Goal: Information Seeking & Learning: Learn about a topic

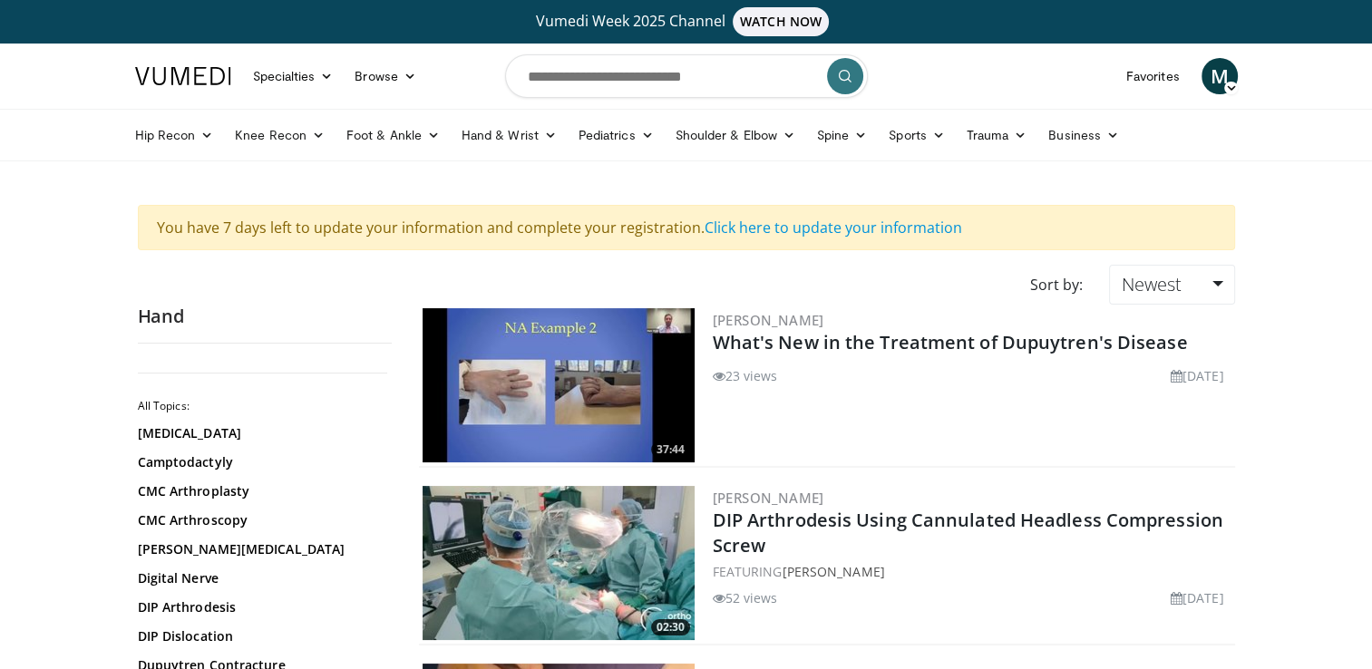
scroll to position [181, 0]
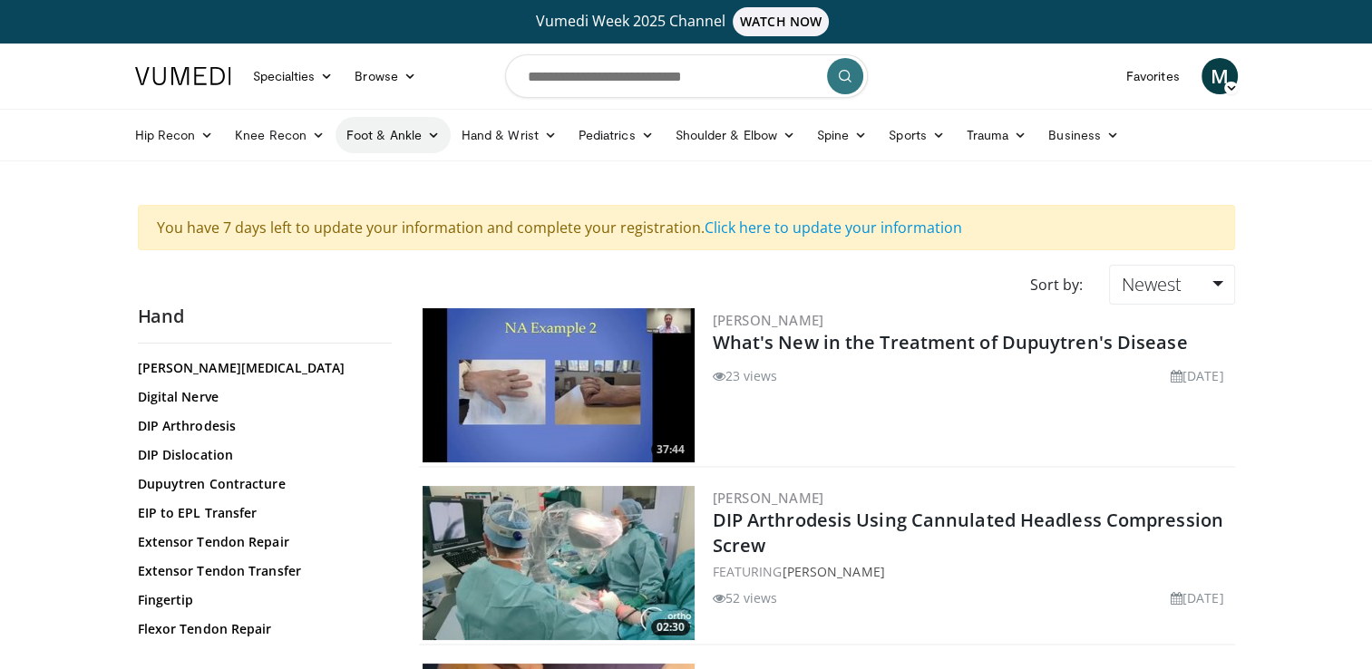
click at [386, 140] on link "Foot & Ankle" at bounding box center [392, 135] width 115 height 36
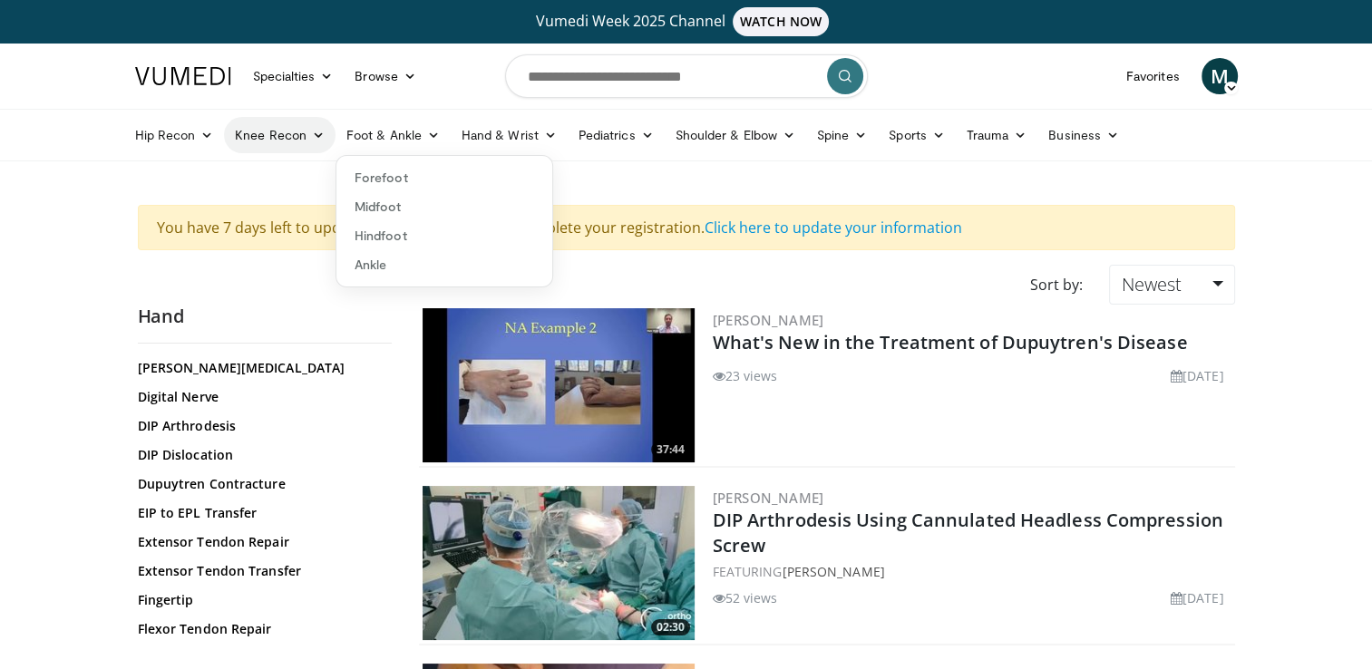
click at [290, 136] on link "Knee Recon" at bounding box center [280, 135] width 112 height 36
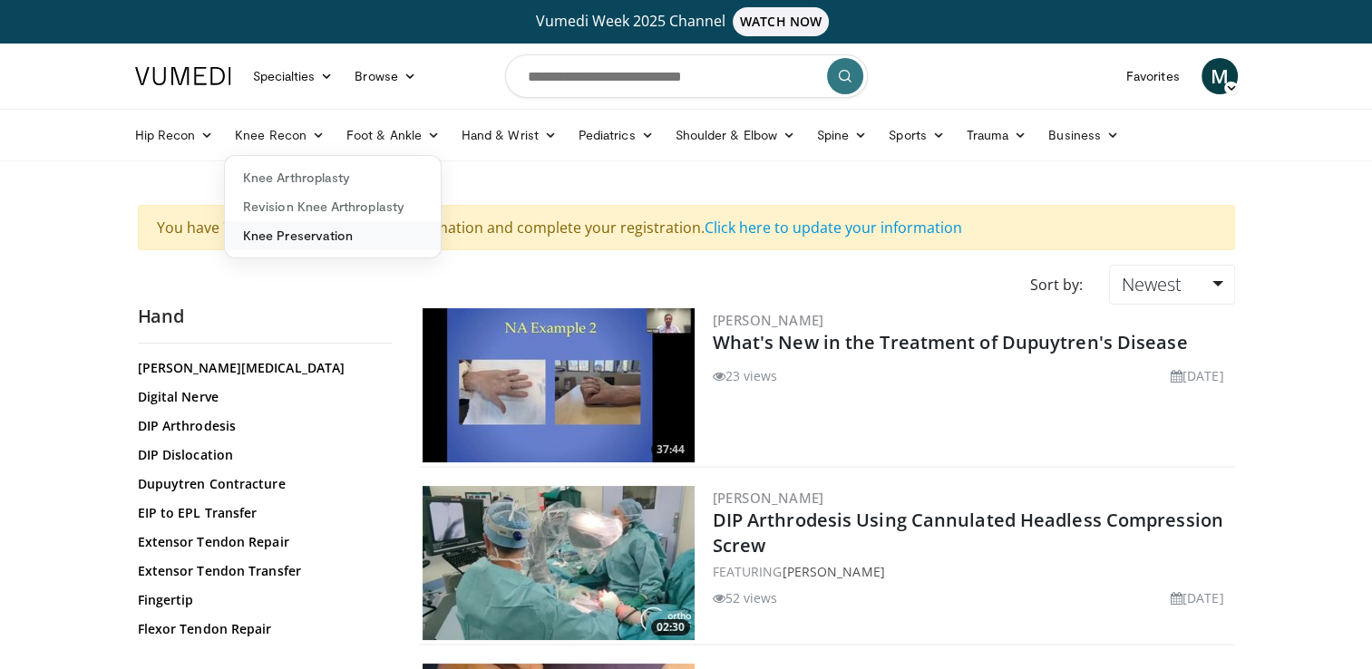
click at [286, 241] on link "Knee Preservation" at bounding box center [333, 235] width 216 height 29
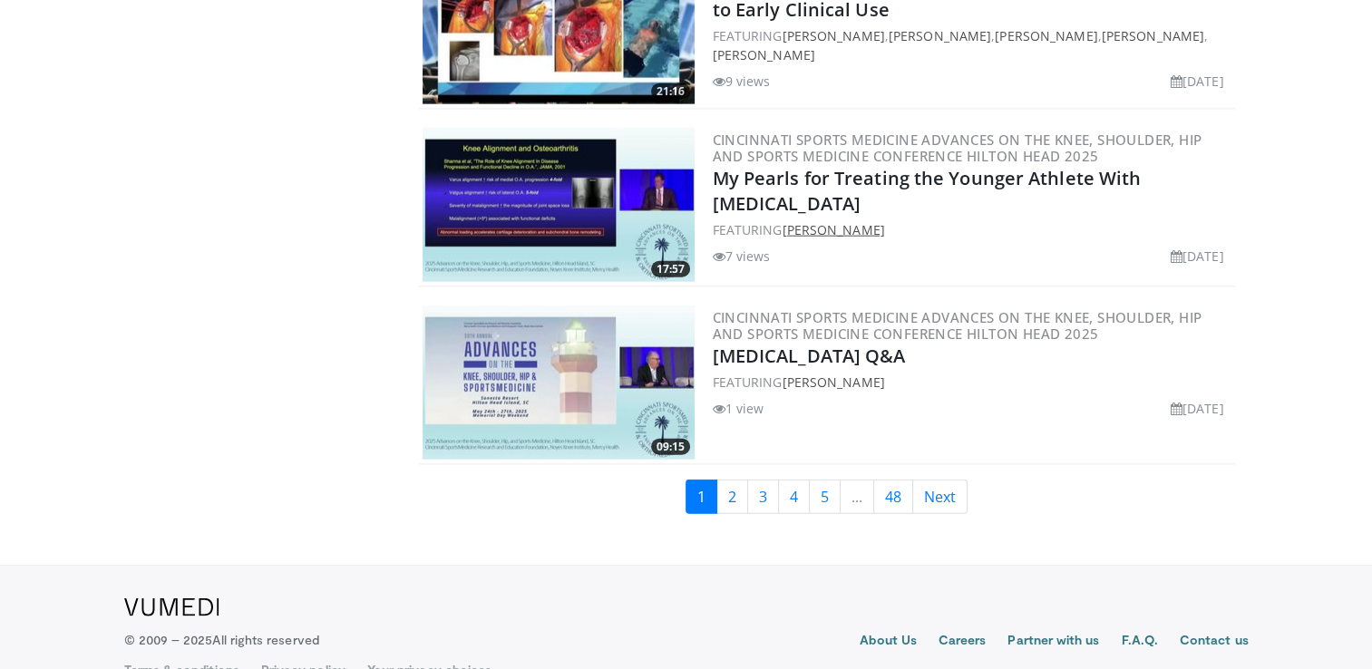
scroll to position [4429, 0]
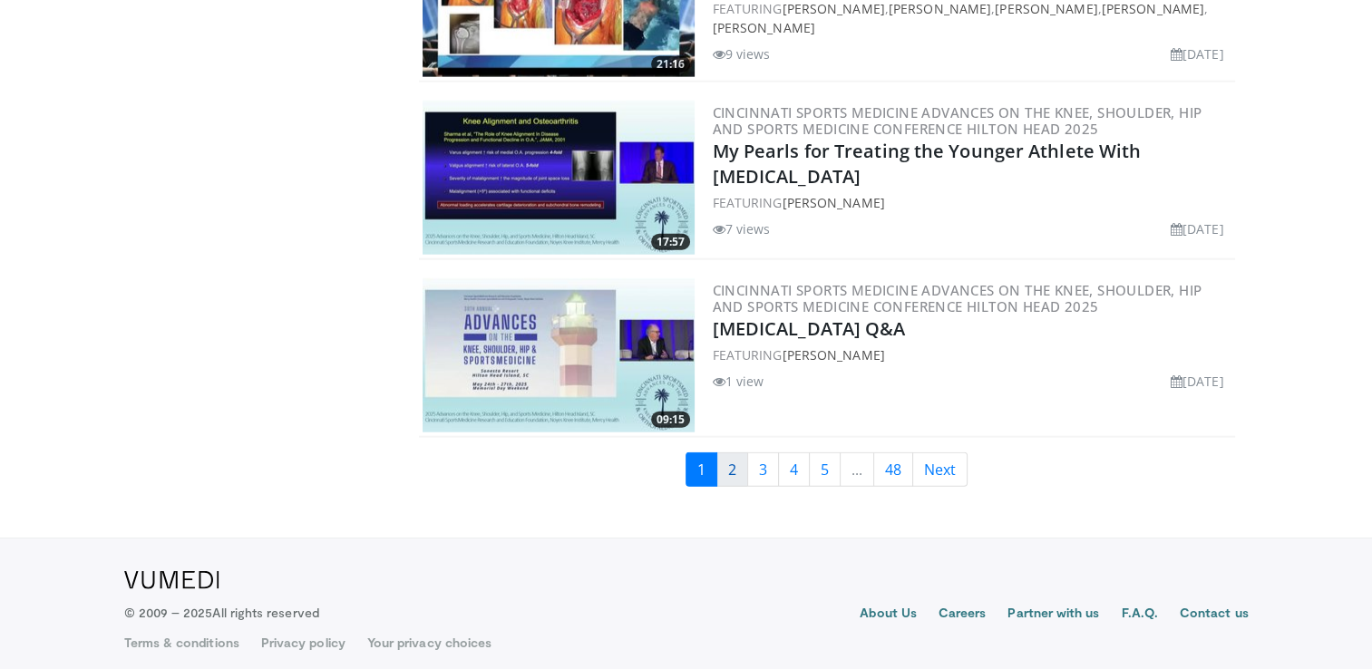
click at [743, 459] on link "2" at bounding box center [732, 469] width 32 height 34
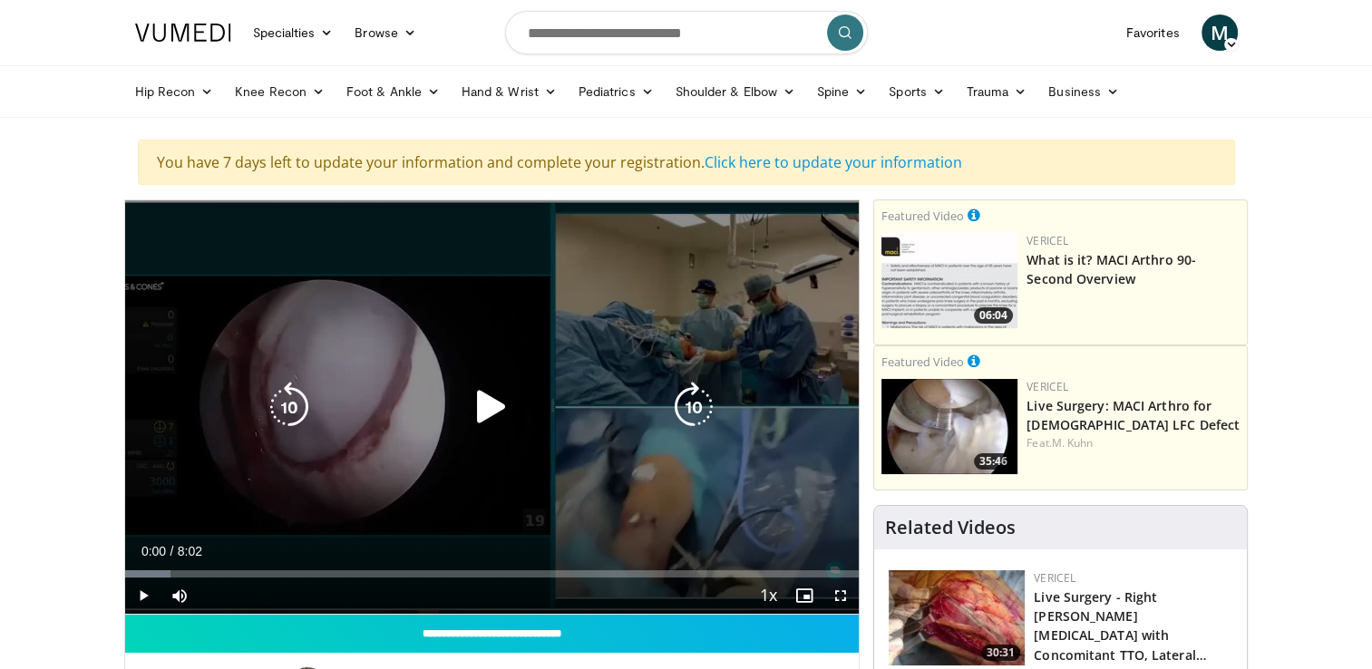
click at [490, 409] on icon "Video Player" at bounding box center [491, 407] width 51 height 51
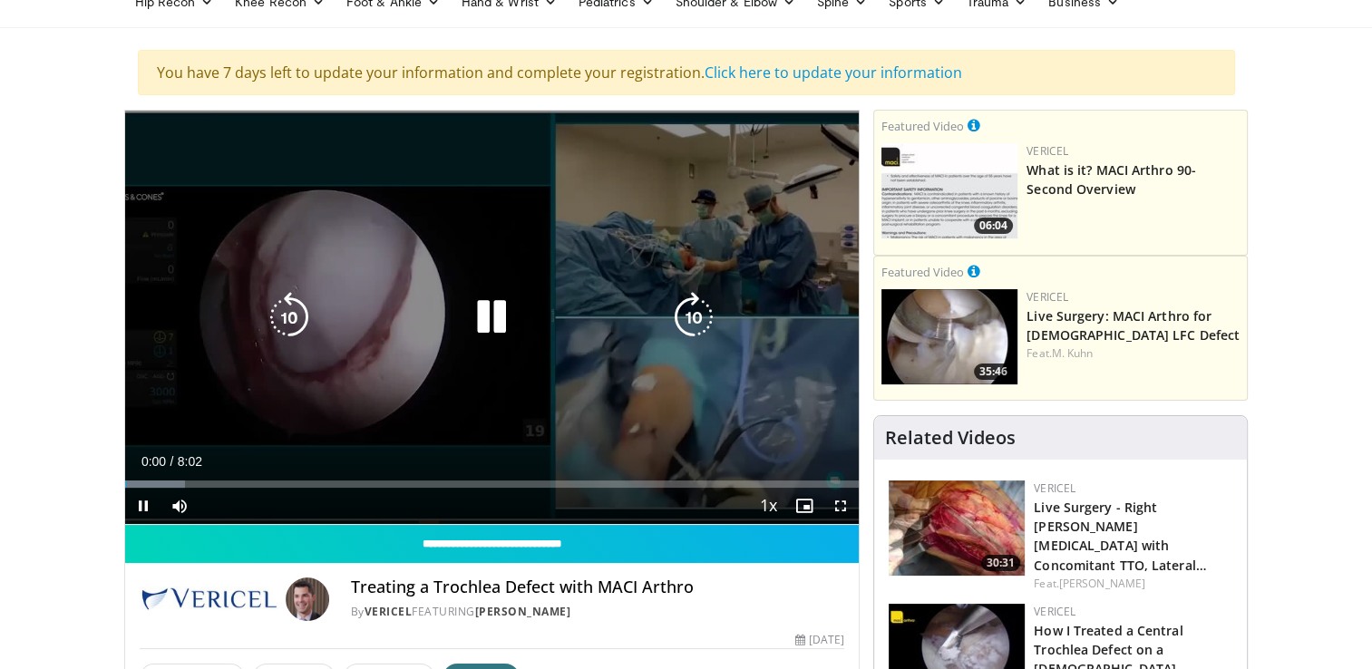
scroll to position [91, 0]
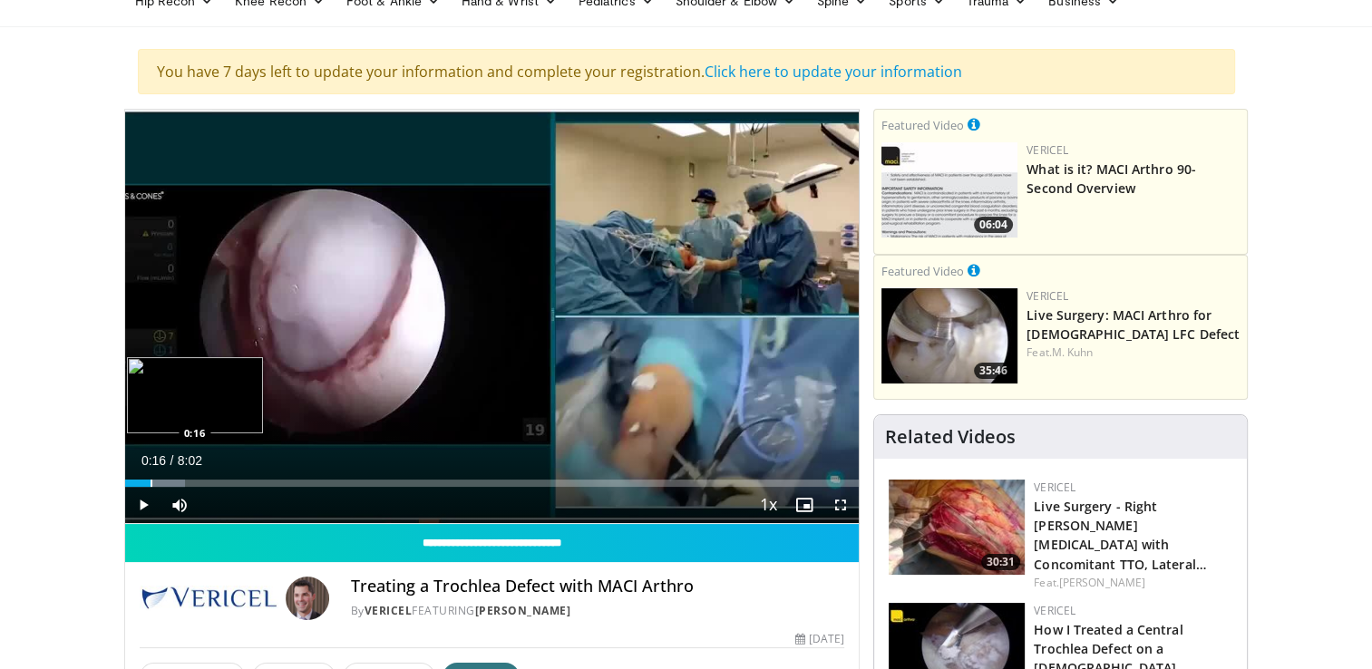
click at [150, 484] on div "Progress Bar" at bounding box center [151, 483] width 2 height 7
click at [177, 484] on div "Progress Bar" at bounding box center [178, 483] width 2 height 7
click at [192, 480] on div "Progress Bar" at bounding box center [193, 483] width 2 height 7
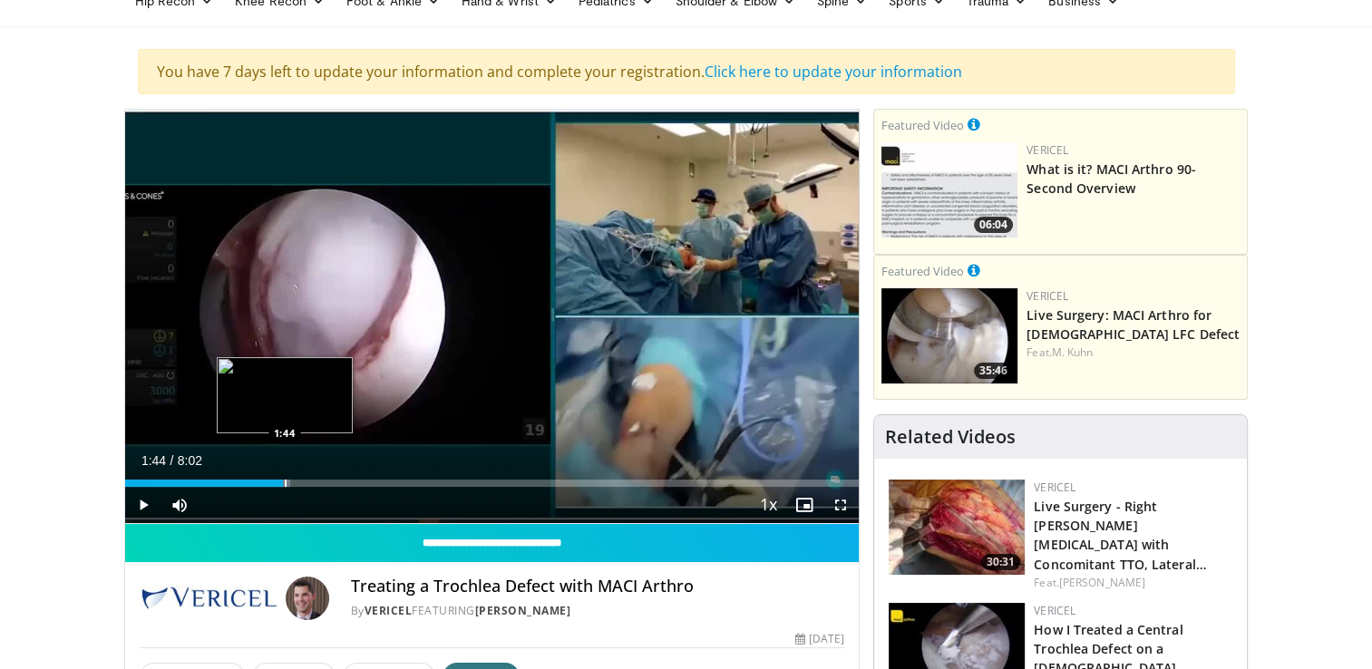
click at [283, 483] on div "Loaded : 22.60% 1:44 1:44" at bounding box center [492, 483] width 734 height 7
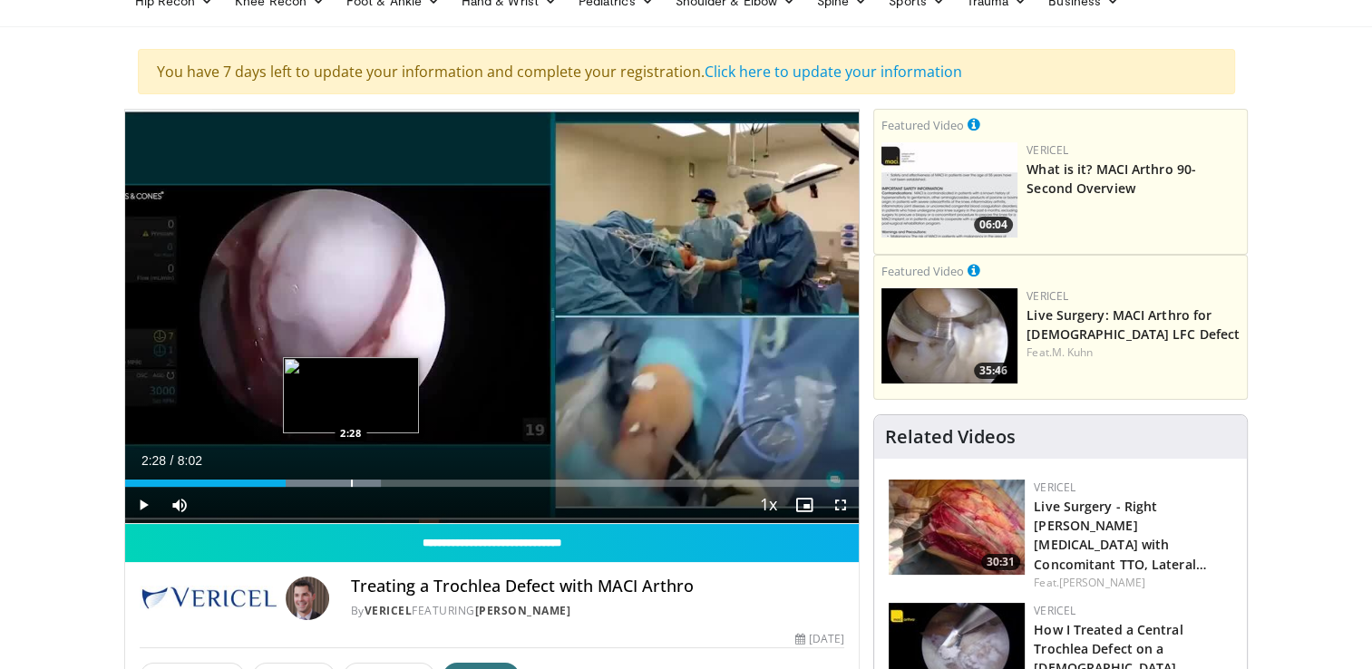
click at [351, 483] on div "Progress Bar" at bounding box center [352, 483] width 2 height 7
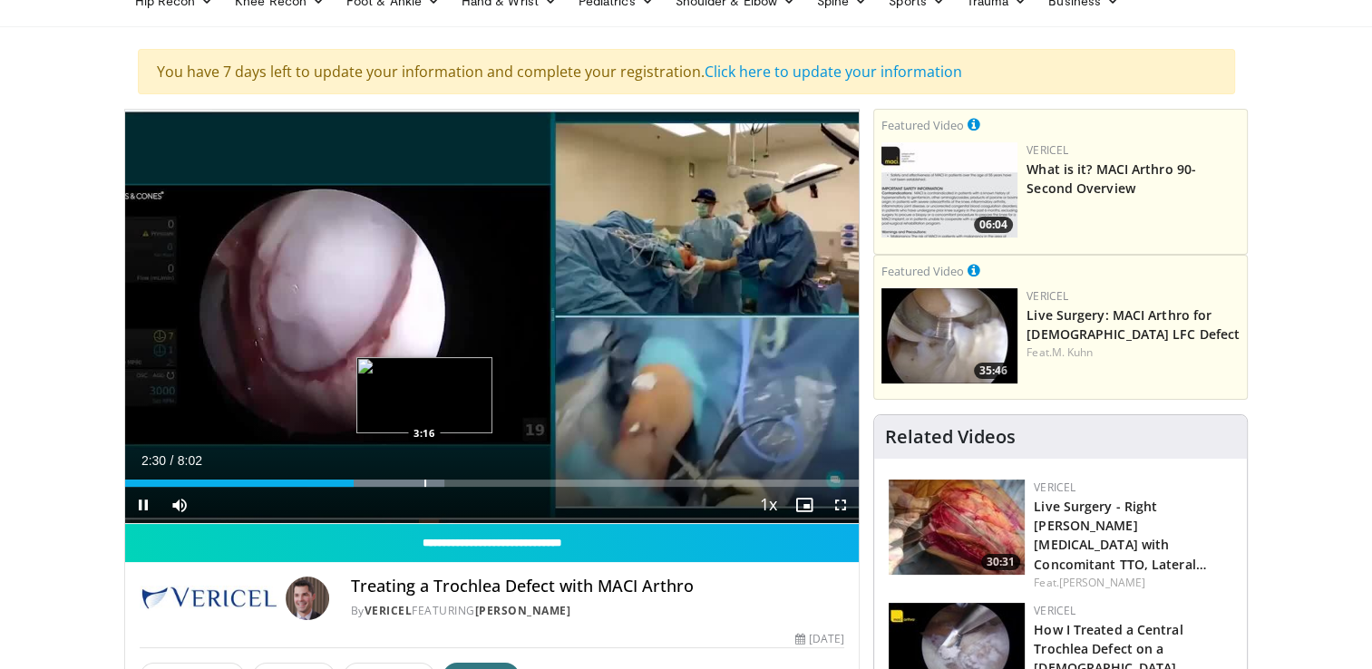
click at [423, 477] on div "Loaded : 43.52% 2:30 3:16" at bounding box center [492, 478] width 734 height 17
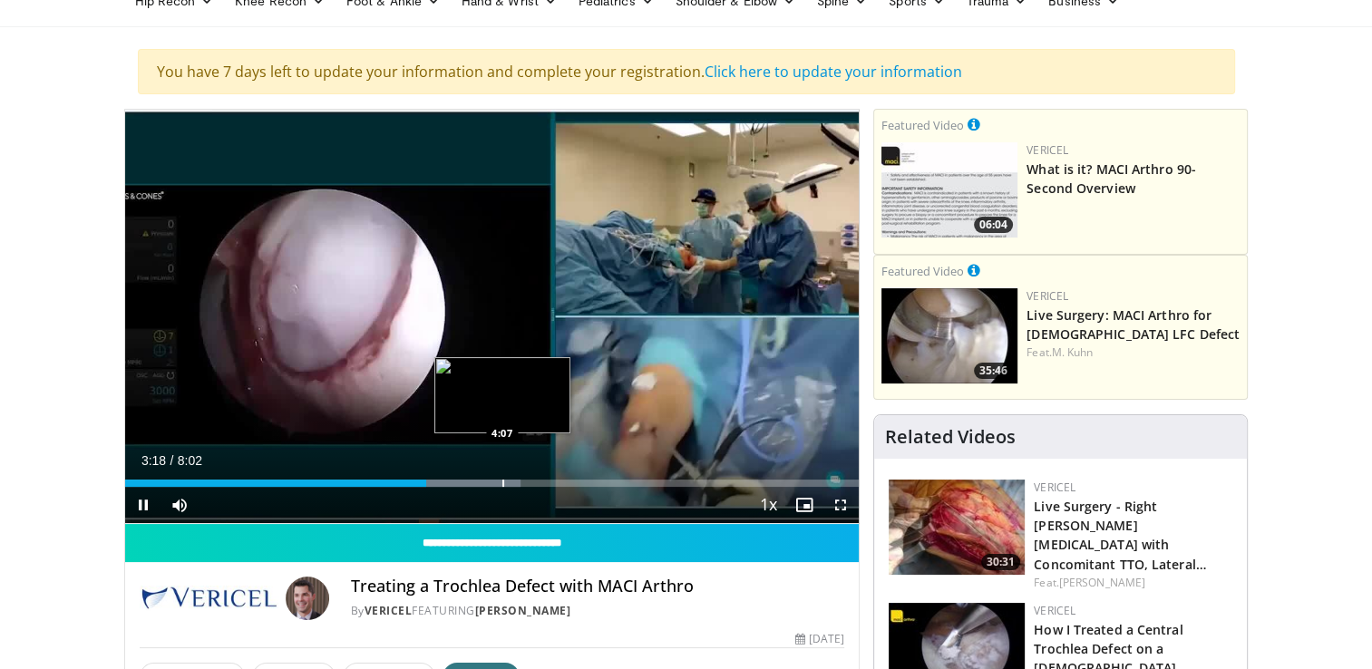
click at [502, 485] on div "Progress Bar" at bounding box center [503, 483] width 2 height 7
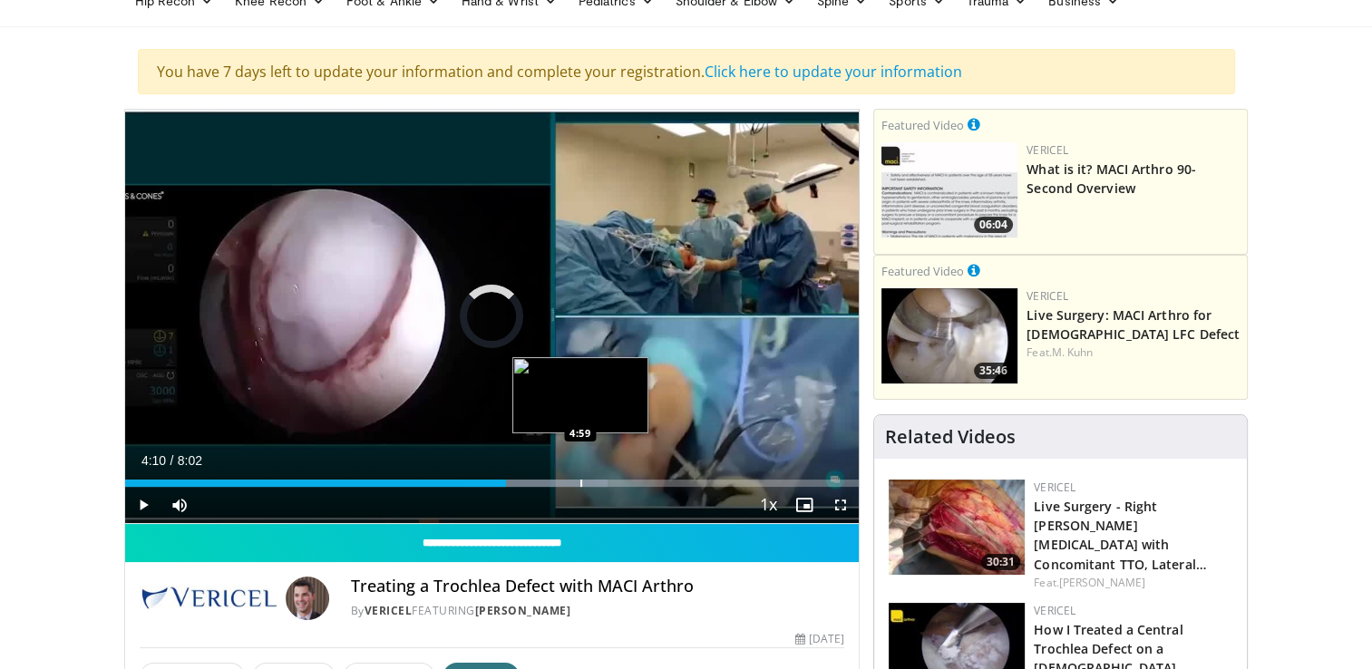
click at [580, 480] on div "Progress Bar" at bounding box center [581, 483] width 2 height 7
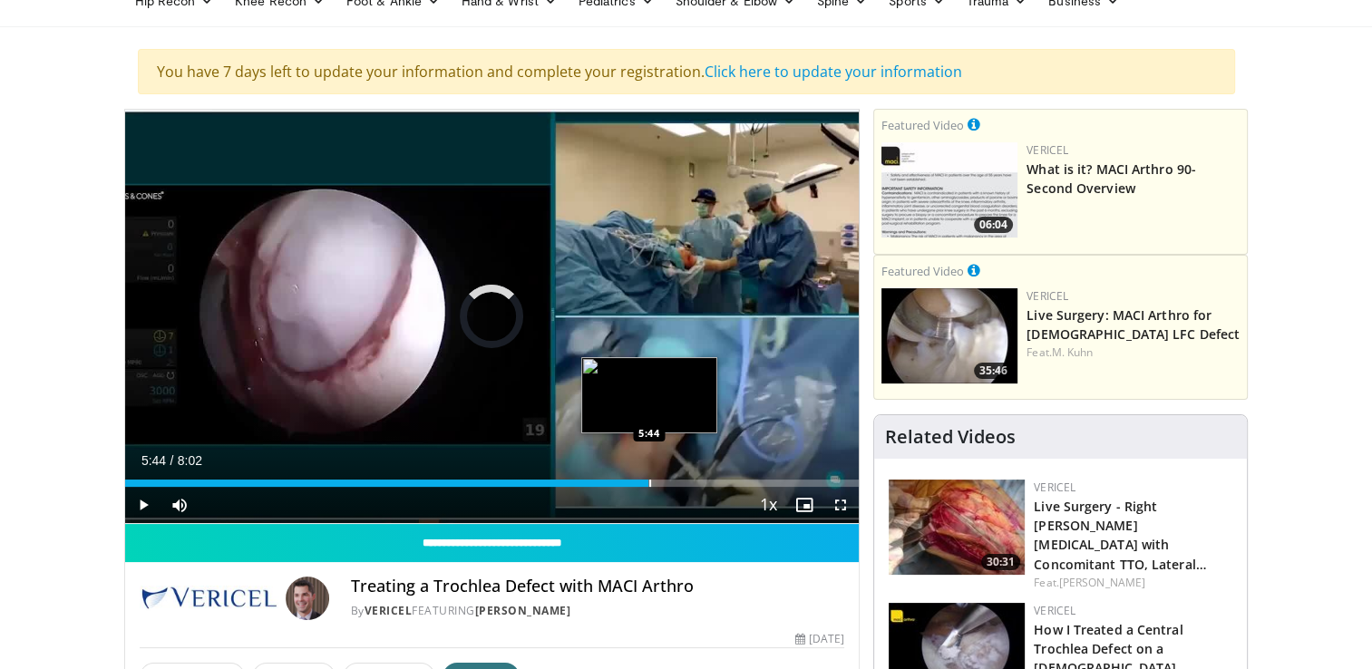
click at [649, 481] on div "Progress Bar" at bounding box center [650, 483] width 2 height 7
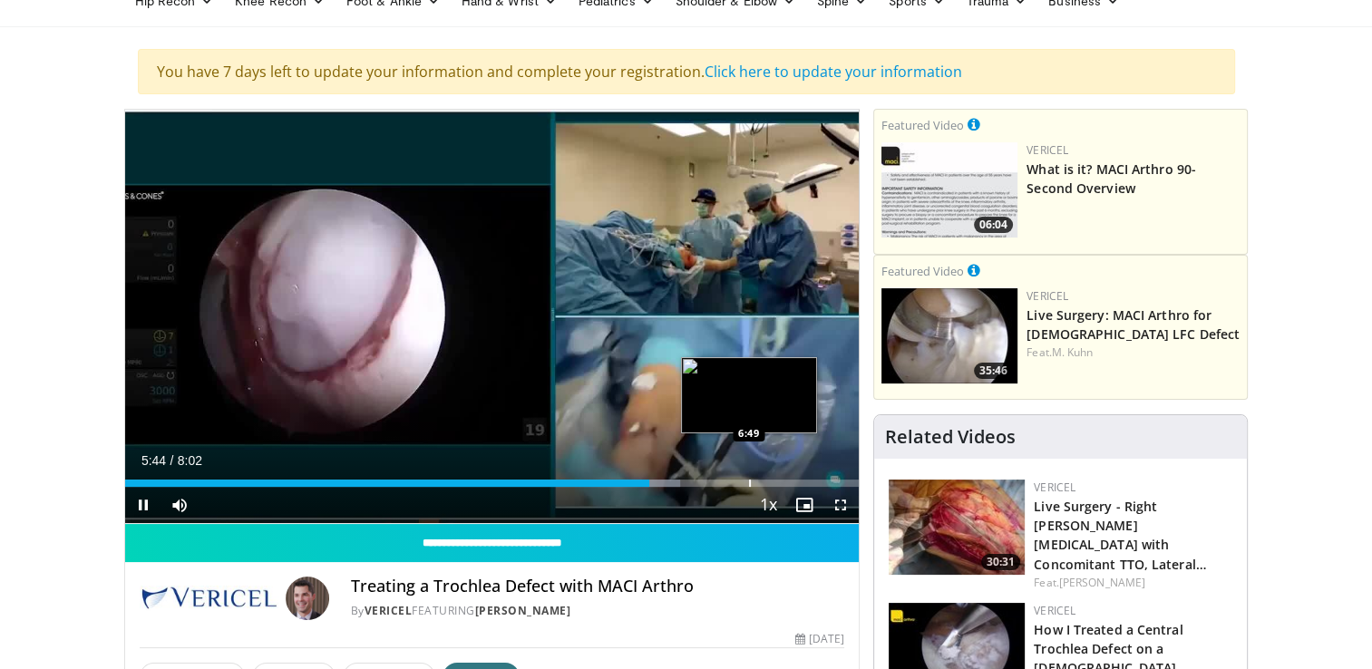
click at [749, 481] on div "Progress Bar" at bounding box center [750, 483] width 2 height 7
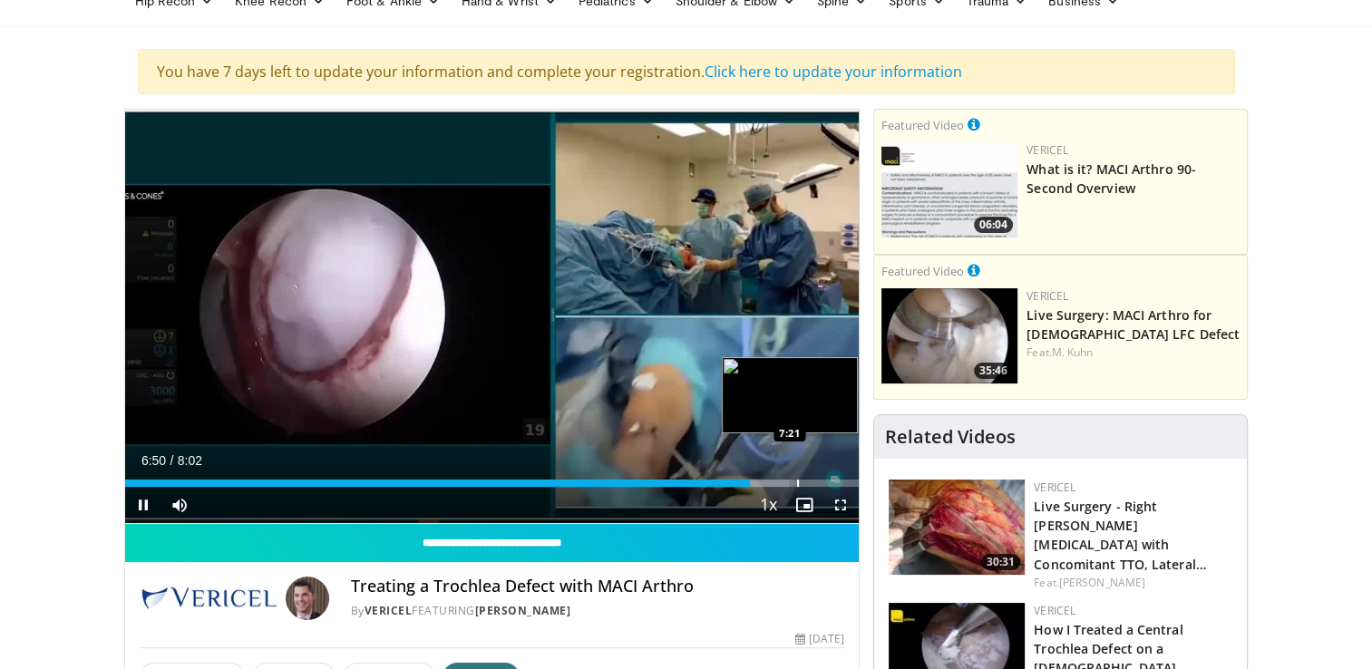
click at [798, 477] on div "Loaded : 90.44% 6:51 7:21" at bounding box center [492, 478] width 734 height 17
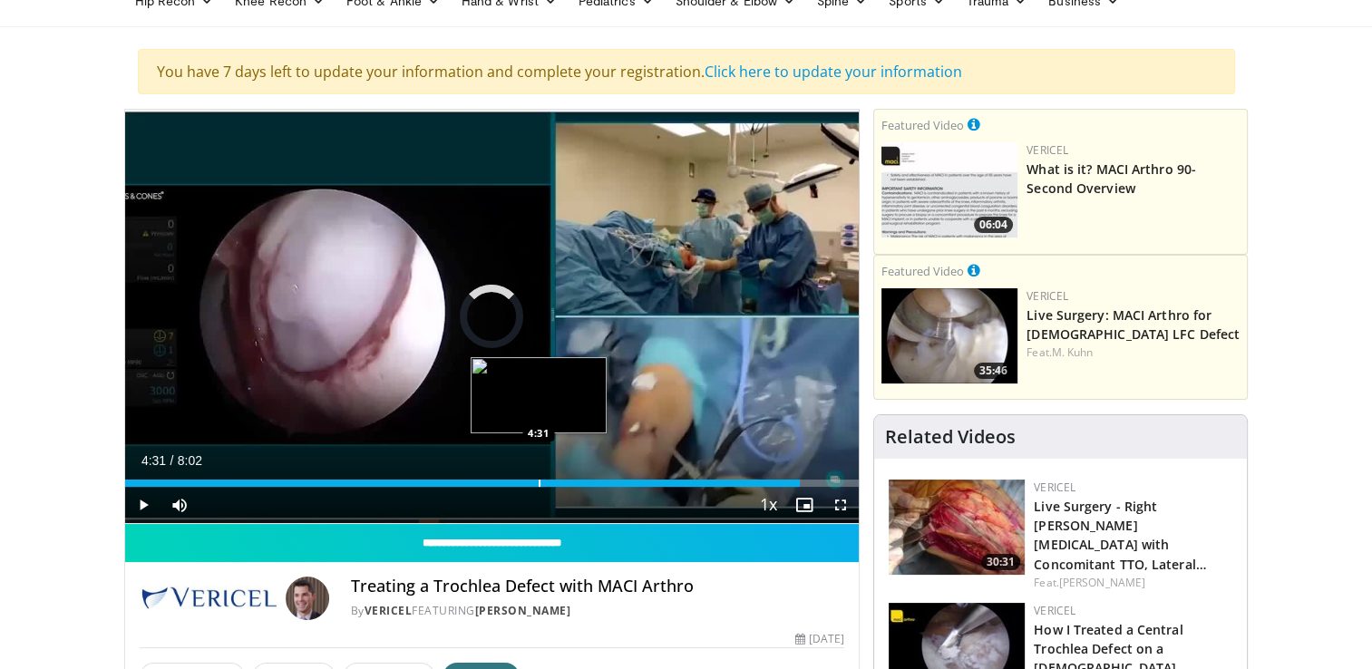
click at [538, 484] on div "Progress Bar" at bounding box center [539, 483] width 2 height 7
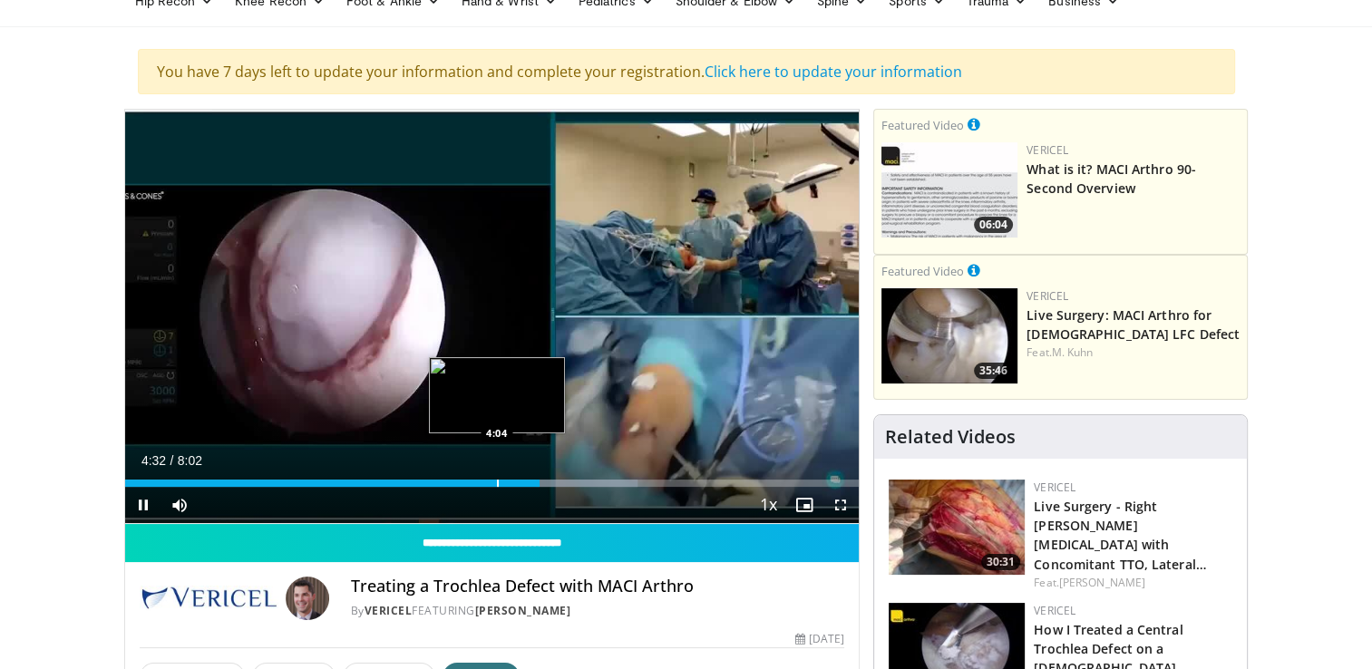
click at [495, 484] on div "4:32" at bounding box center [332, 483] width 414 height 7
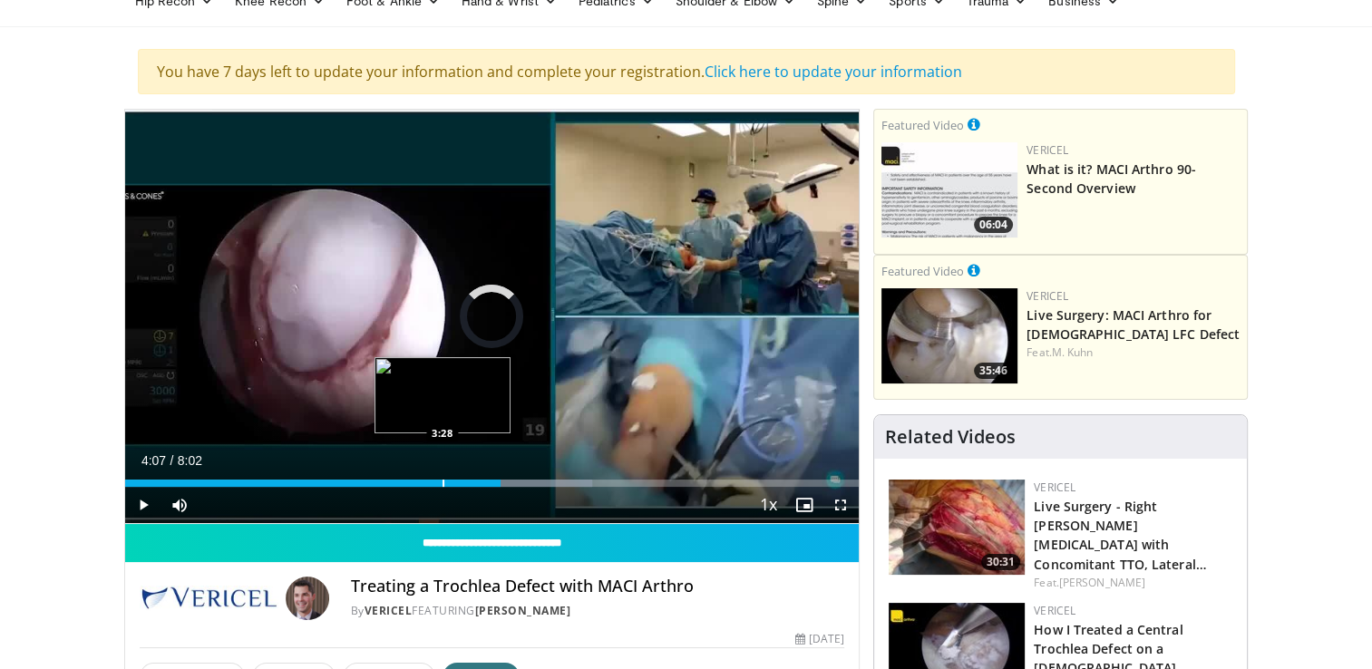
click at [442, 484] on div "Progress Bar" at bounding box center [443, 483] width 2 height 7
click at [403, 483] on div "3:02" at bounding box center [264, 483] width 278 height 7
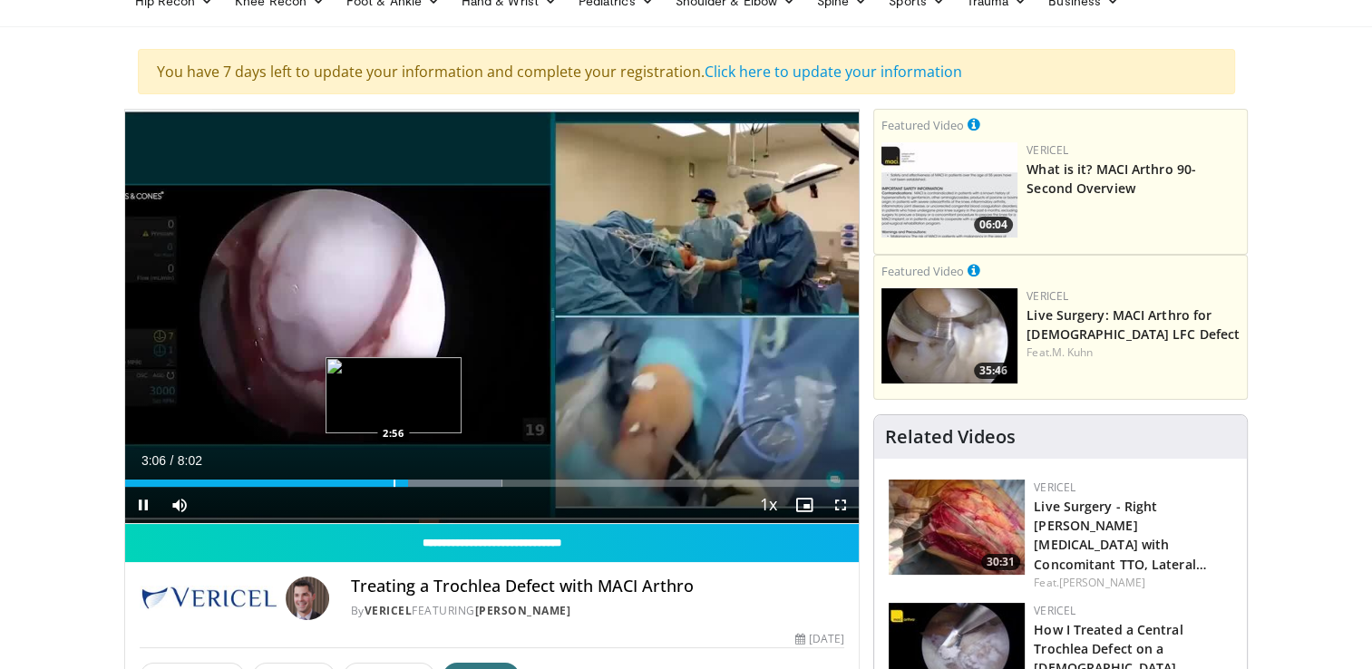
click at [393, 484] on div "Progress Bar" at bounding box center [394, 483] width 2 height 7
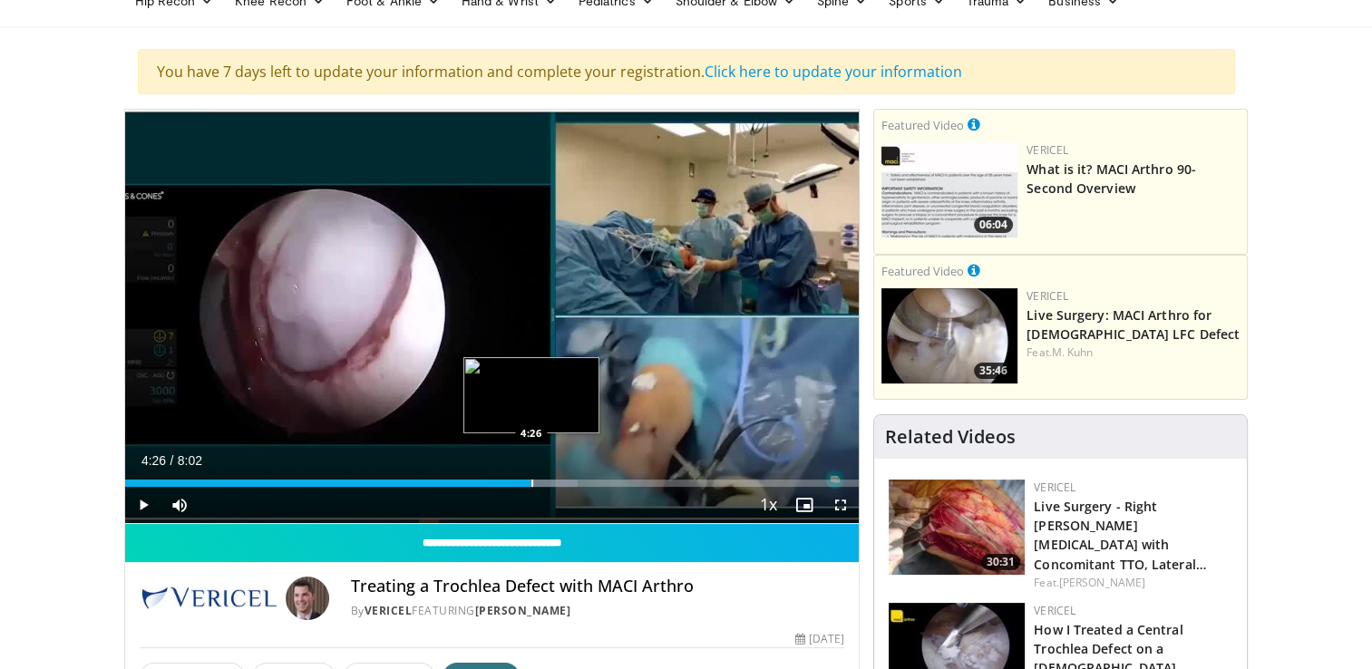
click at [531, 480] on div "Progress Bar" at bounding box center [532, 483] width 2 height 7
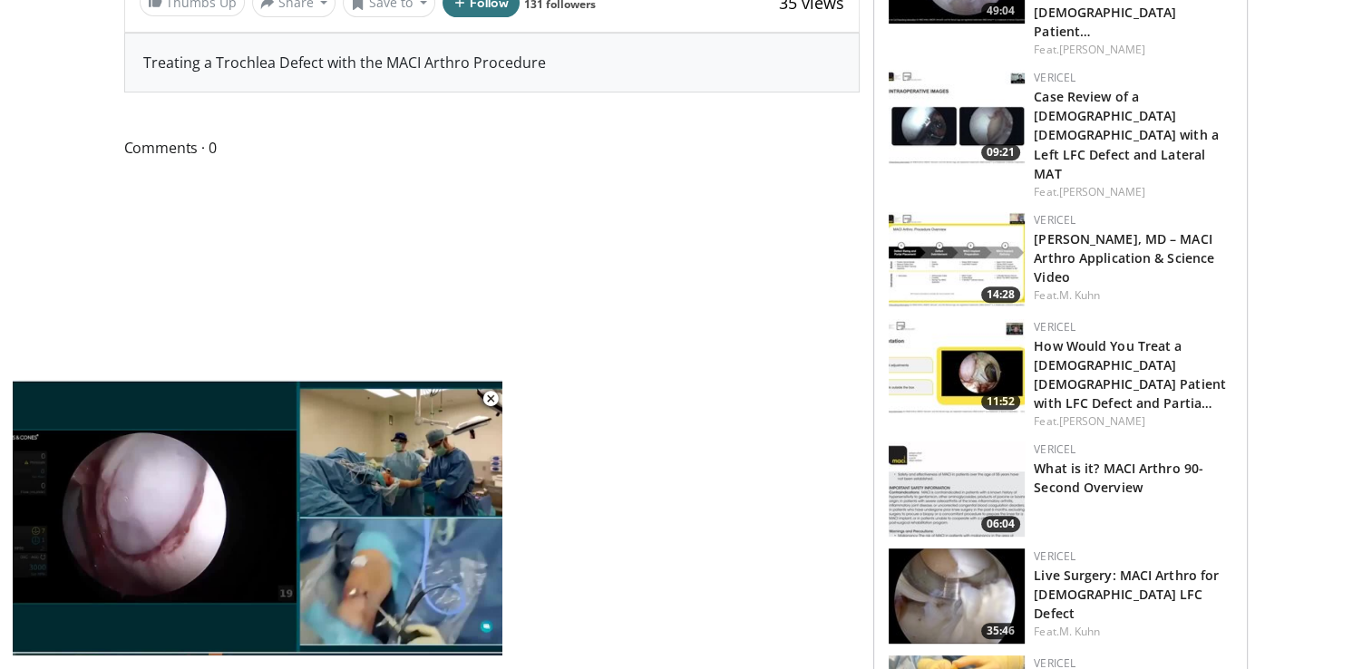
scroll to position [816, 0]
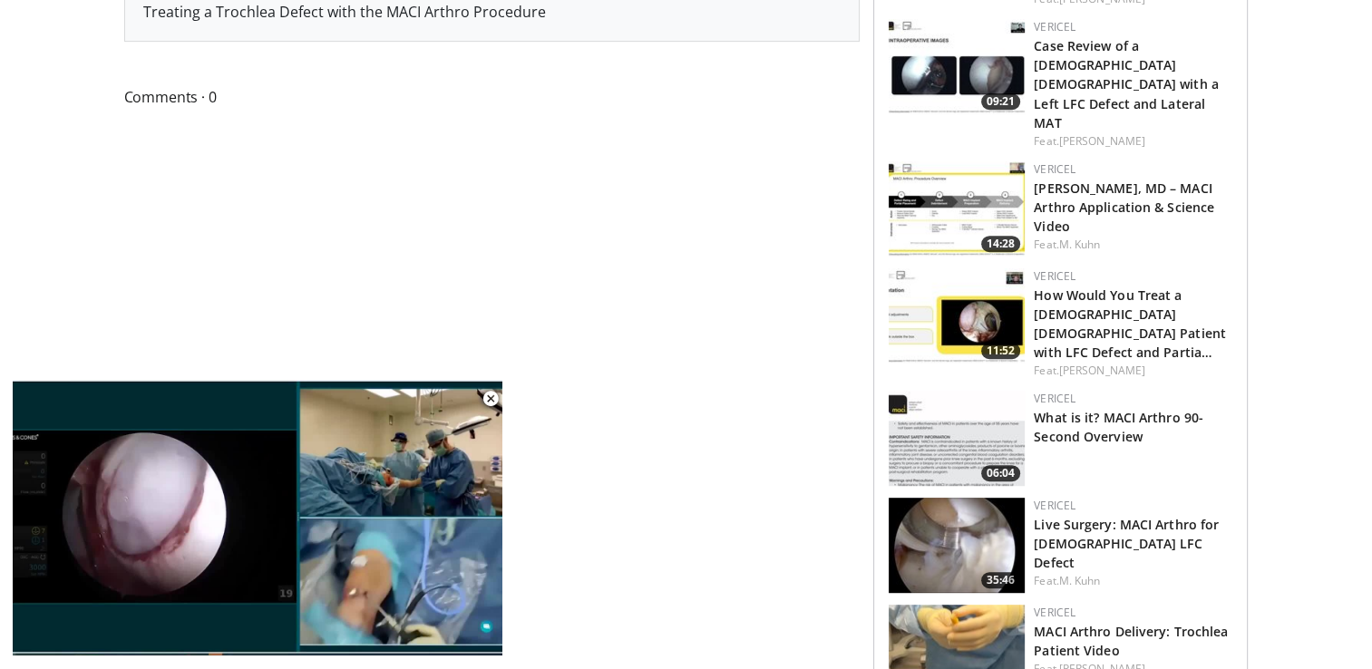
click at [949, 268] on img at bounding box center [956, 315] width 136 height 95
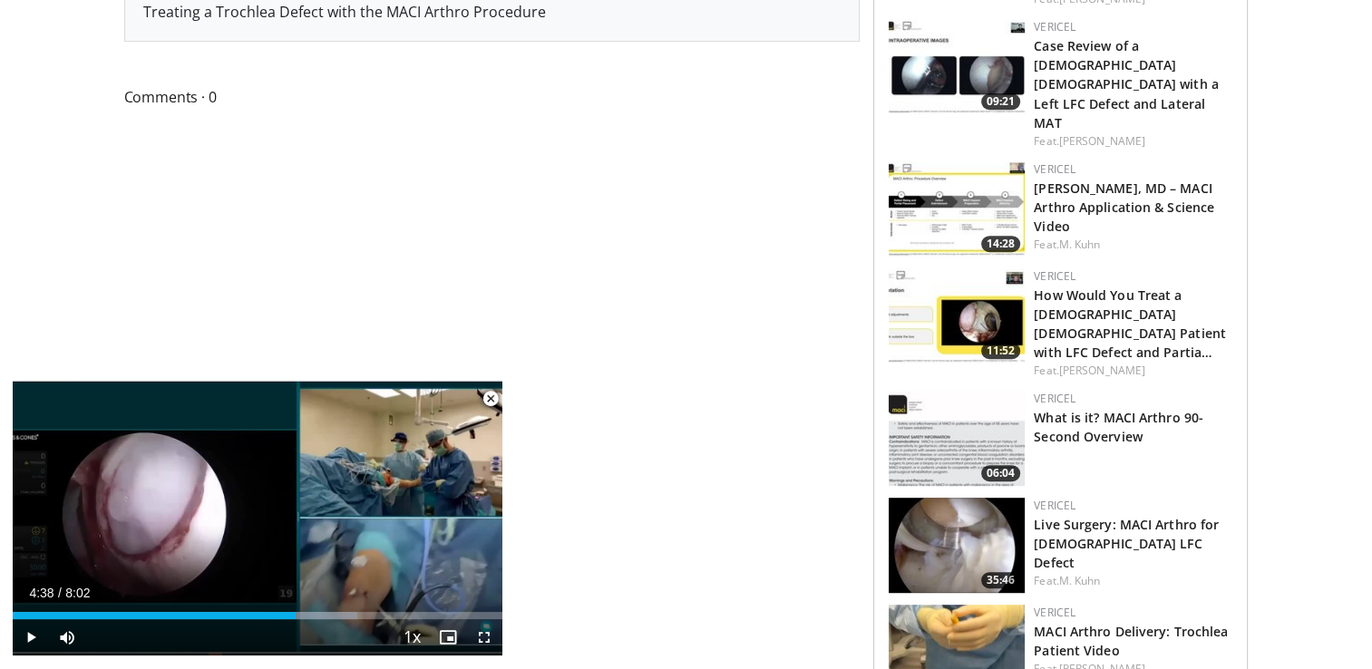
click at [938, 161] on img at bounding box center [956, 208] width 136 height 95
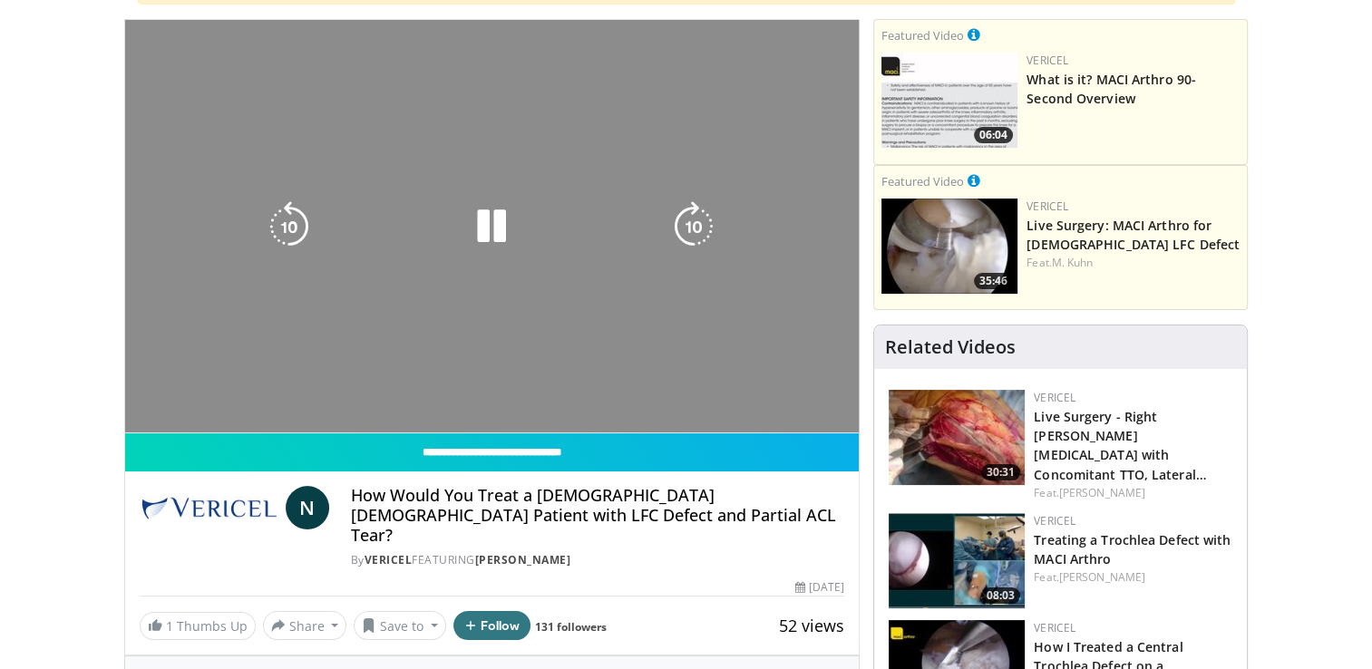
scroll to position [181, 0]
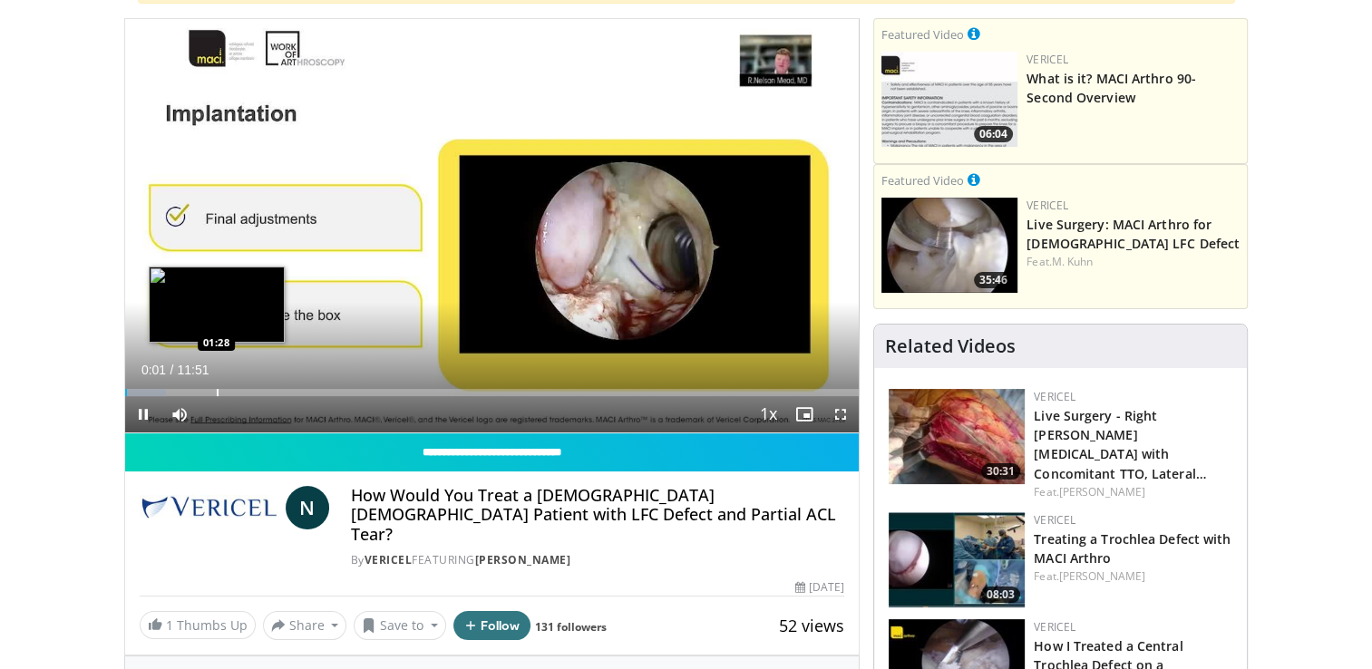
click at [217, 393] on div "Progress Bar" at bounding box center [218, 392] width 2 height 7
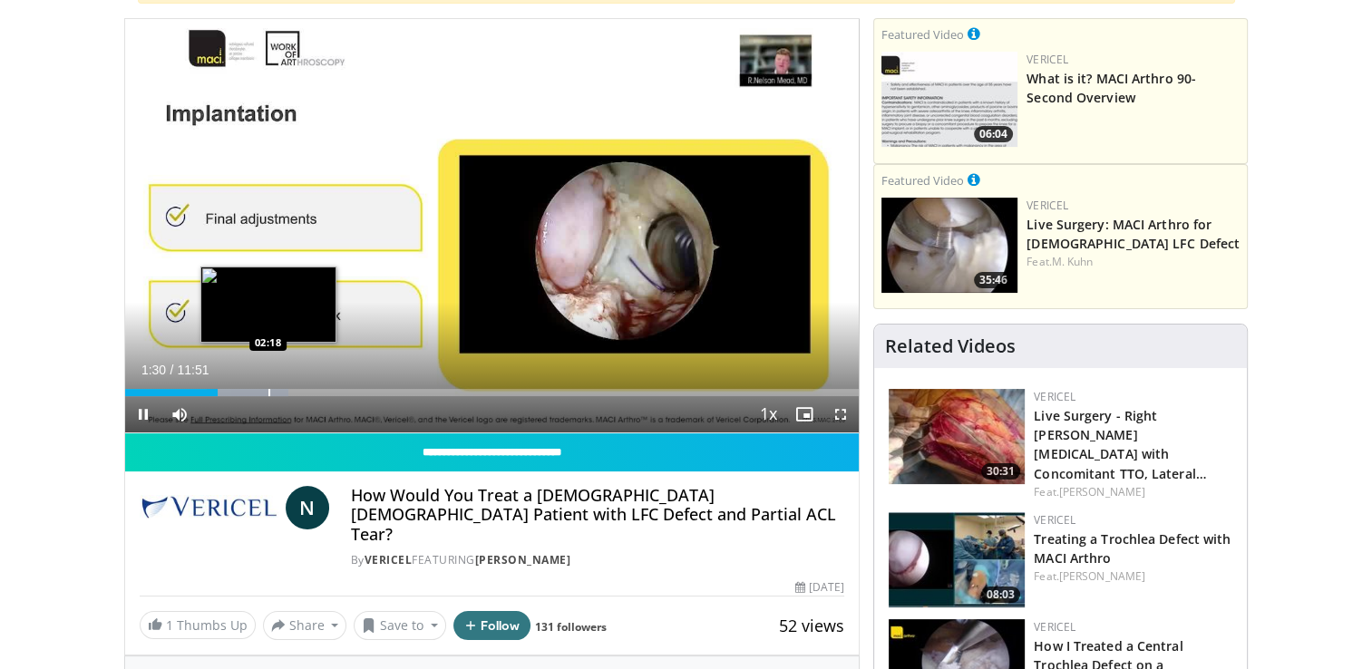
click at [267, 390] on div "10 seconds Tap to unmute" at bounding box center [492, 225] width 734 height 413
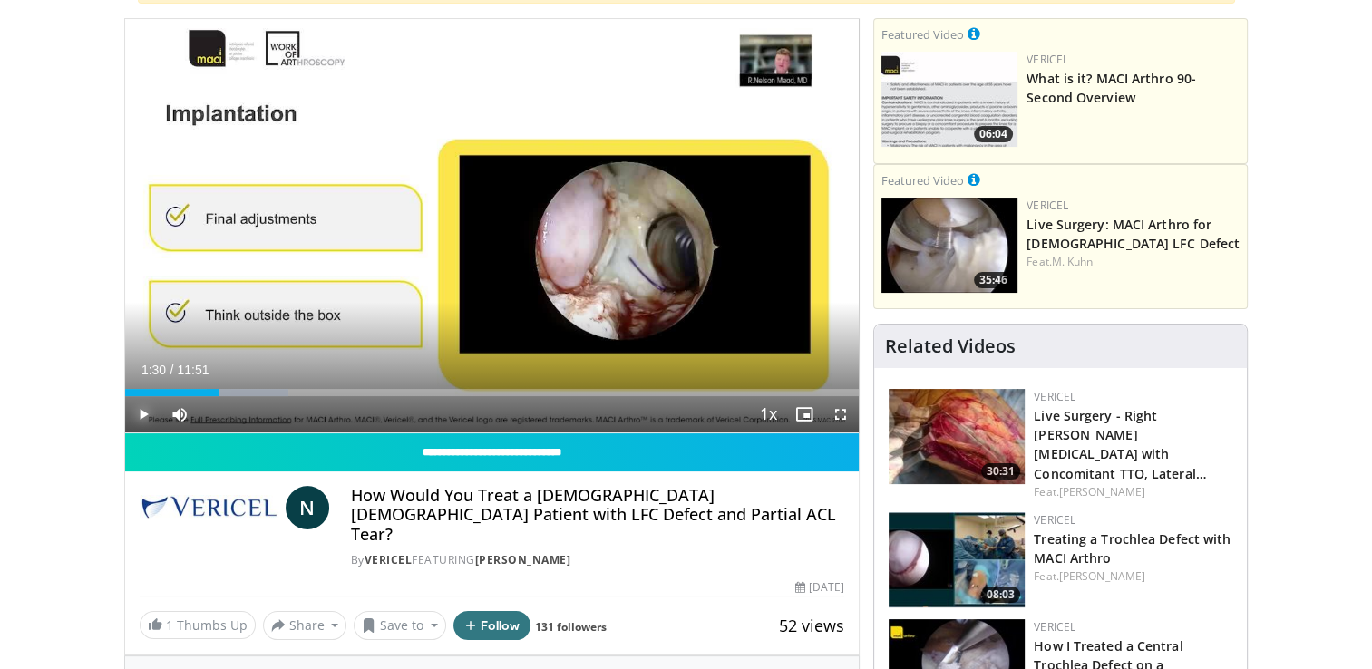
click at [138, 413] on span "Video Player" at bounding box center [143, 414] width 36 height 36
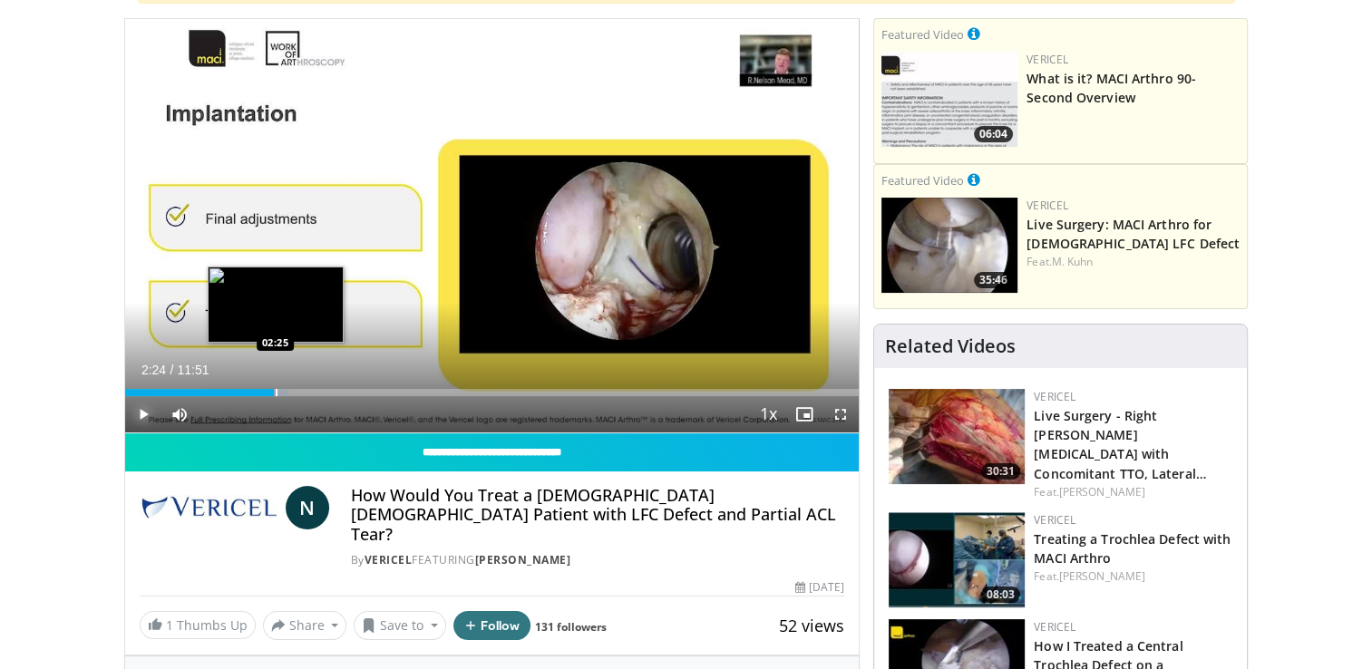
click at [274, 393] on div "Progress Bar" at bounding box center [247, 392] width 81 height 7
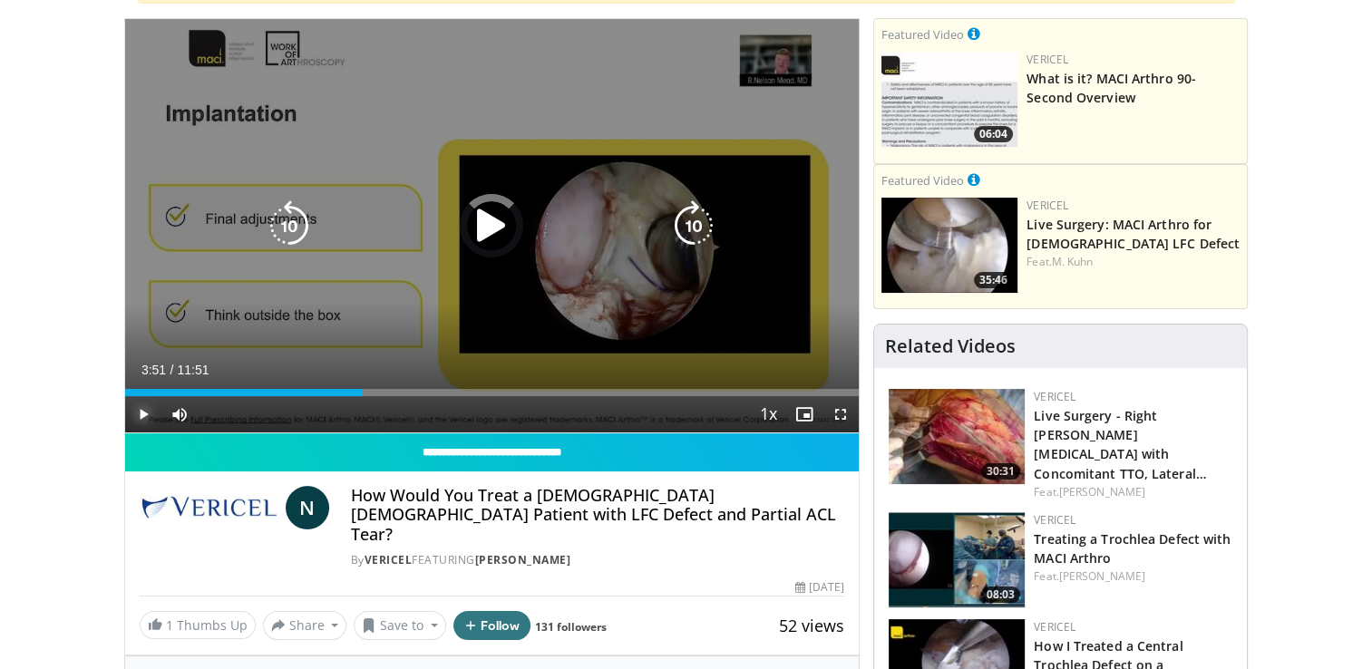
click at [363, 390] on div "Loaded : 0.00% 03:51 03:53" at bounding box center [492, 392] width 734 height 7
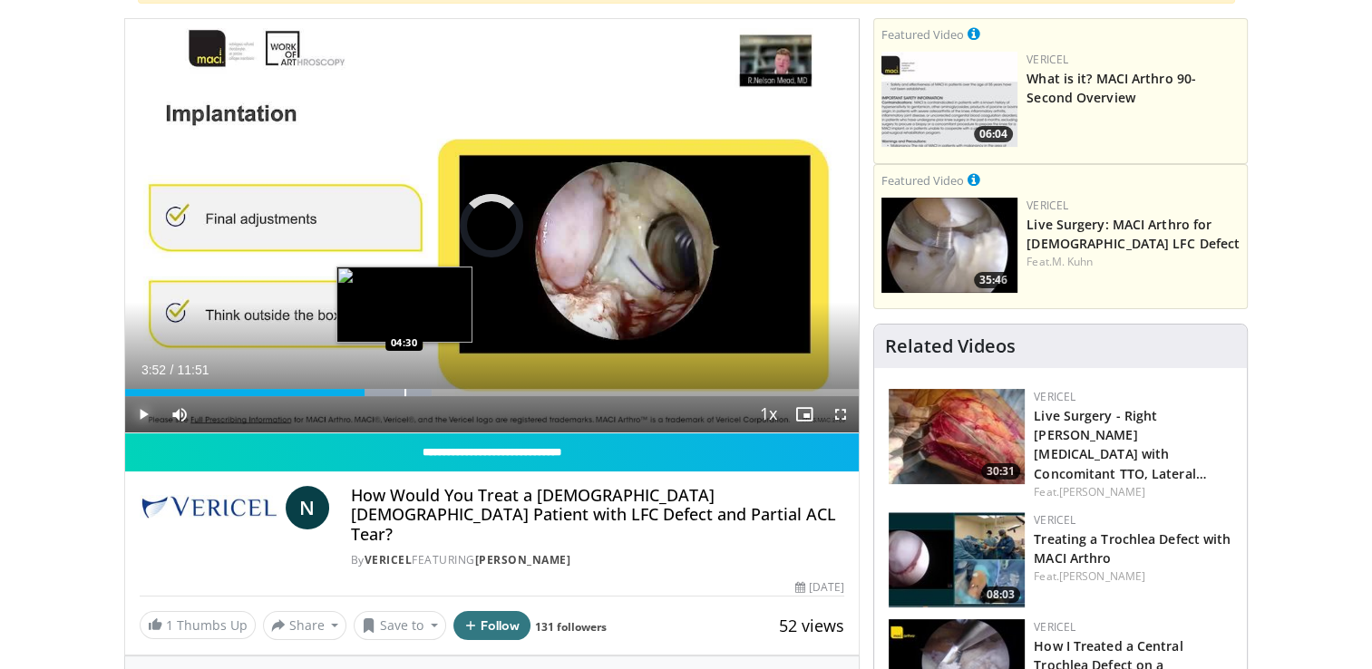
click at [403, 393] on div "Loaded : 41.81% 03:52 04:30" at bounding box center [492, 392] width 734 height 7
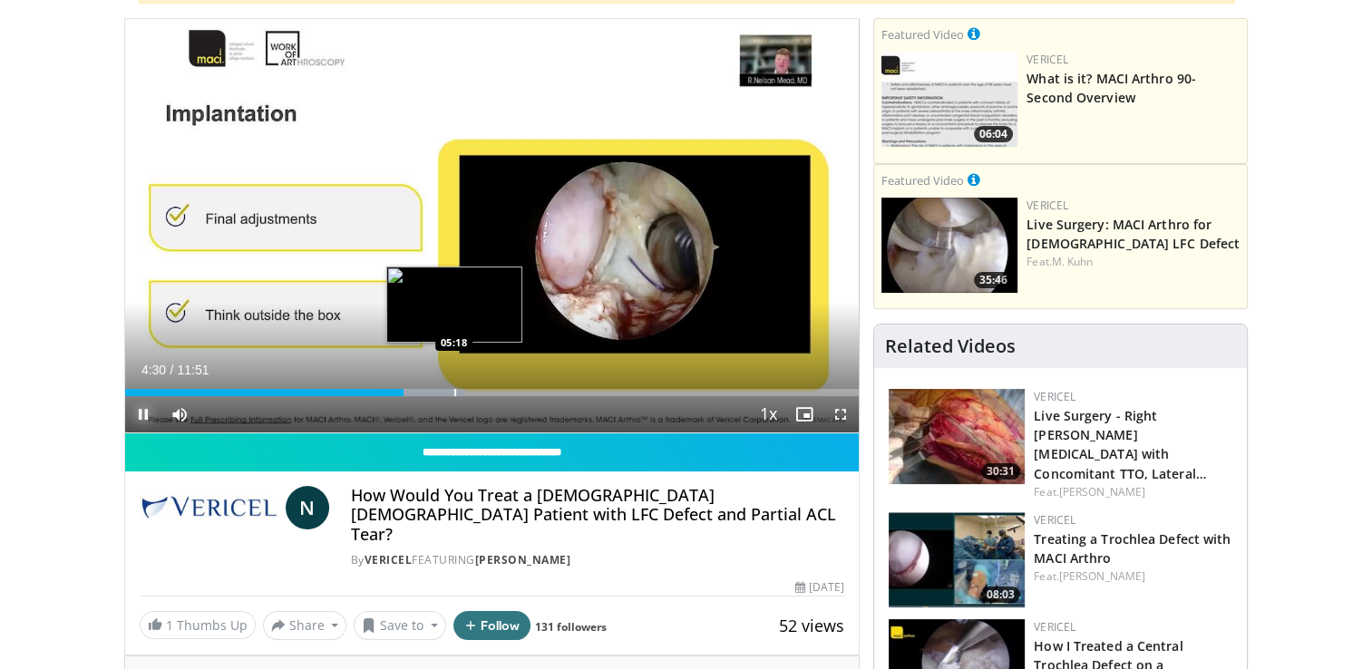
click at [454, 391] on div "Progress Bar" at bounding box center [455, 392] width 2 height 7
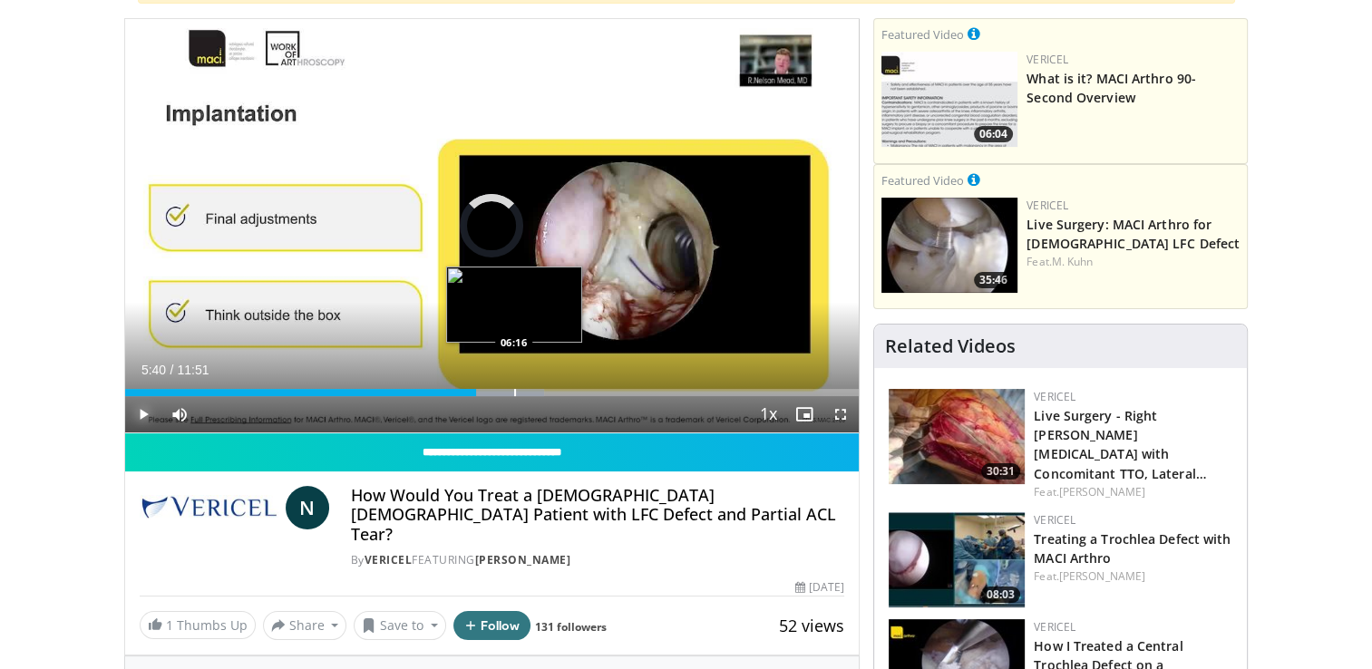
click at [514, 391] on div "Progress Bar" at bounding box center [515, 392] width 2 height 7
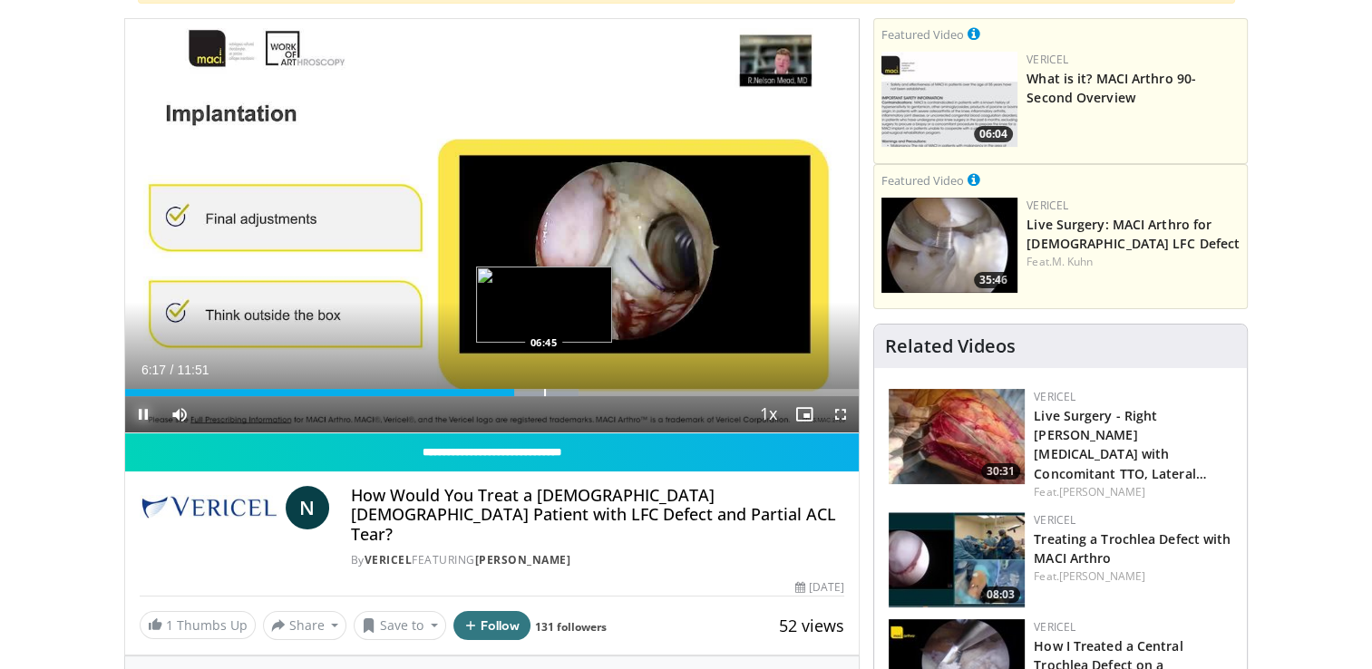
click at [544, 391] on div "Progress Bar" at bounding box center [545, 392] width 2 height 7
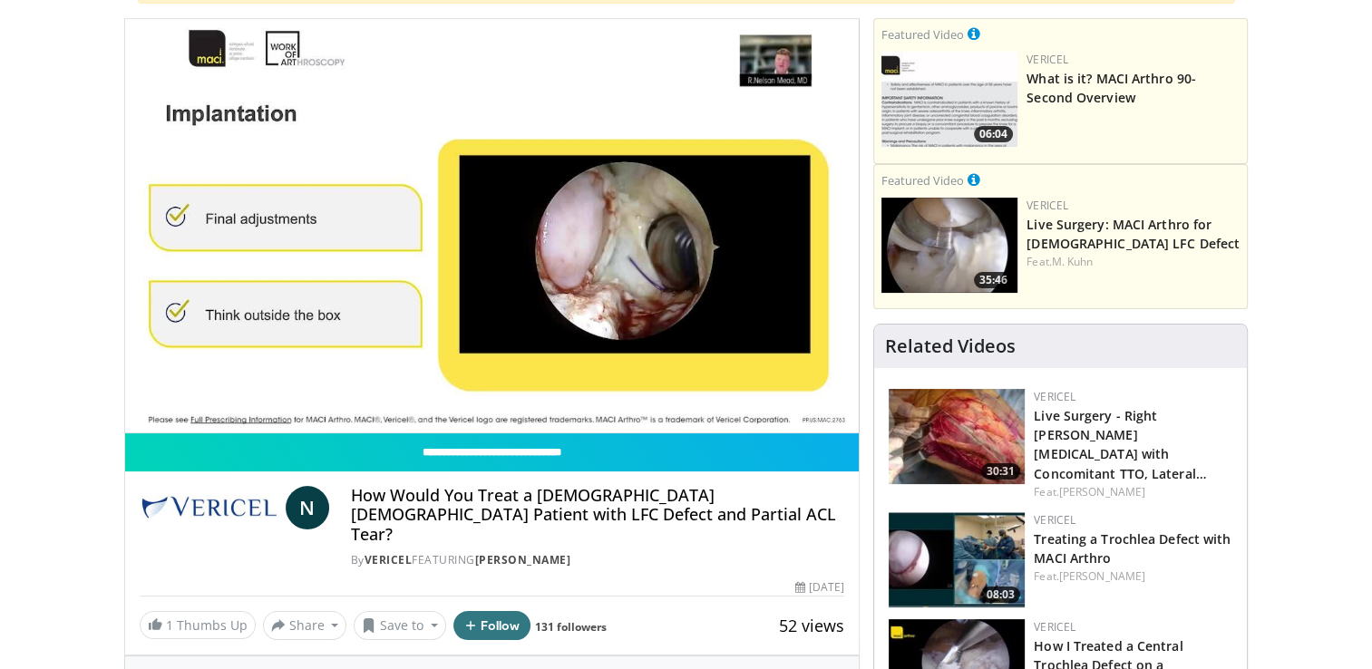
click at [568, 388] on div "10 seconds Tap to unmute" at bounding box center [492, 225] width 734 height 413
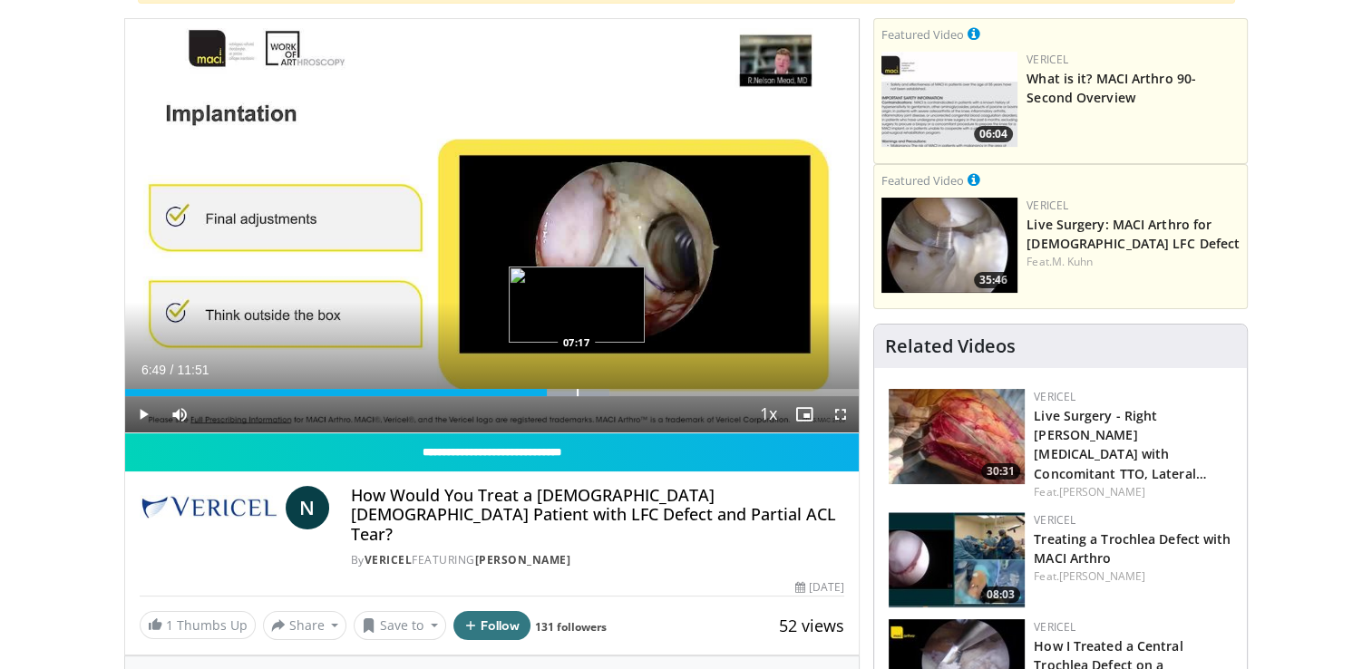
click at [577, 389] on div "Progress Bar" at bounding box center [578, 392] width 2 height 7
click at [611, 390] on div "Progress Bar" at bounding box center [612, 392] width 2 height 7
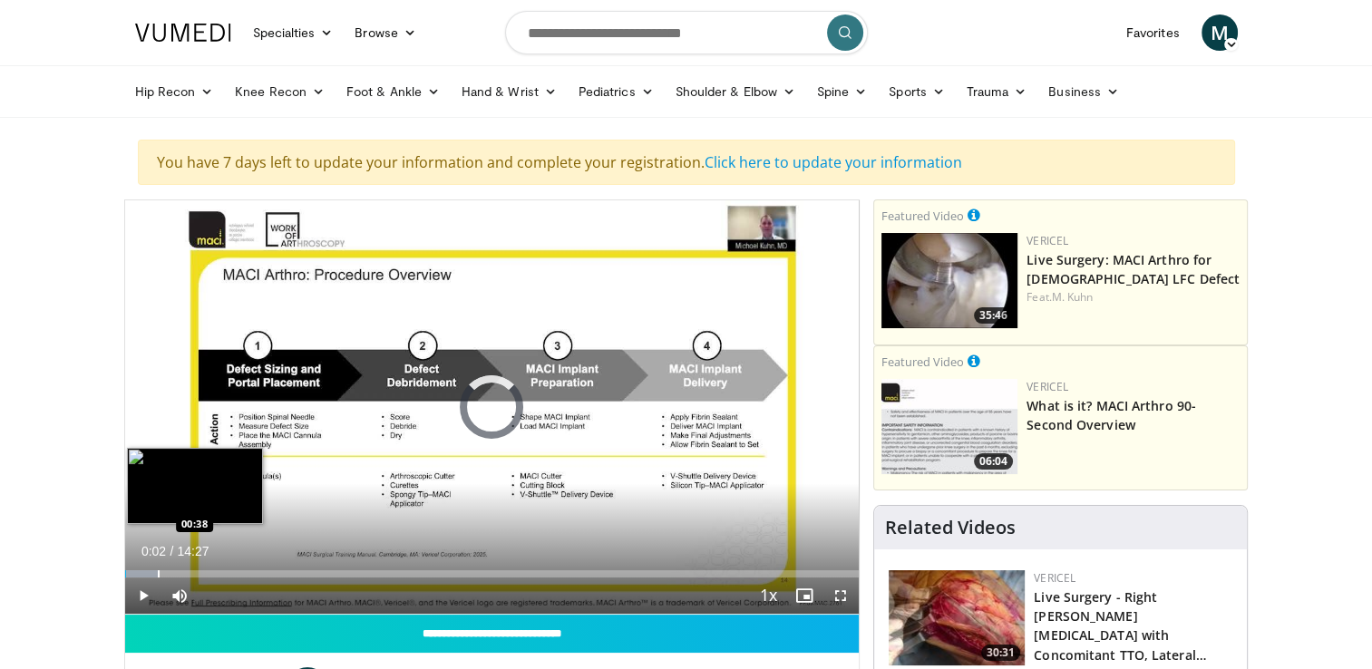
click at [158, 570] on div "Progress Bar" at bounding box center [159, 573] width 2 height 7
click at [145, 571] on div "Progress Bar" at bounding box center [146, 573] width 2 height 7
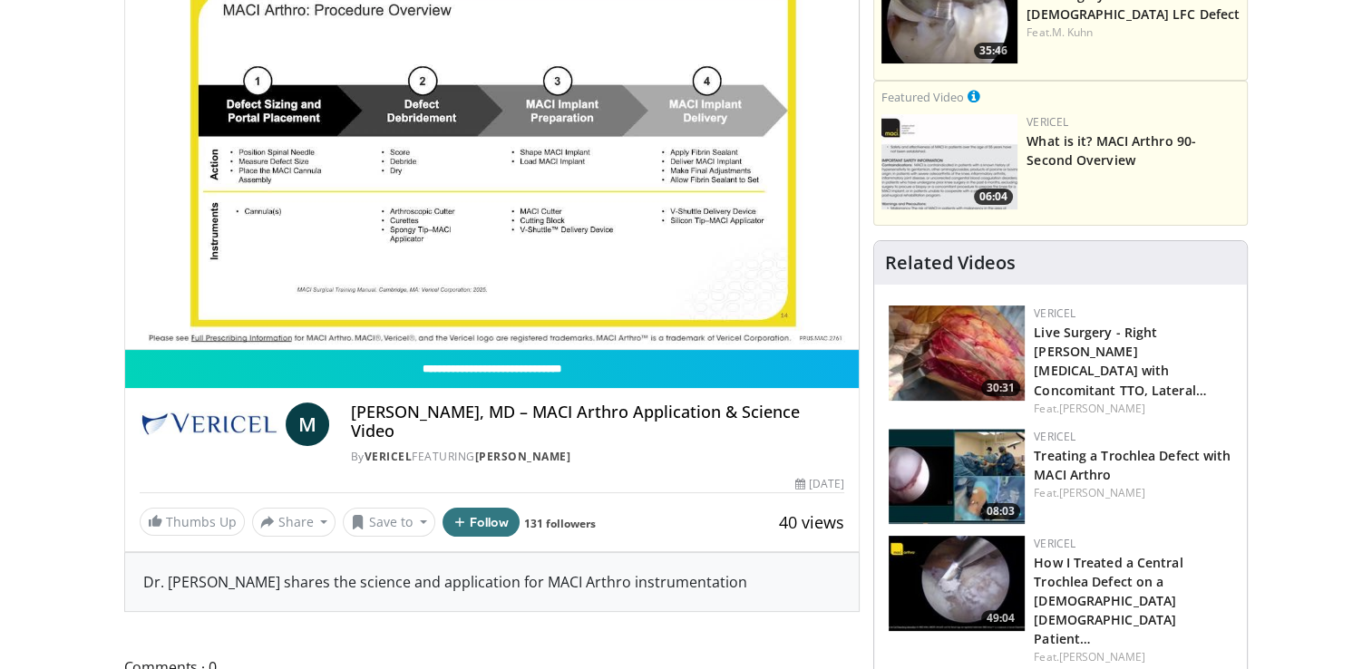
scroll to position [272, 0]
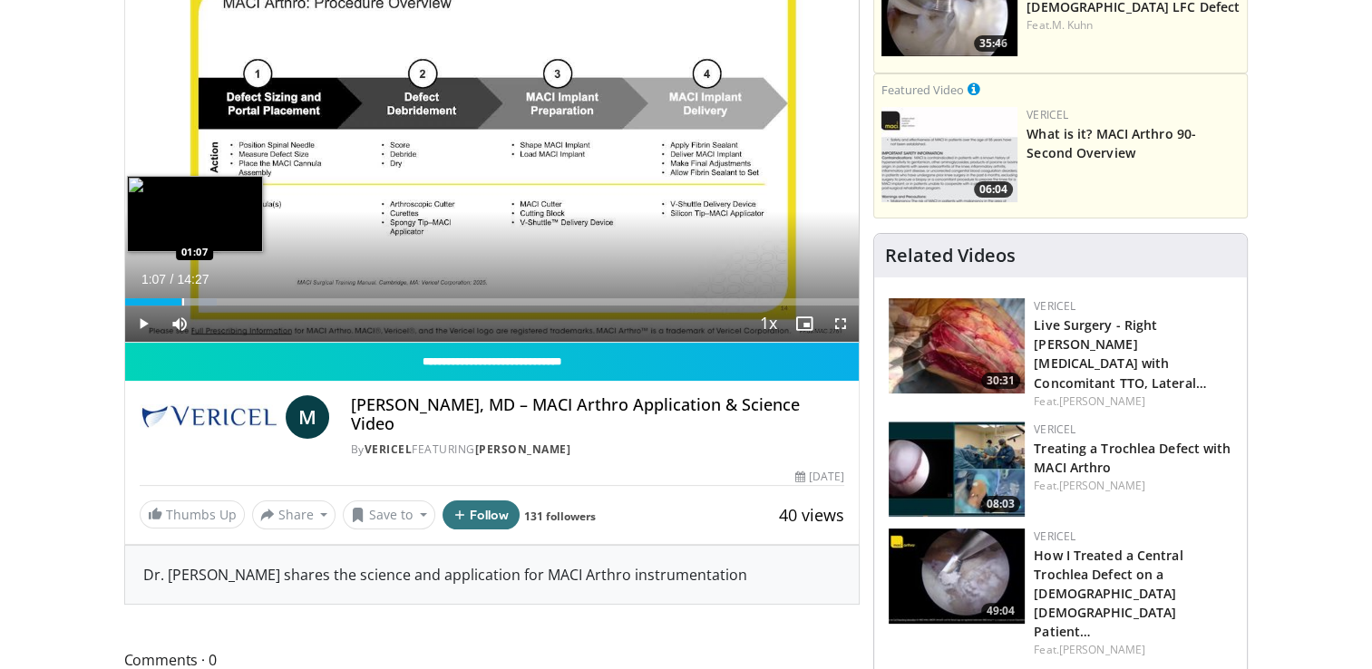
click at [182, 299] on div "Progress Bar" at bounding box center [183, 301] width 2 height 7
click at [203, 298] on div "Progress Bar" at bounding box center [204, 301] width 2 height 7
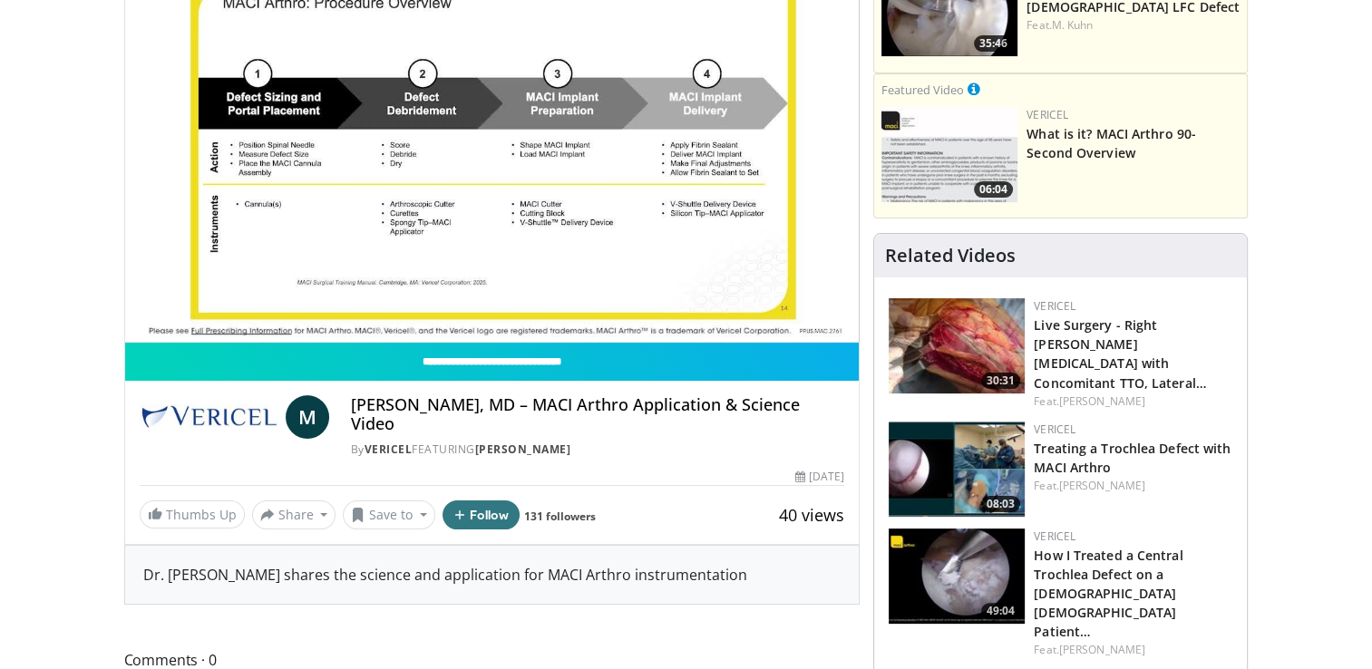
click at [238, 297] on div "10 seconds Tap to unmute" at bounding box center [492, 134] width 734 height 413
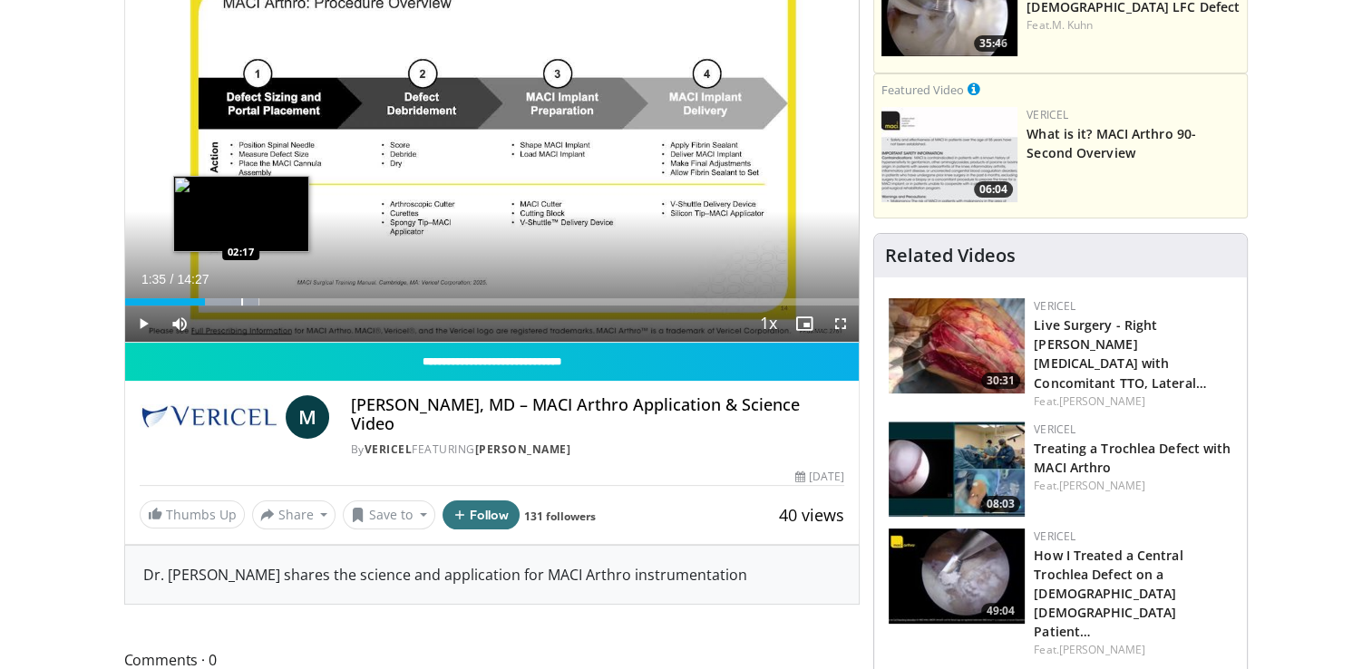
click at [241, 299] on div "Progress Bar" at bounding box center [242, 301] width 2 height 7
click at [265, 298] on div "Progress Bar" at bounding box center [265, 301] width 2 height 7
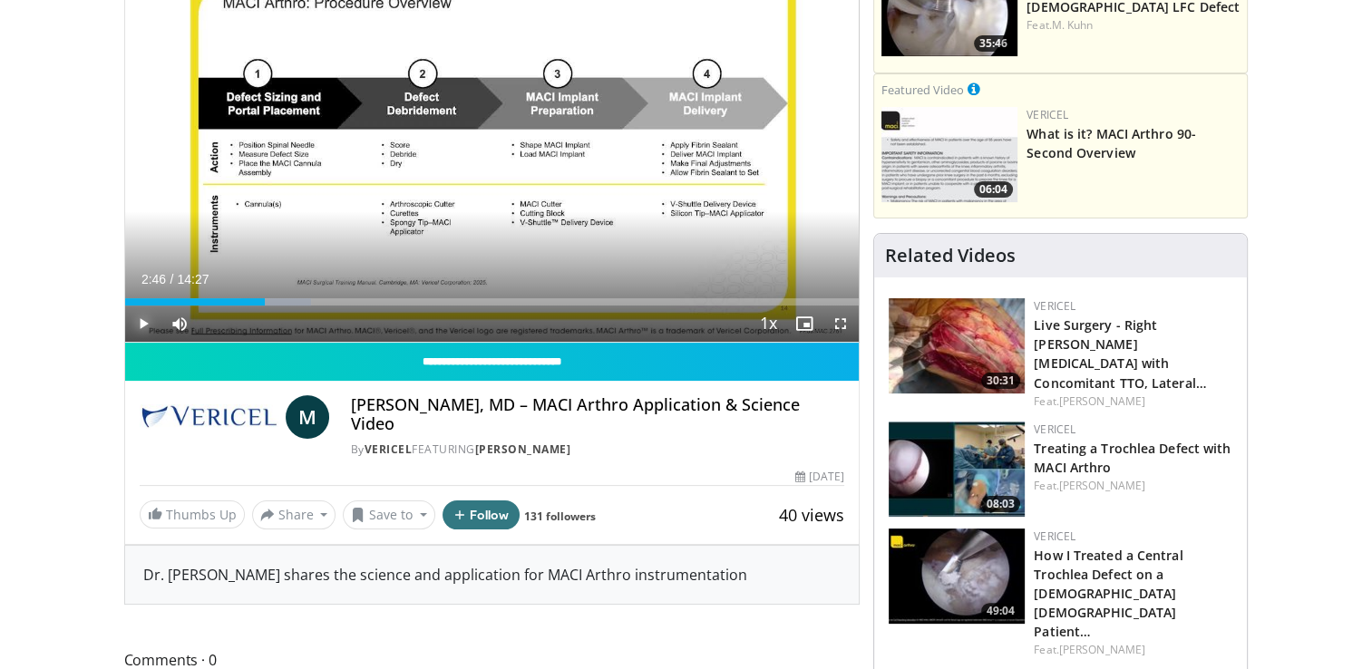
click at [141, 322] on span "Video Player" at bounding box center [143, 324] width 36 height 36
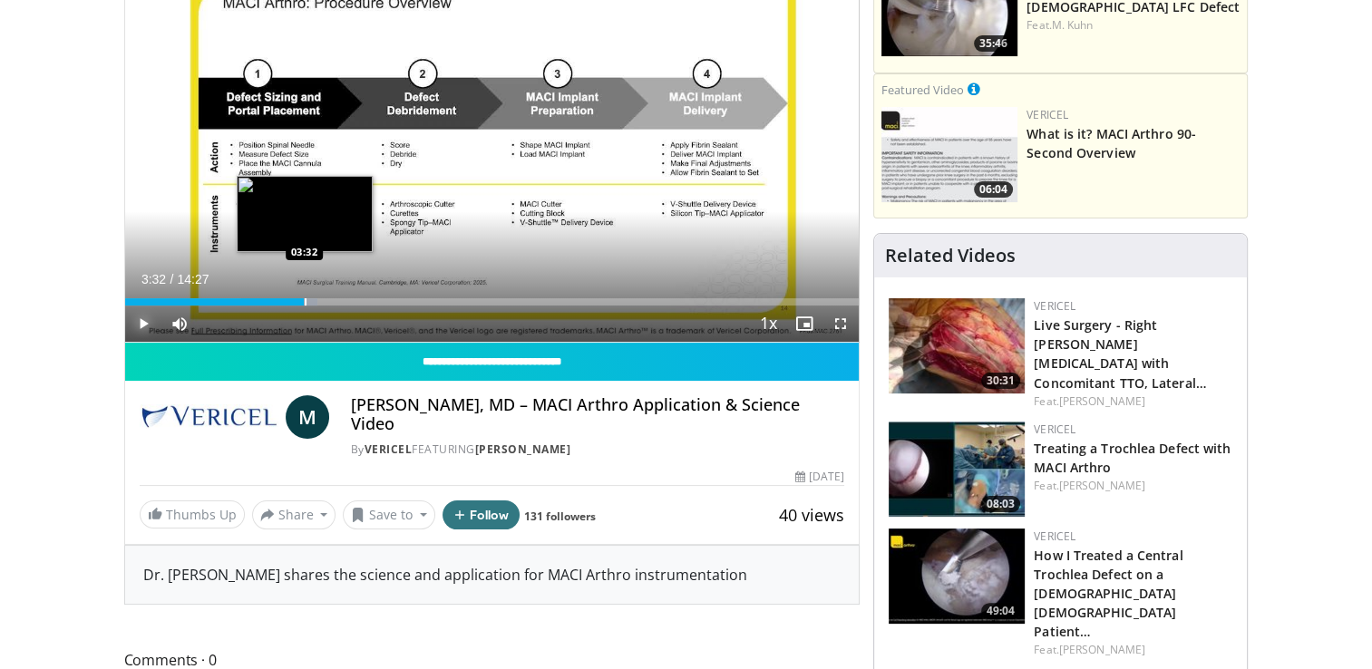
click at [305, 299] on div "Progress Bar" at bounding box center [306, 301] width 2 height 7
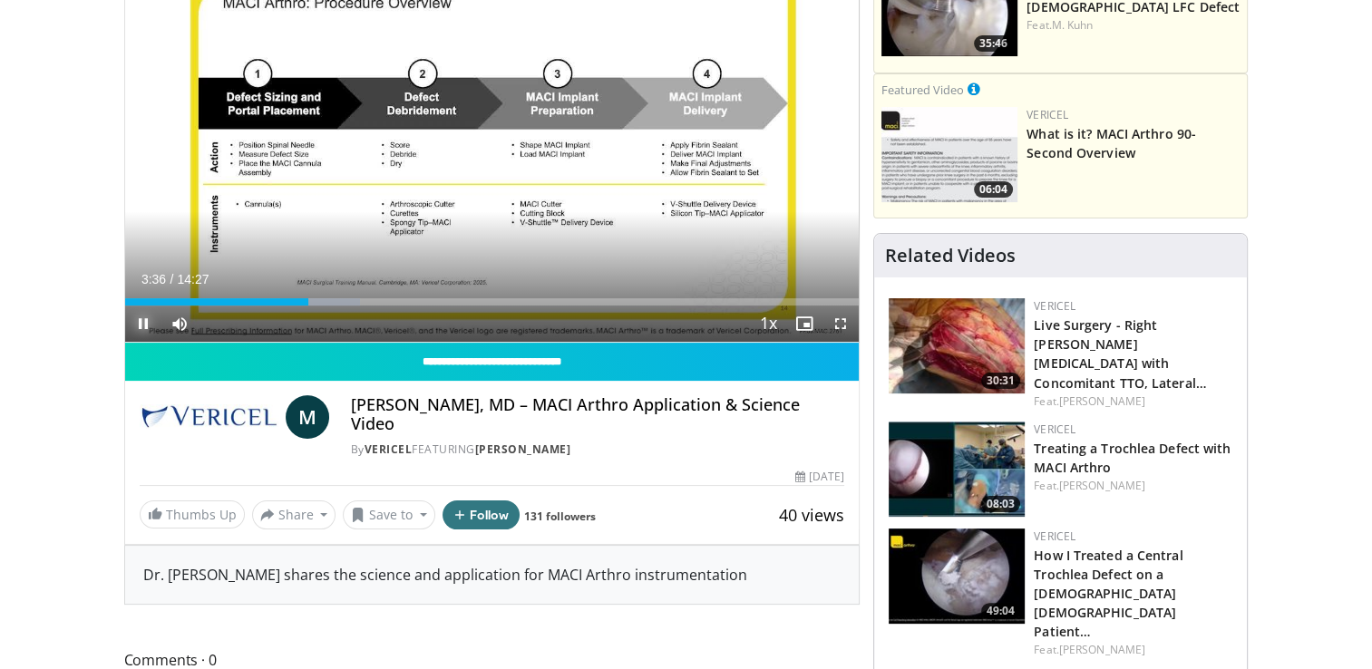
click at [140, 321] on span "Video Player" at bounding box center [143, 324] width 36 height 36
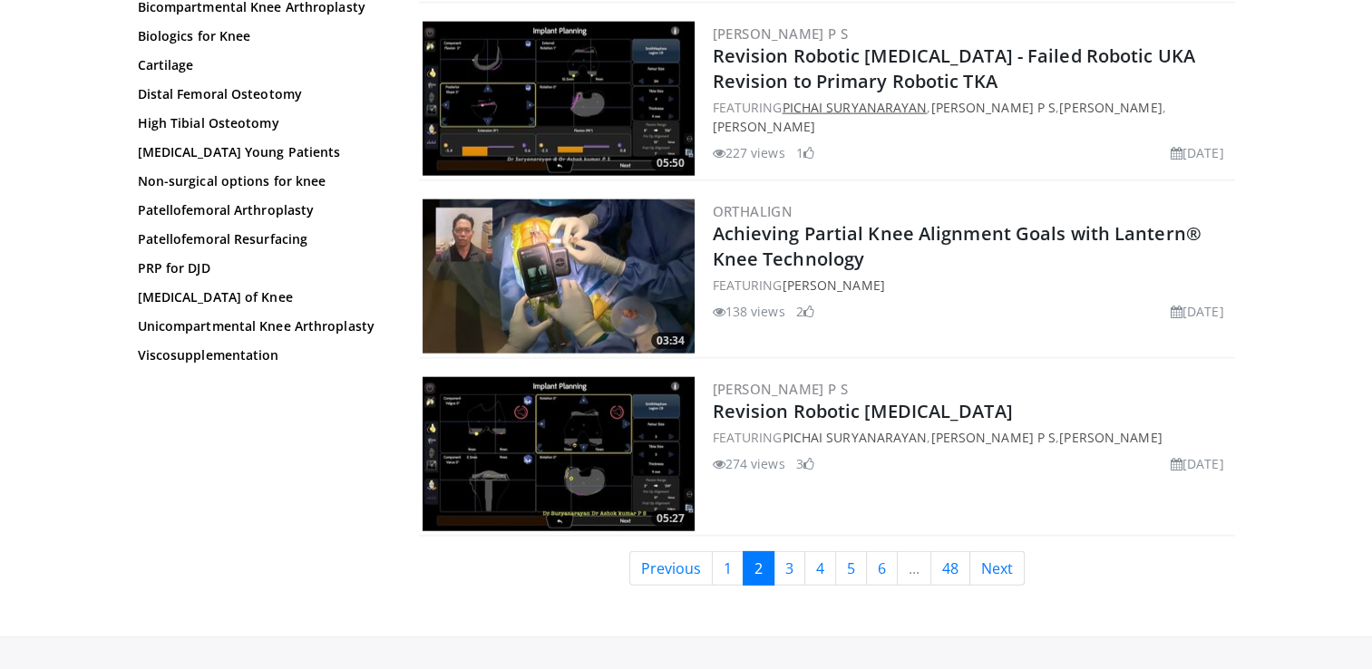
scroll to position [4429, 0]
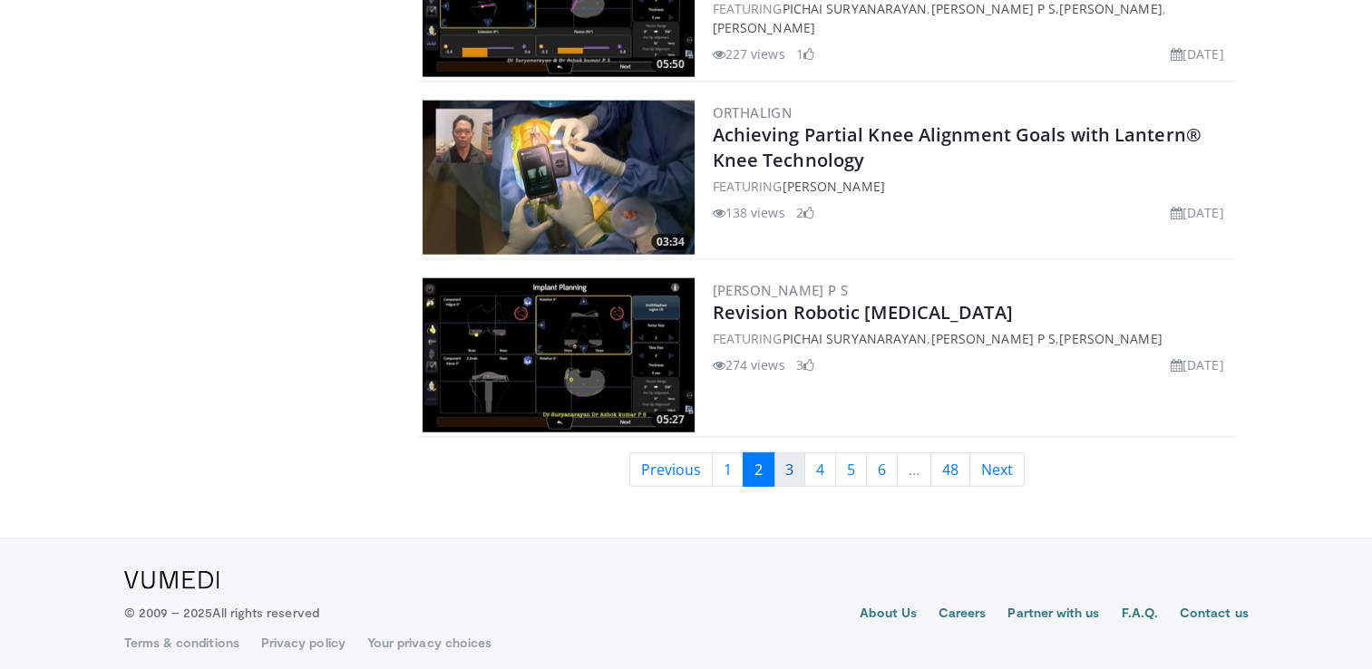
click at [791, 458] on link "3" at bounding box center [789, 469] width 32 height 34
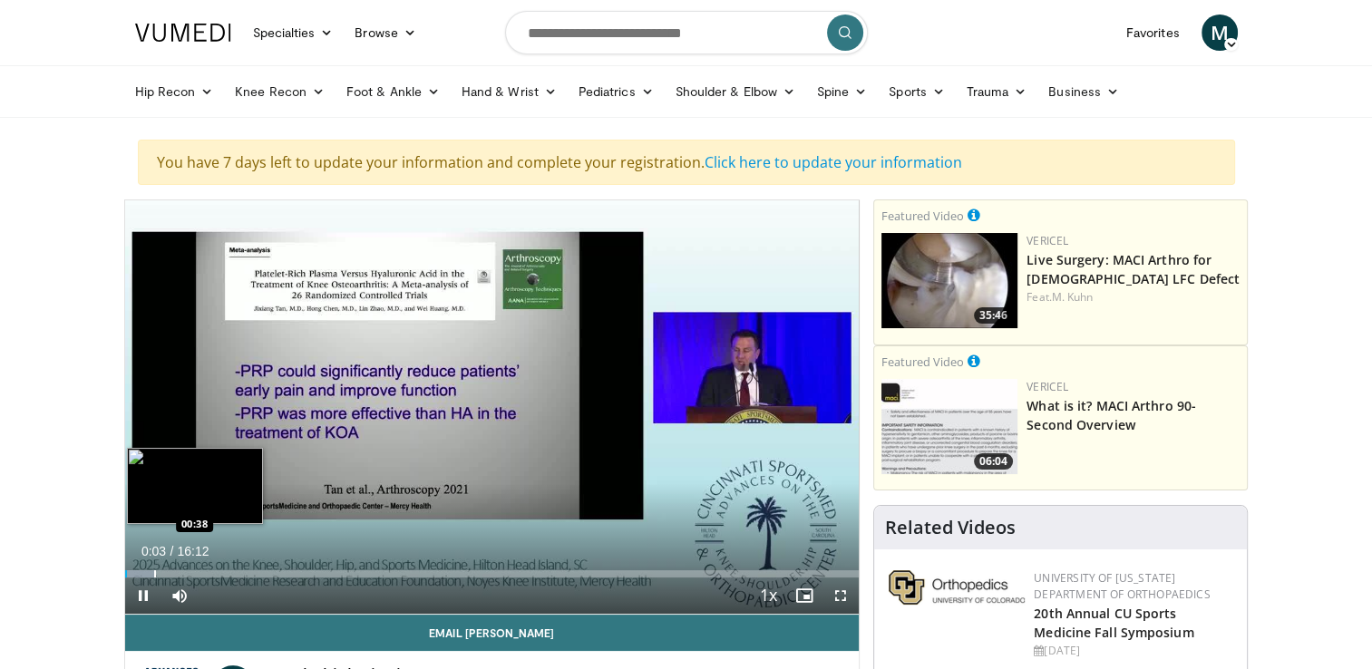
click at [152, 572] on div "Loaded : 4.07% 00:03 00:38" at bounding box center [492, 573] width 734 height 7
click at [190, 570] on div "Loaded : 10.20% 00:39 01:28" at bounding box center [492, 573] width 734 height 7
click at [224, 567] on div "Loaded : 14.40% 01:29 02:10" at bounding box center [492, 568] width 734 height 17
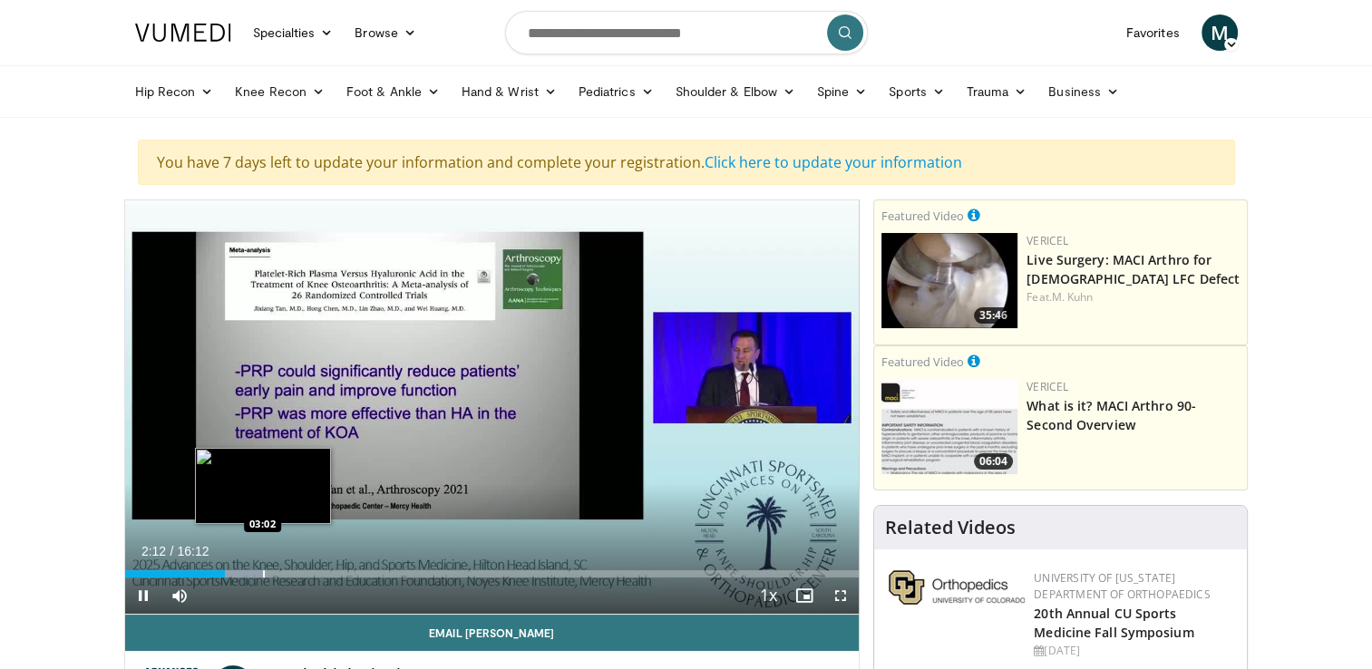
click at [263, 574] on div "Progress Bar" at bounding box center [264, 573] width 2 height 7
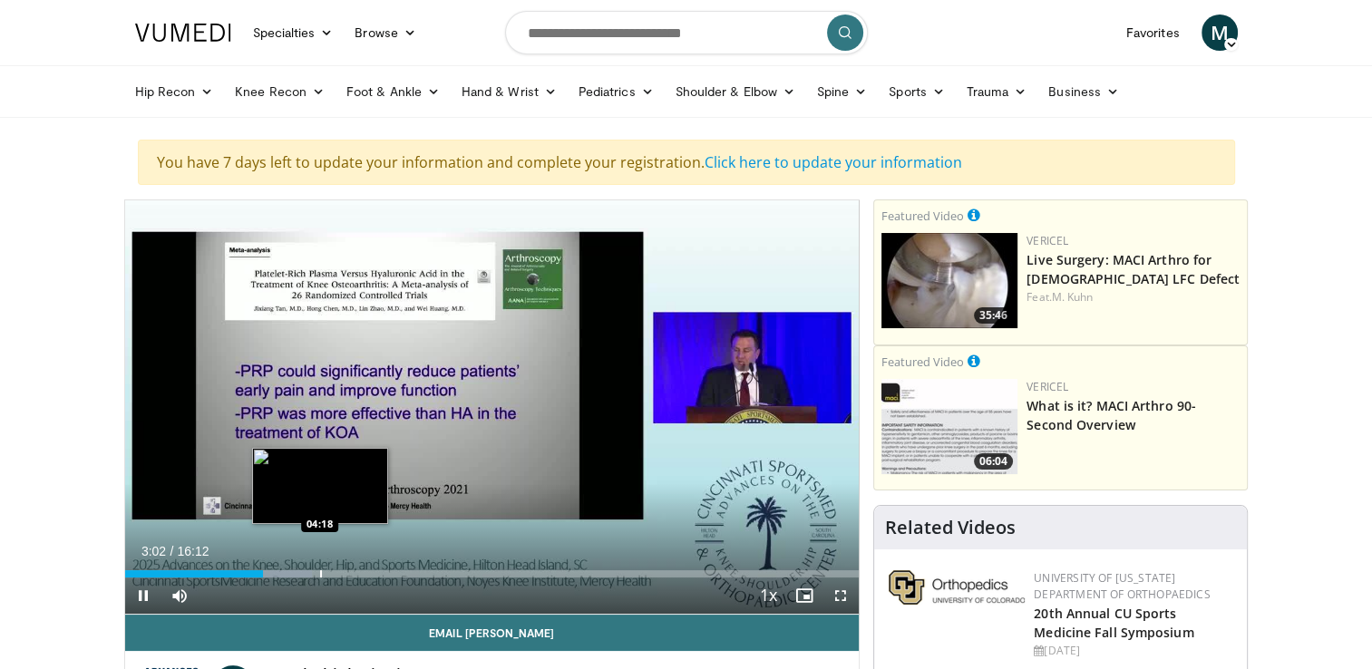
click at [320, 574] on div "Progress Bar" at bounding box center [321, 573] width 2 height 7
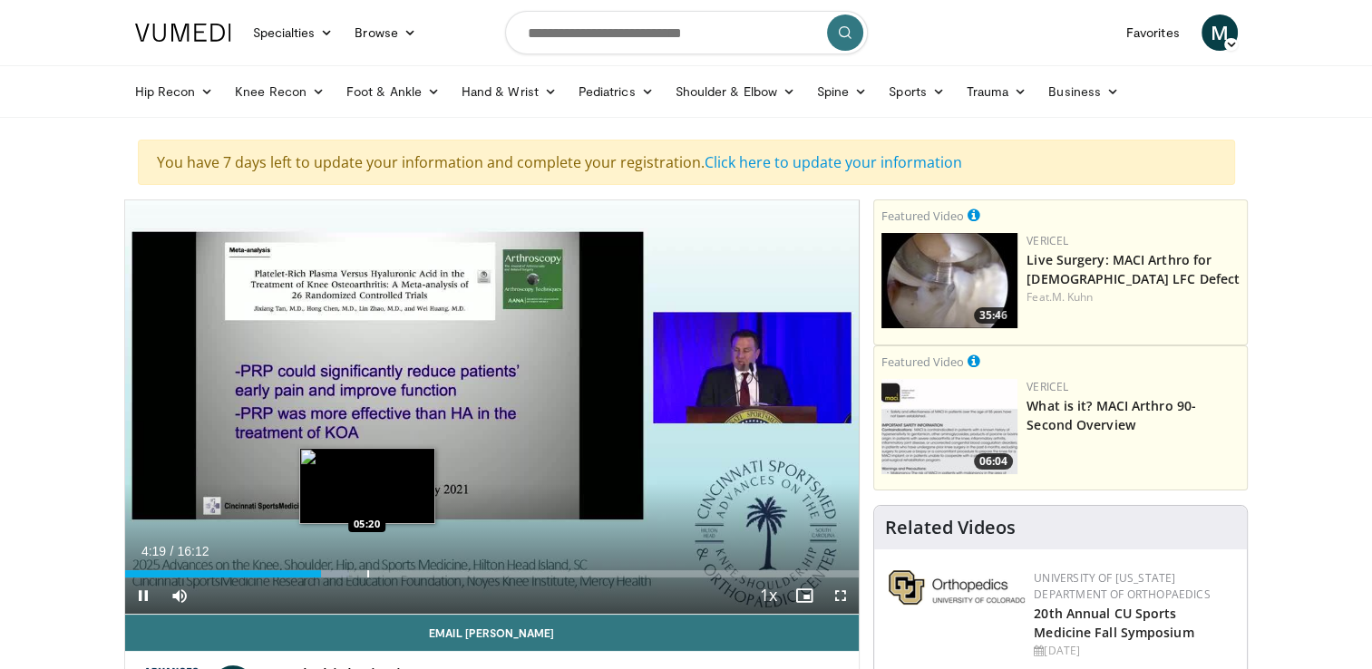
click at [367, 575] on div "Progress Bar" at bounding box center [368, 573] width 2 height 7
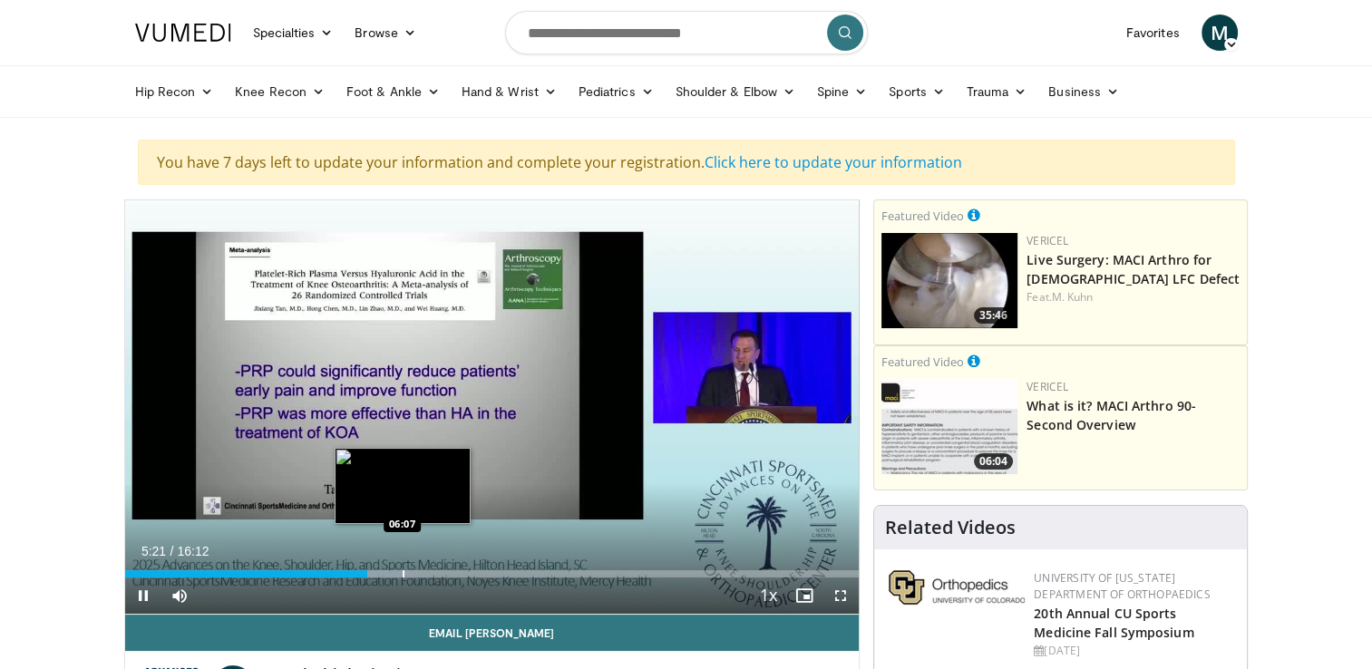
click at [401, 574] on div "Loaded : 39.79% 05:21 06:07" at bounding box center [492, 573] width 734 height 7
click at [428, 573] on div "Progress Bar" at bounding box center [429, 573] width 2 height 7
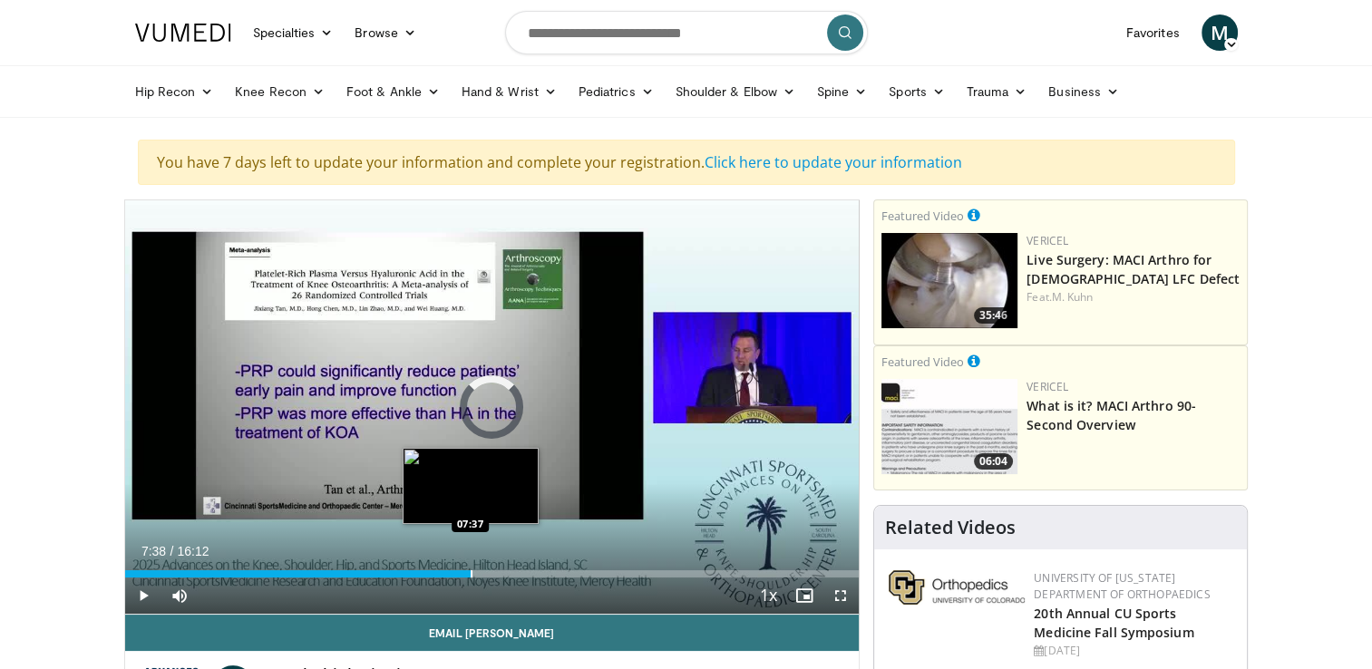
click at [471, 575] on div "Progress Bar" at bounding box center [472, 573] width 2 height 7
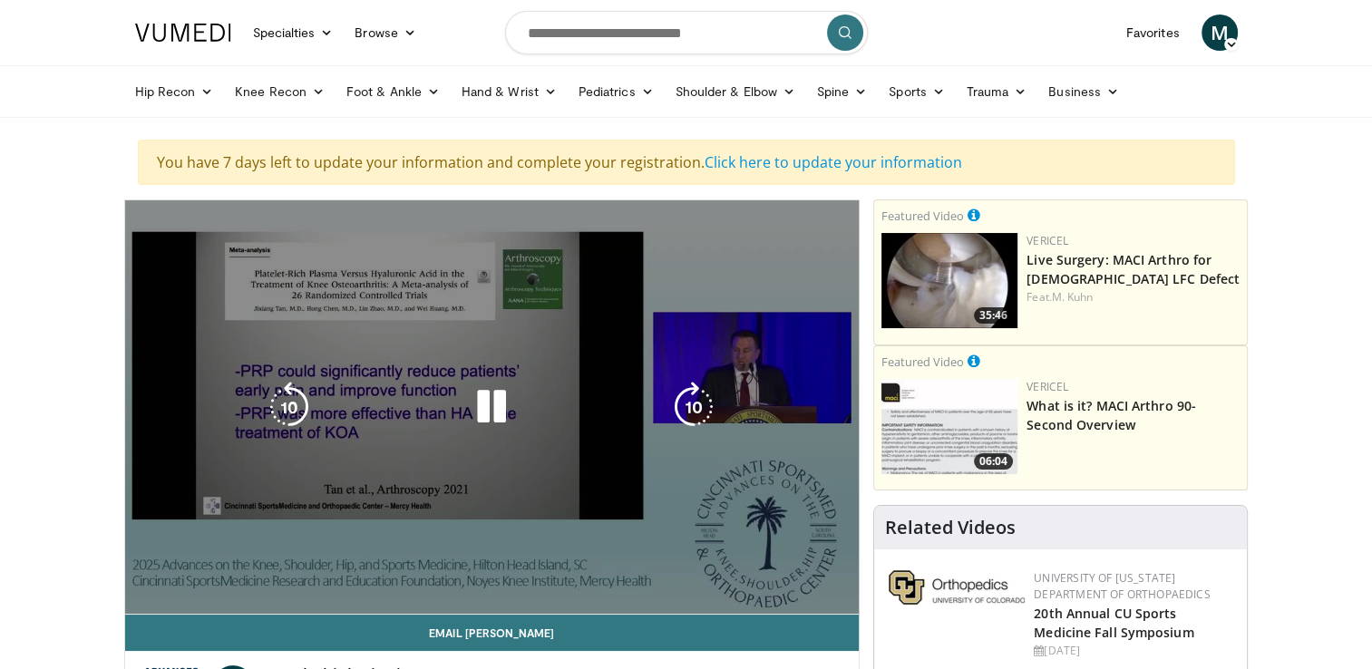
click at [505, 572] on video-js "**********" at bounding box center [492, 407] width 734 height 414
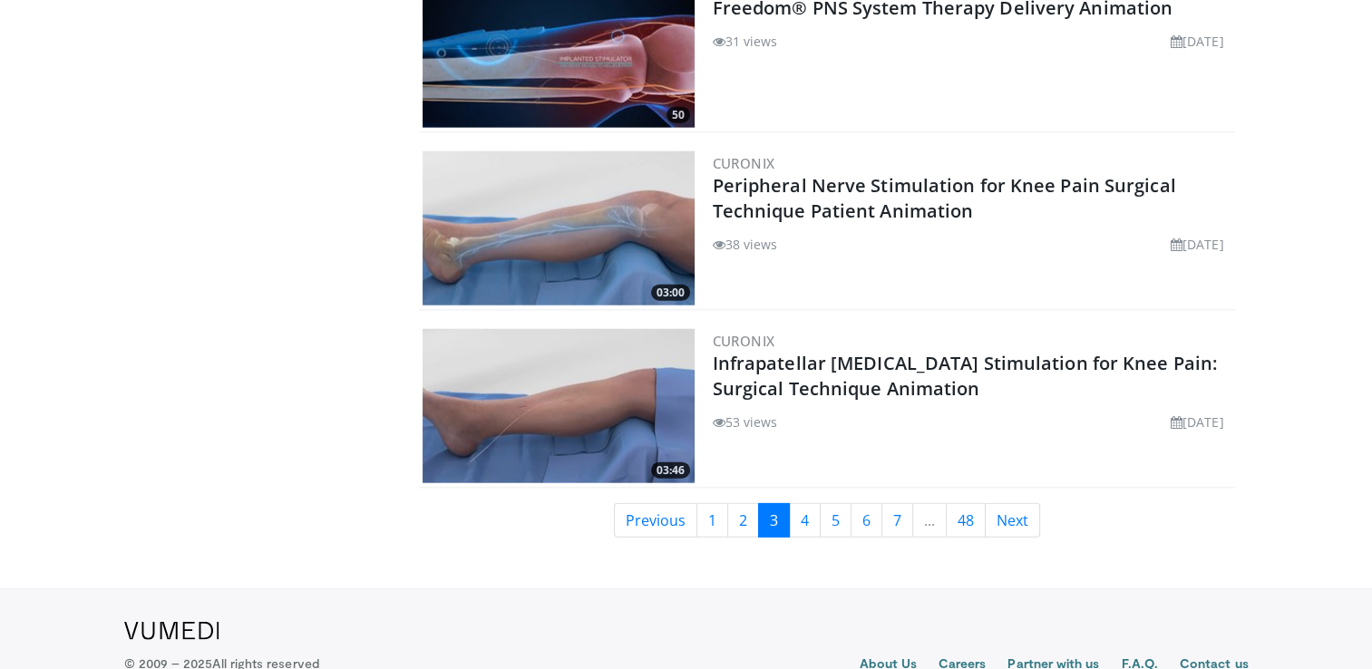
scroll to position [4429, 0]
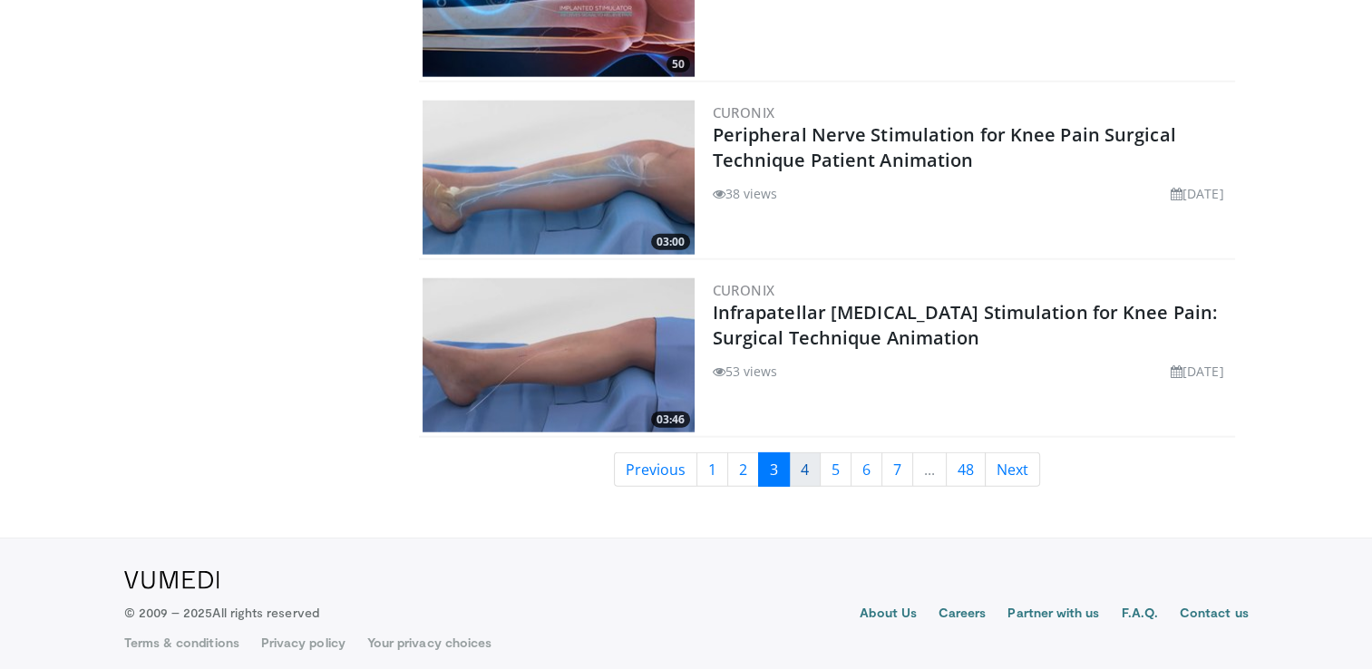
click at [809, 452] on link "4" at bounding box center [805, 469] width 32 height 34
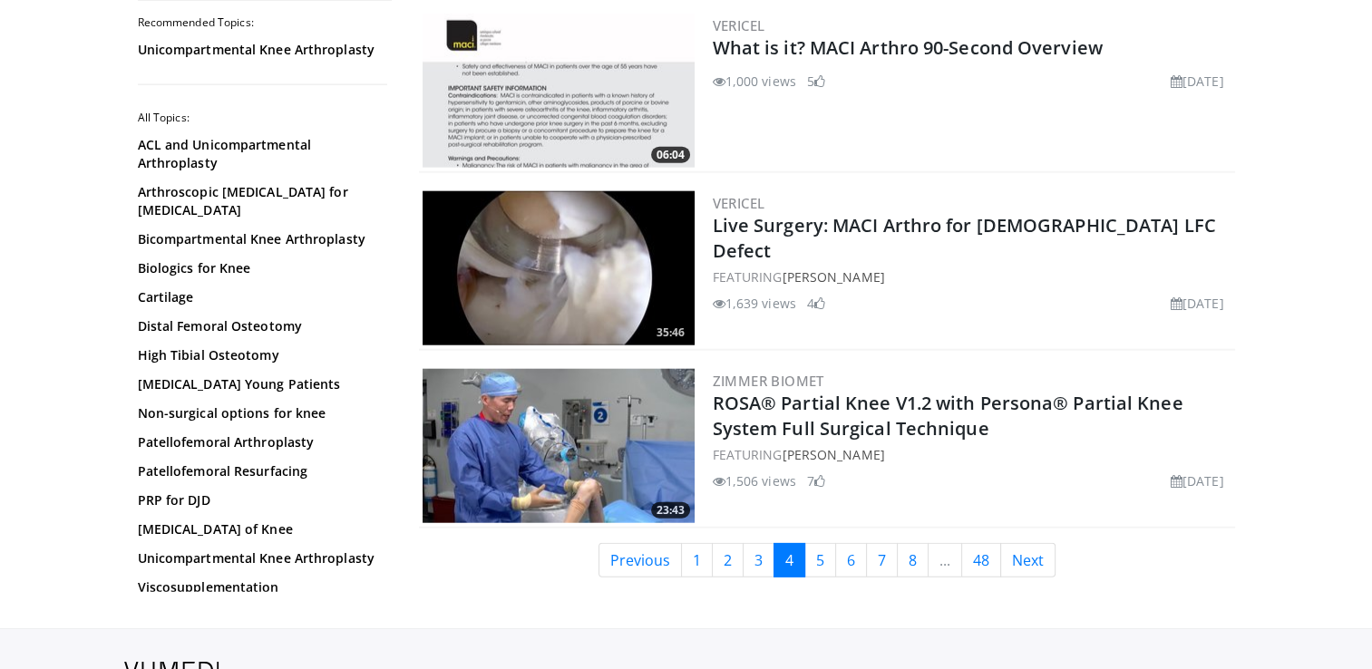
scroll to position [4429, 0]
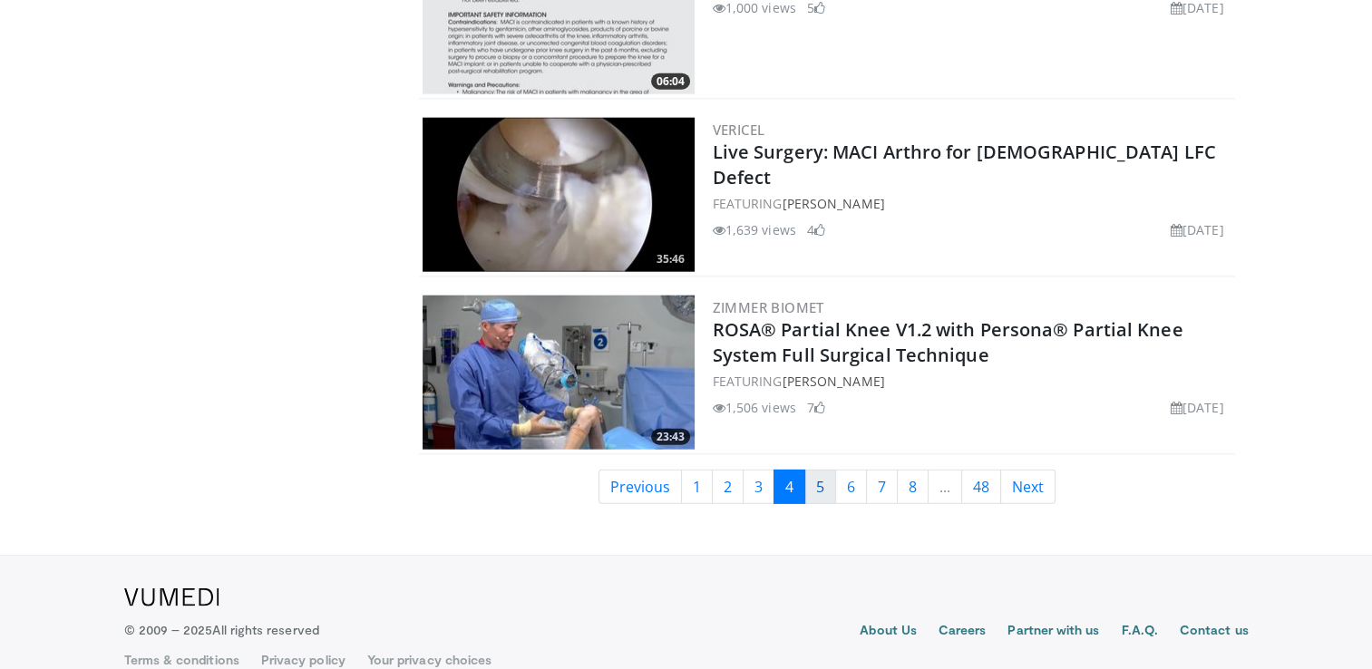
click at [821, 470] on link "5" at bounding box center [820, 487] width 32 height 34
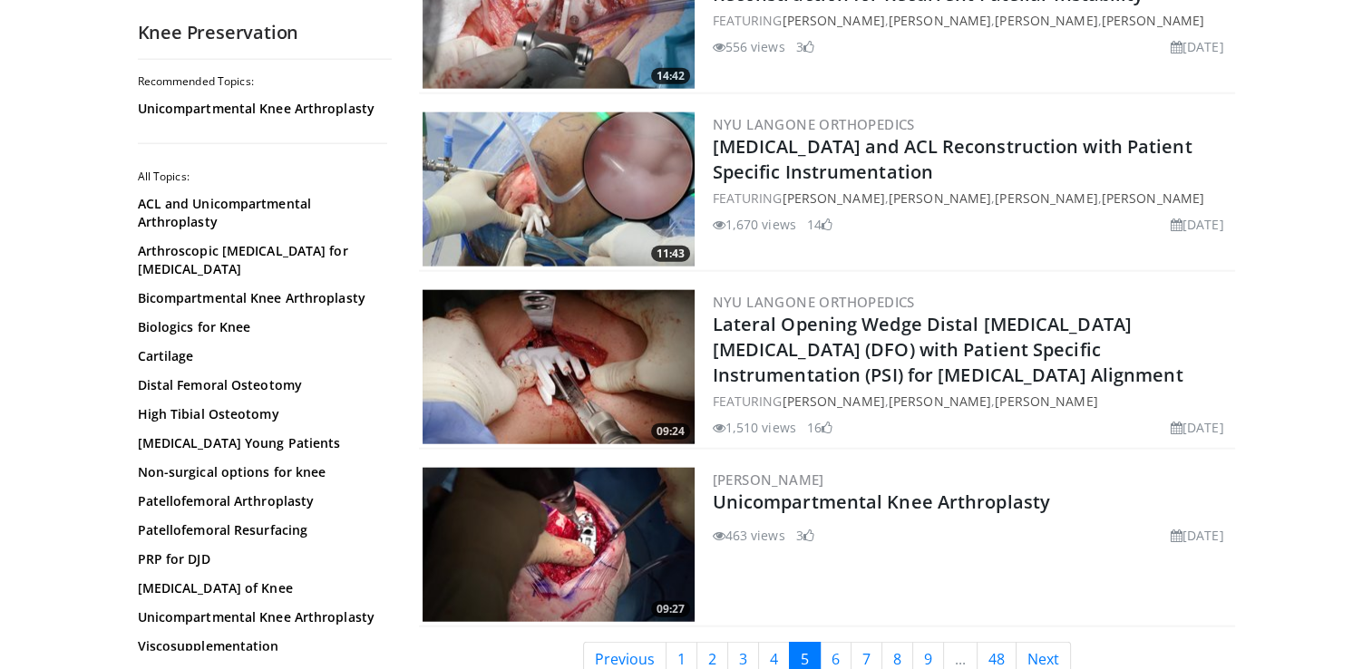
scroll to position [4447, 0]
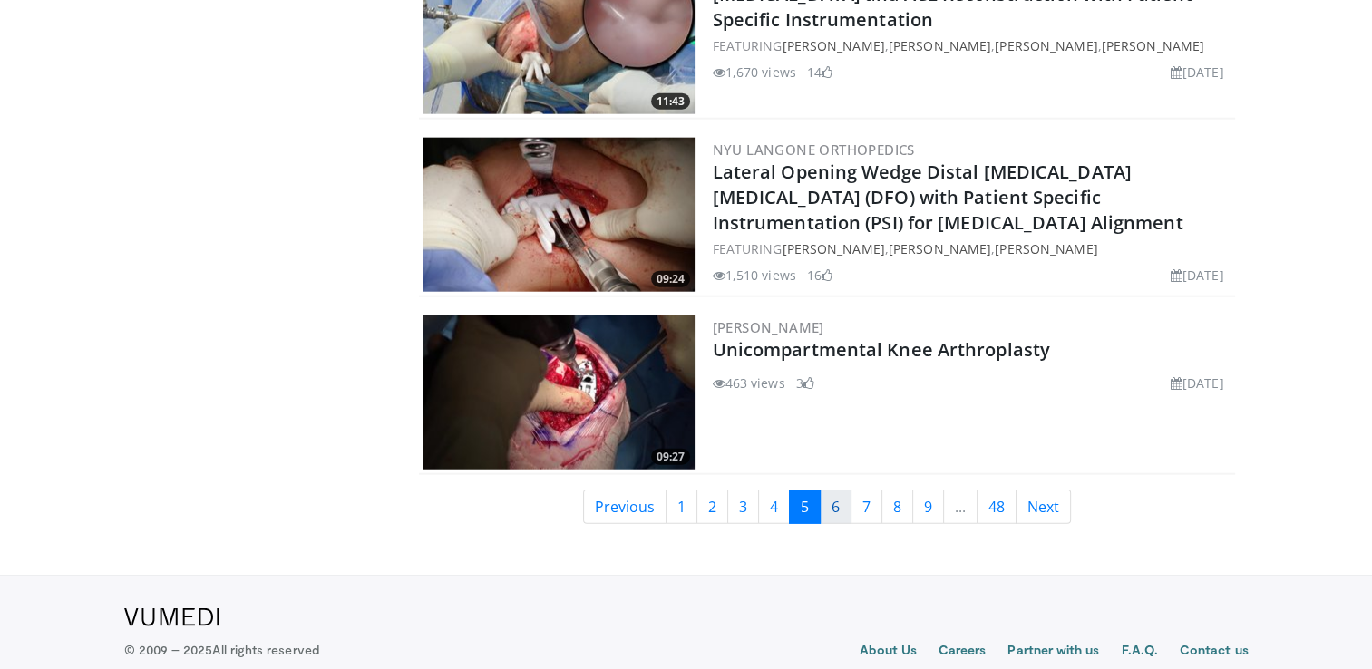
click at [834, 490] on link "6" at bounding box center [836, 507] width 32 height 34
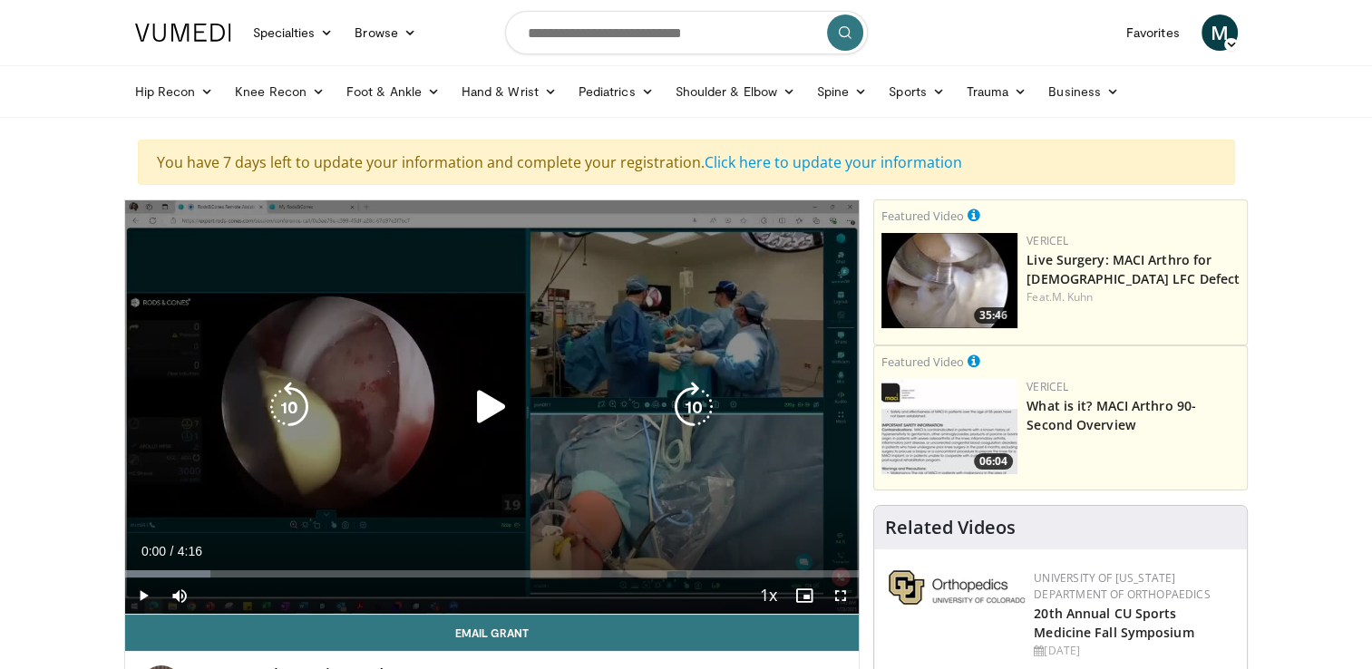
click at [485, 402] on icon "Video Player" at bounding box center [491, 407] width 51 height 51
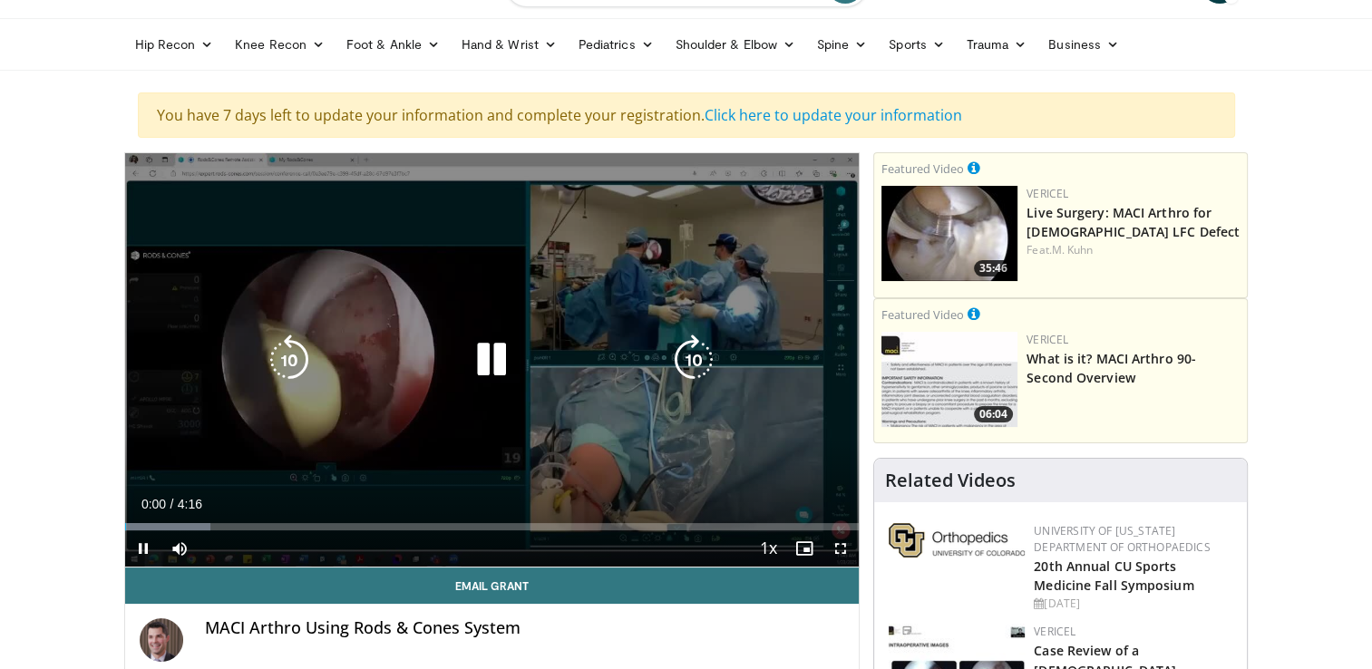
scroll to position [91, 0]
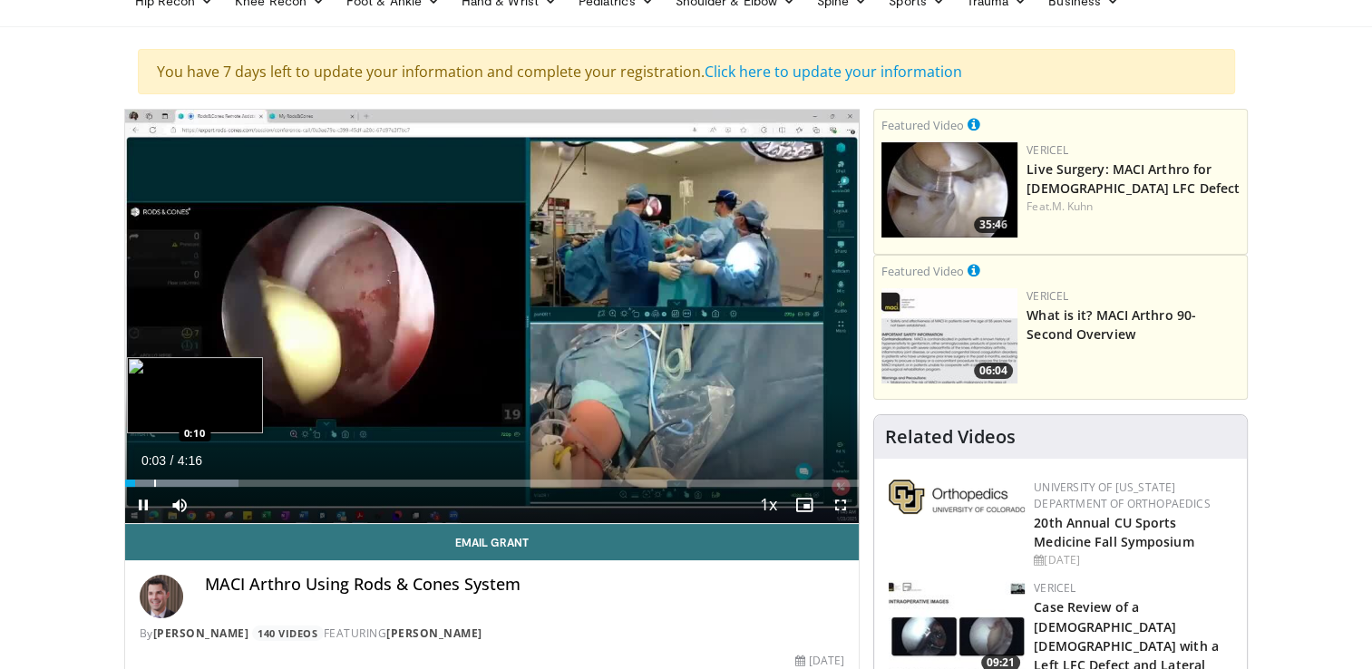
click at [154, 484] on div "Progress Bar" at bounding box center [155, 483] width 2 height 7
click at [174, 480] on div "Progress Bar" at bounding box center [175, 483] width 2 height 7
click at [217, 483] on div "Progress Bar" at bounding box center [218, 483] width 2 height 7
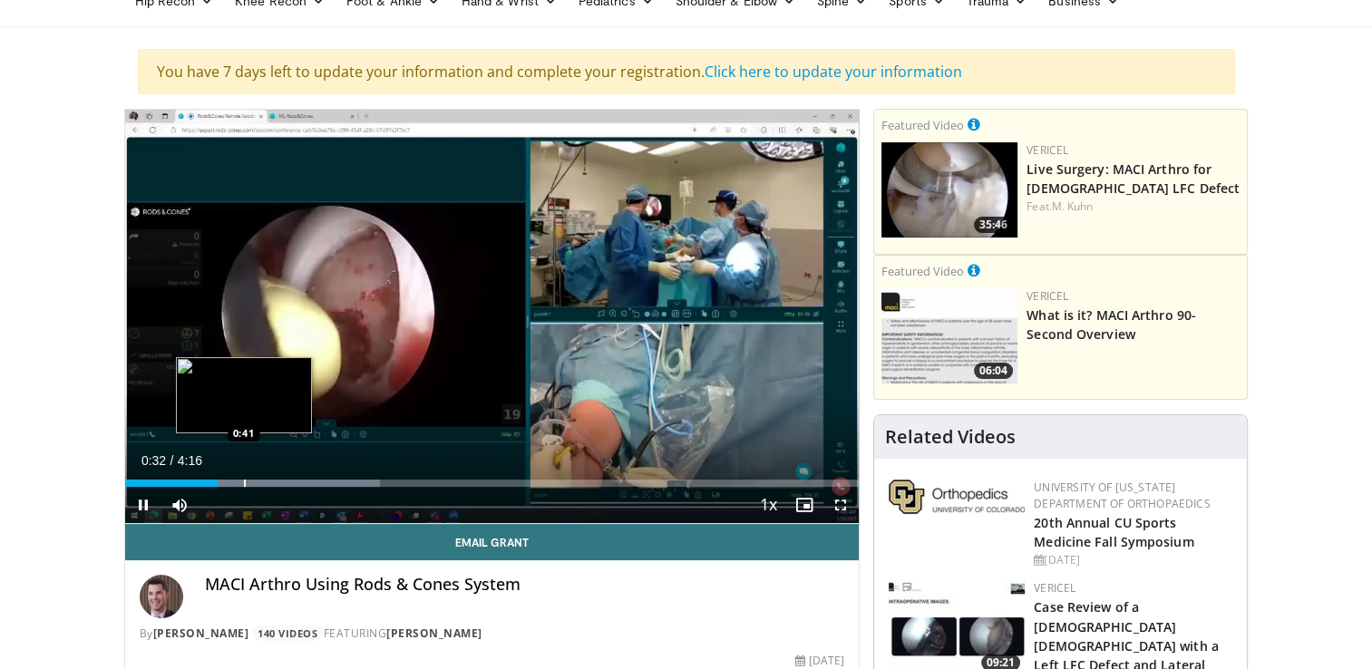
click at [243, 483] on div "10 seconds Tap to unmute" at bounding box center [492, 316] width 734 height 413
click at [277, 480] on div "Loaded : 38.66% 0:32 0:53" at bounding box center [492, 483] width 734 height 7
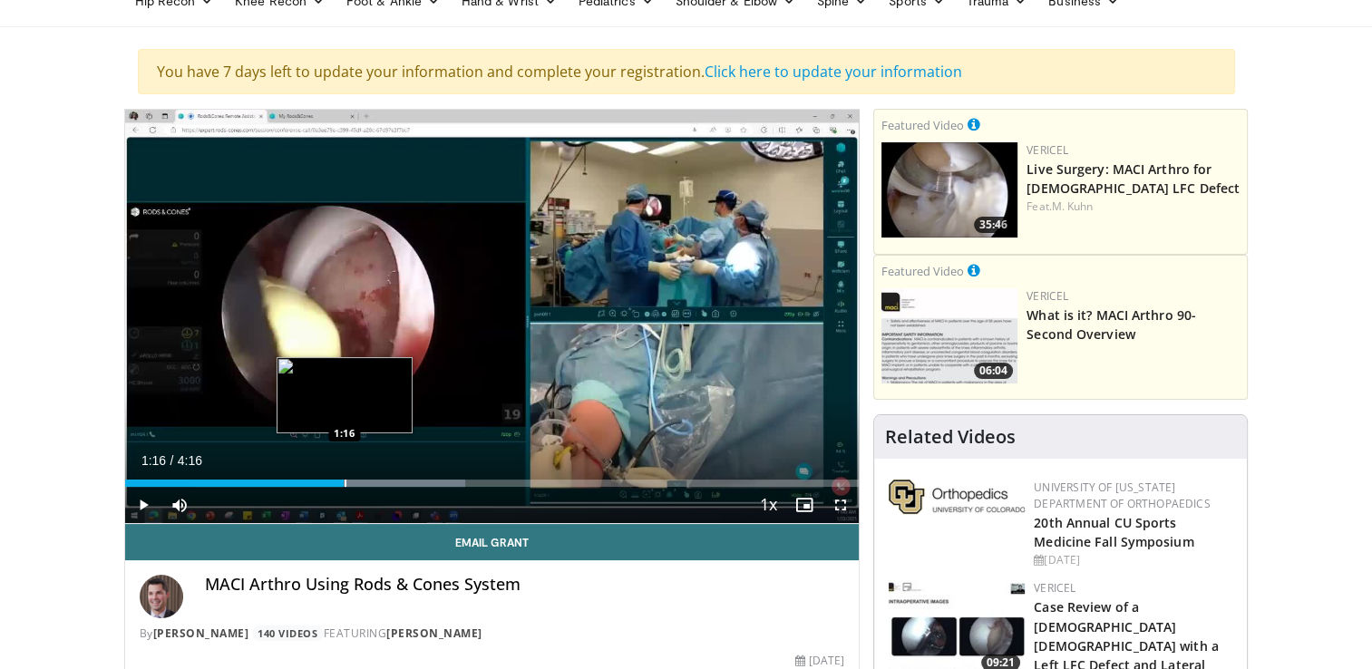
click at [344, 480] on div "Progress Bar" at bounding box center [345, 483] width 2 height 7
click at [383, 483] on div "Progress Bar" at bounding box center [384, 483] width 2 height 7
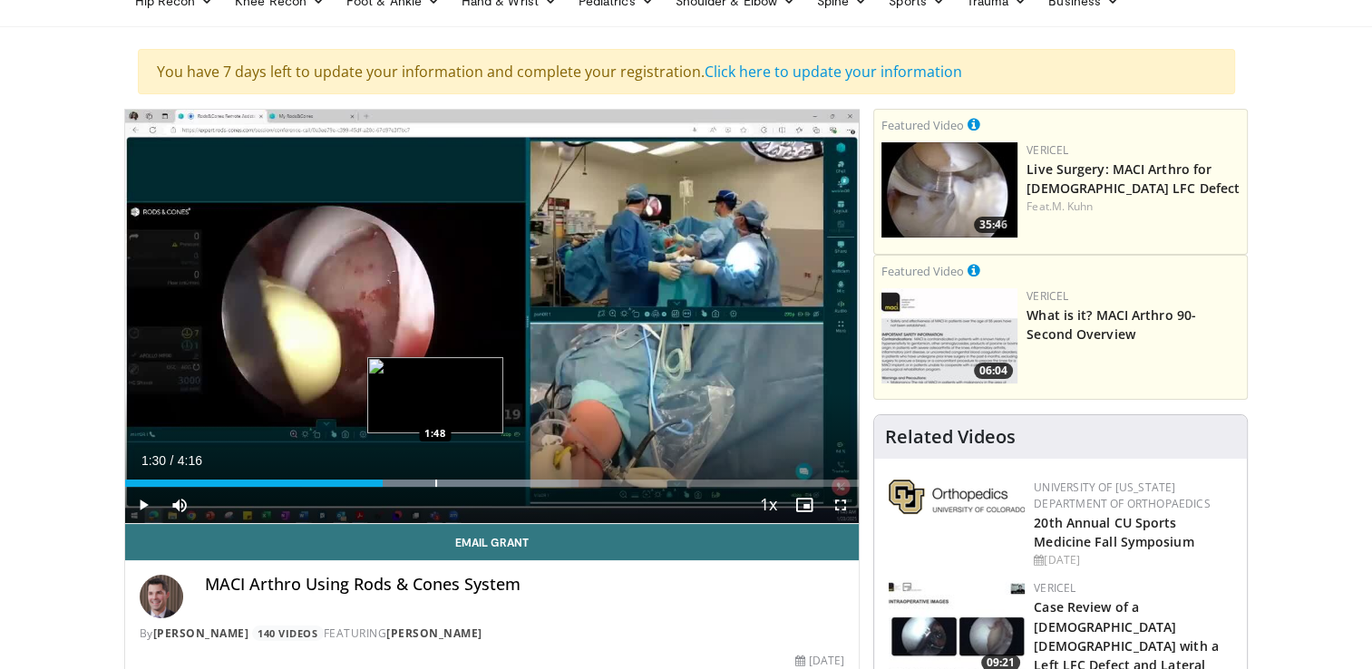
click at [435, 483] on div "Progress Bar" at bounding box center [436, 483] width 2 height 7
click at [474, 481] on div "Progress Bar" at bounding box center [466, 483] width 225 height 7
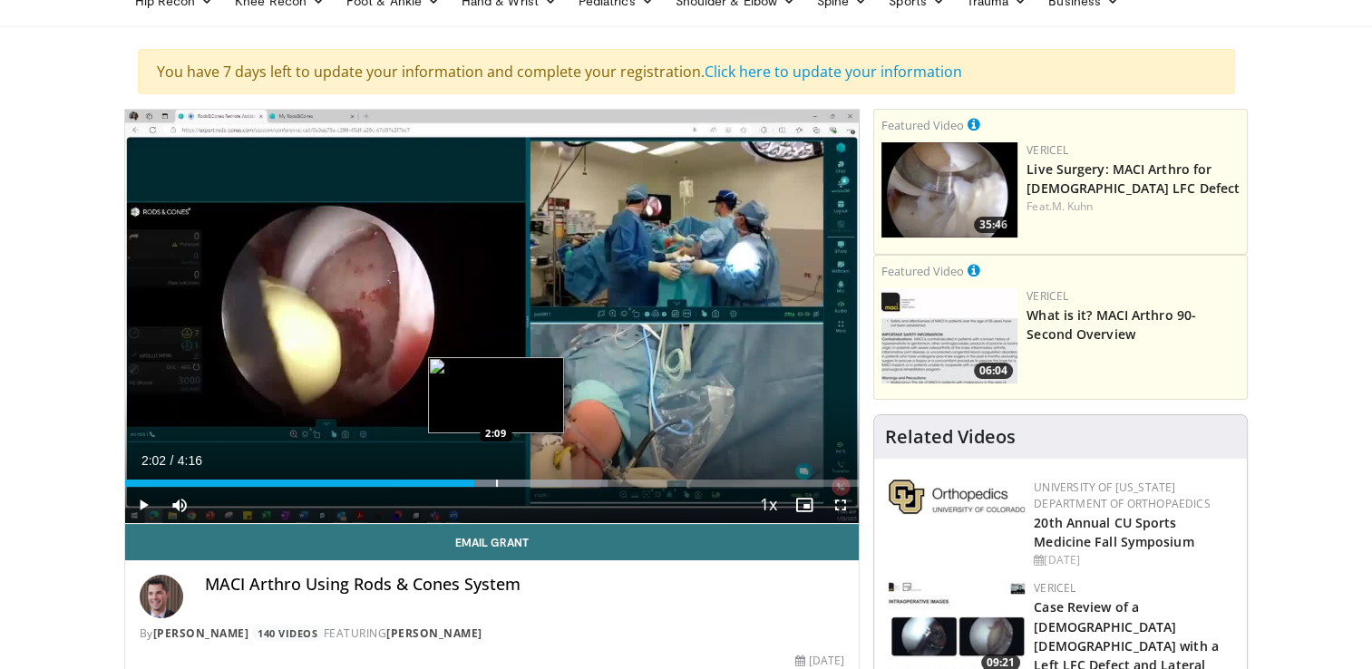
click at [496, 480] on div "Progress Bar" at bounding box center [497, 483] width 2 height 7
click at [524, 481] on div "Progress Bar" at bounding box center [525, 483] width 2 height 7
click at [539, 480] on div "Loaded : 78.00% 2:19 2:25" at bounding box center [492, 483] width 734 height 7
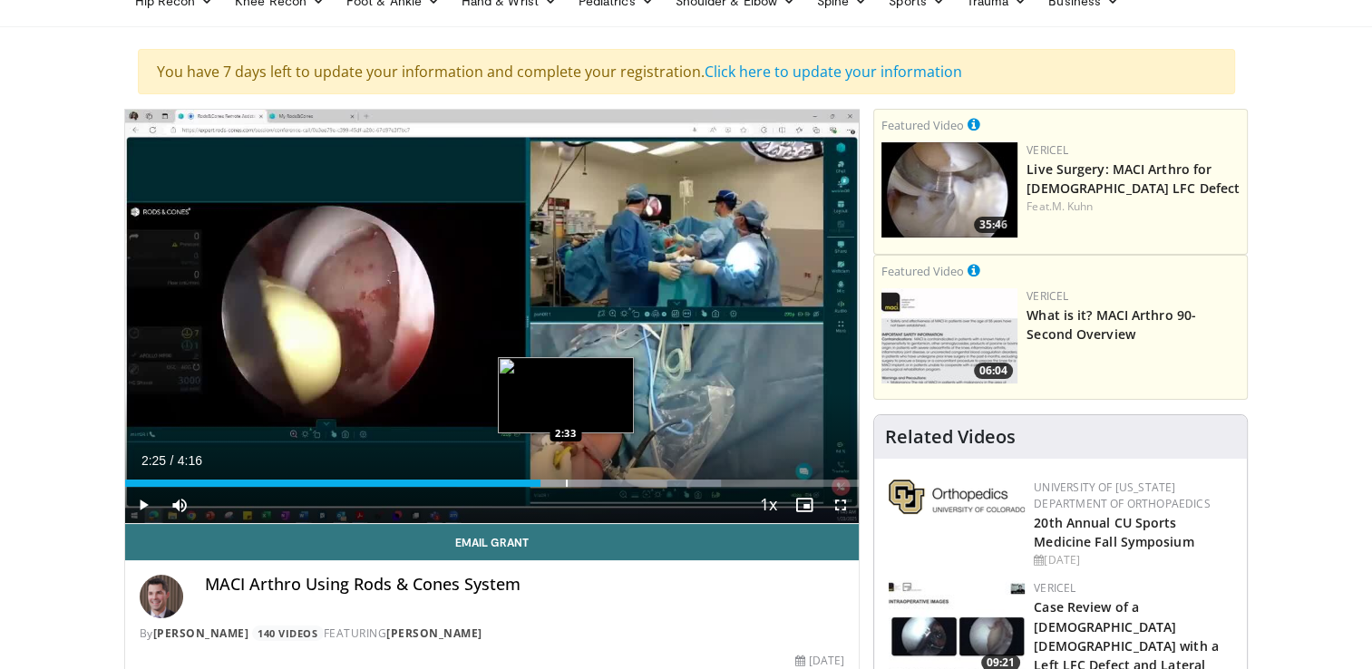
click at [567, 482] on div "Progress Bar" at bounding box center [589, 483] width 264 height 7
click at [602, 483] on div "Progress Bar" at bounding box center [601, 483] width 2 height 7
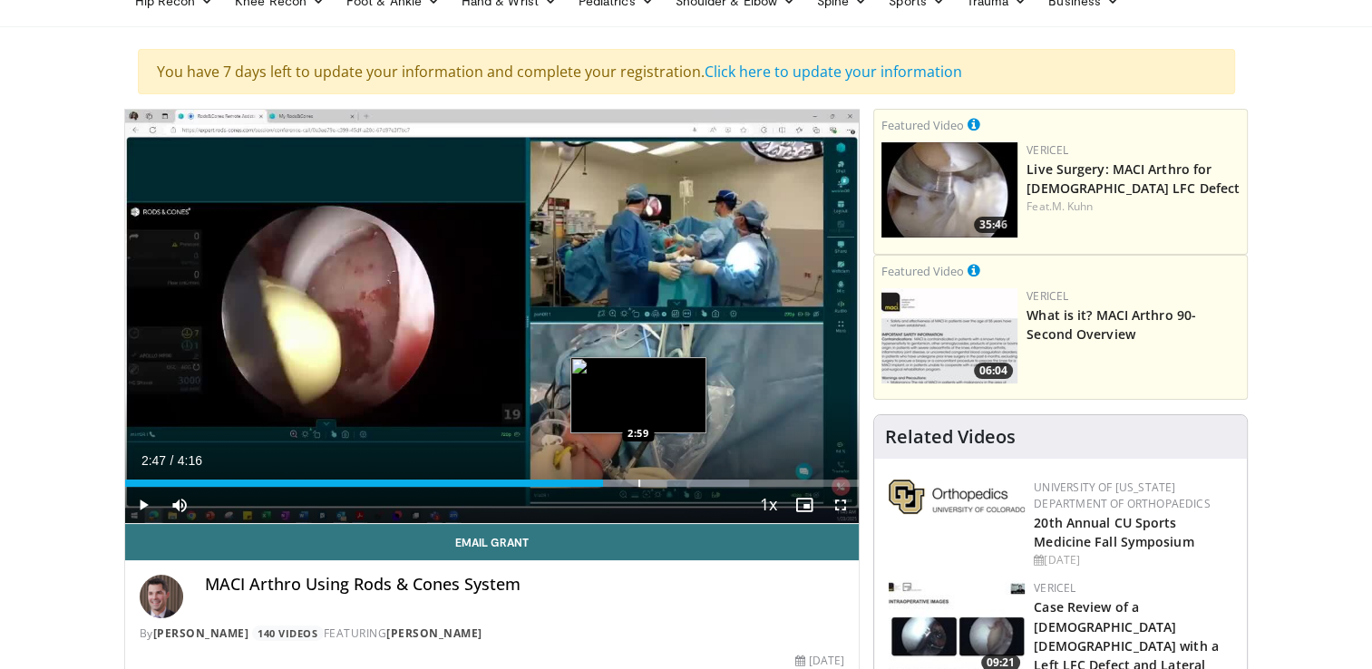
click at [638, 484] on div "Progress Bar" at bounding box center [639, 483] width 2 height 7
click at [660, 481] on div "Progress Bar" at bounding box center [659, 483] width 2 height 7
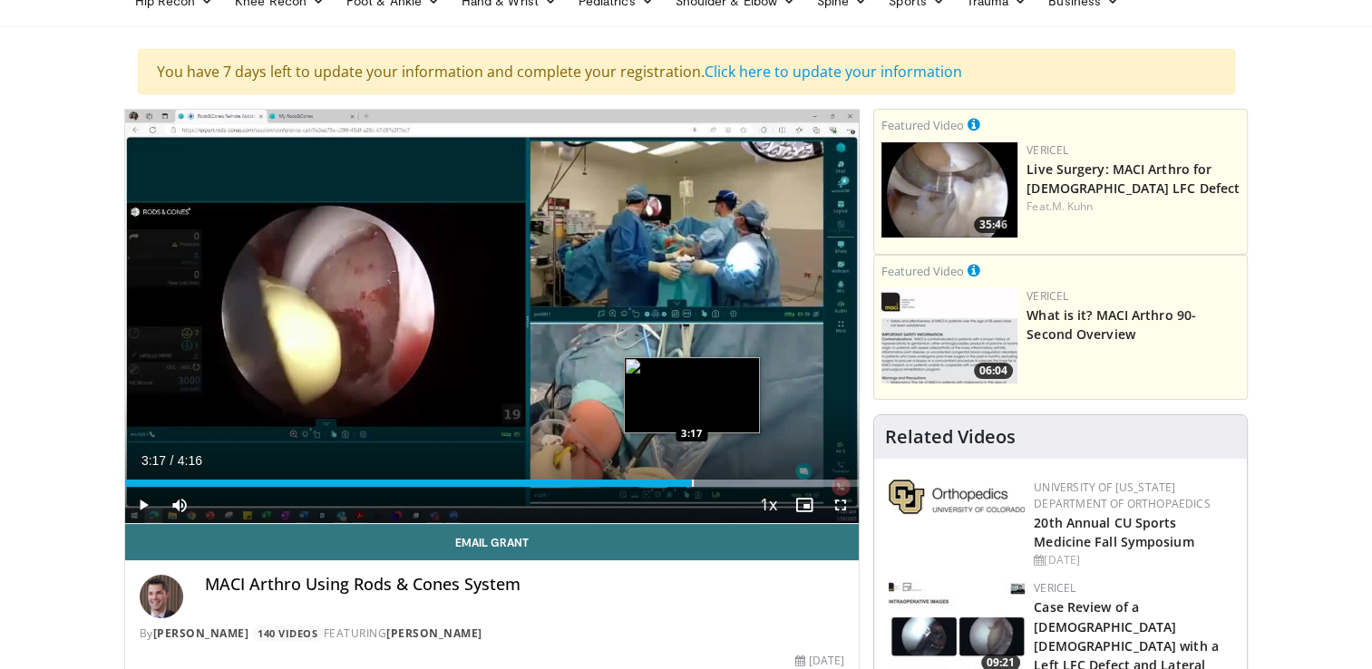
click at [692, 483] on div "Progress Bar" at bounding box center [693, 483] width 2 height 7
click at [713, 481] on div "Progress Bar" at bounding box center [714, 483] width 2 height 7
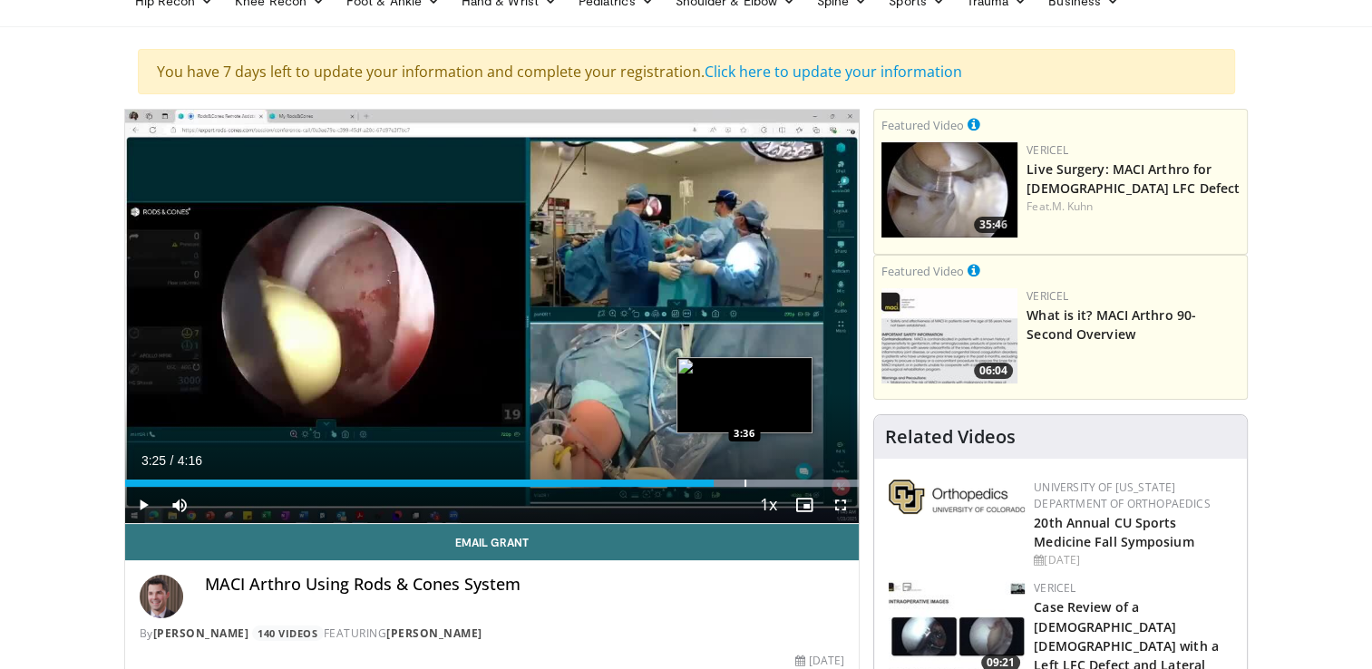
click at [745, 480] on div "Progress Bar" at bounding box center [745, 483] width 2 height 7
click at [765, 480] on div "Progress Bar" at bounding box center [766, 483] width 2 height 7
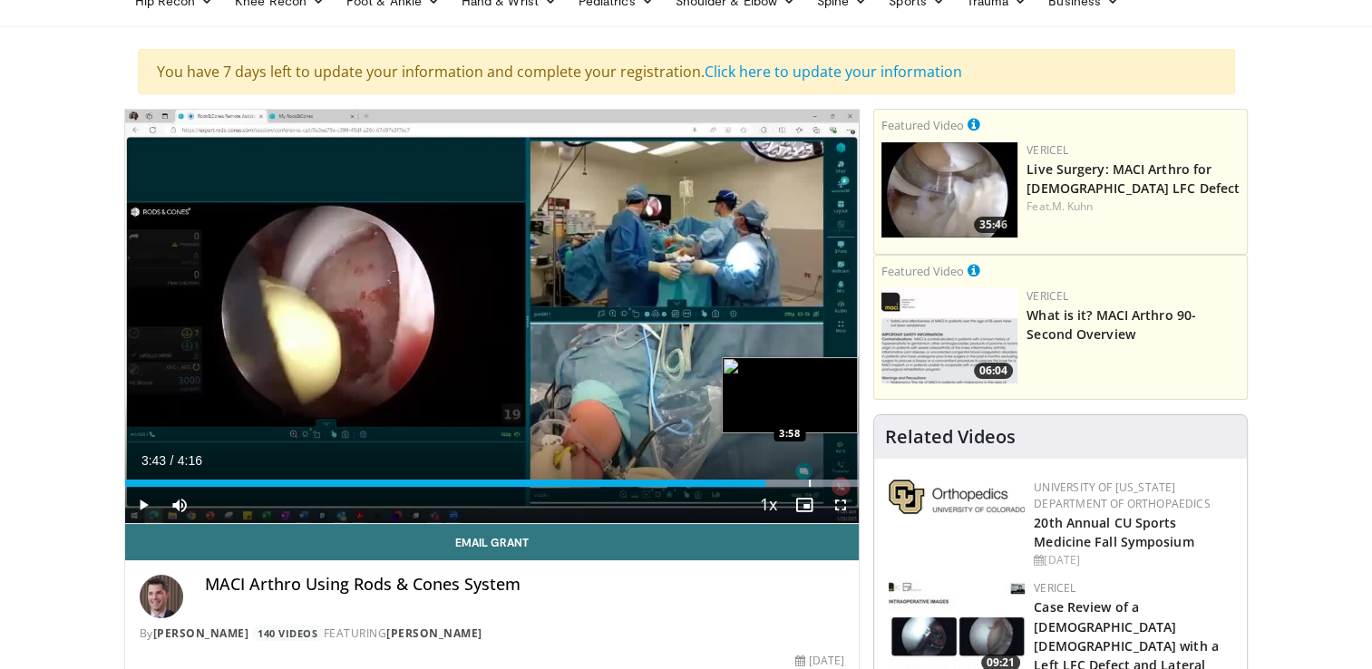
click at [809, 480] on div "Progress Bar" at bounding box center [810, 483] width 2 height 7
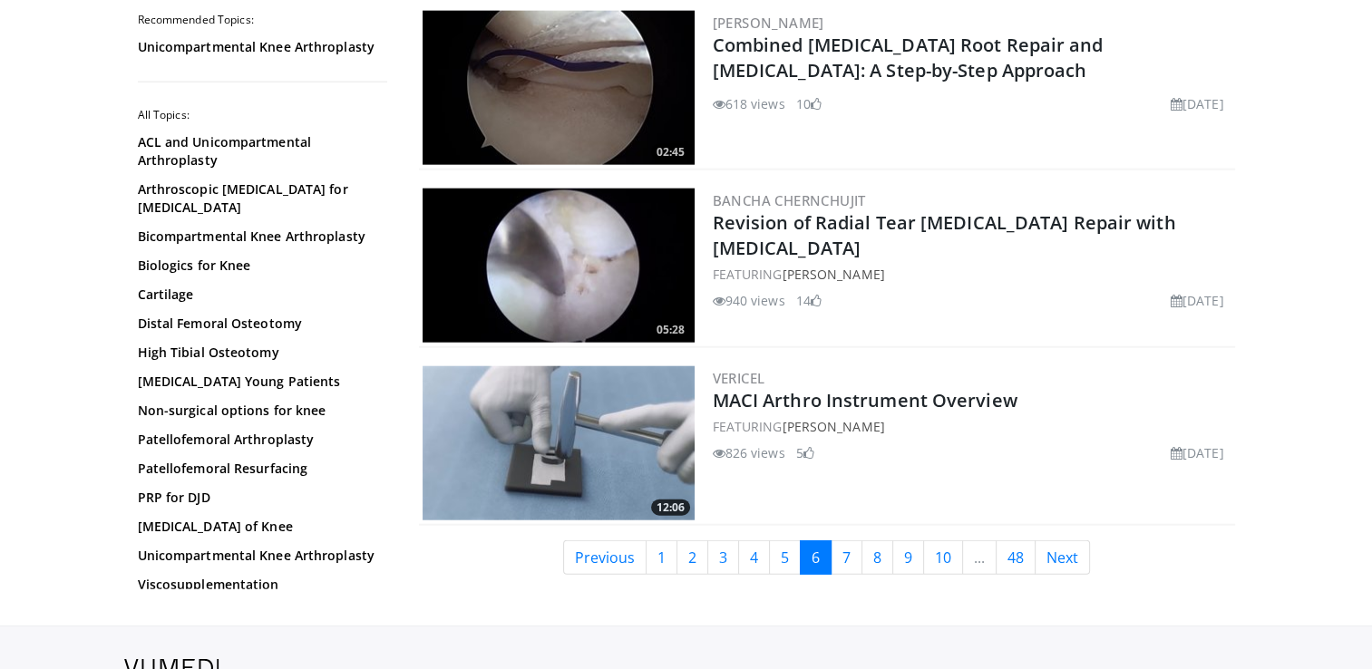
scroll to position [4351, 0]
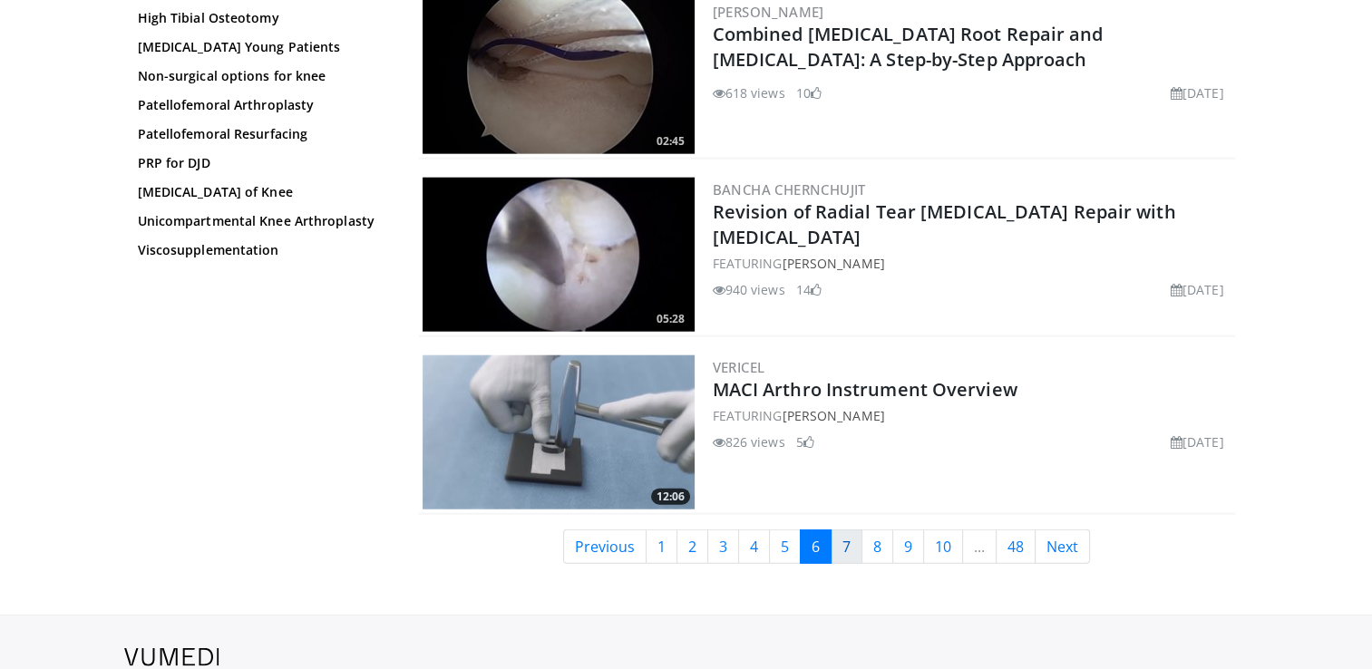
click at [849, 535] on link "7" at bounding box center [846, 546] width 32 height 34
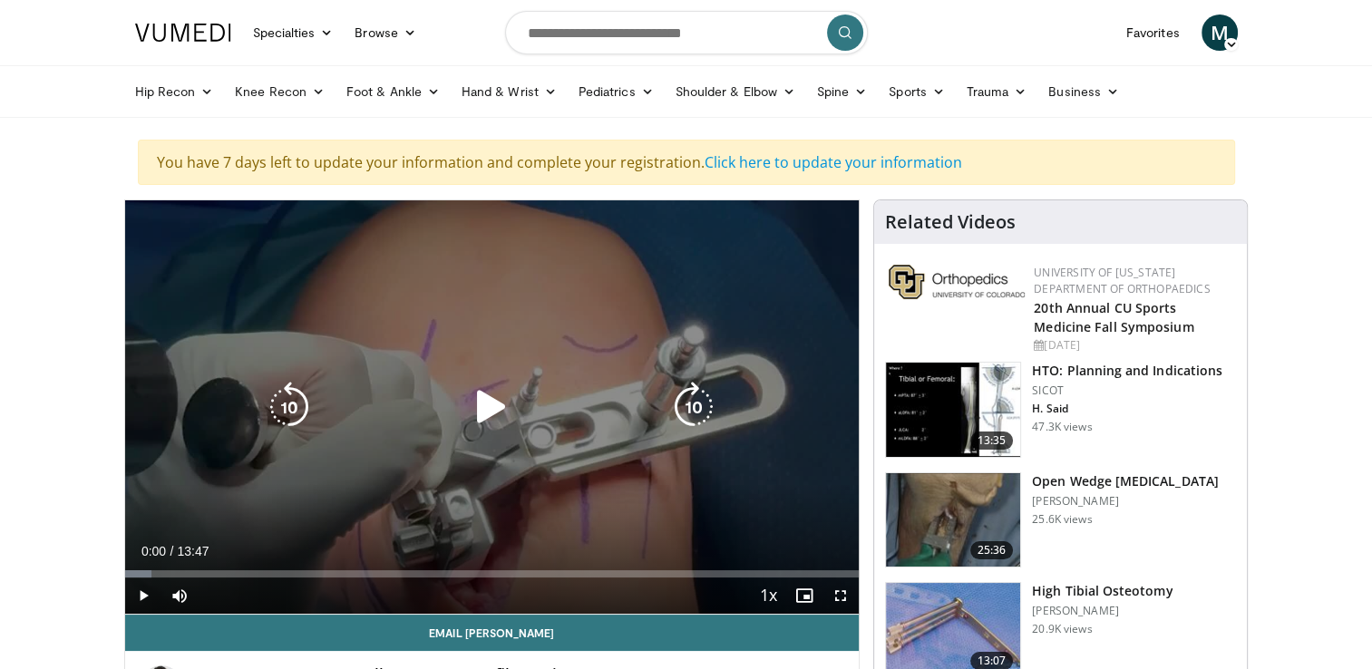
click at [486, 399] on icon "Video Player" at bounding box center [491, 407] width 51 height 51
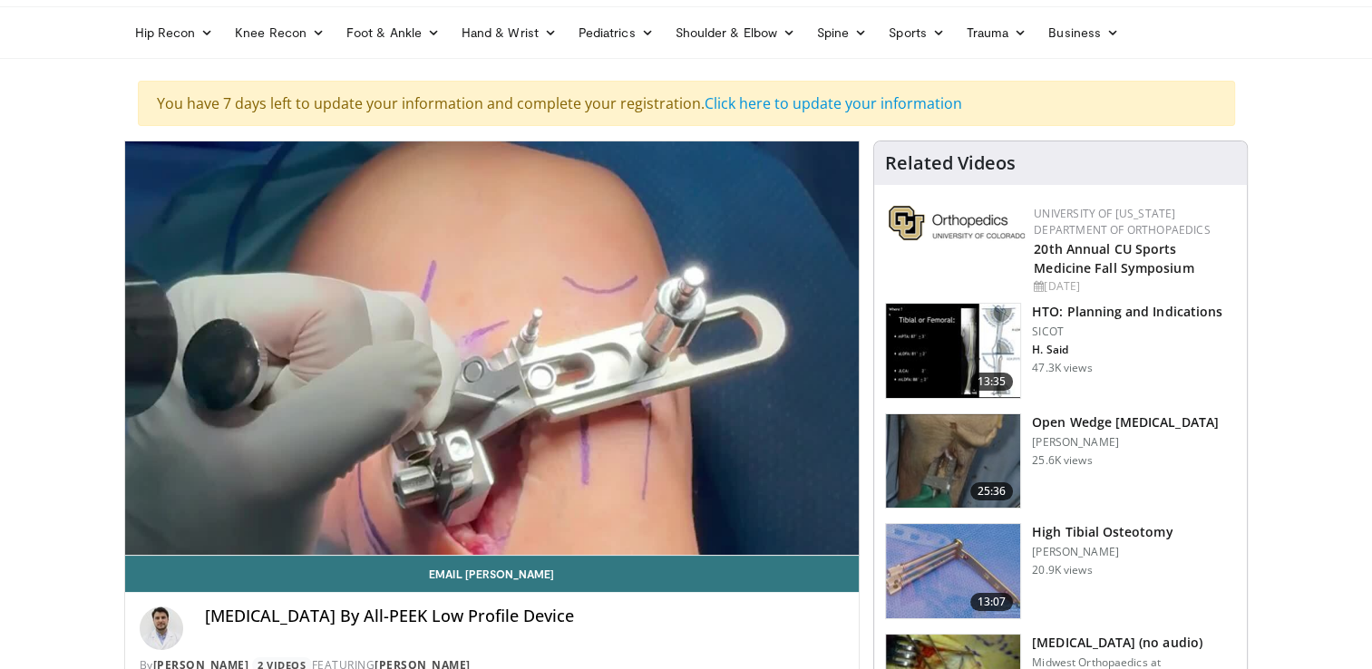
scroll to position [91, 0]
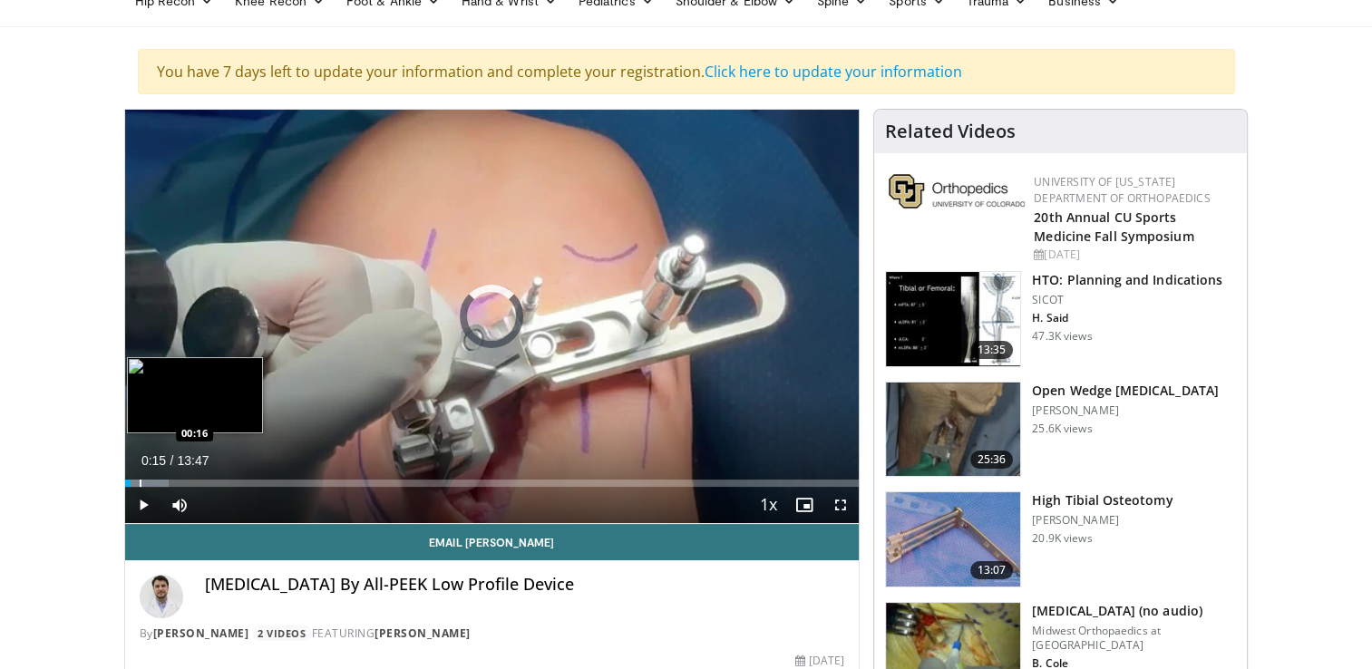
click at [138, 483] on div "Loaded : 6.03% 00:15 00:16" at bounding box center [492, 483] width 734 height 7
click at [157, 481] on div "Progress Bar" at bounding box center [158, 483] width 2 height 7
click at [177, 480] on div "Progress Bar" at bounding box center [178, 483] width 2 height 7
click at [198, 480] on div "Progress Bar" at bounding box center [199, 483] width 2 height 7
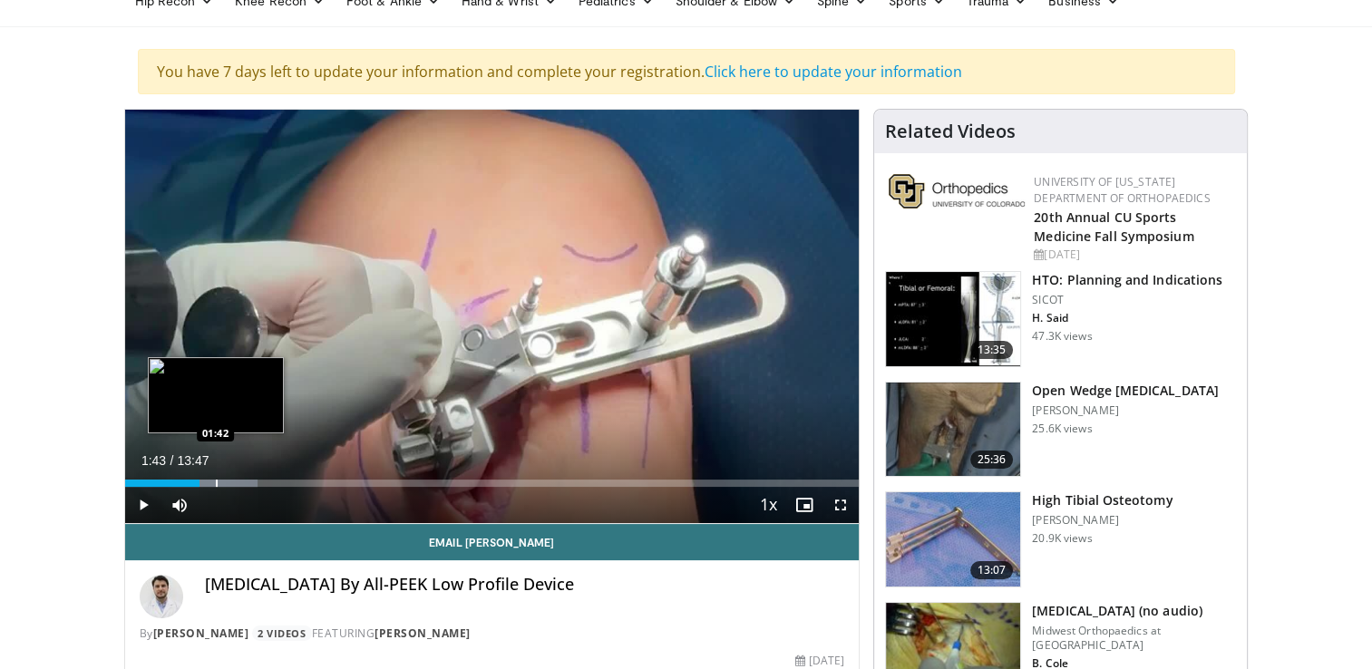
click at [216, 480] on div "Progress Bar" at bounding box center [217, 483] width 2 height 7
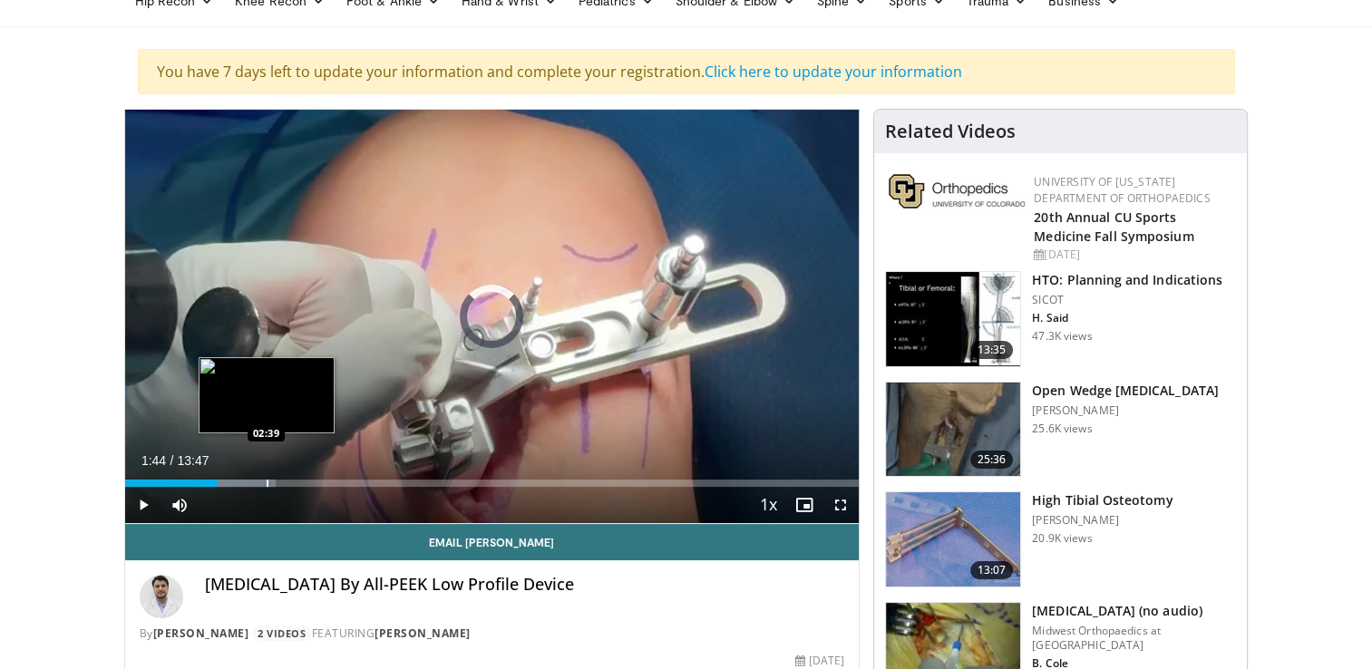
click at [267, 480] on div "Progress Bar" at bounding box center [268, 483] width 2 height 7
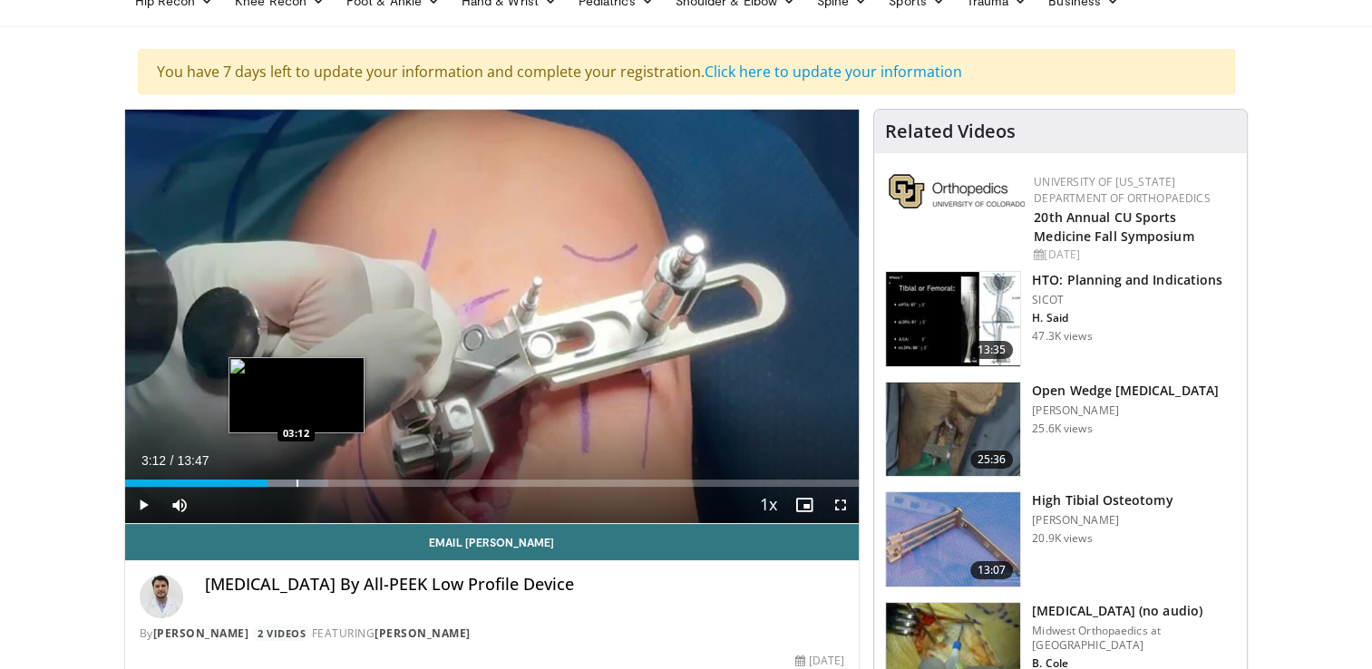
click at [296, 481] on div "Progress Bar" at bounding box center [297, 483] width 2 height 7
click at [339, 480] on div "Progress Bar" at bounding box center [340, 483] width 2 height 7
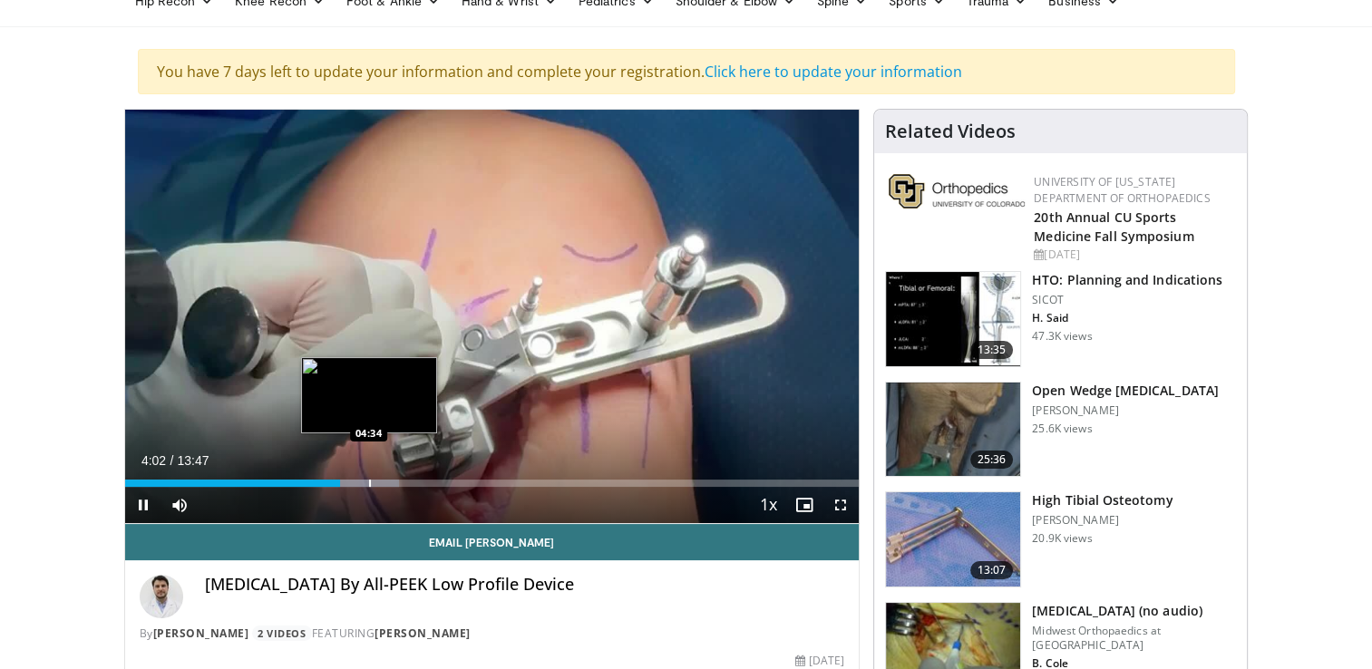
click at [370, 483] on div "Loaded : 37.42% 04:02 04:34" at bounding box center [492, 483] width 734 height 7
click at [396, 484] on div "Progress Bar" at bounding box center [397, 483] width 2 height 7
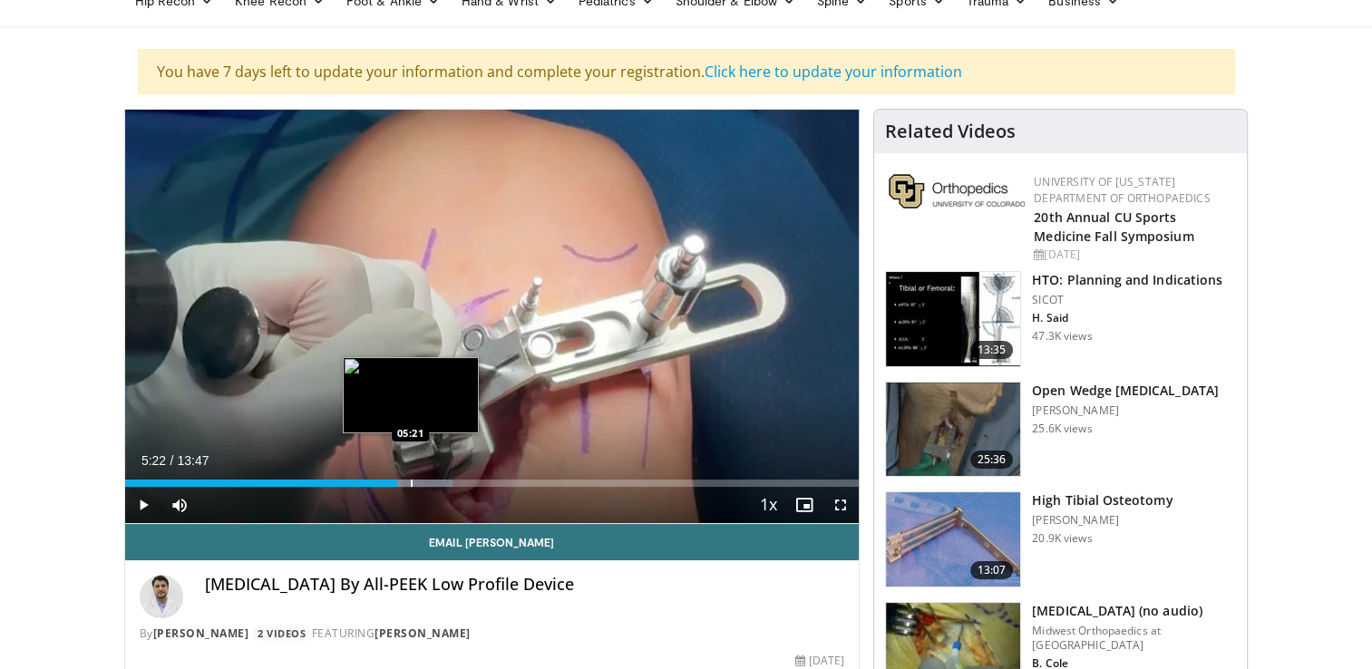
click at [411, 483] on div "Progress Bar" at bounding box center [412, 483] width 2 height 7
click at [444, 477] on div "Loaded : 47.08% 05:25 06:00" at bounding box center [492, 478] width 734 height 17
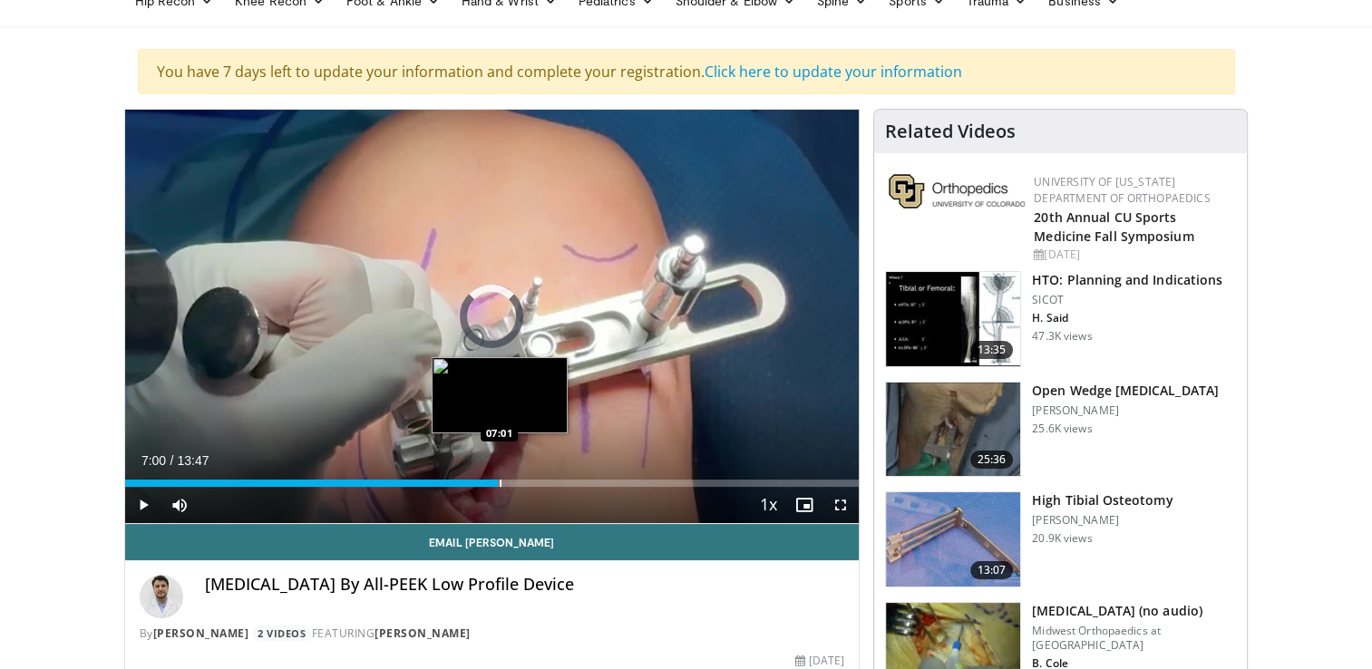
click at [500, 482] on div "Progress Bar" at bounding box center [501, 483] width 2 height 7
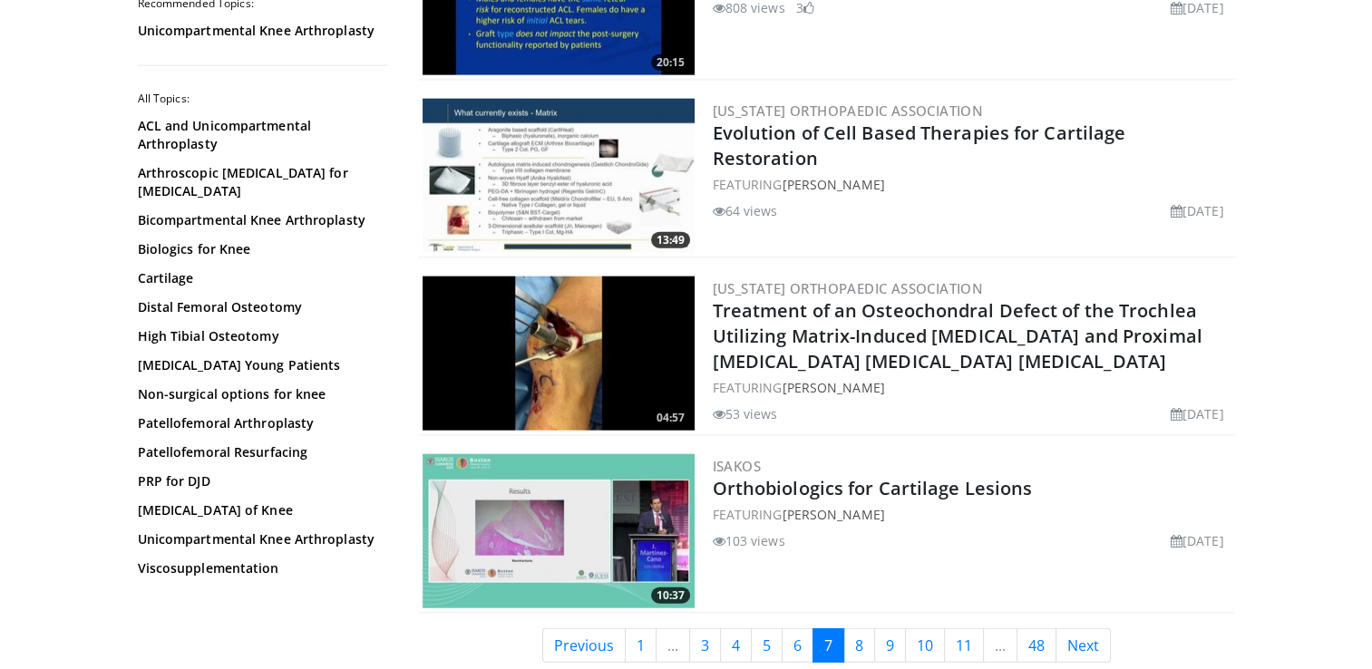
scroll to position [4351, 0]
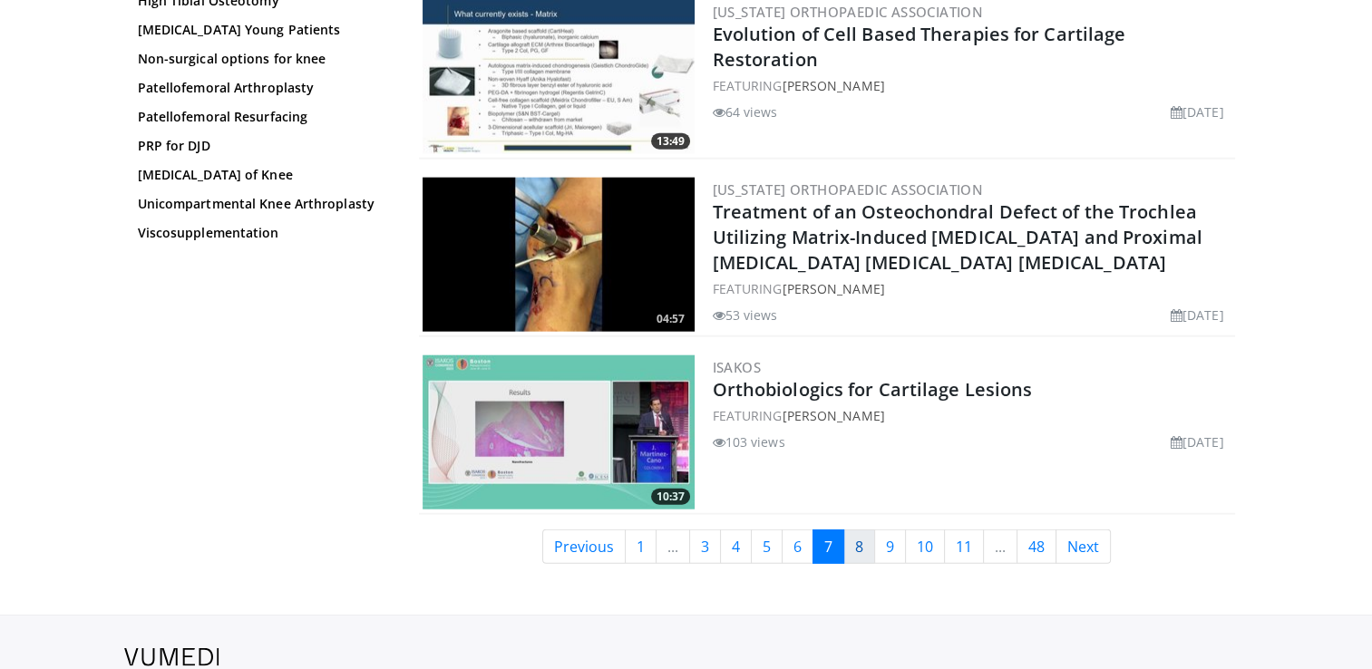
click at [863, 539] on link "8" at bounding box center [859, 546] width 32 height 34
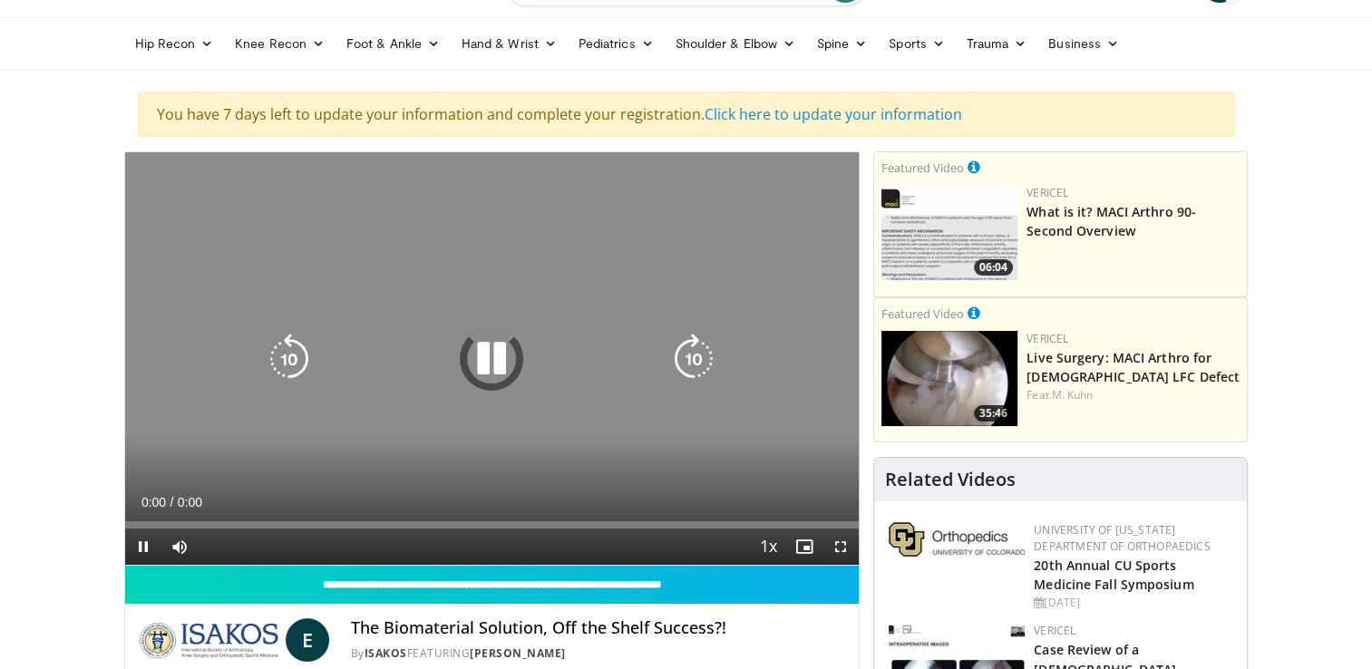
scroll to position [91, 0]
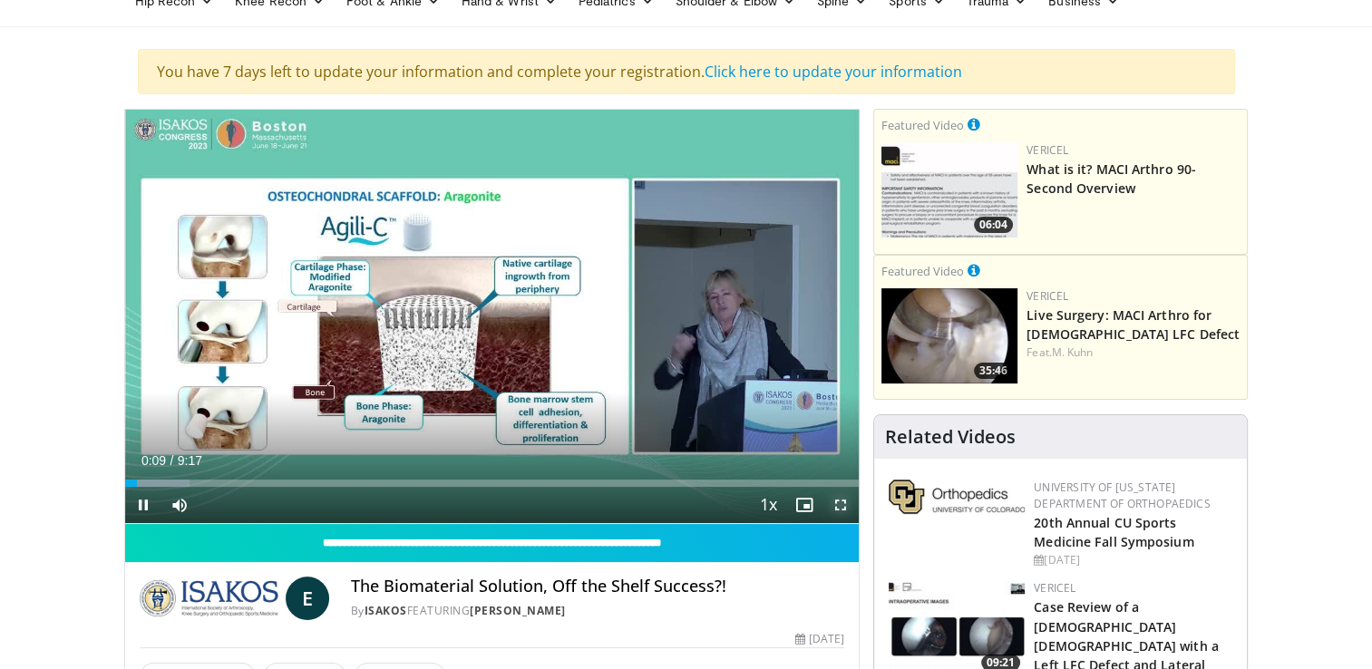
click at [844, 505] on span "Video Player" at bounding box center [840, 505] width 36 height 36
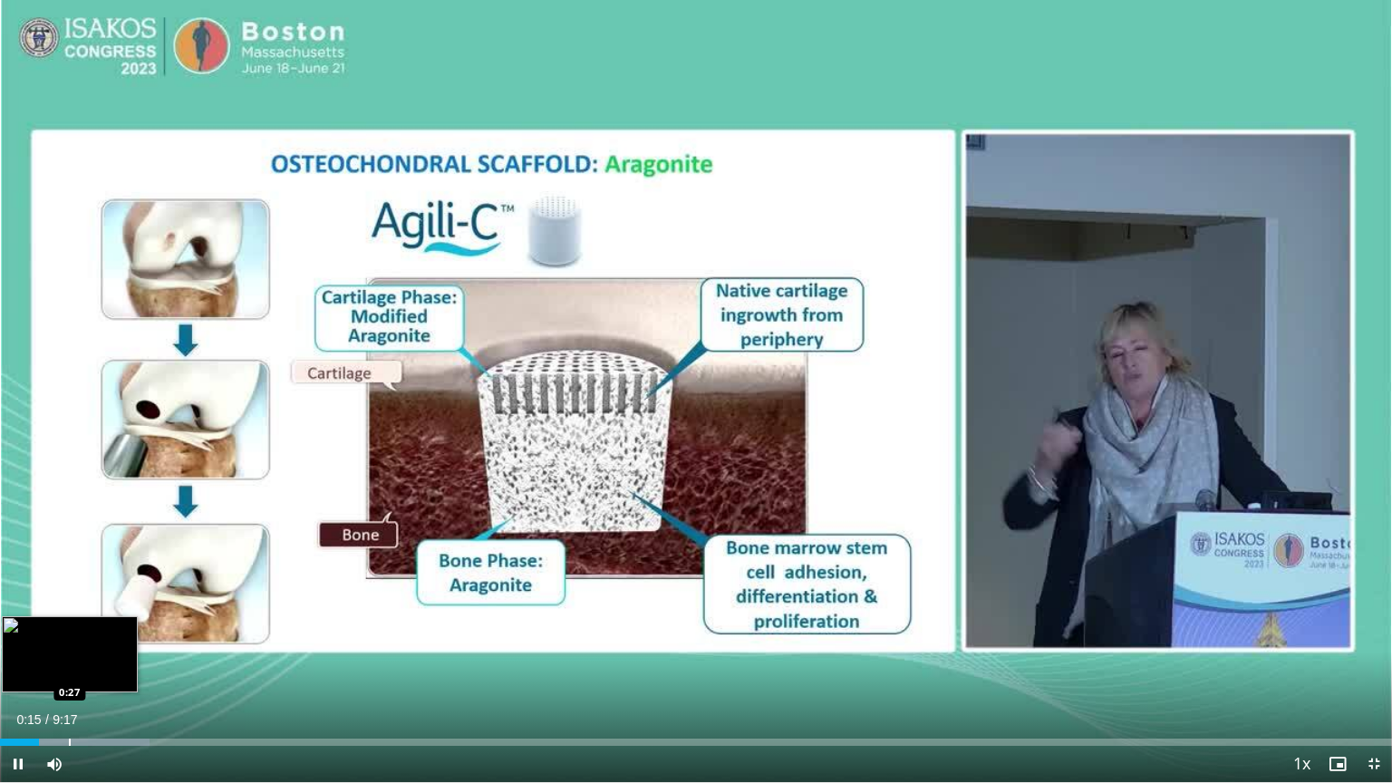
click at [69, 668] on div "Loaded : 10.77% 0:15 0:27" at bounding box center [696, 737] width 1392 height 17
click at [91, 668] on div "Progress Bar" at bounding box center [92, 742] width 2 height 7
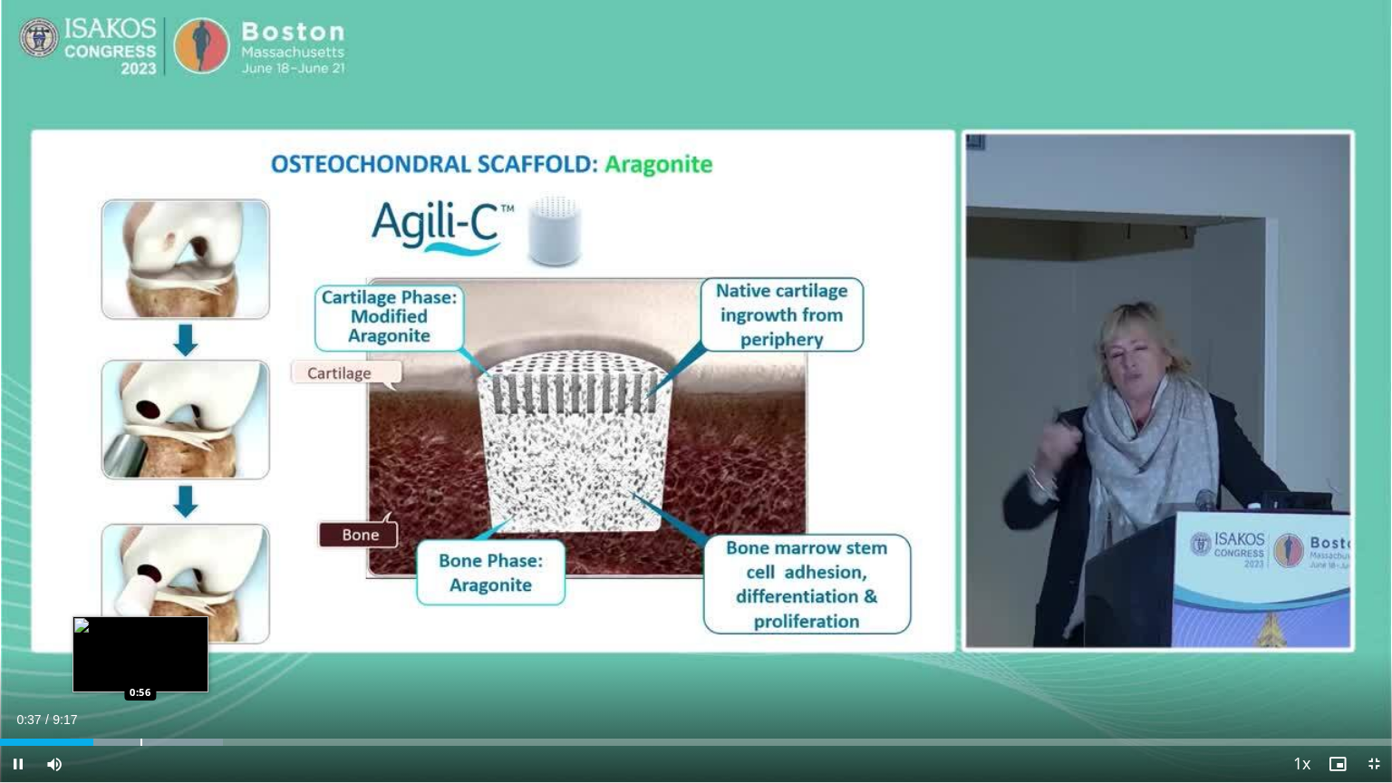
click at [141, 668] on div "Loaded : 16.01% 0:37 0:56" at bounding box center [696, 737] width 1392 height 17
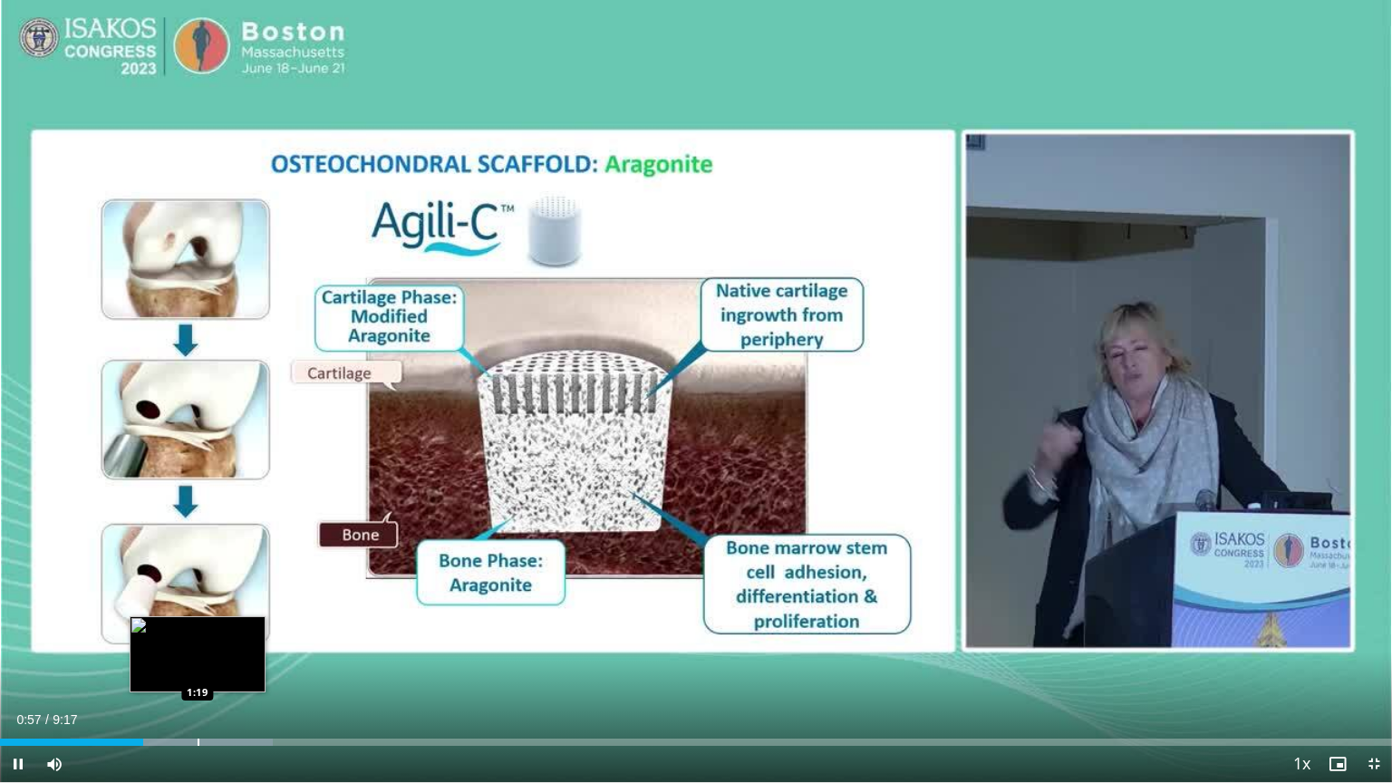
click at [199, 668] on div "Progress Bar" at bounding box center [199, 742] width 2 height 7
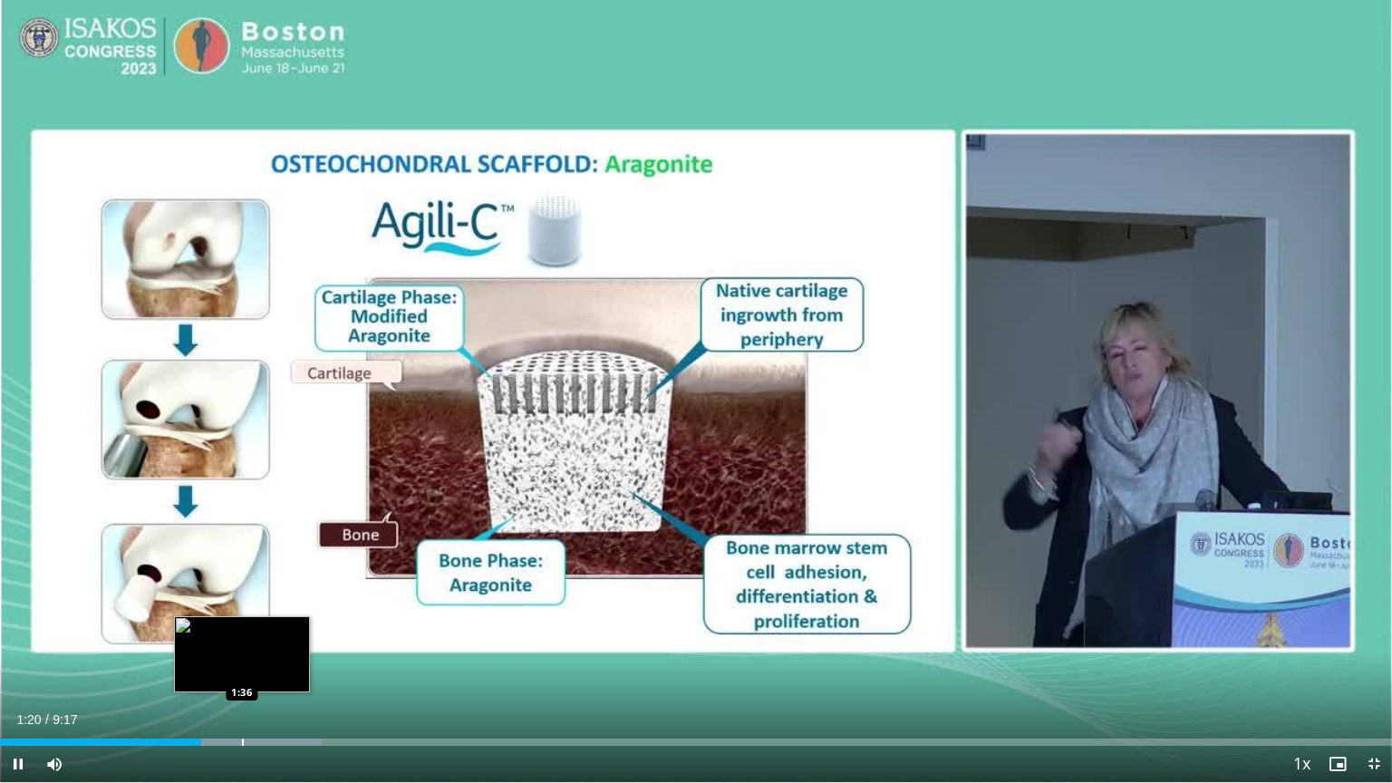
click at [243, 668] on div "Progress Bar" at bounding box center [243, 742] width 2 height 7
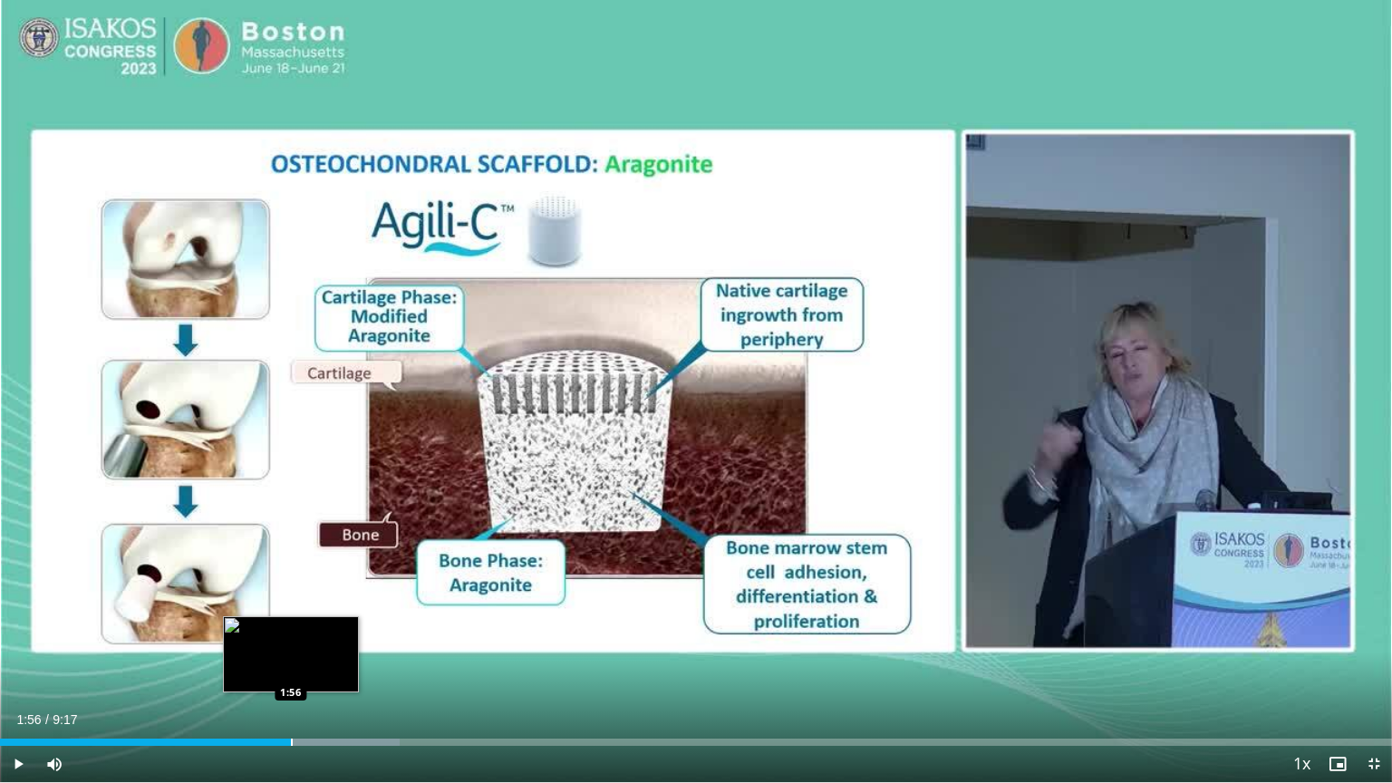
click at [291, 668] on div "Progress Bar" at bounding box center [292, 742] width 2 height 7
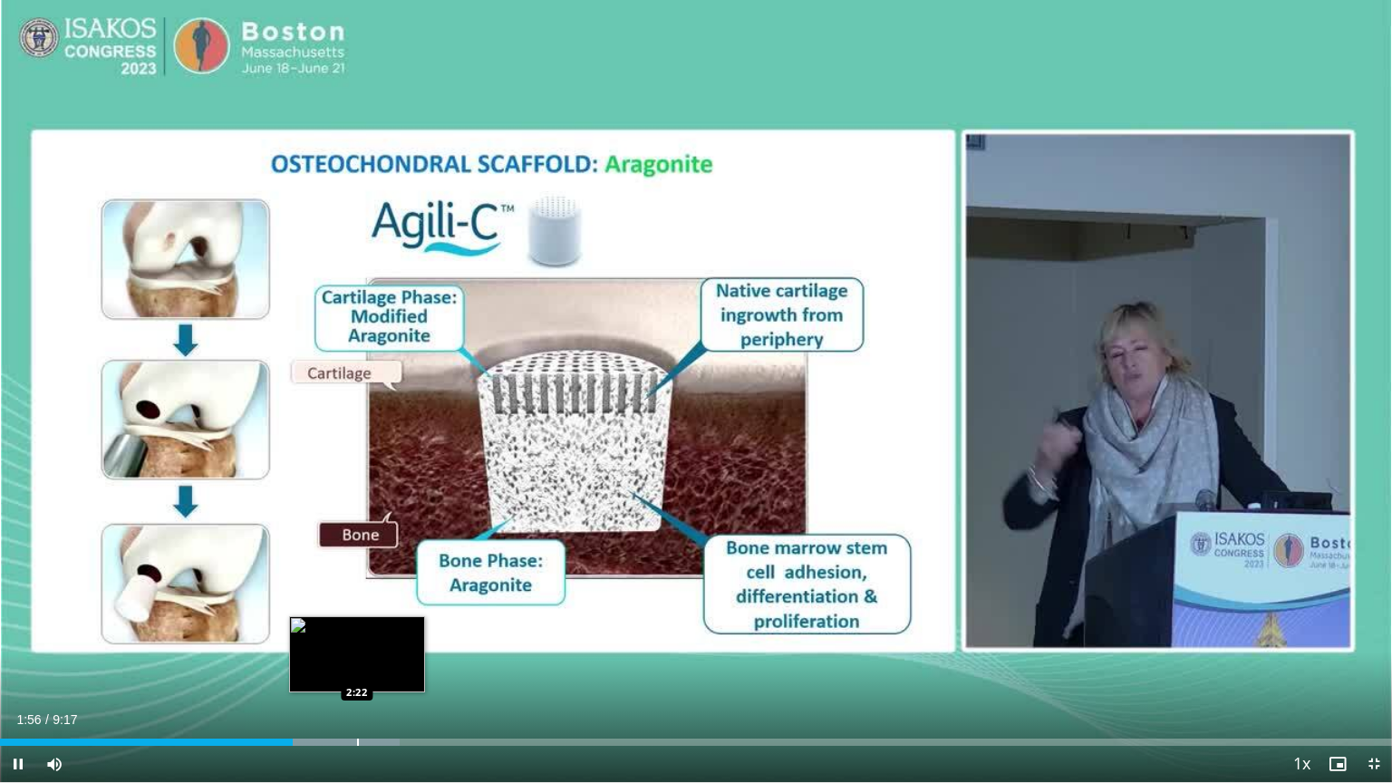
click at [357, 668] on div "Loaded : 28.72% 1:57 2:22" at bounding box center [696, 737] width 1392 height 17
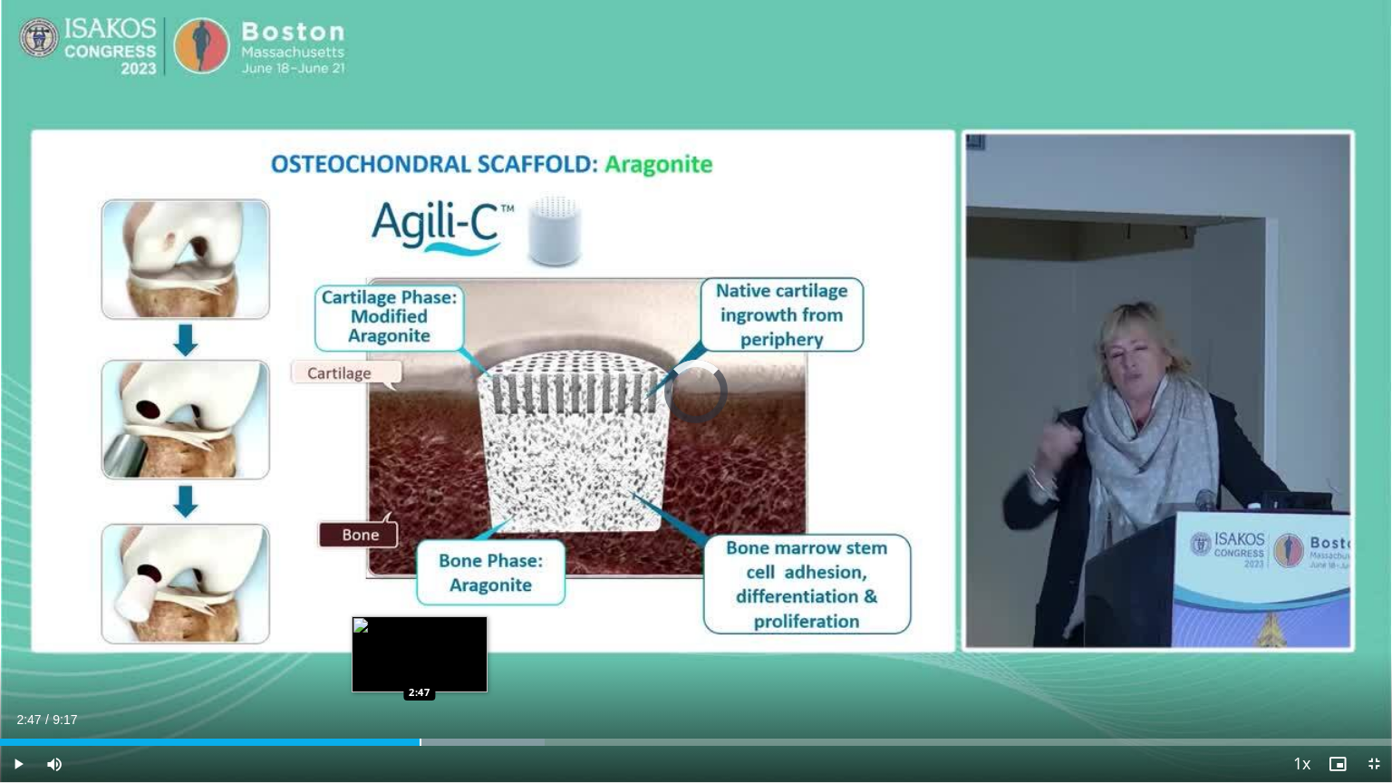
click at [420, 668] on div "Progress Bar" at bounding box center [421, 742] width 2 height 7
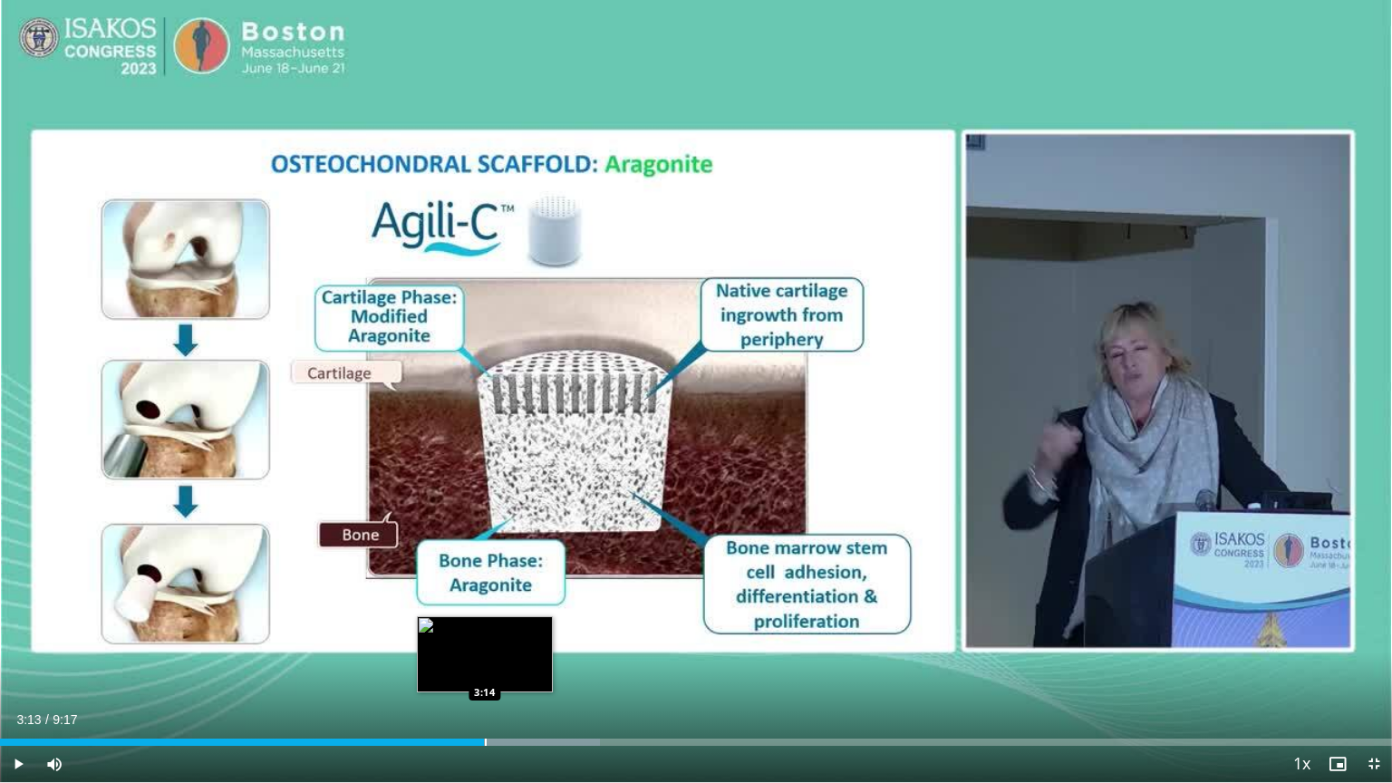
click at [485, 668] on div "Progress Bar" at bounding box center [486, 742] width 2 height 7
click at [523, 668] on div "Progress Bar" at bounding box center [524, 742] width 2 height 7
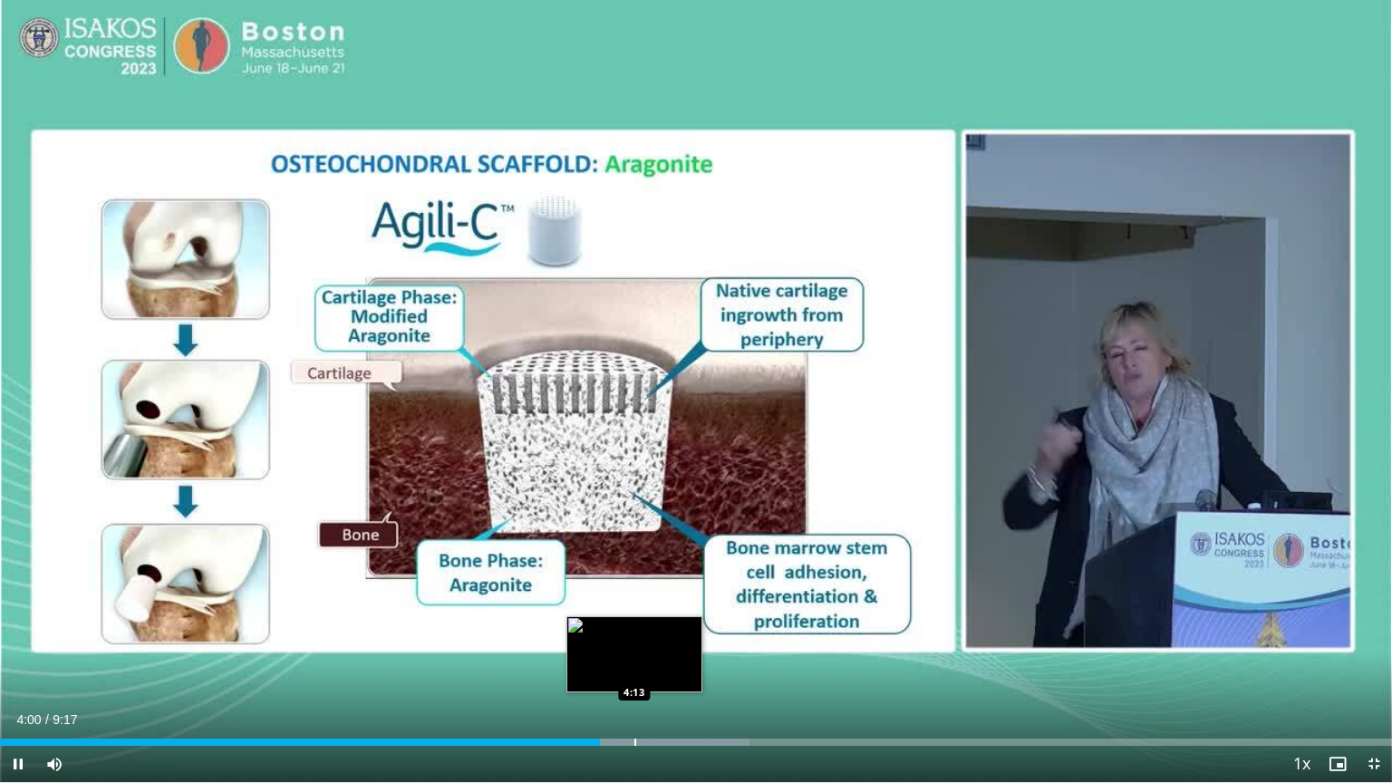
click at [635, 668] on div "10 seconds Tap to unmute" at bounding box center [696, 391] width 1392 height 782
click at [660, 668] on div "Loaded : 55.19% 4:24 4:24" at bounding box center [696, 737] width 1392 height 17
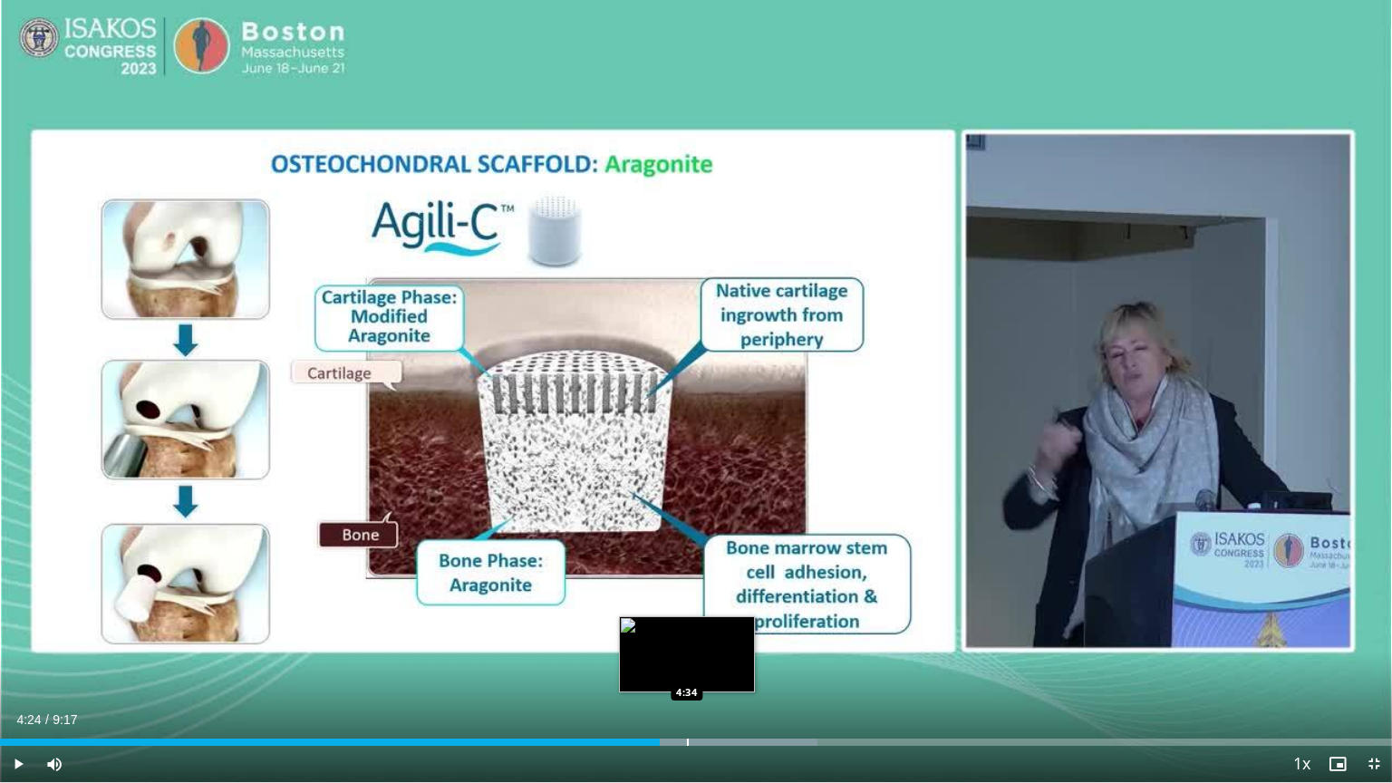
click at [687, 668] on div "Progress Bar" at bounding box center [688, 742] width 2 height 7
click at [19, 668] on span "Video Player" at bounding box center [18, 764] width 36 height 36
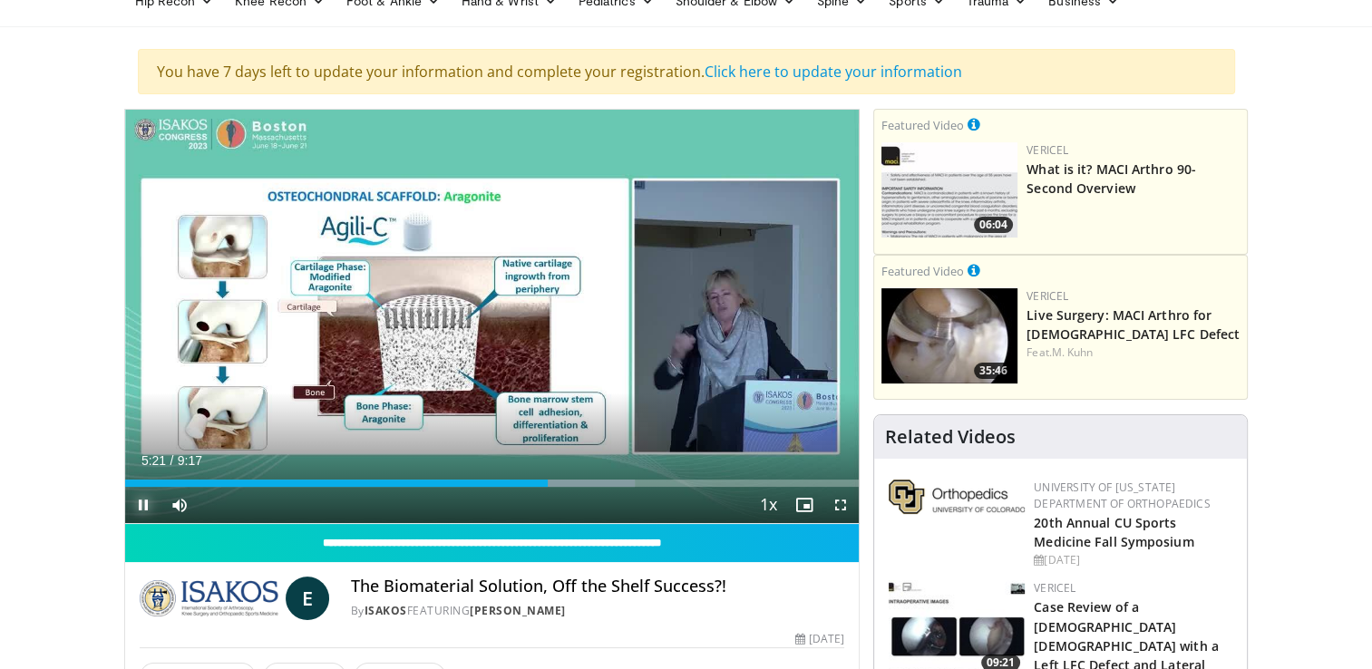
click at [141, 510] on span "Video Player" at bounding box center [143, 505] width 36 height 36
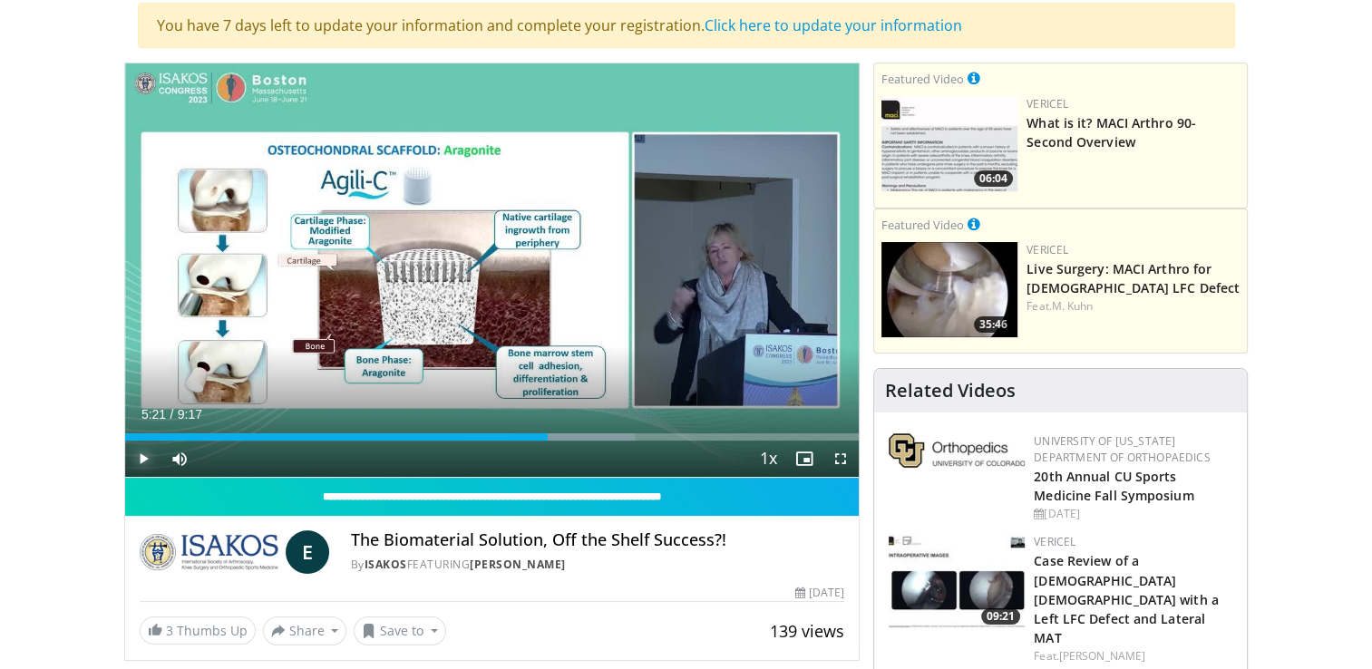
scroll to position [181, 0]
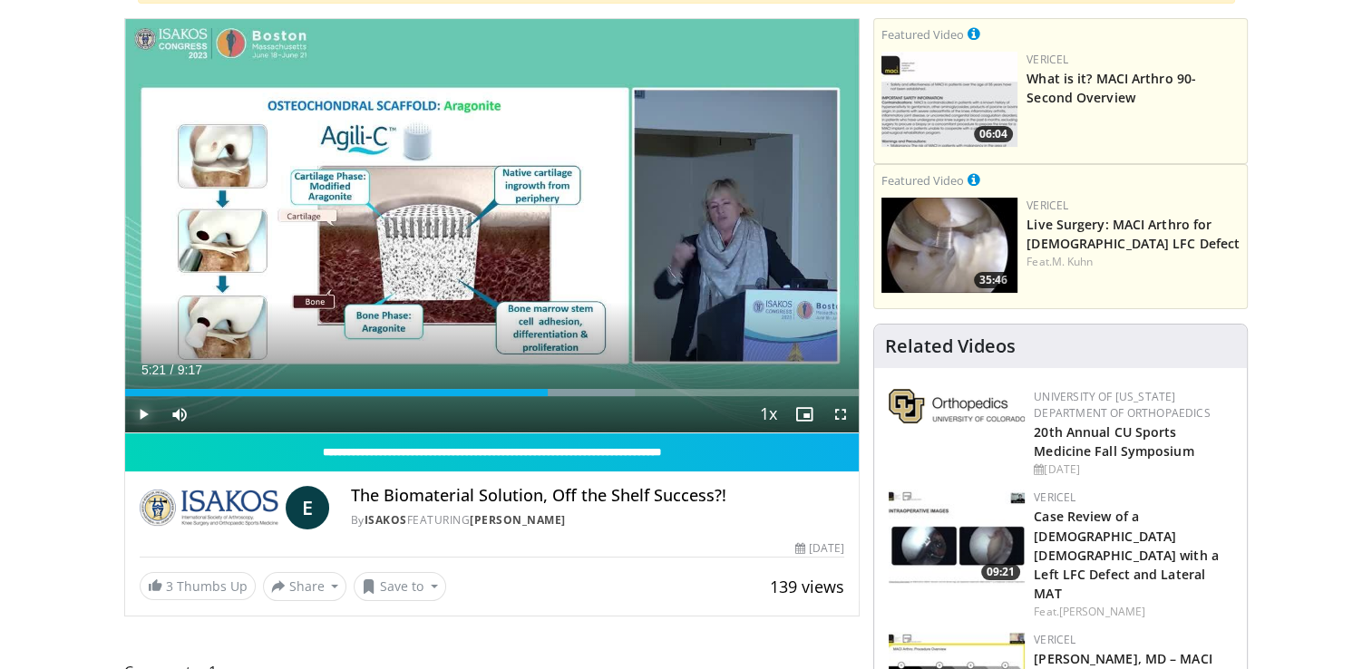
click at [140, 409] on span "Video Player" at bounding box center [143, 414] width 36 height 36
click at [847, 412] on span "Video Player" at bounding box center [840, 414] width 36 height 36
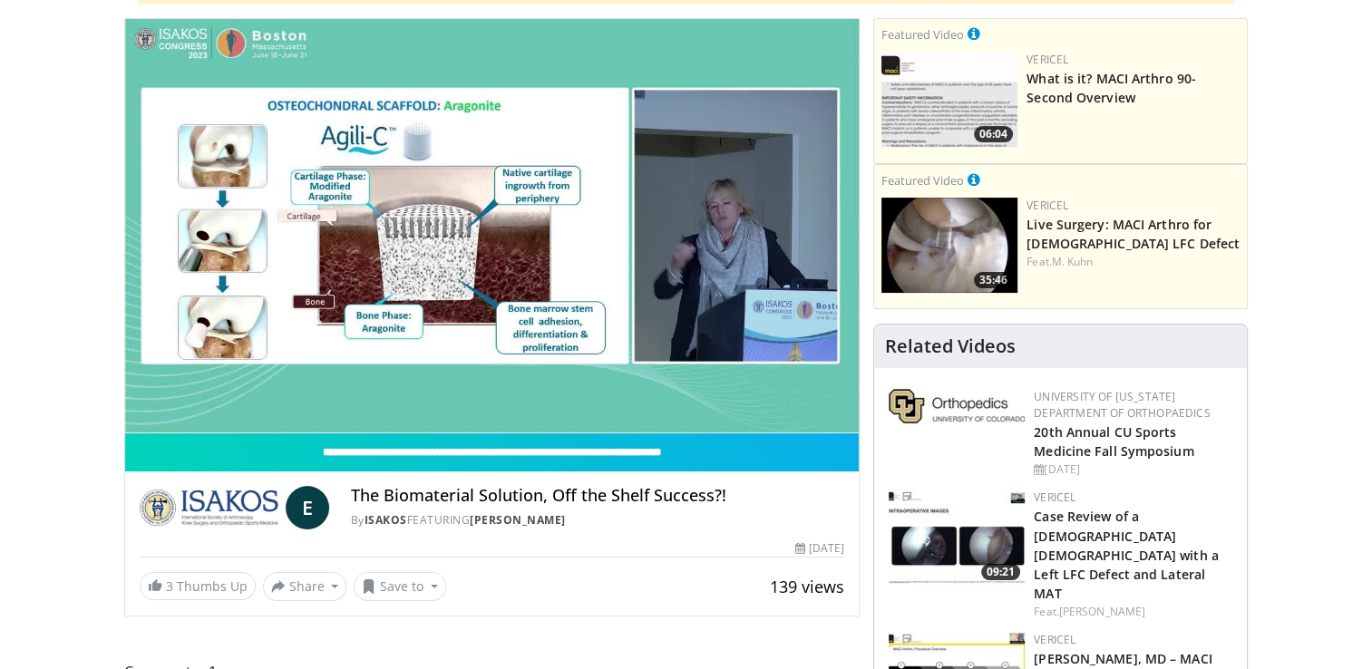
click at [0, 256] on html "Specialties Adult & Family Medicine Allergy, Asthma, Immunology Anesthesiology …" at bounding box center [686, 153] width 1372 height 669
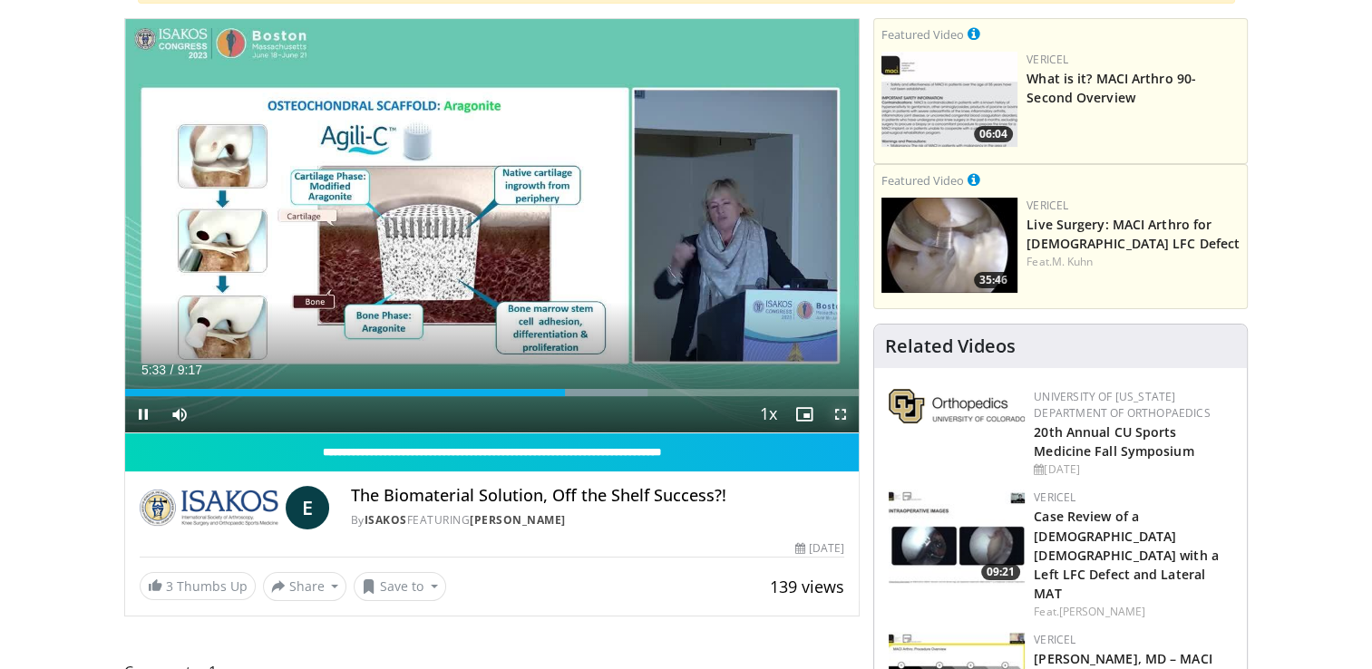
click at [838, 415] on span "Video Player" at bounding box center [840, 414] width 36 height 36
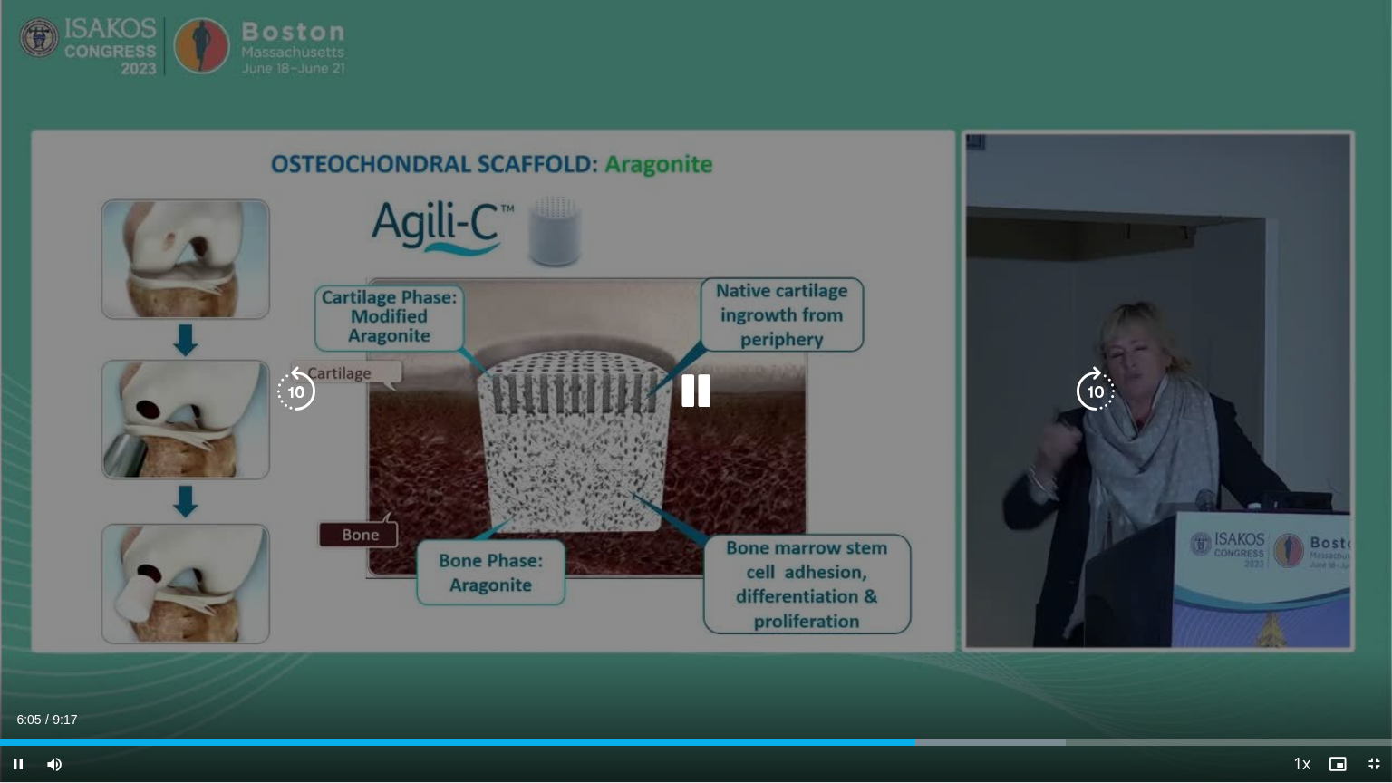
click at [713, 400] on icon "Video Player" at bounding box center [696, 391] width 51 height 51
click at [621, 233] on div "10 seconds Tap to unmute" at bounding box center [696, 391] width 1392 height 782
click at [686, 393] on icon "Video Player" at bounding box center [696, 391] width 51 height 51
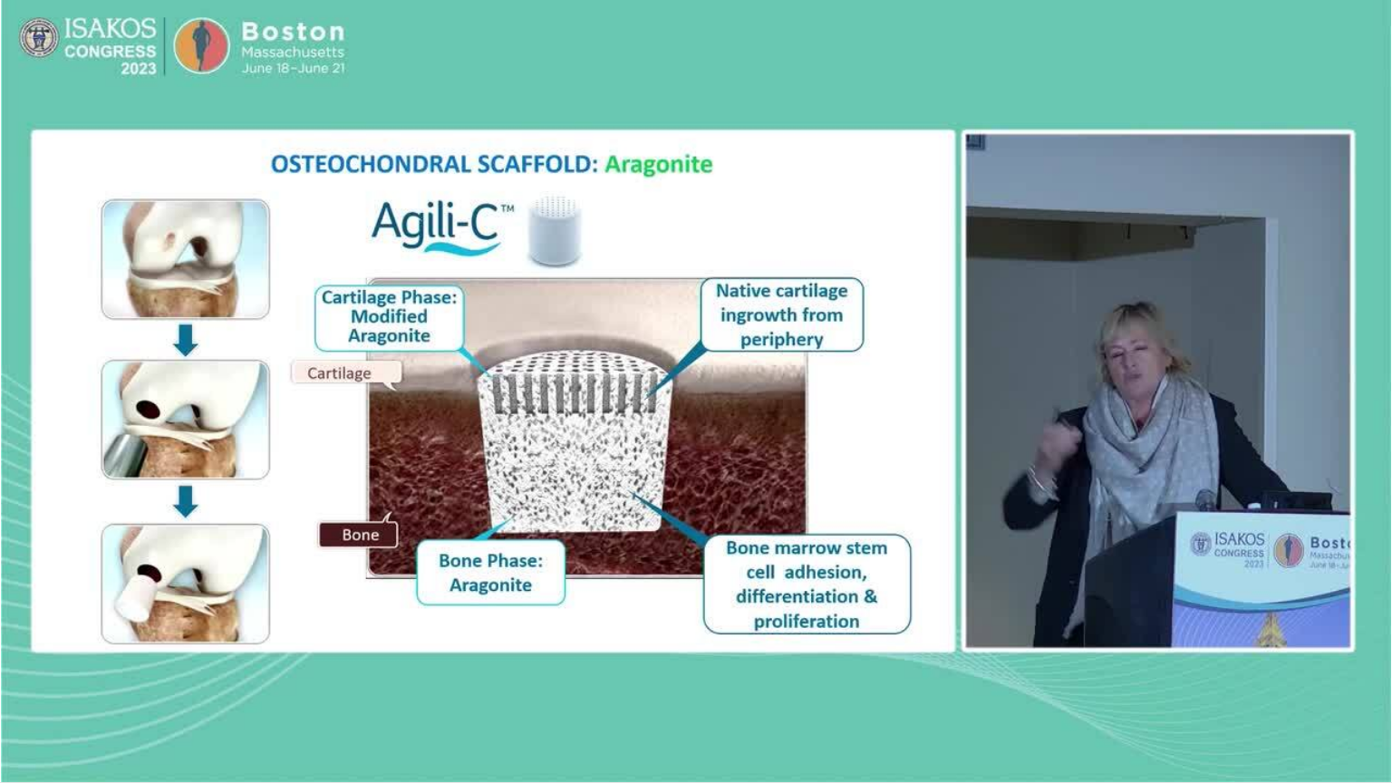
click at [1240, 668] on video-js "**********" at bounding box center [696, 391] width 1392 height 783
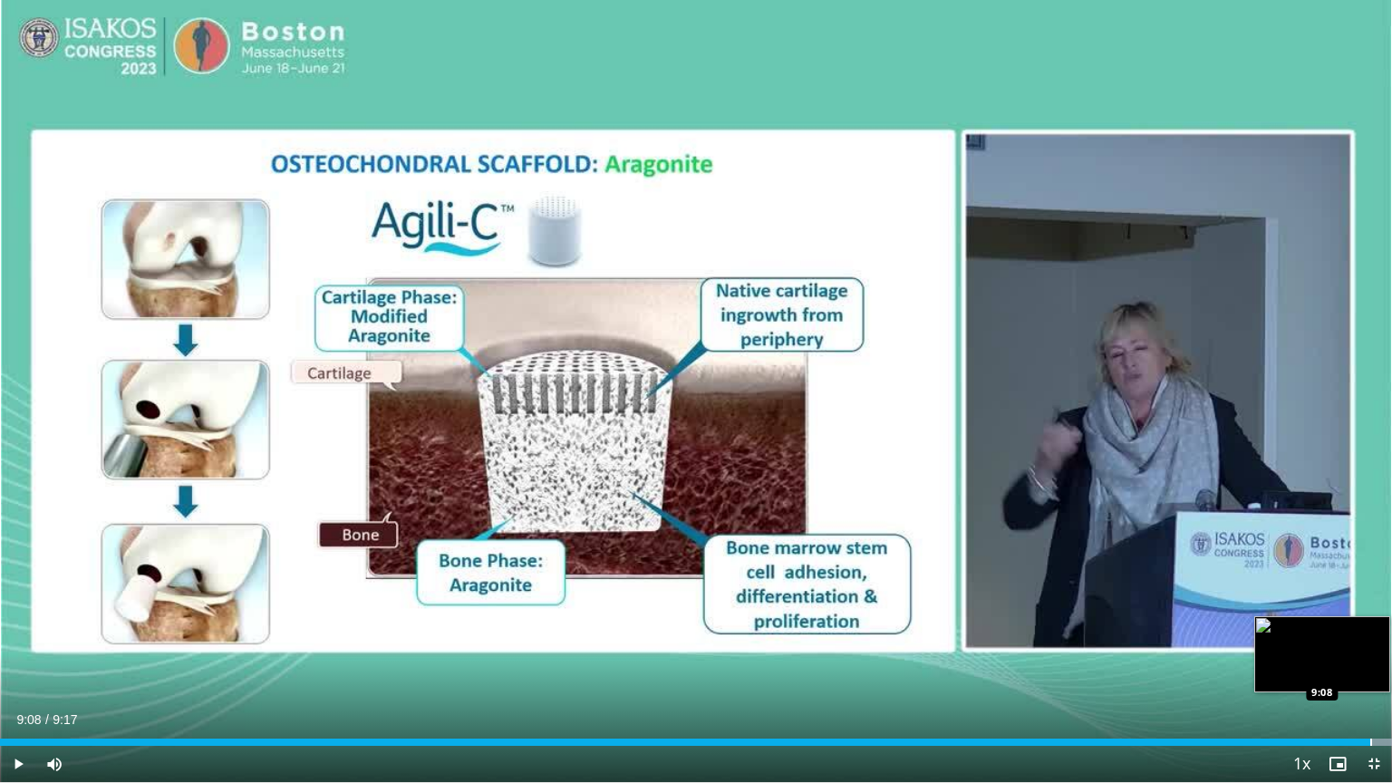
click at [1371, 668] on div "Progress Bar" at bounding box center [1372, 742] width 2 height 7
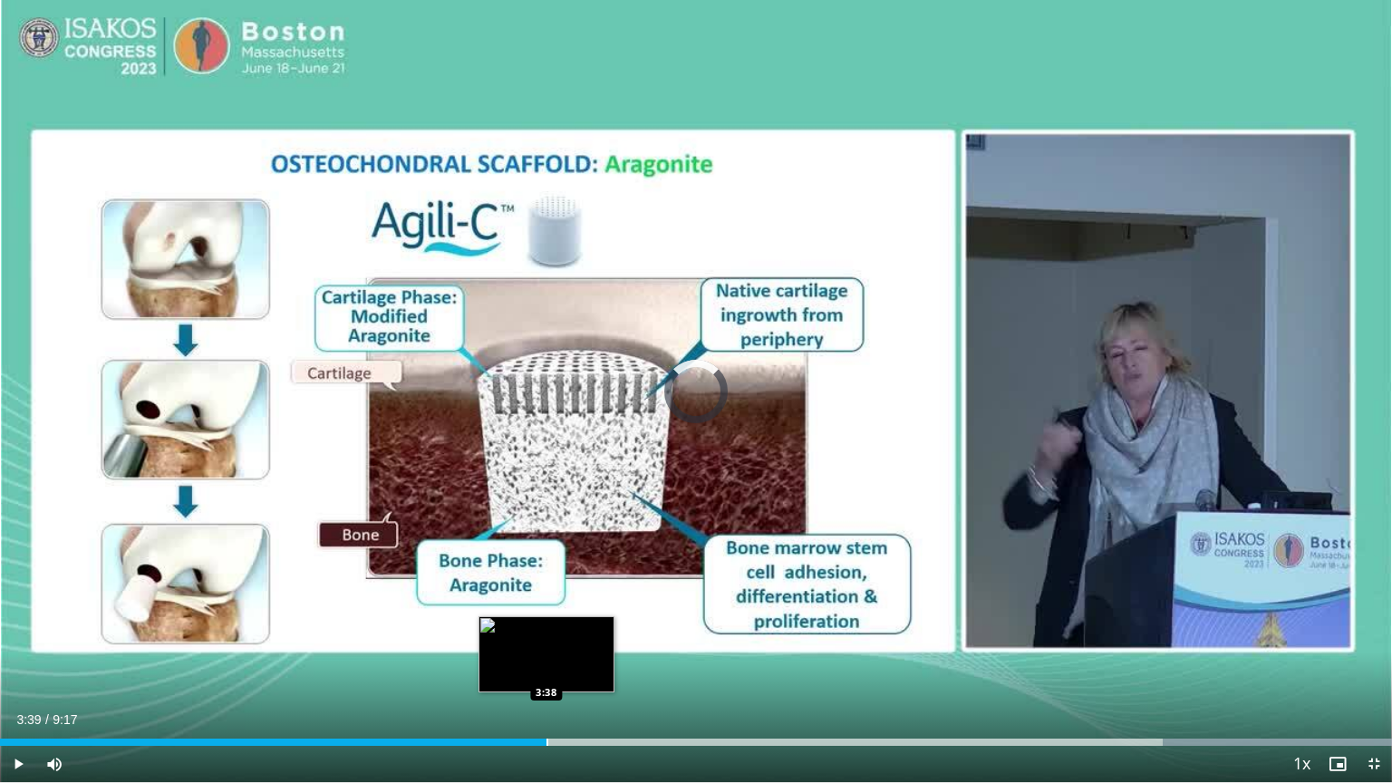
click at [548, 668] on div "Progress Bar" at bounding box center [548, 742] width 2 height 7
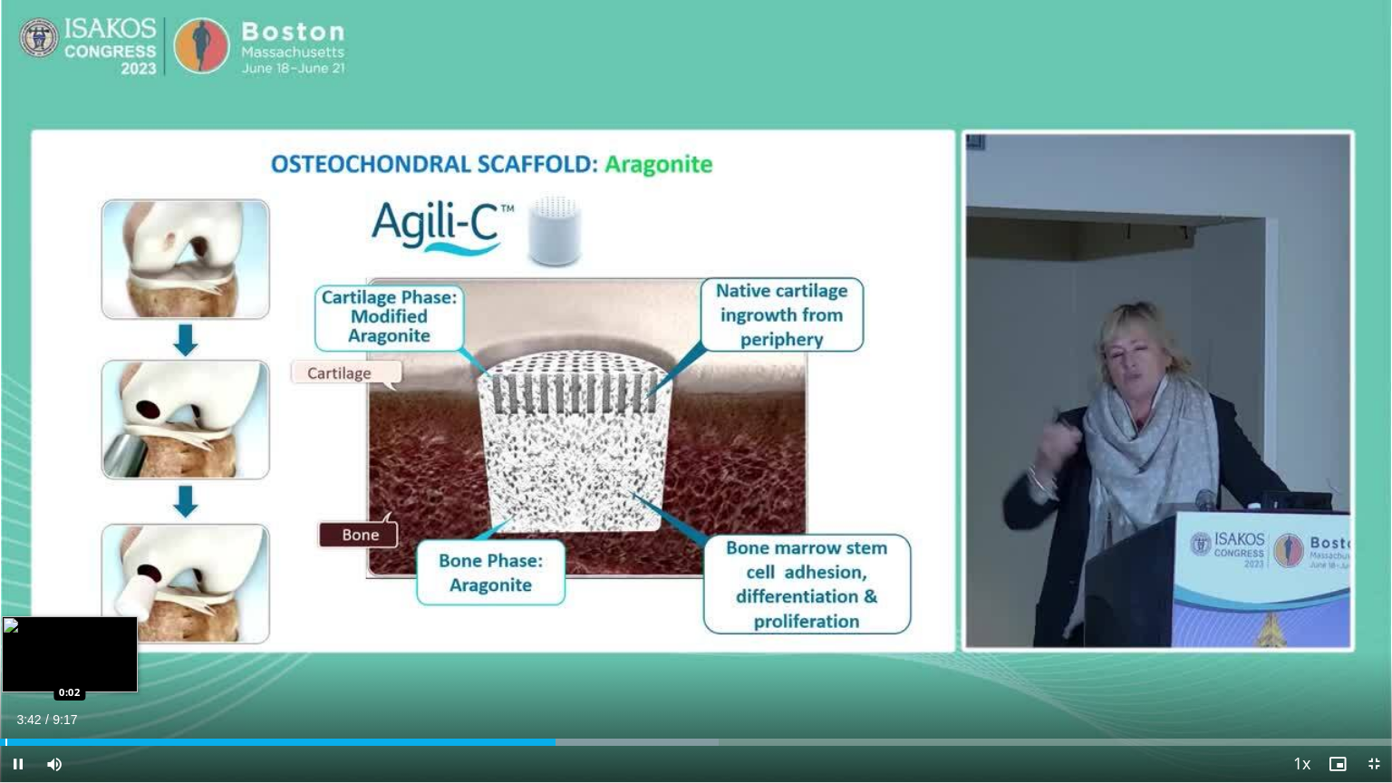
click at [5, 668] on div "Progress Bar" at bounding box center [6, 742] width 2 height 7
click at [0, 668] on div "Progress Bar" at bounding box center [1, 742] width 2 height 7
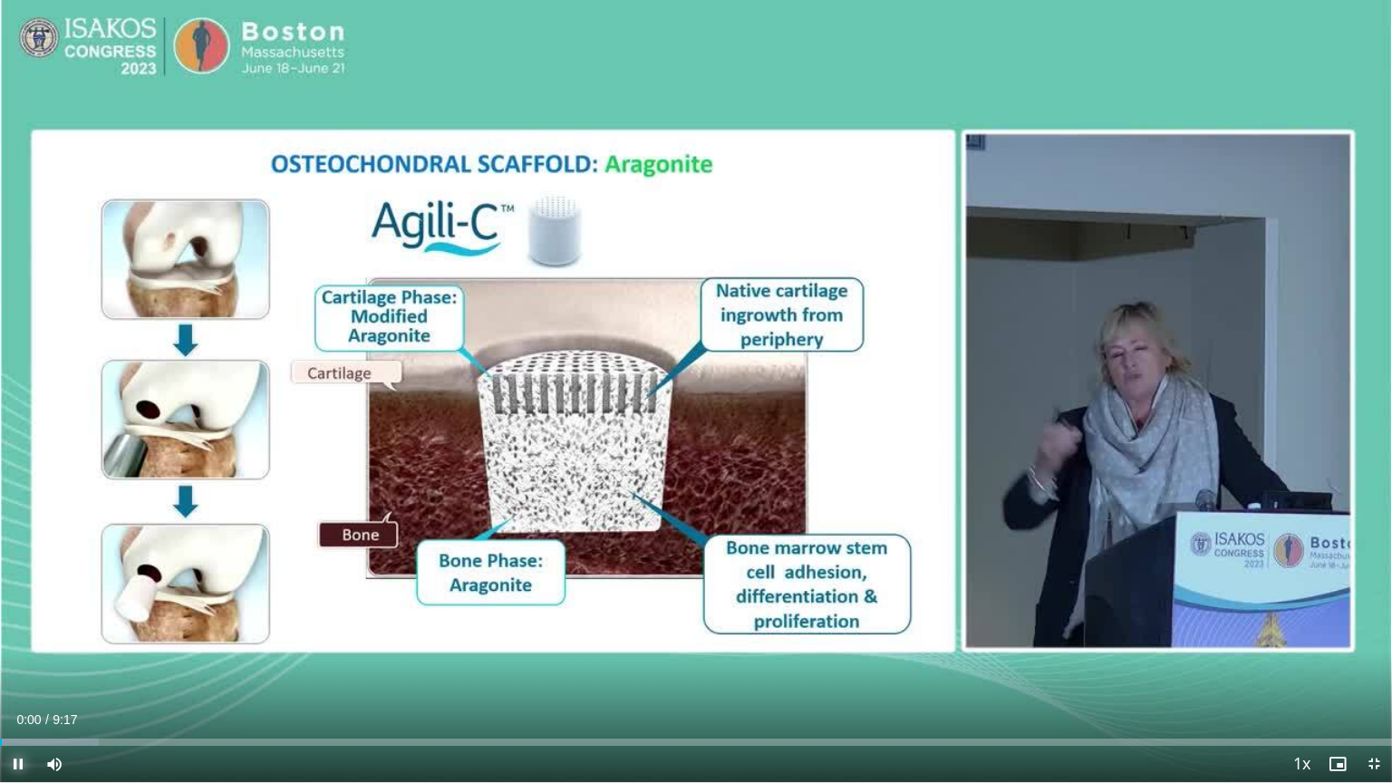
click at [18, 668] on span "Video Player" at bounding box center [18, 764] width 36 height 36
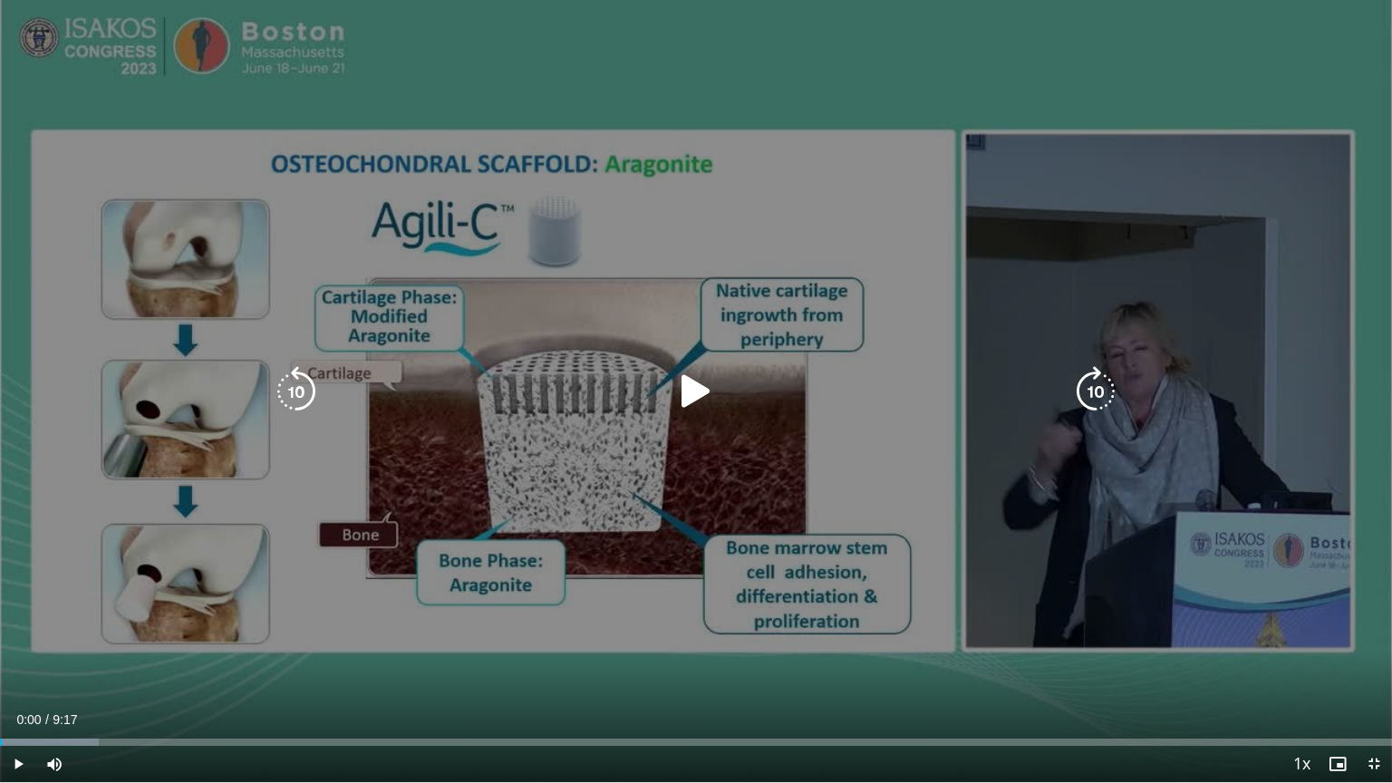
click at [699, 395] on icon "Video Player" at bounding box center [696, 391] width 51 height 51
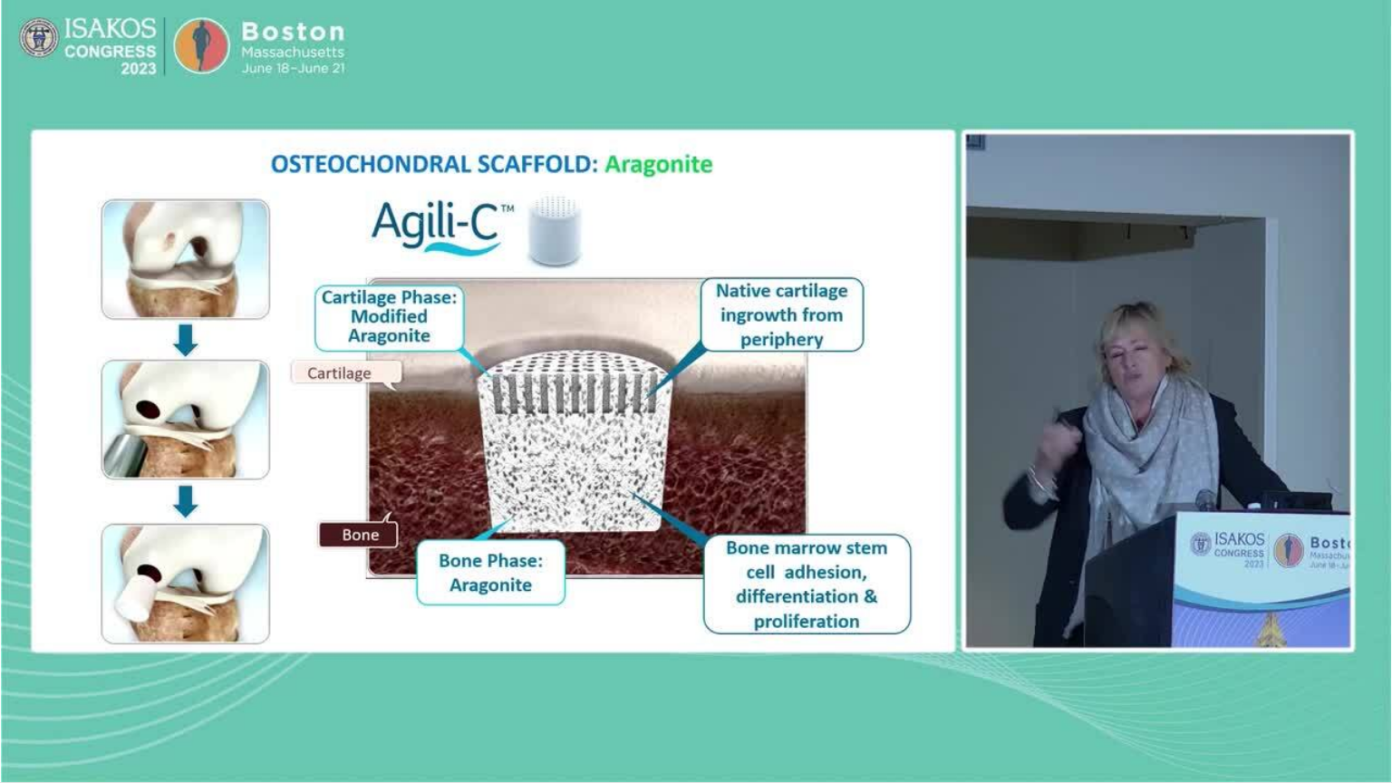
click at [654, 139] on div "10 seconds Tap to unmute" at bounding box center [696, 391] width 1392 height 782
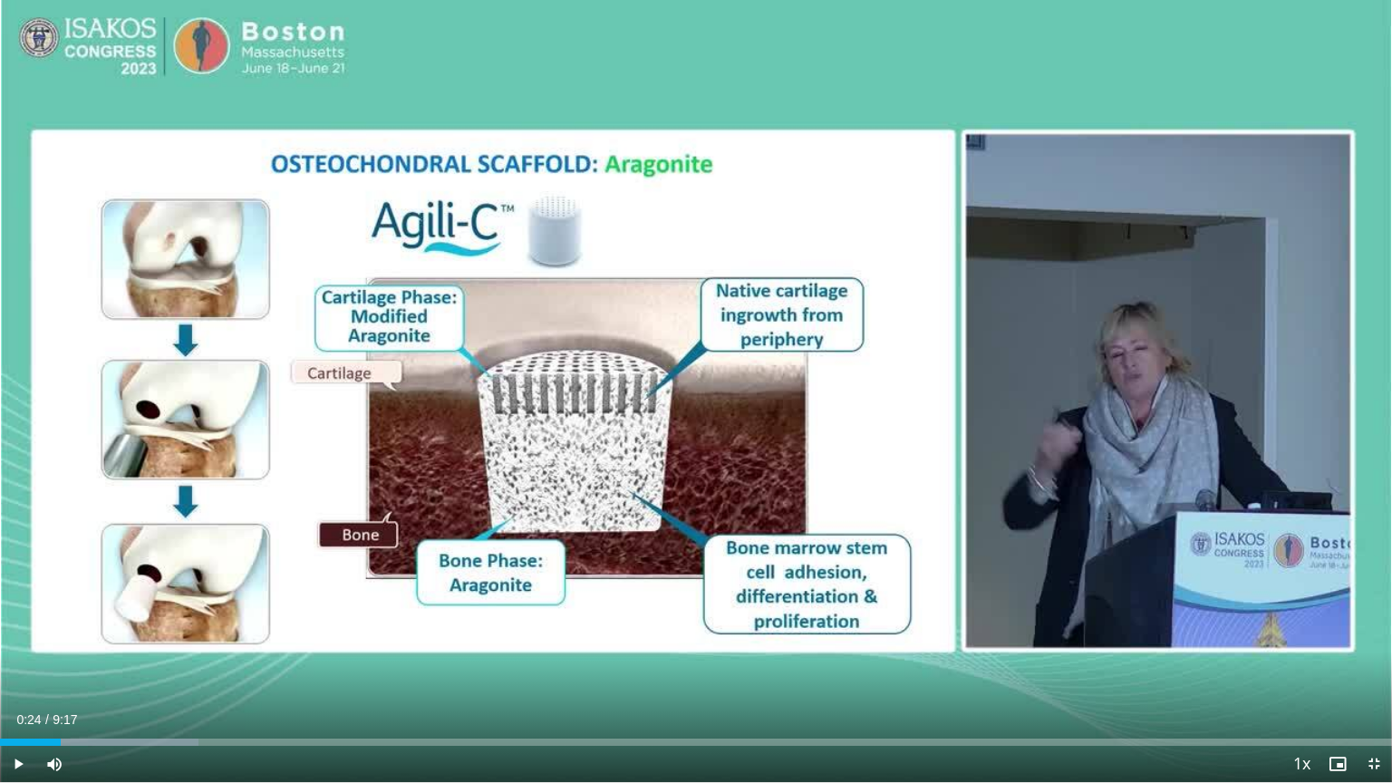
click at [654, 139] on div "10 seconds Tap to unmute" at bounding box center [696, 391] width 1392 height 782
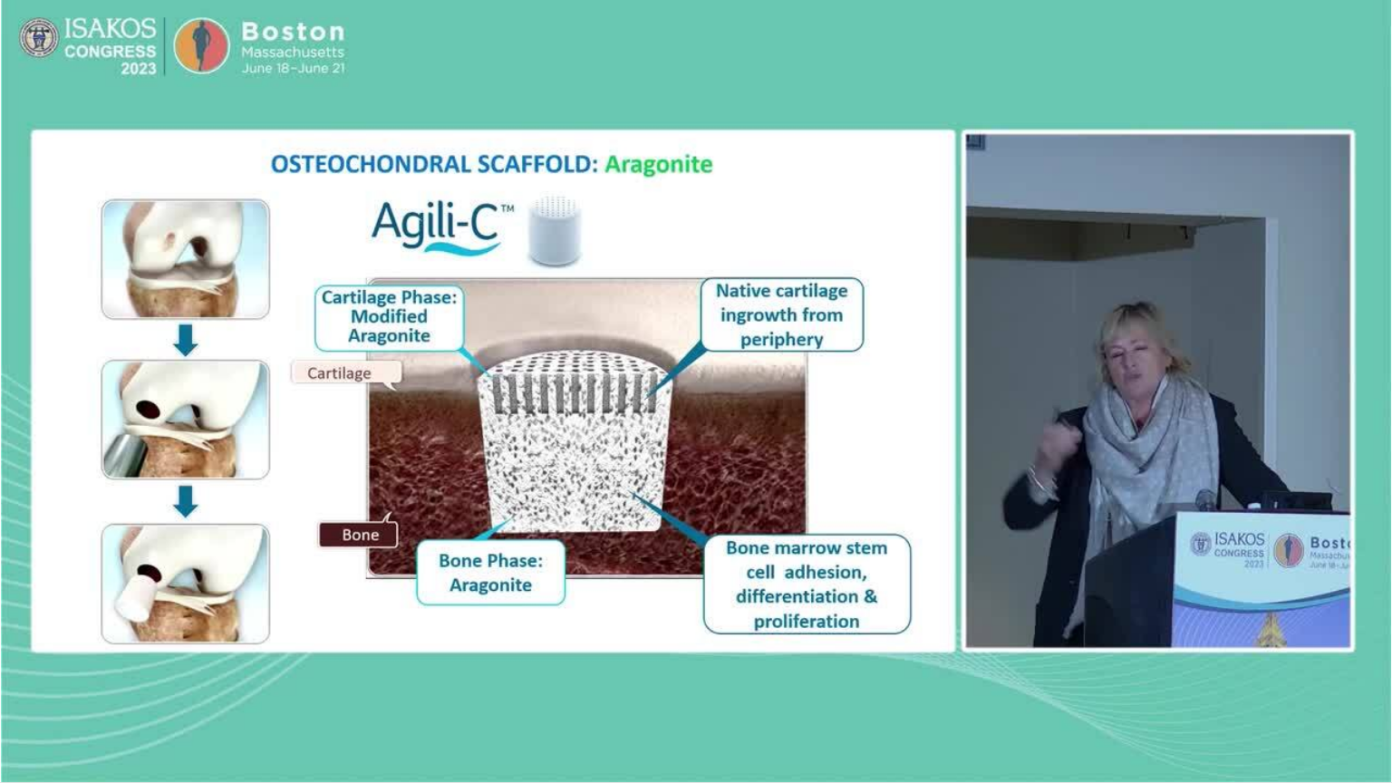
click at [577, 61] on div "10 seconds Tap to unmute" at bounding box center [696, 391] width 1392 height 782
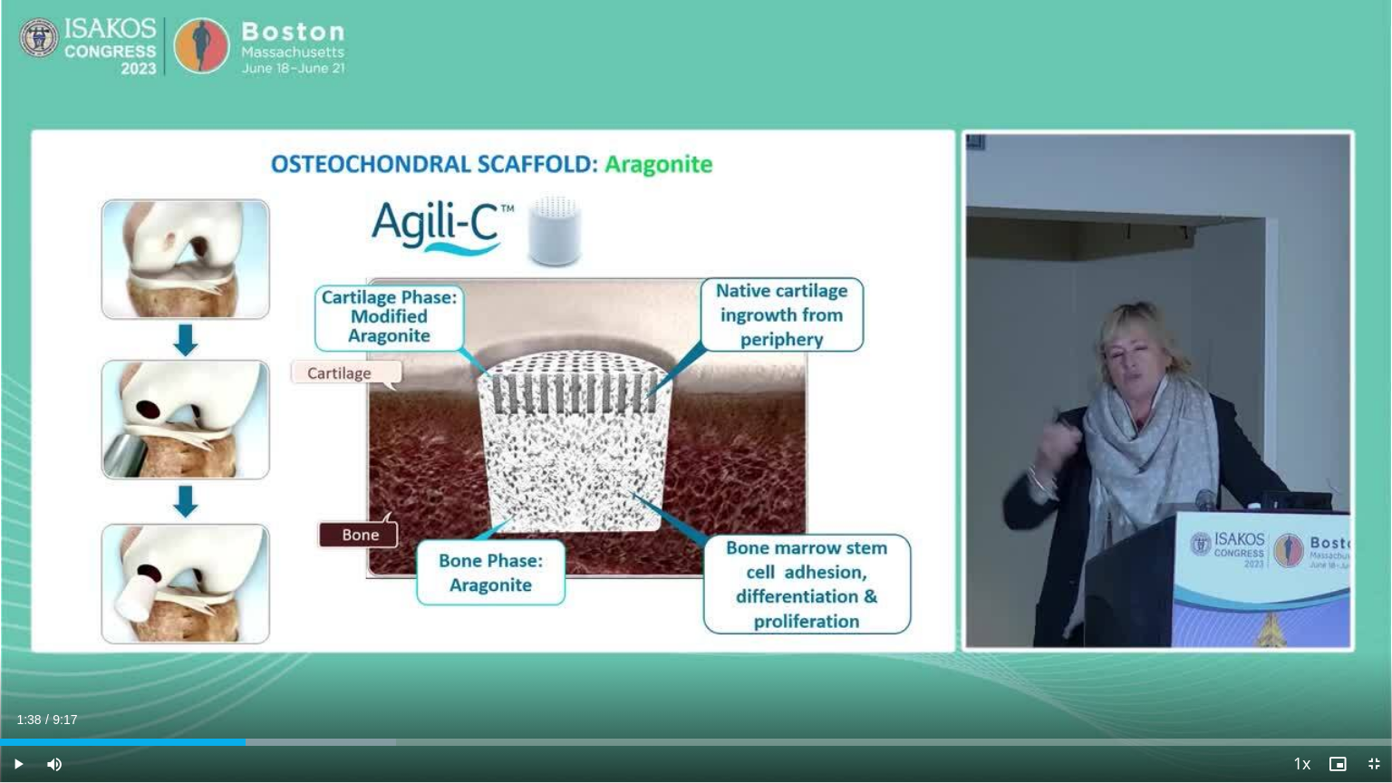
click at [577, 61] on div "10 seconds Tap to unmute" at bounding box center [696, 391] width 1392 height 782
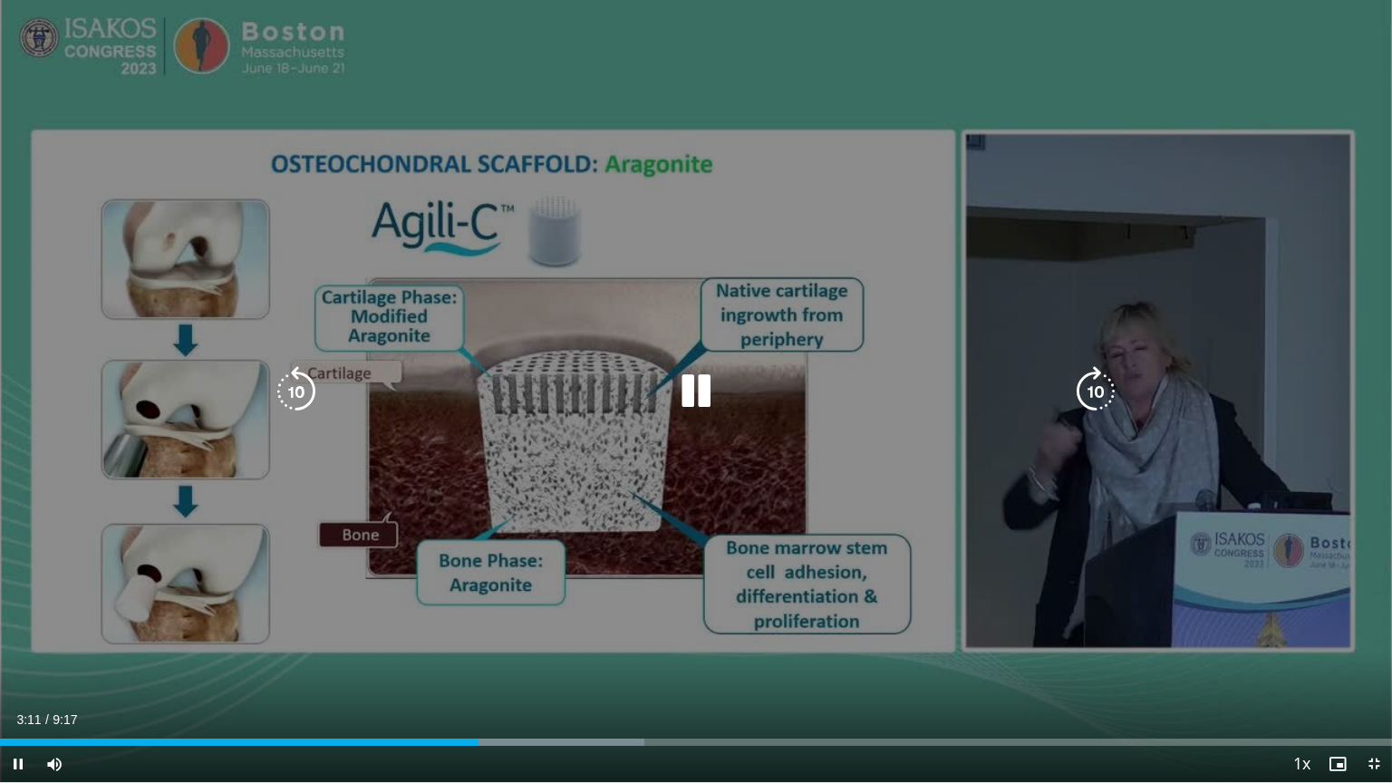
click at [697, 383] on icon "Video Player" at bounding box center [696, 391] width 51 height 51
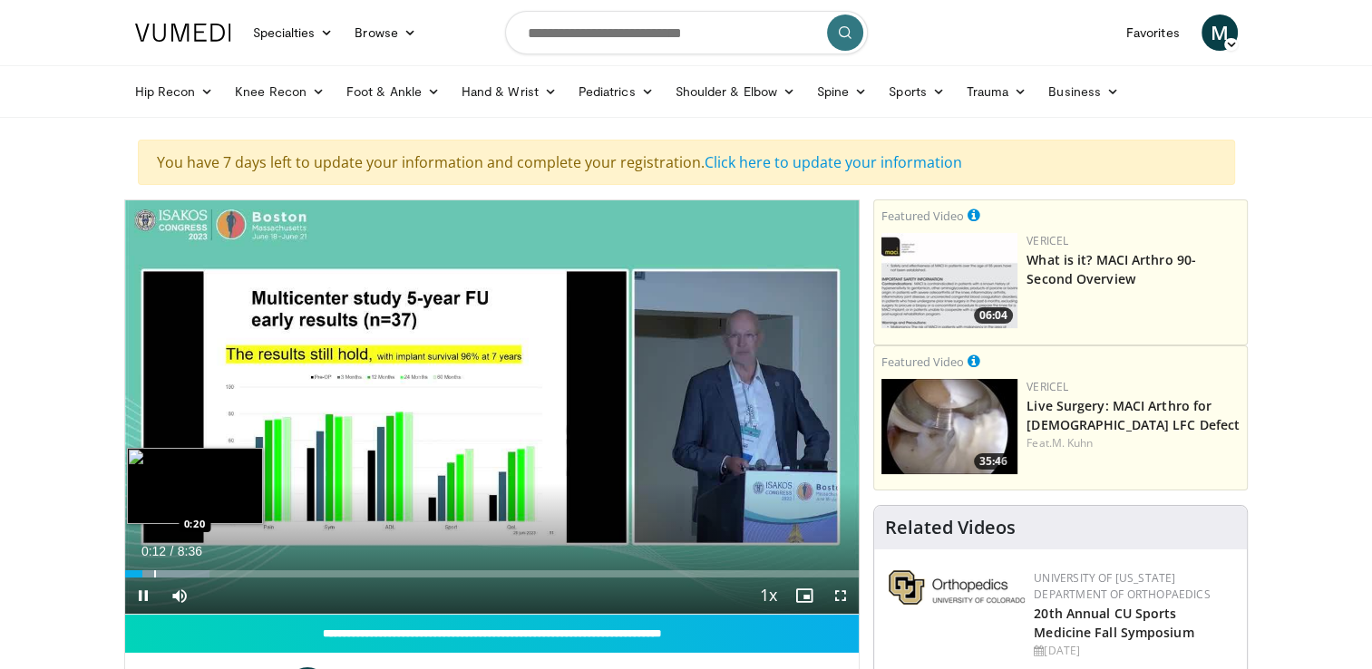
click at [154, 574] on div "Progress Bar" at bounding box center [155, 573] width 2 height 7
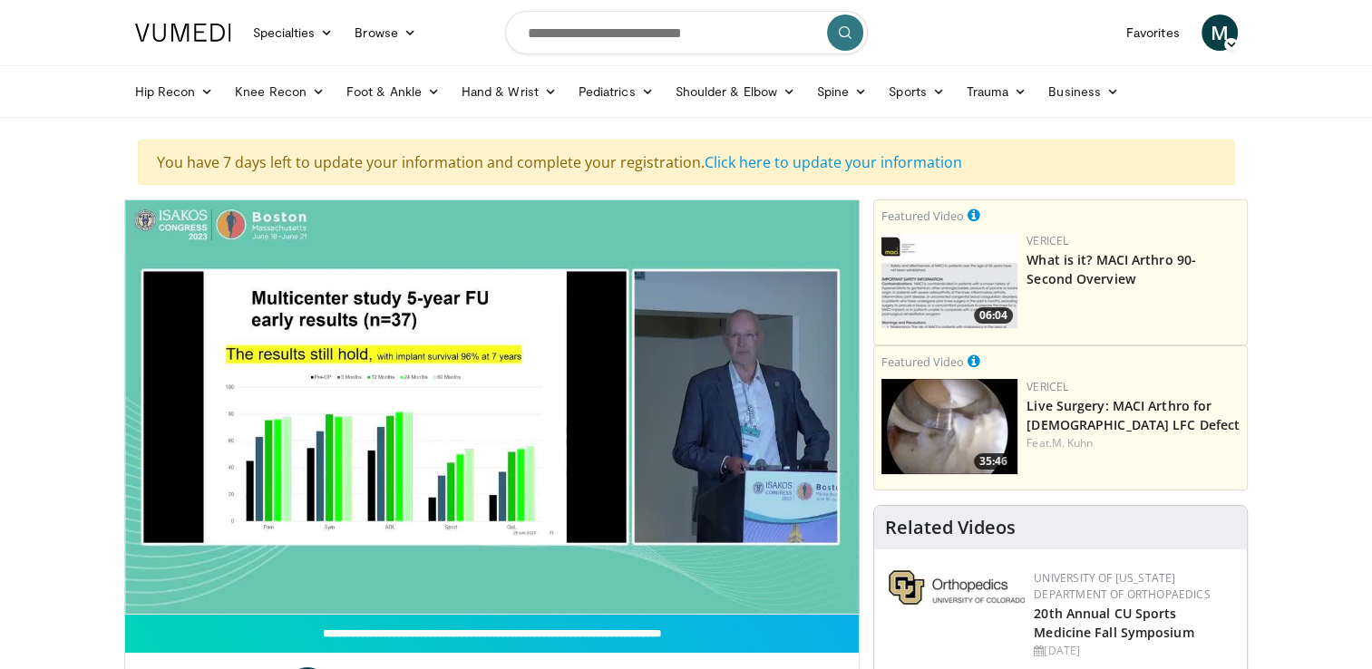
click at [167, 575] on video-js "**********" at bounding box center [492, 407] width 734 height 414
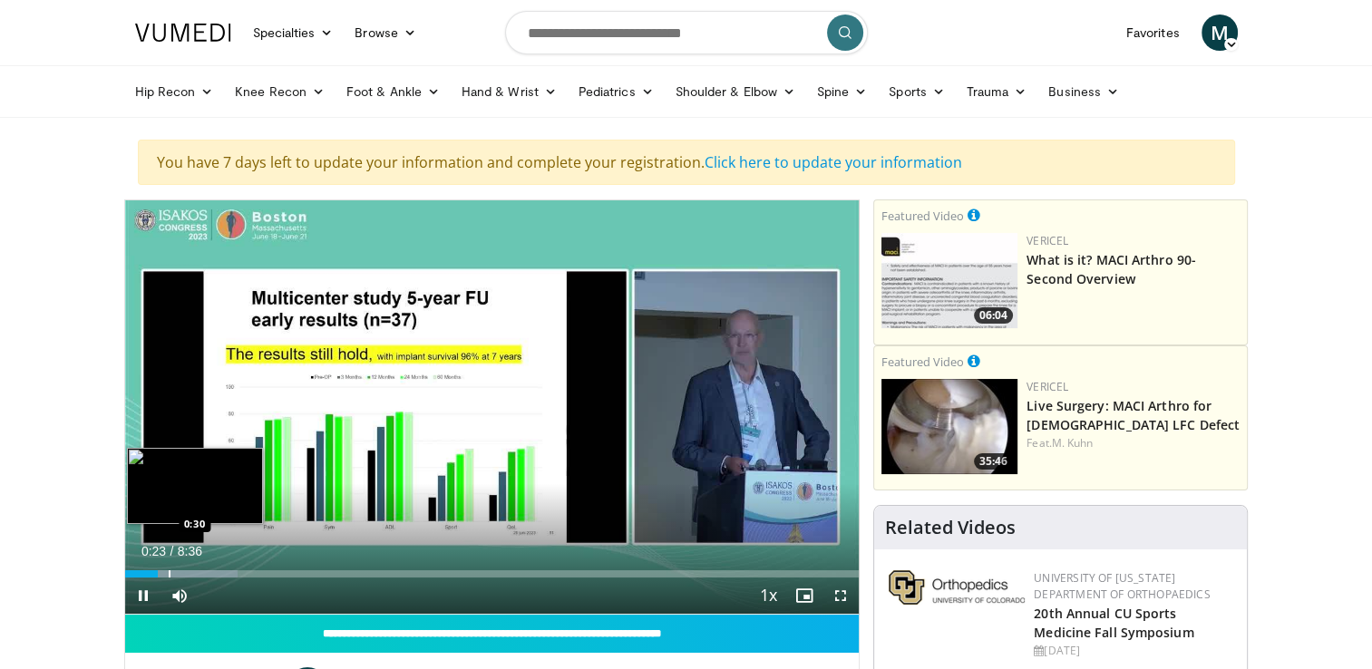
click at [169, 575] on div "Progress Bar" at bounding box center [170, 573] width 2 height 7
click at [187, 575] on div "Progress Bar" at bounding box center [188, 573] width 2 height 7
click at [209, 574] on div "Progress Bar" at bounding box center [210, 573] width 2 height 7
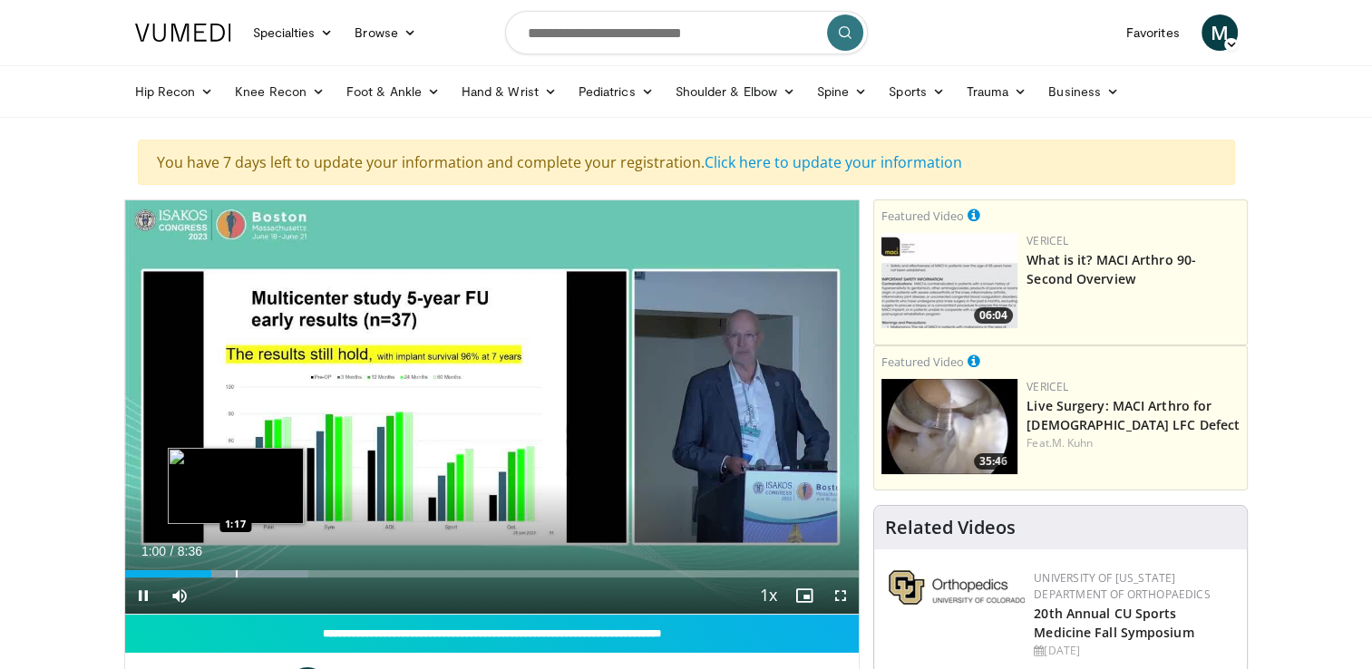
click at [236, 571] on div "Progress Bar" at bounding box center [237, 573] width 2 height 7
click at [220, 572] on div "Progress Bar" at bounding box center [221, 573] width 2 height 7
click at [206, 575] on div "Progress Bar" at bounding box center [207, 573] width 2 height 7
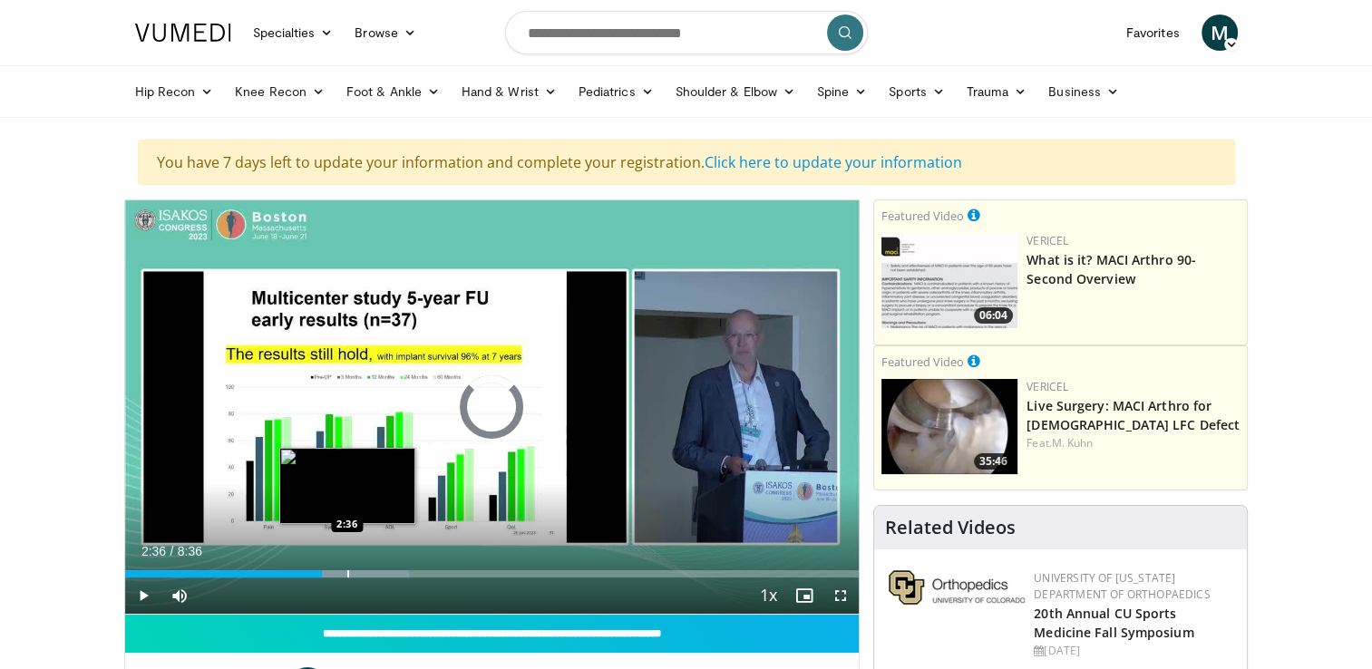
click at [347, 573] on div "Progress Bar" at bounding box center [348, 573] width 2 height 7
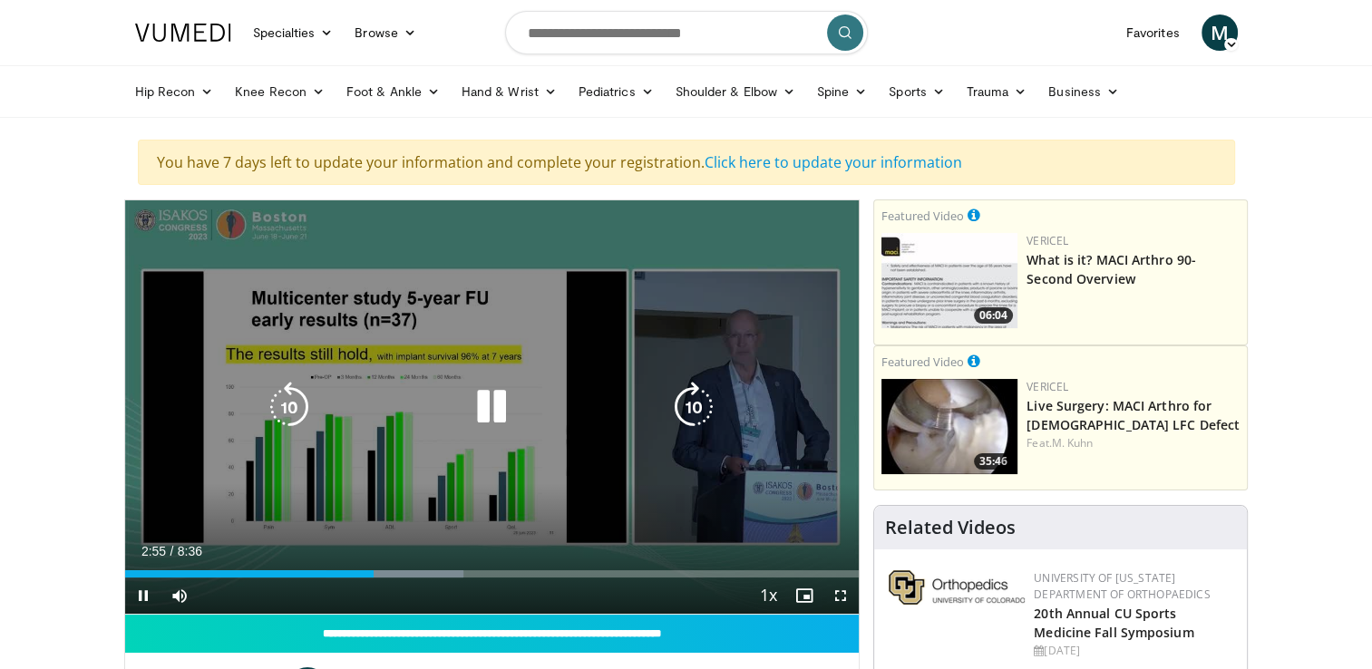
click at [334, 575] on div "2:55" at bounding box center [249, 573] width 249 height 7
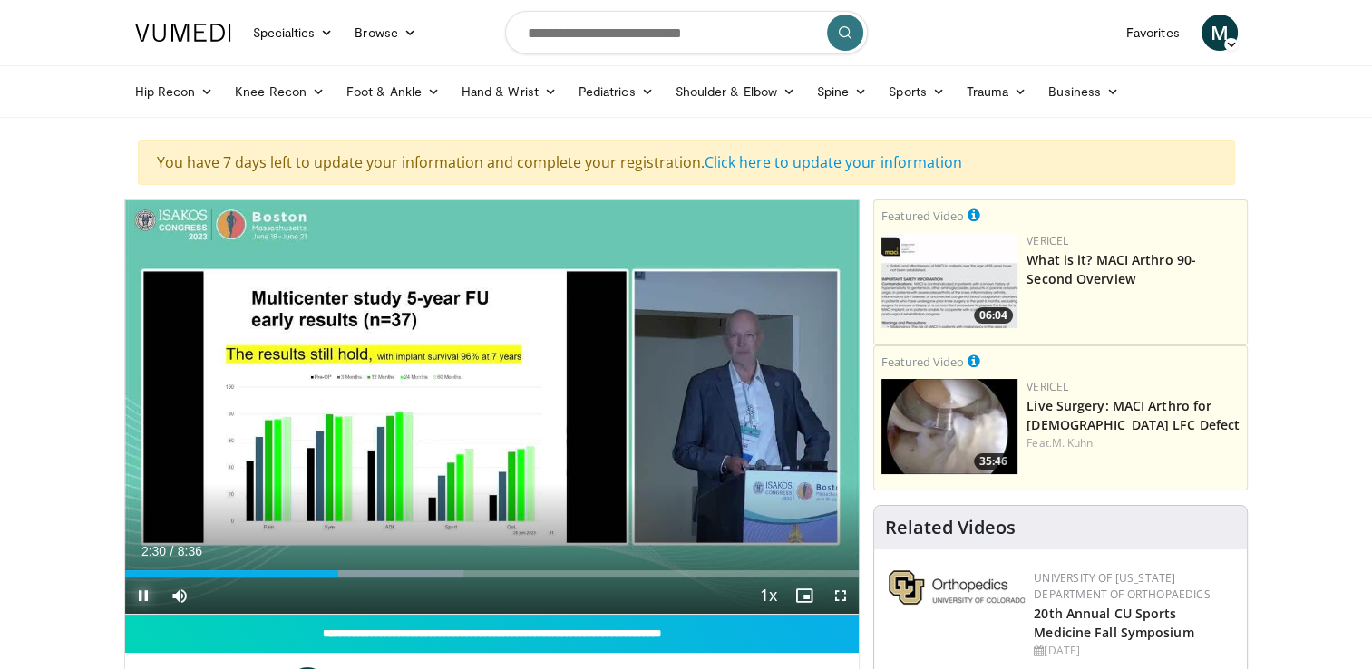
click at [141, 593] on span "Video Player" at bounding box center [143, 595] width 36 height 36
click at [125, 577] on button "Play" at bounding box center [143, 595] width 36 height 36
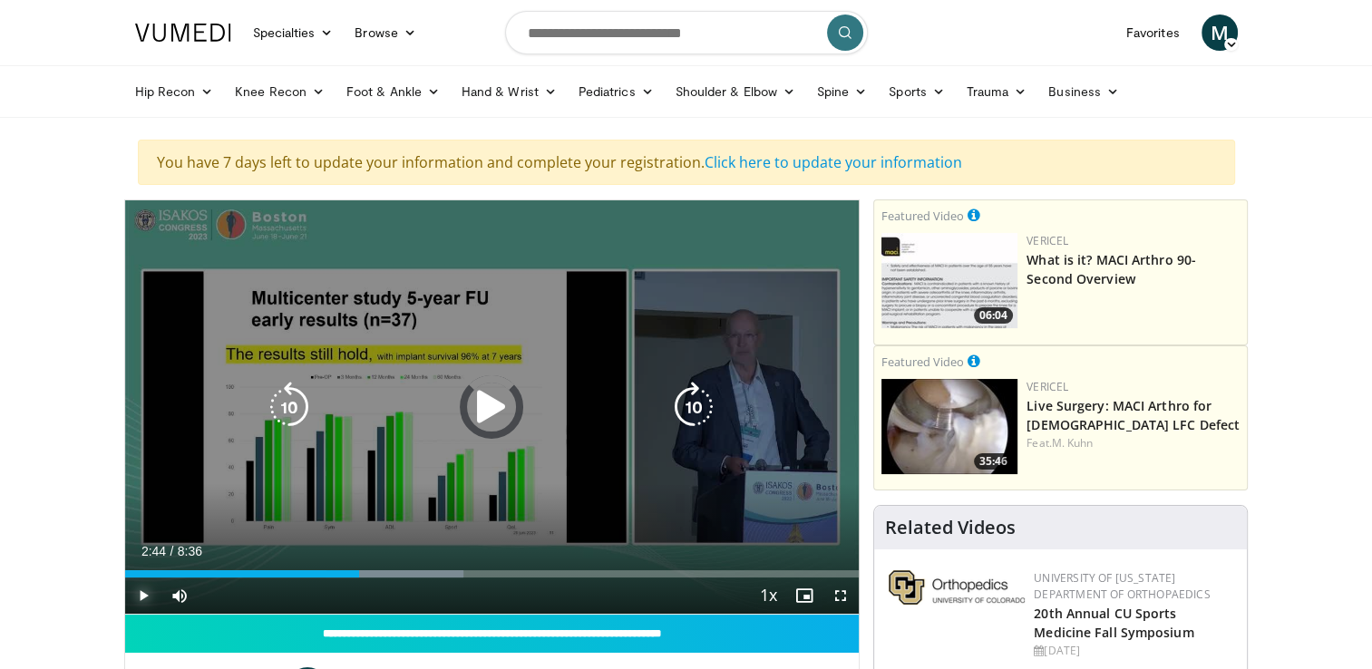
click at [0, 0] on div "Progress Bar" at bounding box center [0, 0] width 0 height 0
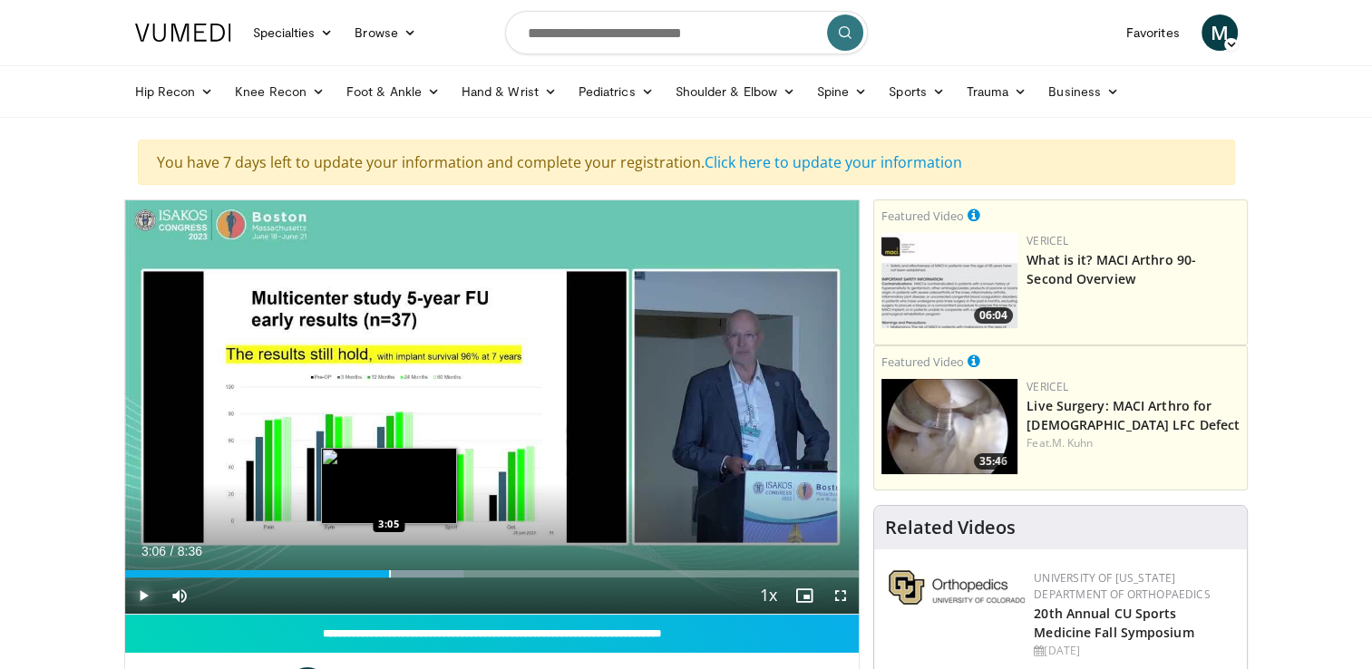
click at [389, 574] on div "Progress Bar" at bounding box center [390, 573] width 2 height 7
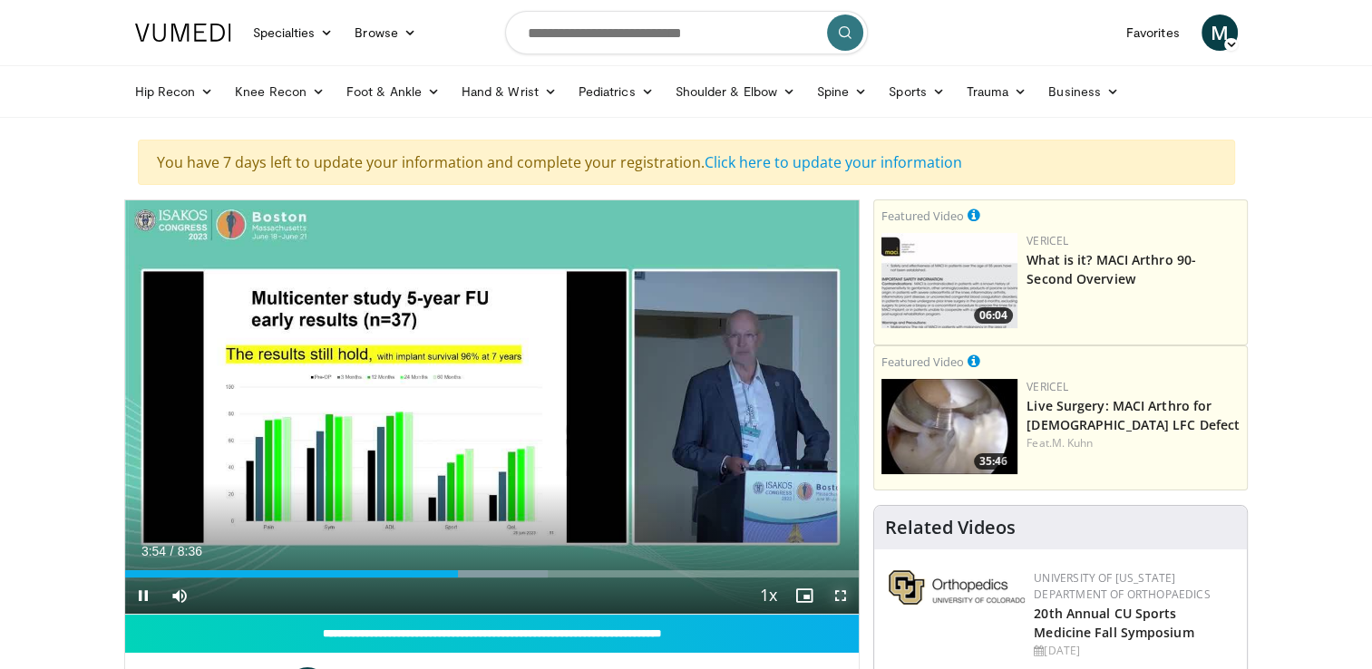
click at [839, 594] on span "Video Player" at bounding box center [840, 595] width 36 height 36
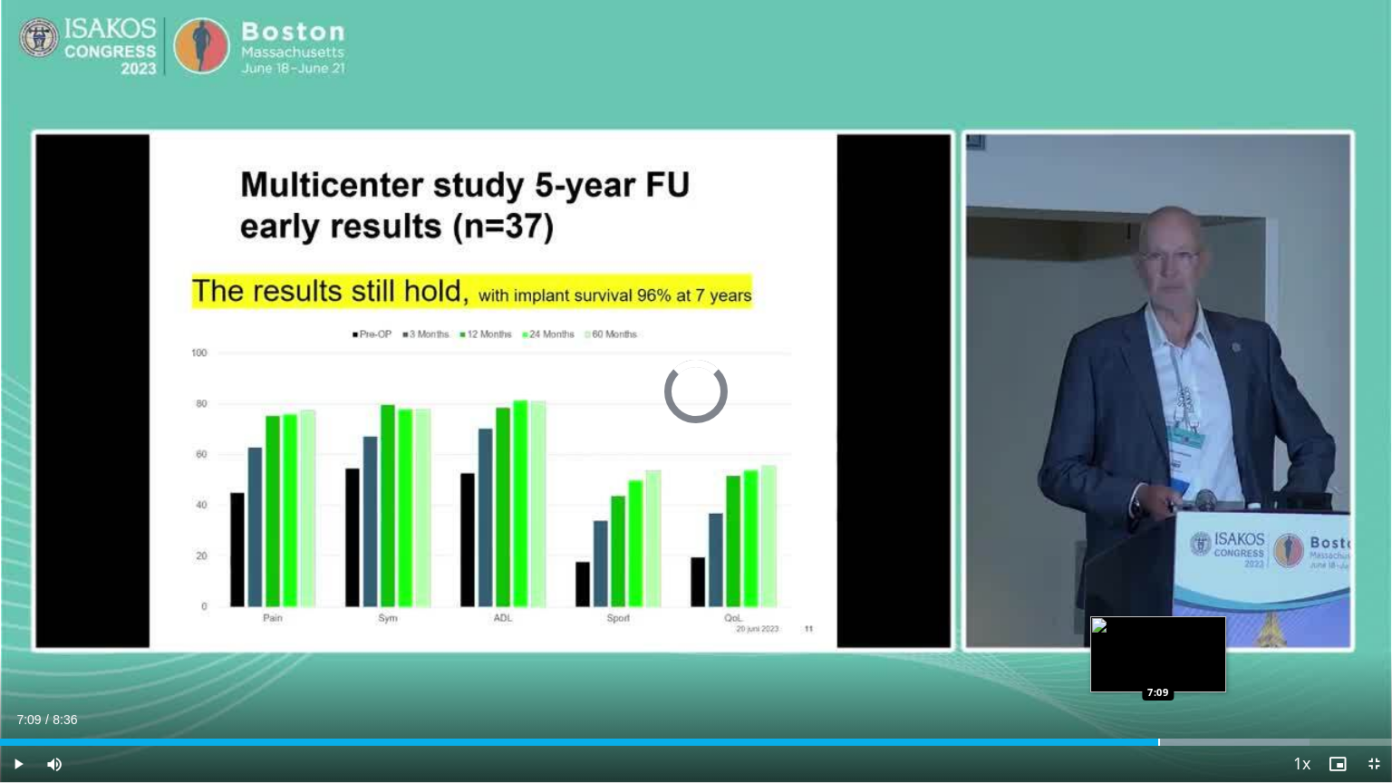
click at [1159, 668] on div "Progress Bar" at bounding box center [1160, 742] width 2 height 7
click at [1189, 668] on div "Progress Bar" at bounding box center [1190, 742] width 2 height 7
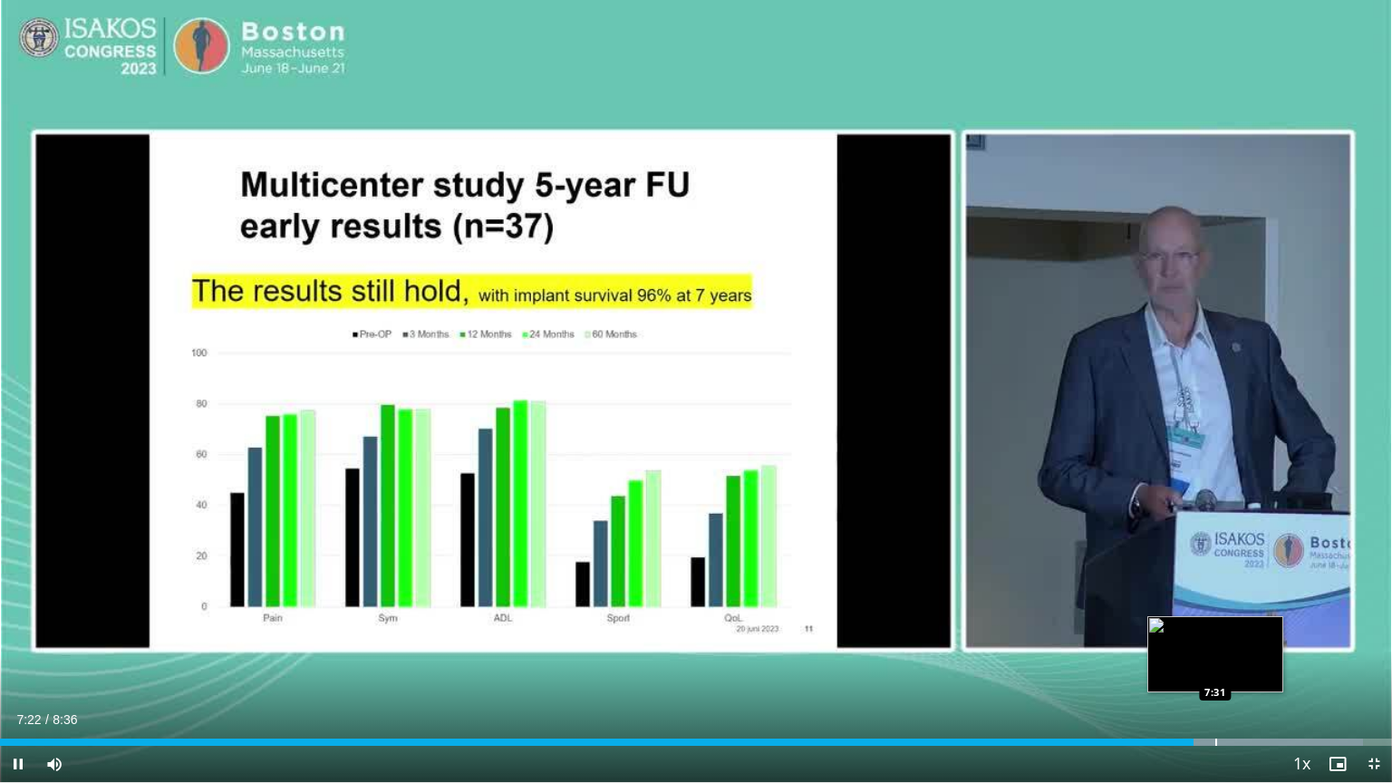
click at [1216, 668] on div "Progress Bar" at bounding box center [1217, 742] width 2 height 7
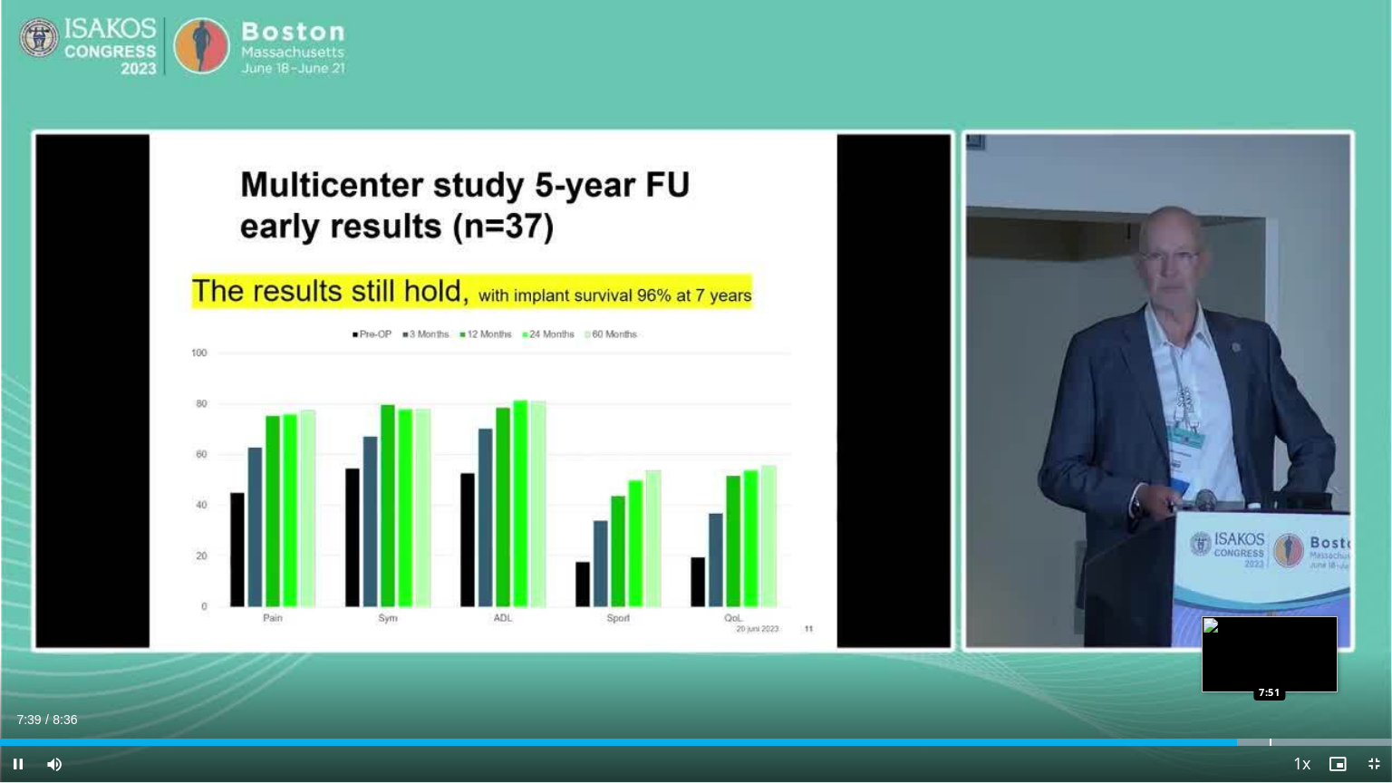
click at [1269, 668] on div "Loaded : 100.00% 7:39 7:51" at bounding box center [696, 737] width 1392 height 17
click at [1309, 668] on div "Loaded : 100.00% 7:51 8:06" at bounding box center [696, 737] width 1392 height 17
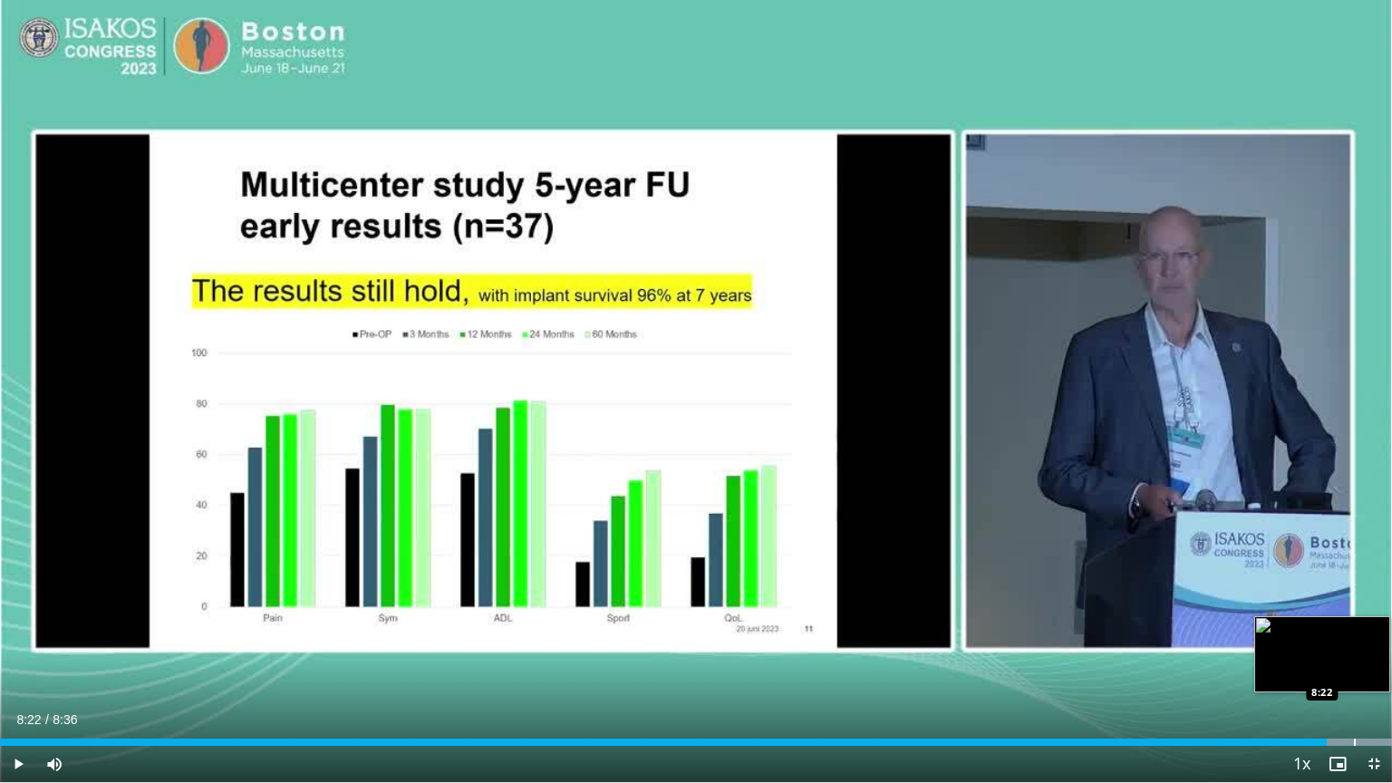
click at [1354, 668] on div "Progress Bar" at bounding box center [1355, 742] width 2 height 7
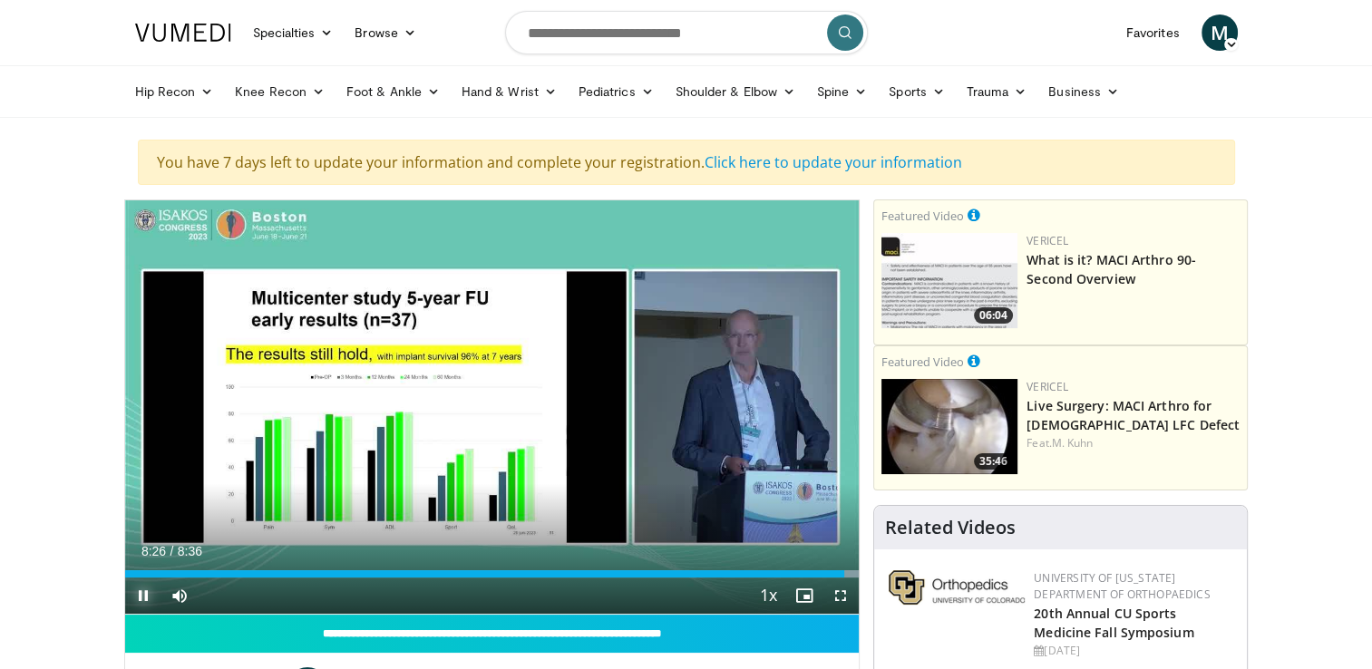
click at [140, 590] on span "Video Player" at bounding box center [143, 595] width 36 height 36
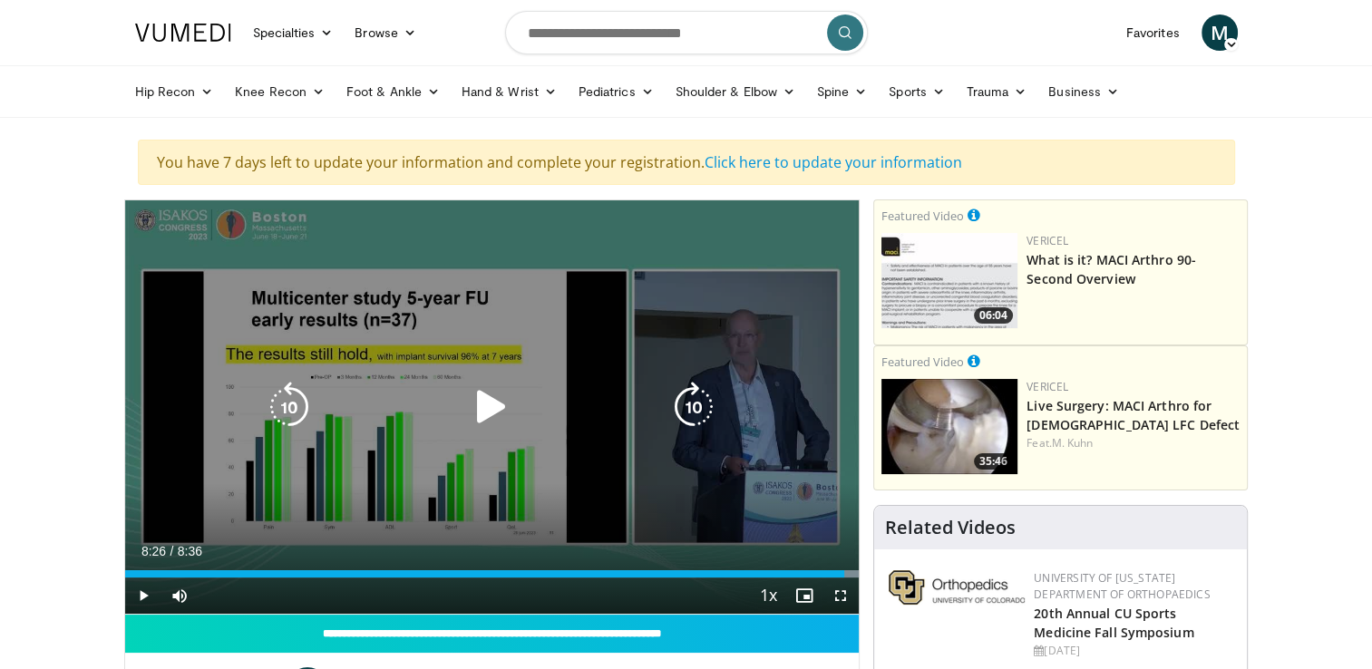
click at [491, 418] on icon "Video Player" at bounding box center [491, 407] width 51 height 51
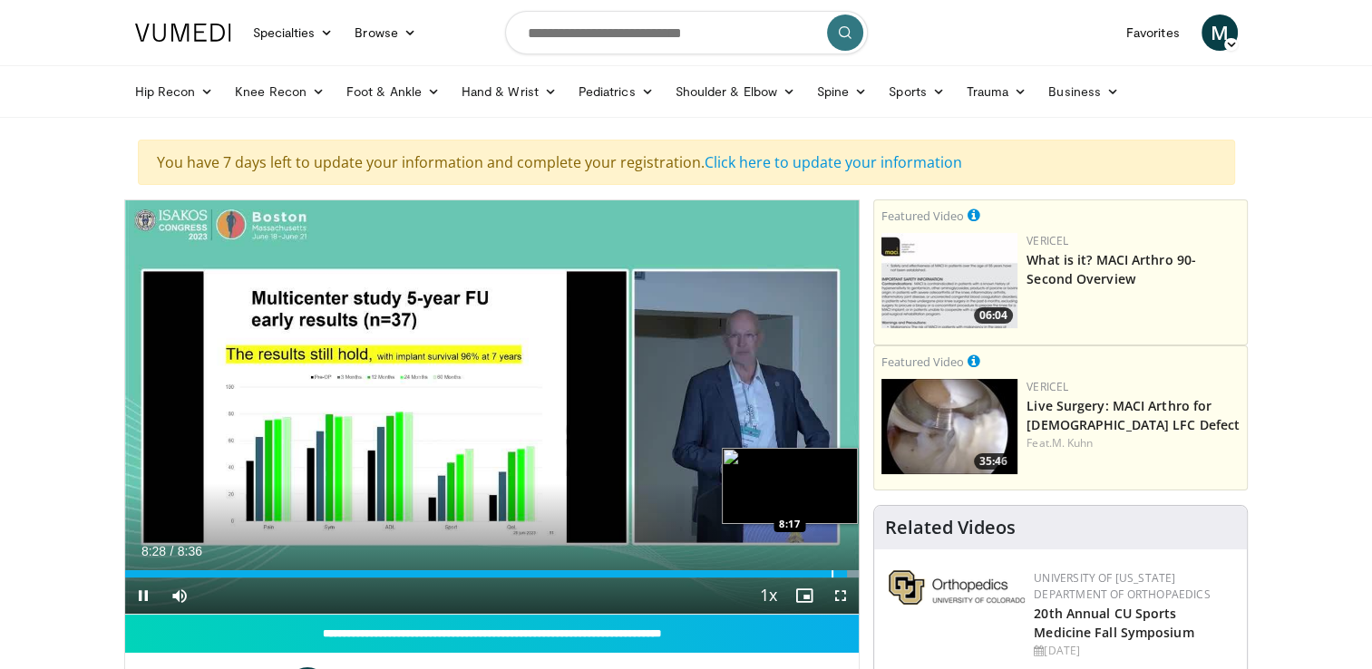
click at [831, 570] on div "Progress Bar" at bounding box center [832, 573] width 2 height 7
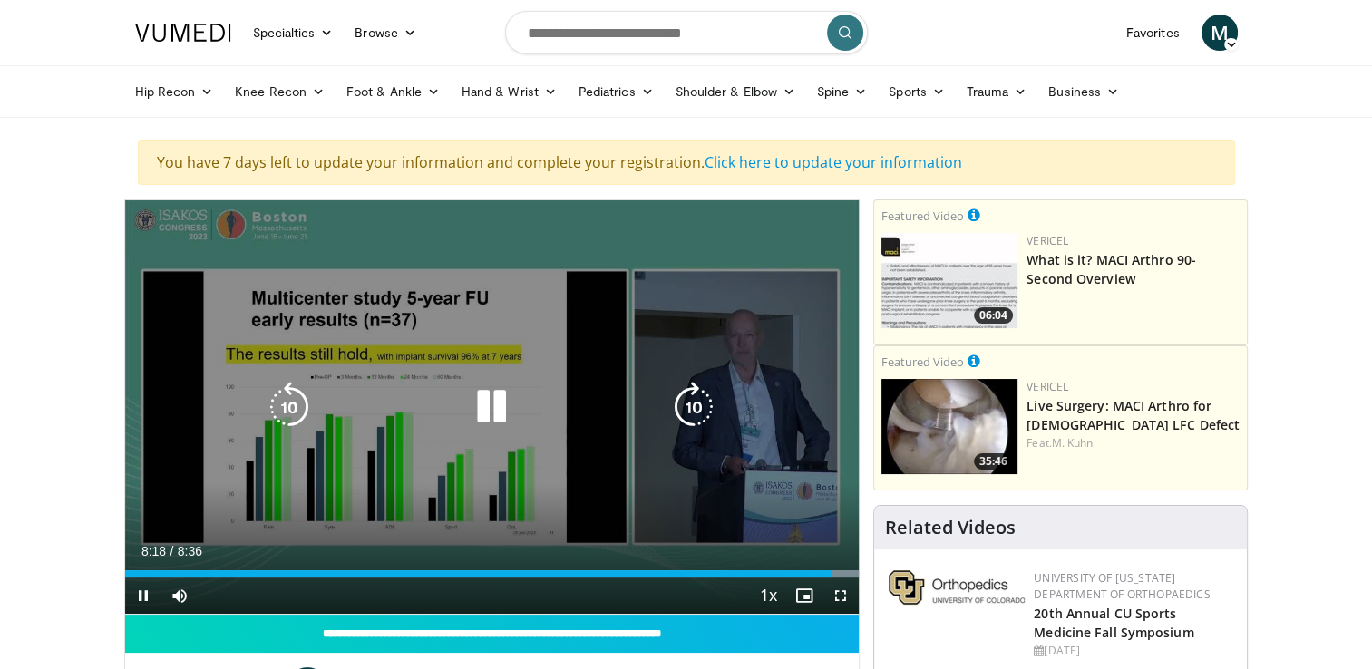
click at [500, 409] on icon "Video Player" at bounding box center [491, 407] width 51 height 51
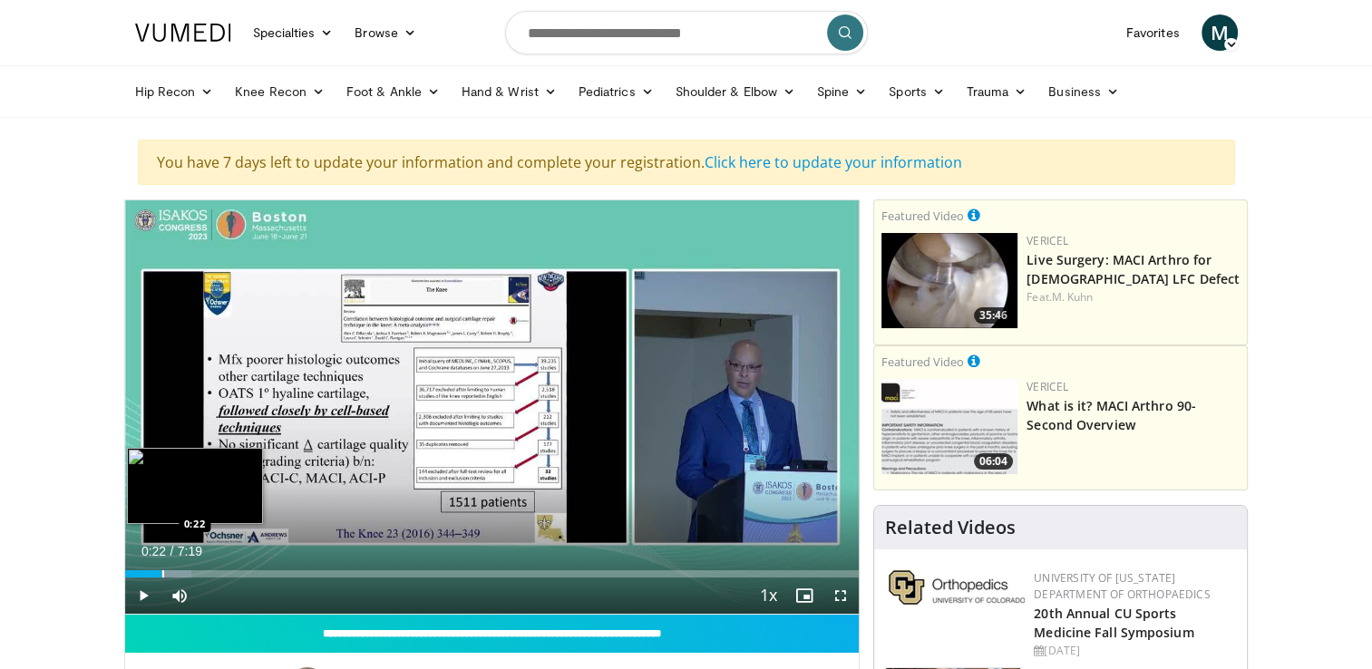
click at [162, 570] on div "Progress Bar" at bounding box center [163, 573] width 2 height 7
click at [203, 569] on div "10 seconds Tap to unmute" at bounding box center [492, 406] width 734 height 413
click at [219, 572] on div "Progress Bar" at bounding box center [220, 573] width 2 height 7
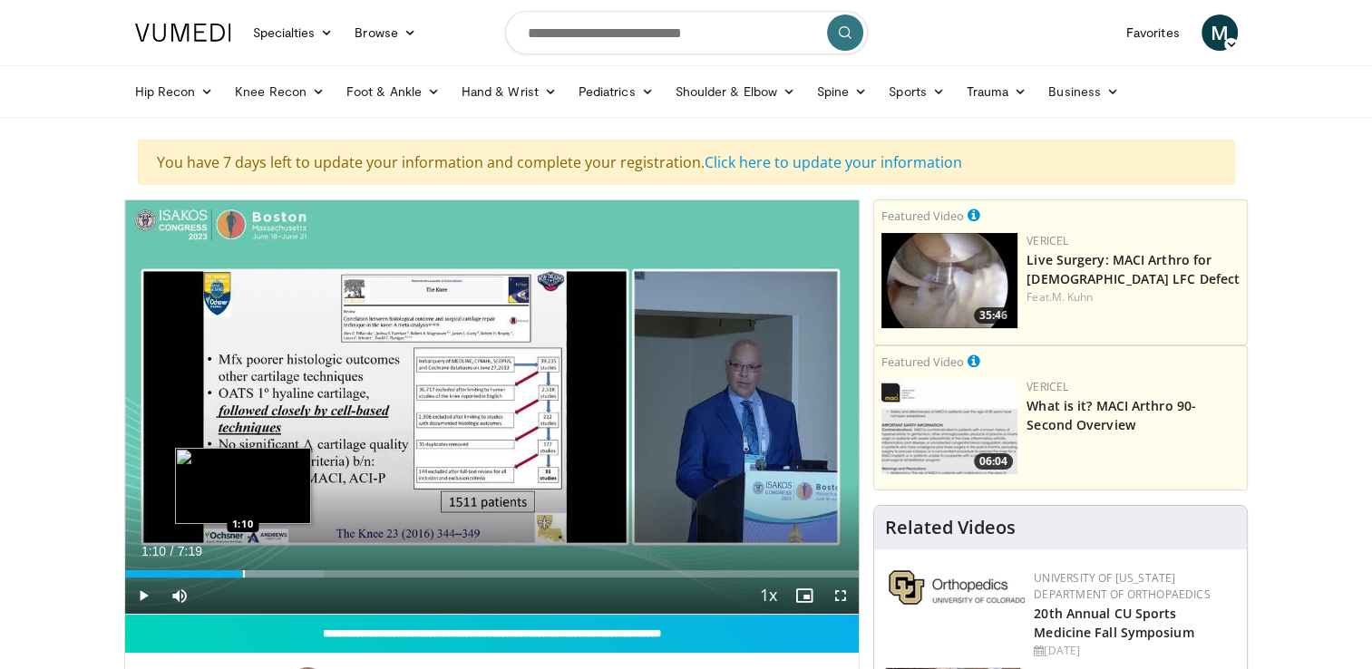
click at [243, 571] on div "Progress Bar" at bounding box center [244, 573] width 2 height 7
click at [149, 595] on span "Video Player" at bounding box center [143, 595] width 36 height 36
click at [283, 573] on div "Progress Bar" at bounding box center [284, 573] width 2 height 7
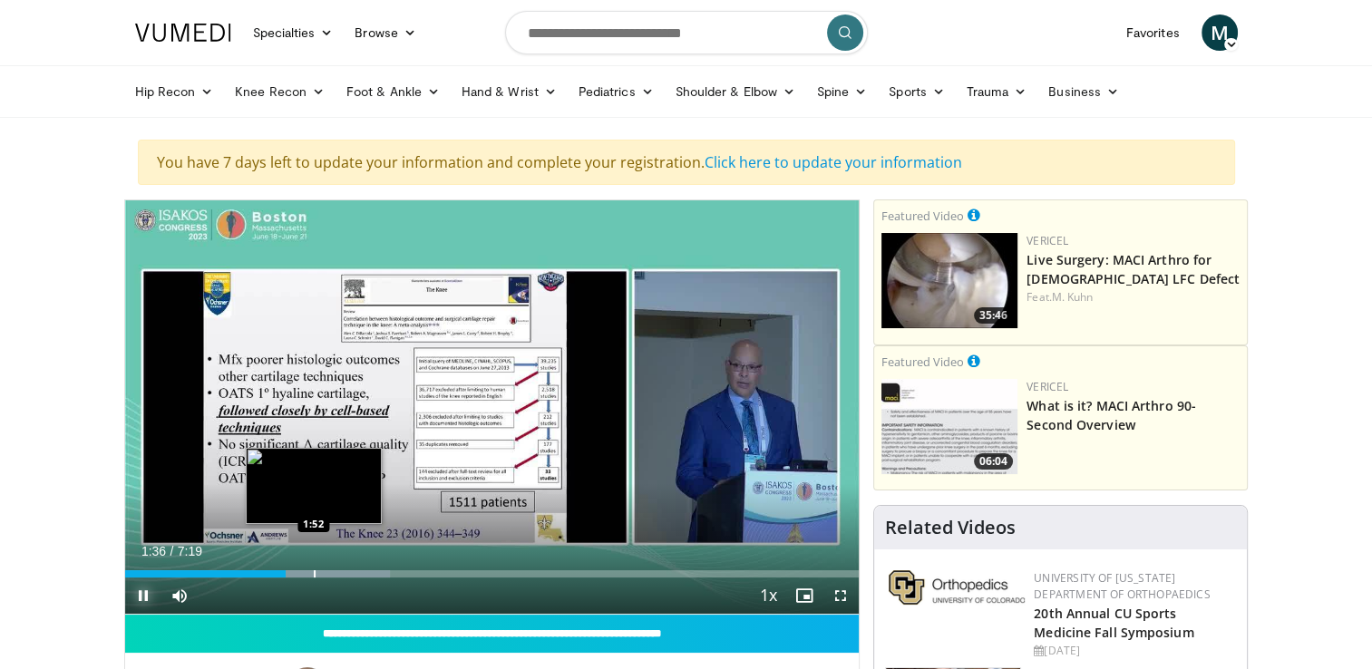
click at [314, 570] on div "Progress Bar" at bounding box center [315, 573] width 2 height 7
click at [344, 570] on div "Progress Bar" at bounding box center [345, 573] width 2 height 7
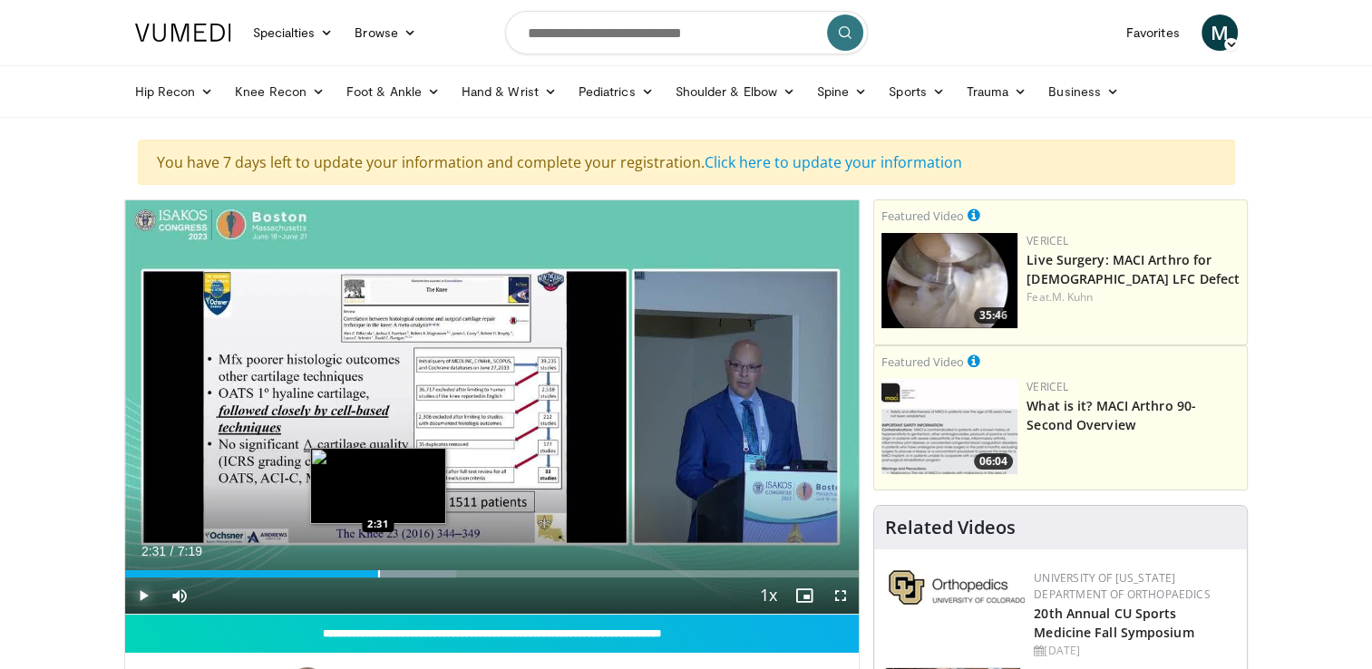
click at [378, 571] on div "Progress Bar" at bounding box center [379, 573] width 2 height 7
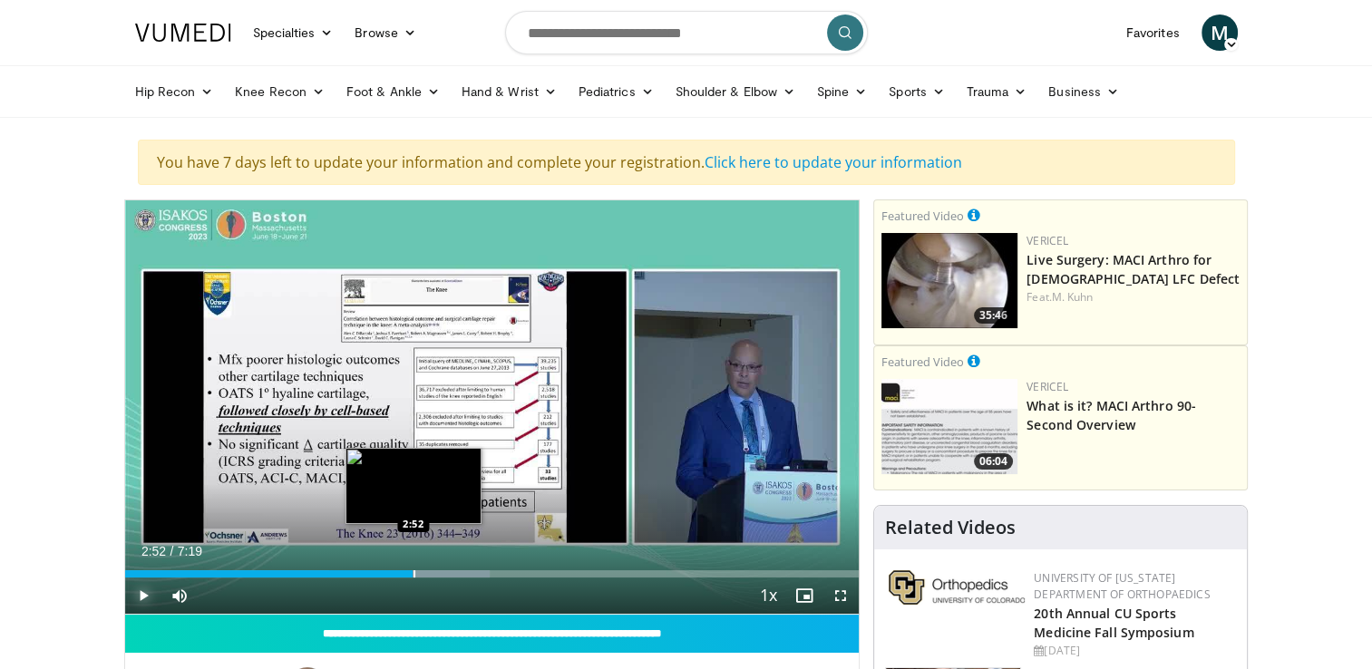
click at [413, 572] on div "Progress Bar" at bounding box center [414, 573] width 2 height 7
click at [441, 575] on div "Progress Bar" at bounding box center [442, 573] width 2 height 7
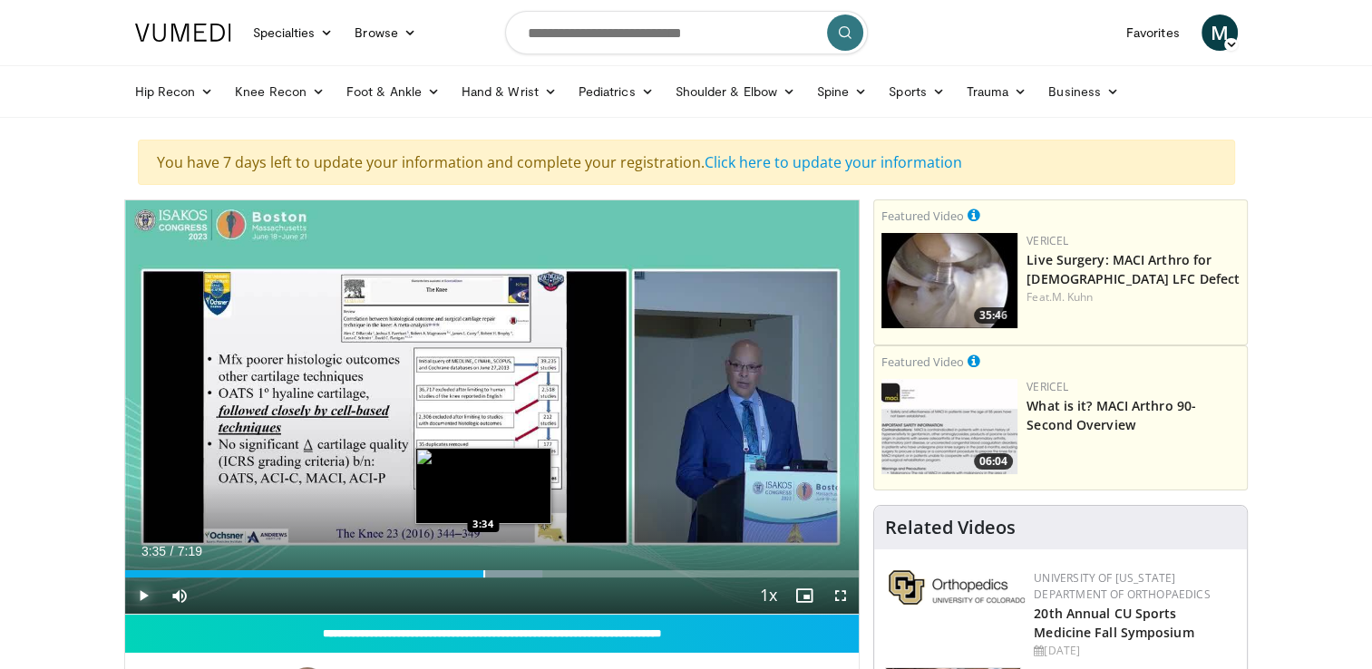
click at [484, 575] on div "Progress Bar" at bounding box center [467, 573] width 150 height 7
click at [521, 573] on div "Progress Bar" at bounding box center [522, 573] width 2 height 7
click at [492, 575] on div "Progress Bar" at bounding box center [493, 573] width 2 height 7
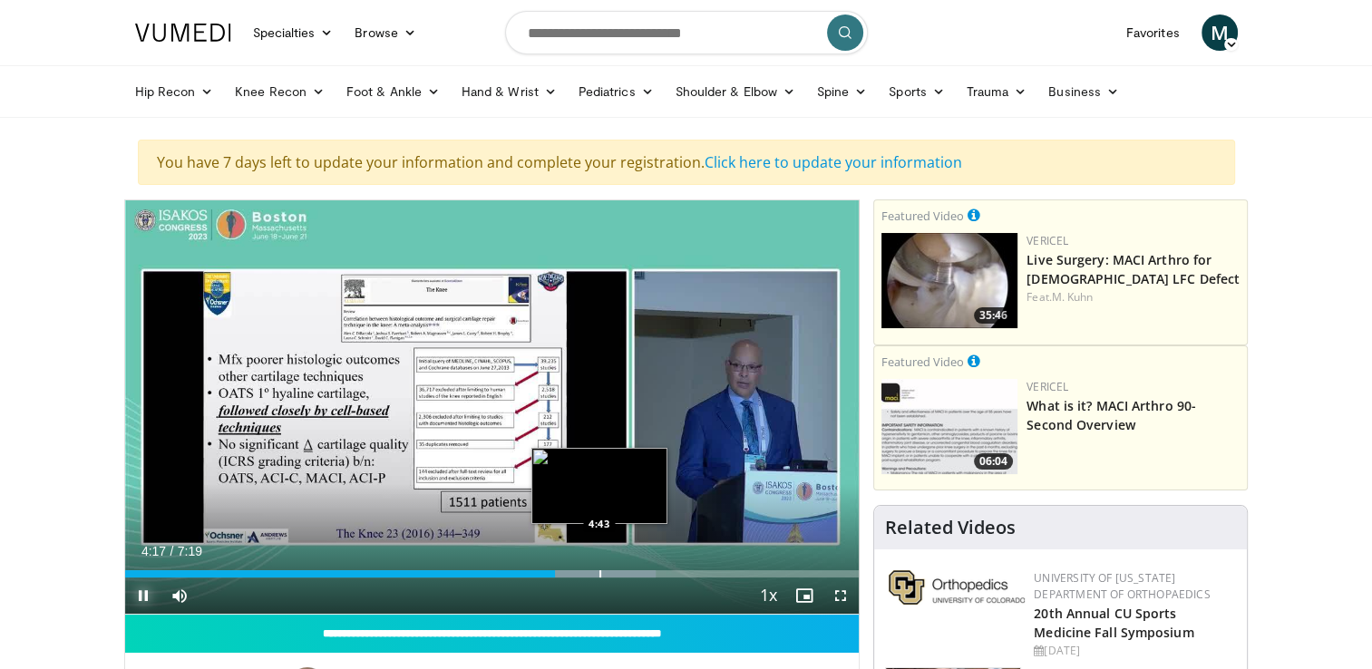
click at [597, 573] on div "Progress Bar" at bounding box center [576, 573] width 160 height 7
click at [629, 573] on div "Progress Bar" at bounding box center [630, 573] width 2 height 7
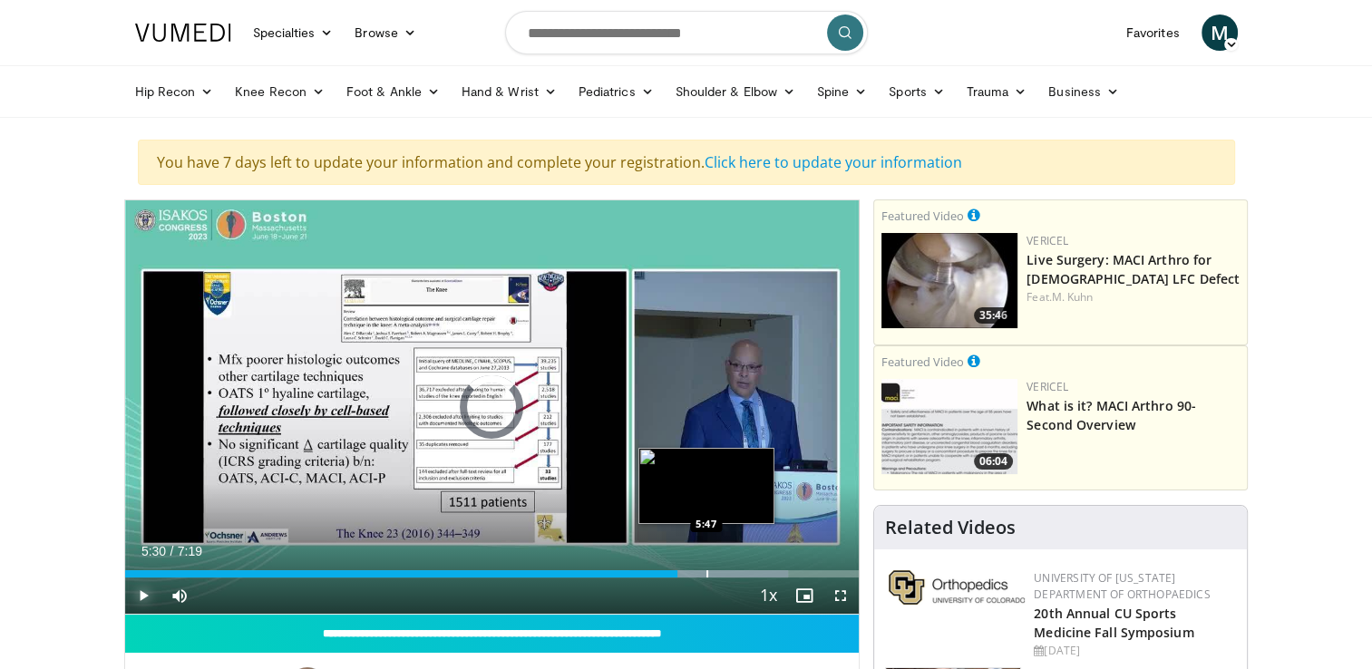
click at [706, 574] on div "Progress Bar" at bounding box center [707, 573] width 2 height 7
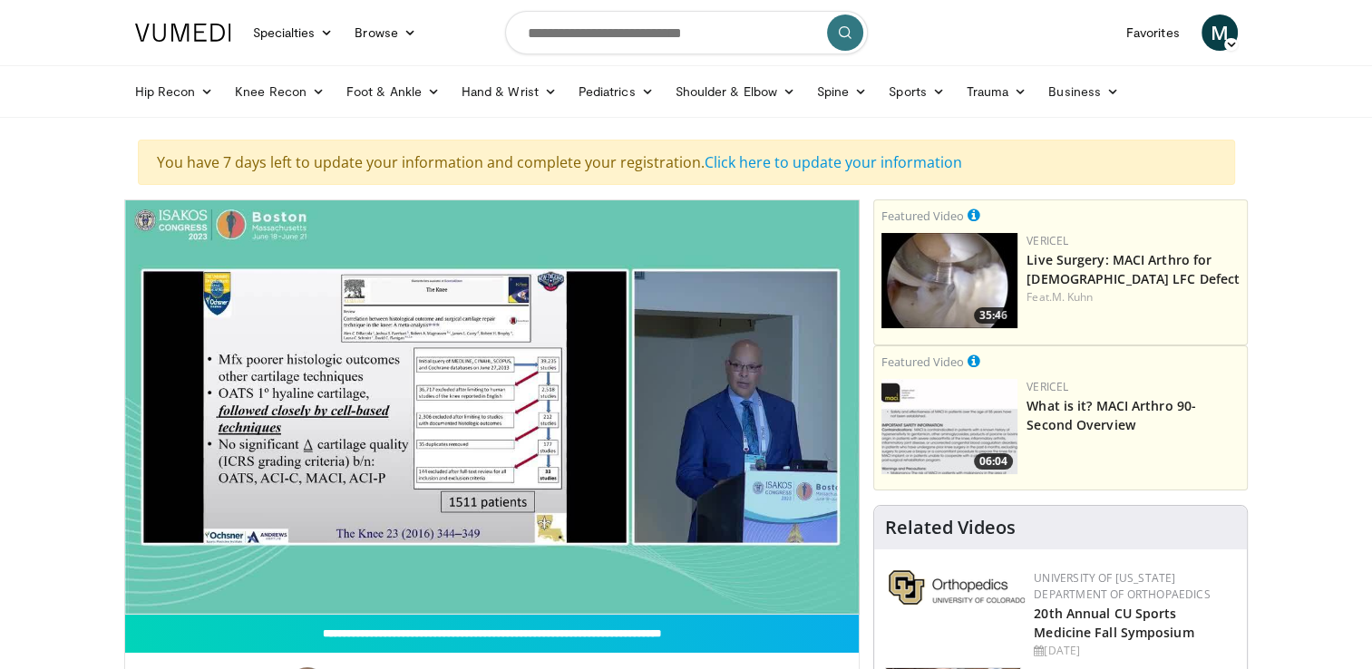
click at [741, 575] on video-js "**********" at bounding box center [492, 407] width 734 height 414
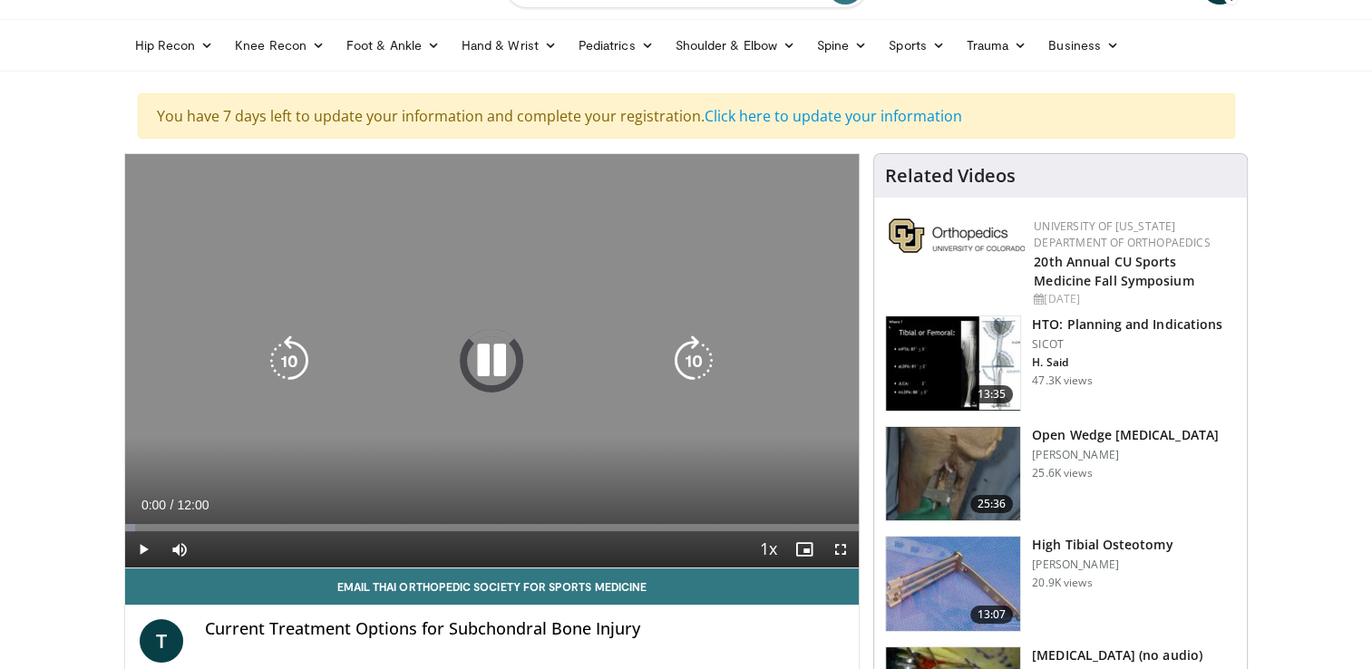
scroll to position [91, 0]
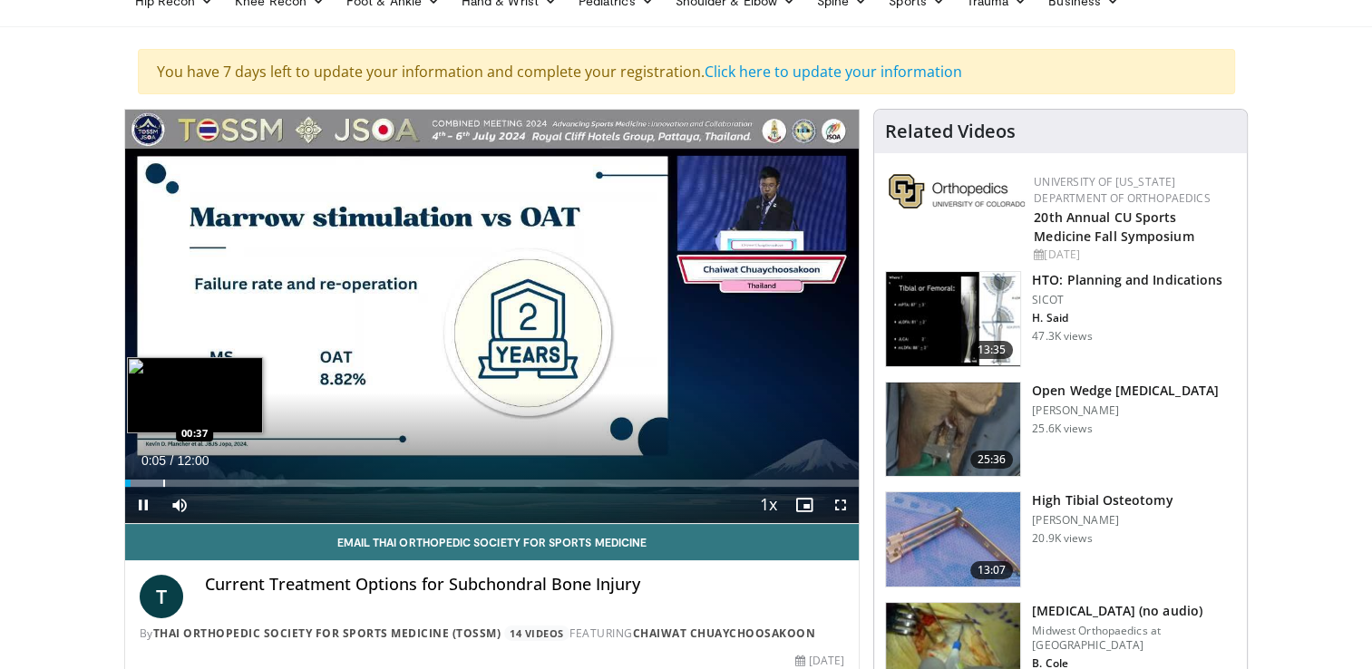
click at [163, 484] on div "Progress Bar" at bounding box center [164, 483] width 2 height 7
click at [199, 481] on div "Progress Bar" at bounding box center [200, 483] width 2 height 7
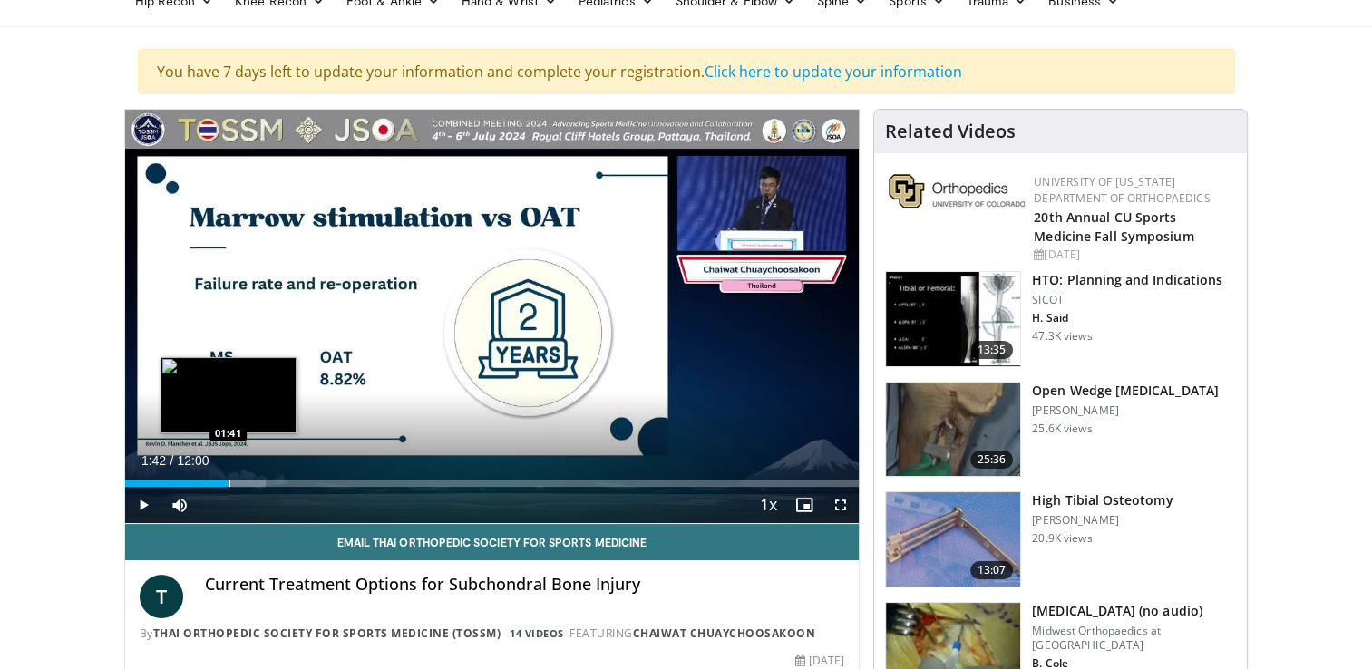
click at [228, 480] on div "Progress Bar" at bounding box center [229, 483] width 2 height 7
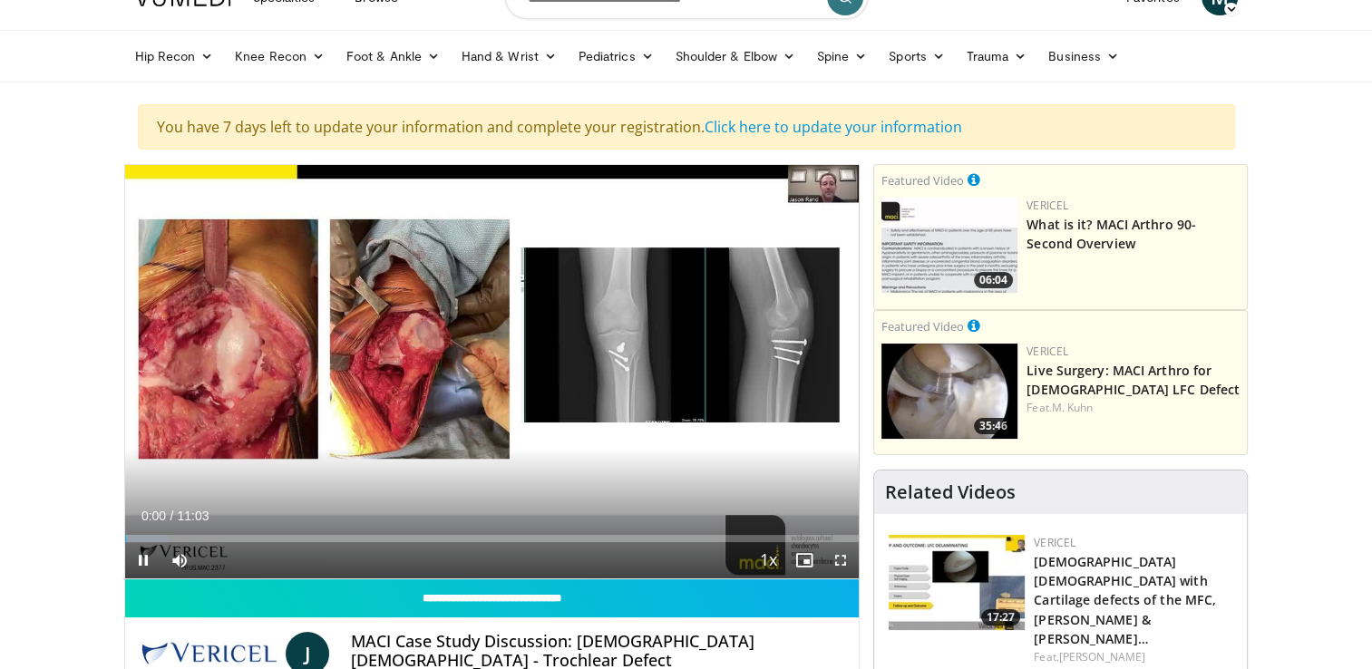
scroll to position [91, 0]
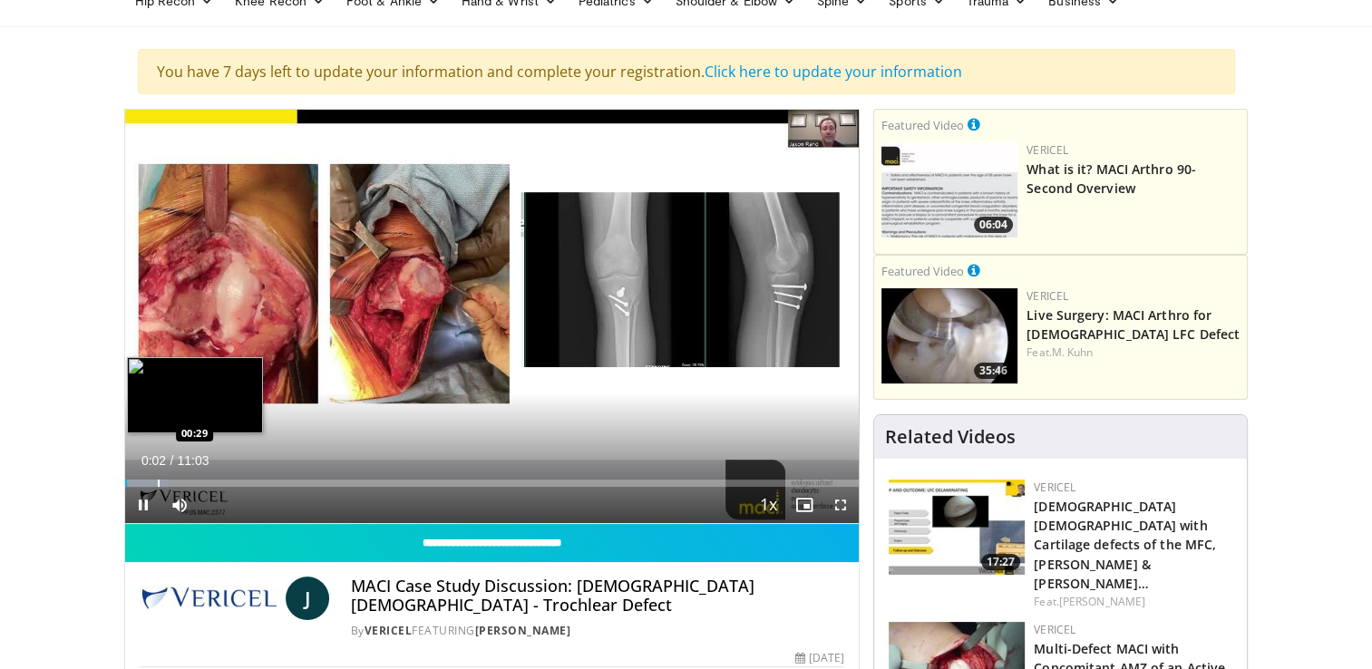
click at [157, 477] on div "Loaded : 5.97% 00:02 00:29" at bounding box center [492, 478] width 734 height 17
click at [143, 481] on video-js "**********" at bounding box center [492, 317] width 734 height 414
click at [176, 480] on div "Progress Bar" at bounding box center [181, 483] width 108 height 7
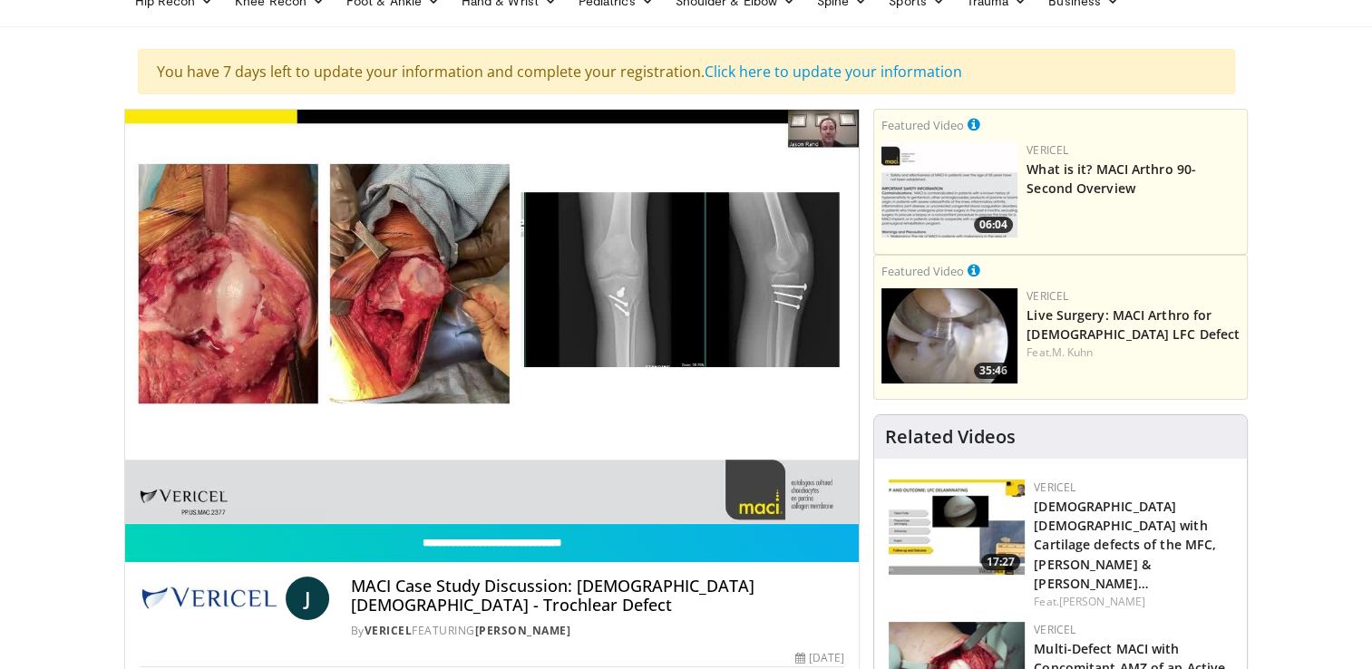
click at [199, 481] on div "10 seconds Tap to unmute" at bounding box center [492, 316] width 734 height 413
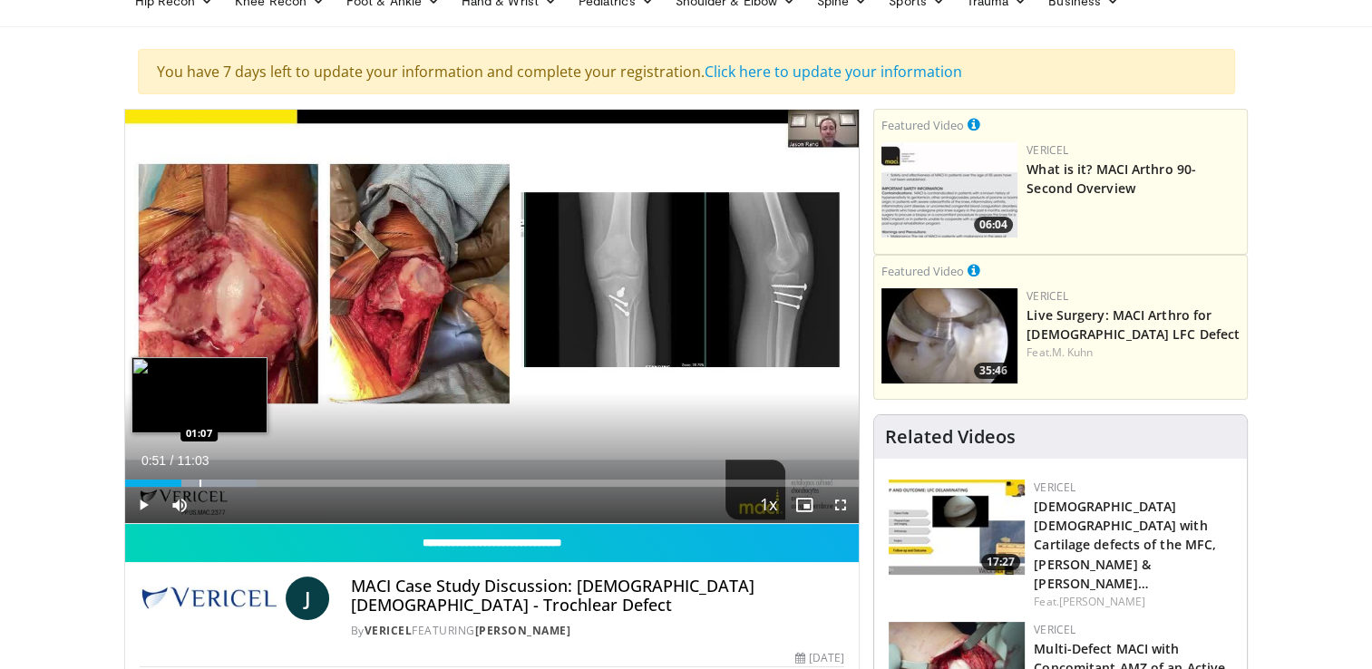
click at [199, 481] on div "Progress Bar" at bounding box center [200, 483] width 2 height 7
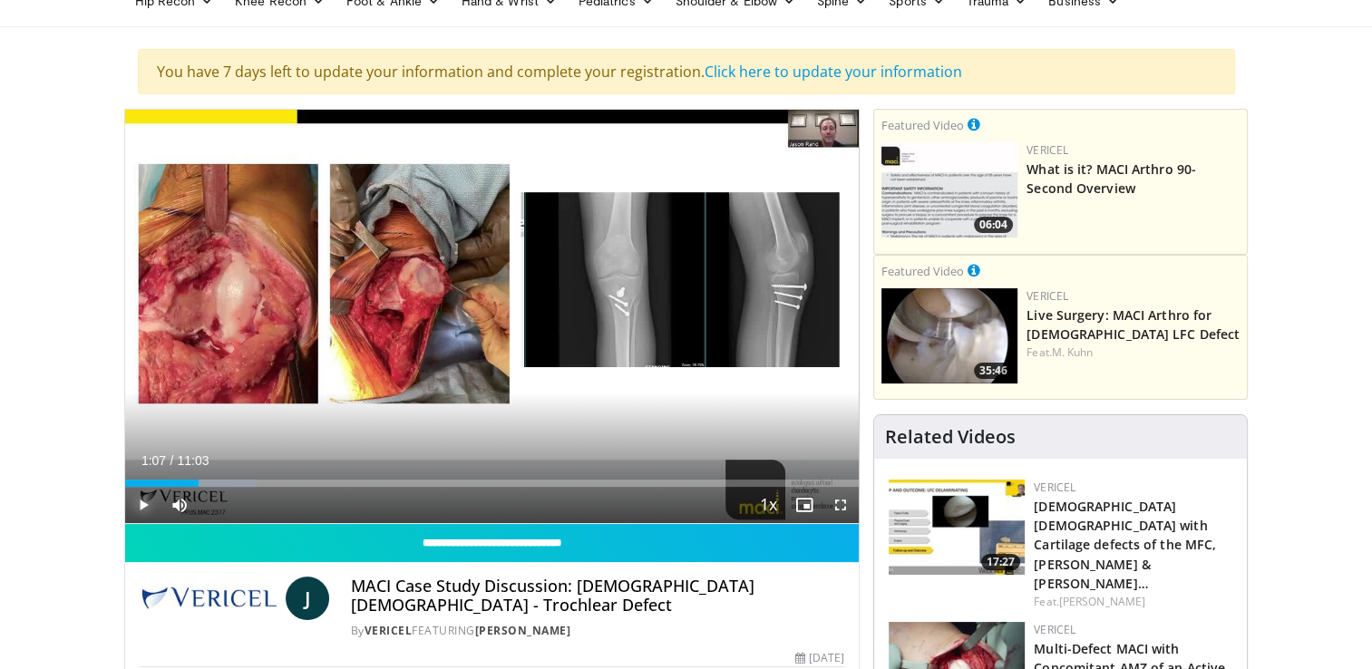
click at [145, 508] on span "Video Player" at bounding box center [143, 505] width 36 height 36
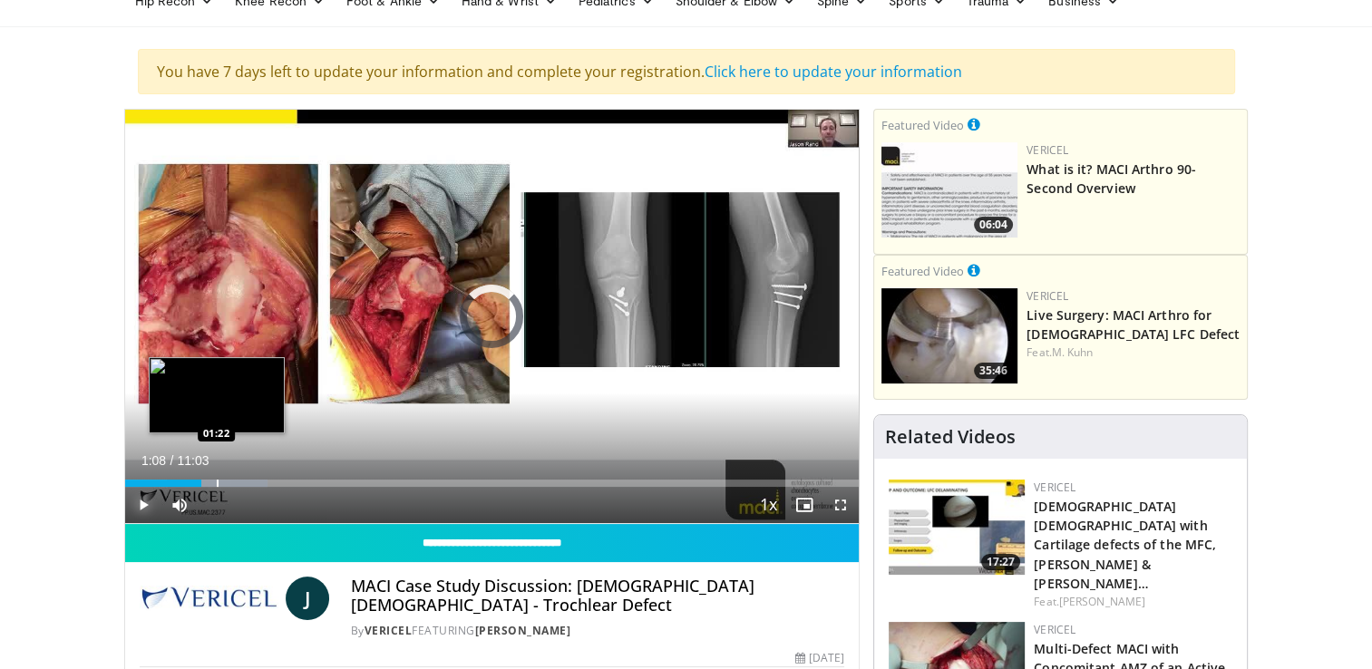
click at [217, 485] on div "Progress Bar" at bounding box center [218, 483] width 2 height 7
click at [228, 484] on div "Progress Bar" at bounding box center [229, 483] width 2 height 7
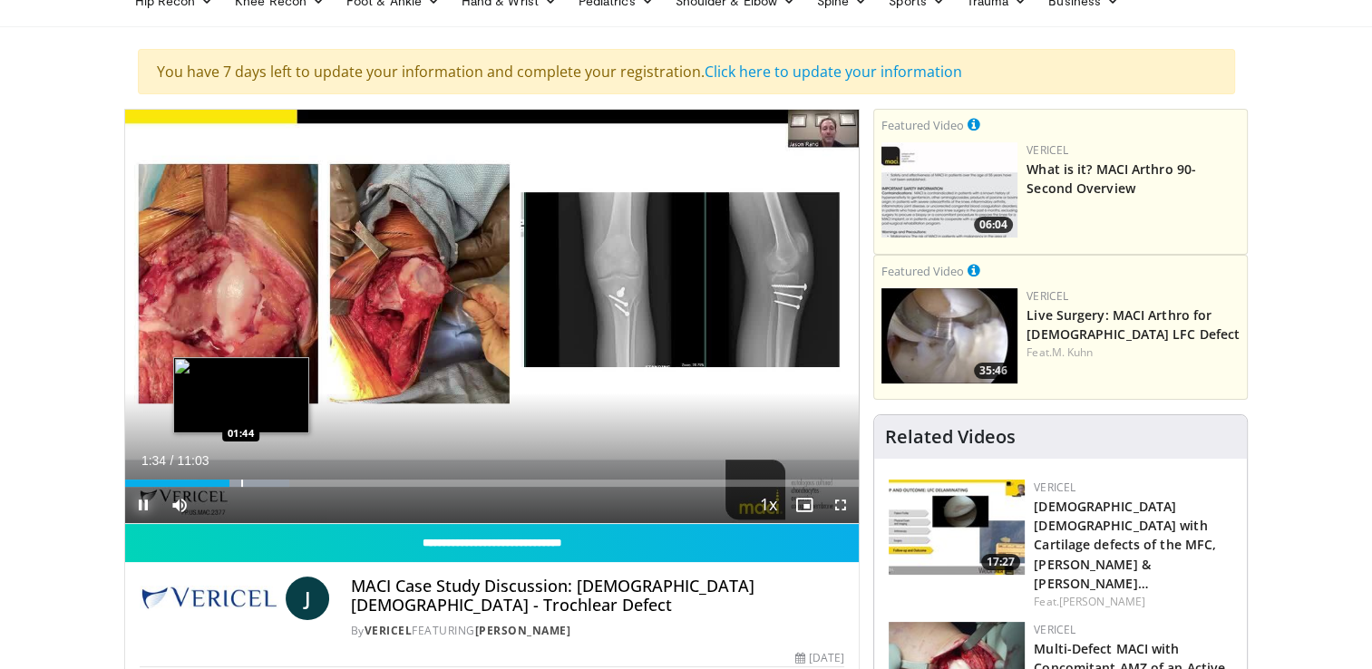
click at [241, 480] on div "Progress Bar" at bounding box center [242, 483] width 2 height 7
click at [263, 484] on div "Progress Bar" at bounding box center [264, 483] width 2 height 7
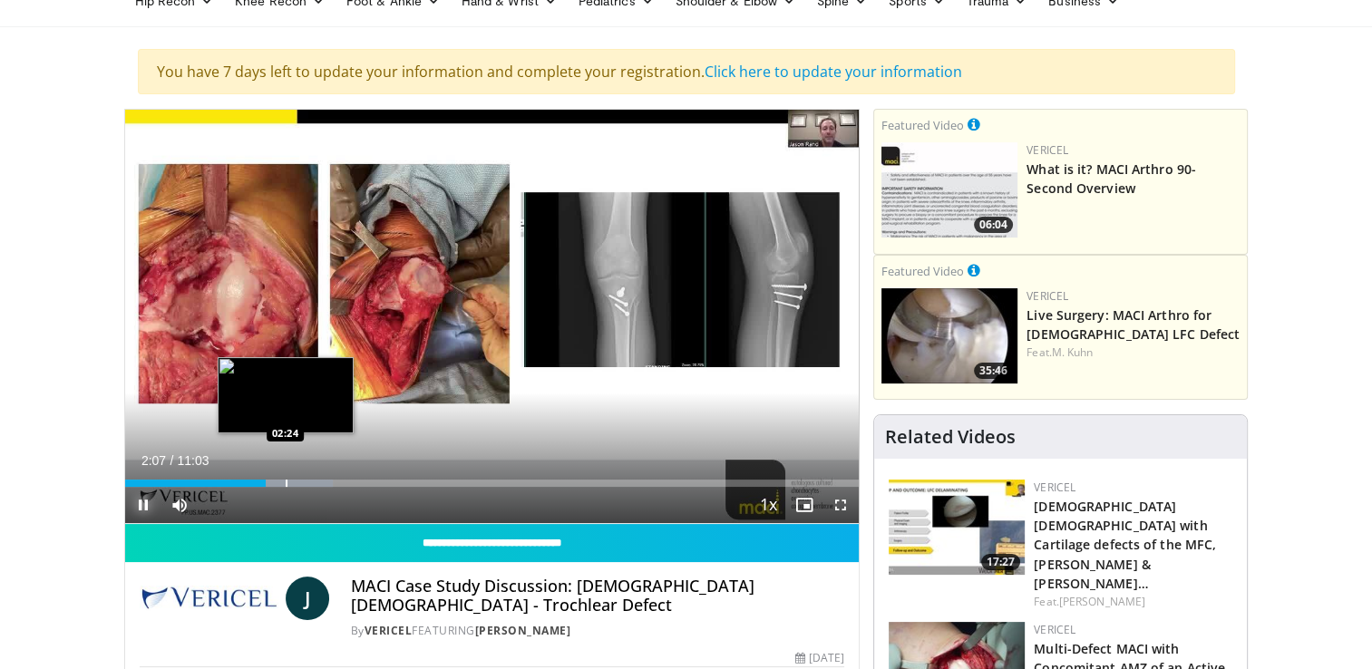
click at [286, 483] on div "Progress Bar" at bounding box center [287, 483] width 2 height 7
click at [315, 484] on div "Progress Bar" at bounding box center [316, 483] width 2 height 7
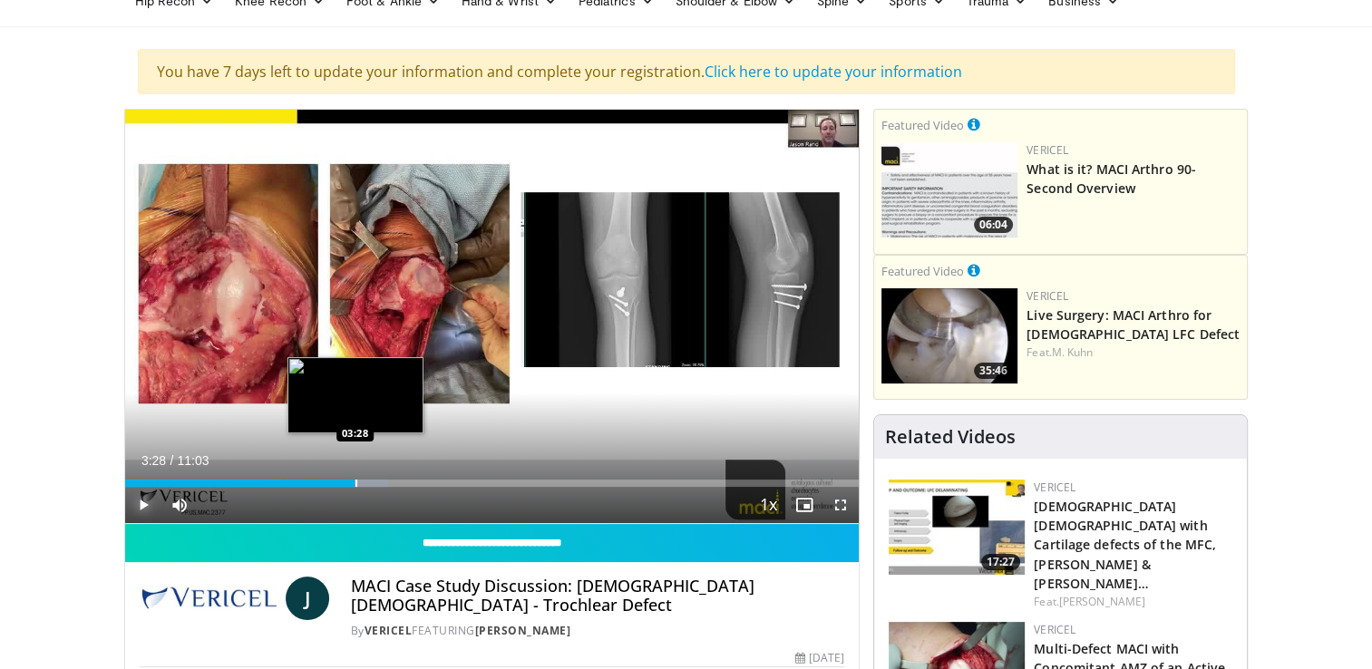
click at [355, 484] on div "Progress Bar" at bounding box center [356, 483] width 2 height 7
click at [381, 482] on div "Progress Bar" at bounding box center [382, 483] width 2 height 7
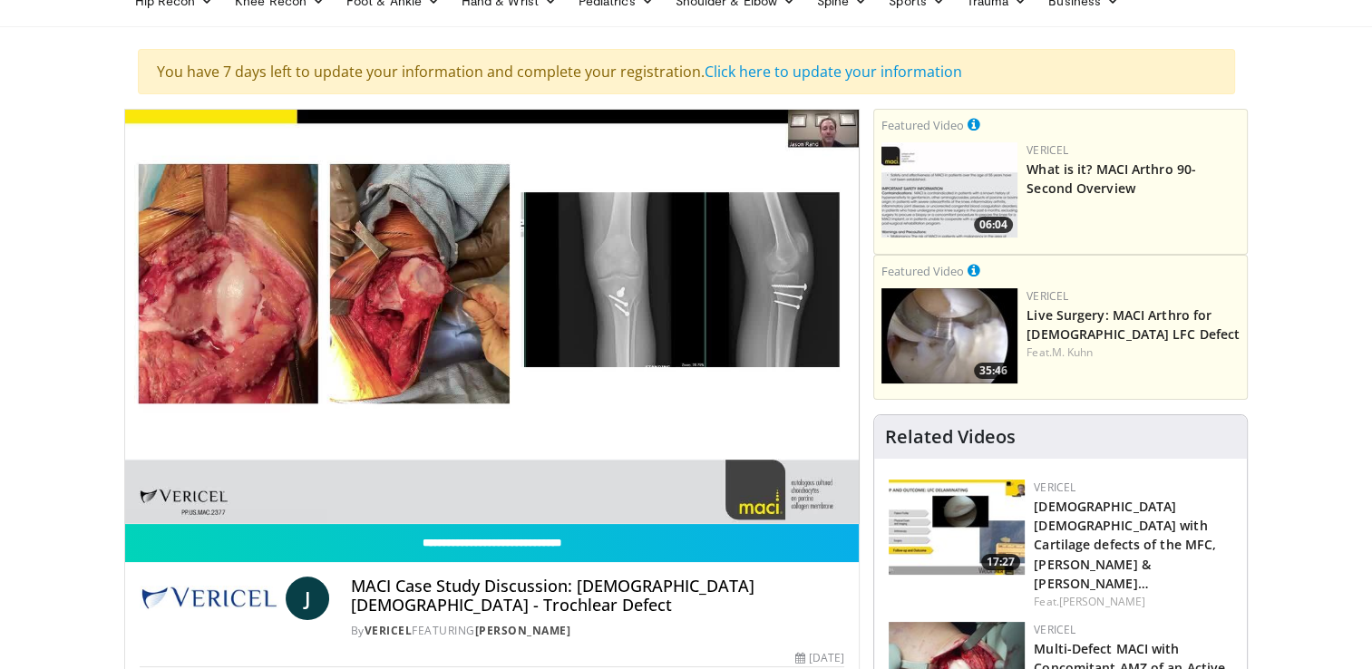
click at [412, 480] on div "10 seconds Tap to unmute" at bounding box center [492, 316] width 734 height 413
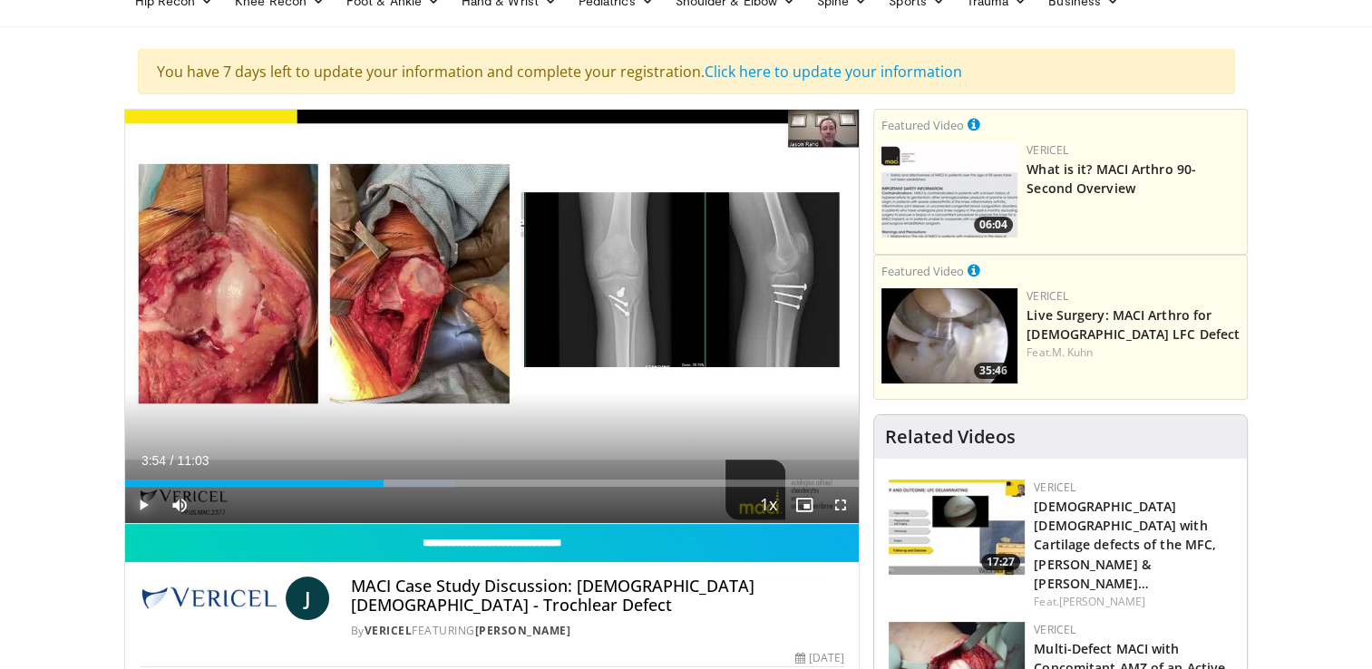
click at [145, 507] on span "Video Player" at bounding box center [143, 505] width 36 height 36
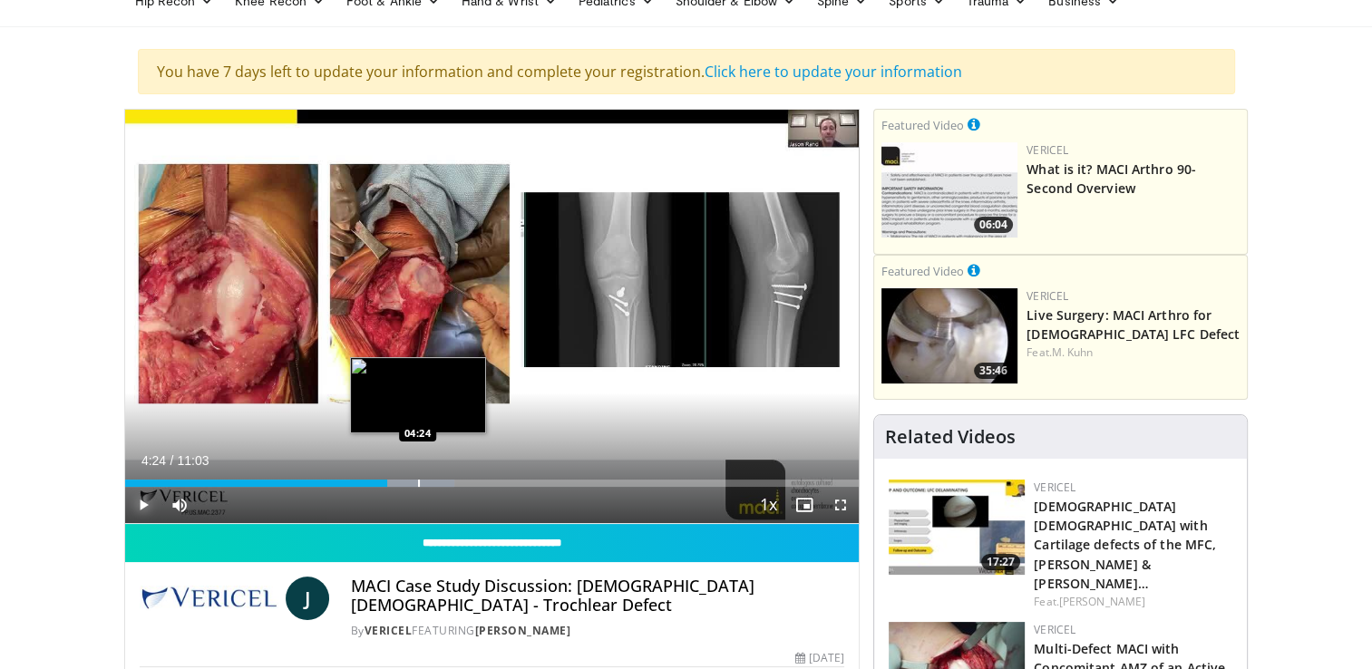
click at [418, 482] on div "Progress Bar" at bounding box center [419, 483] width 2 height 7
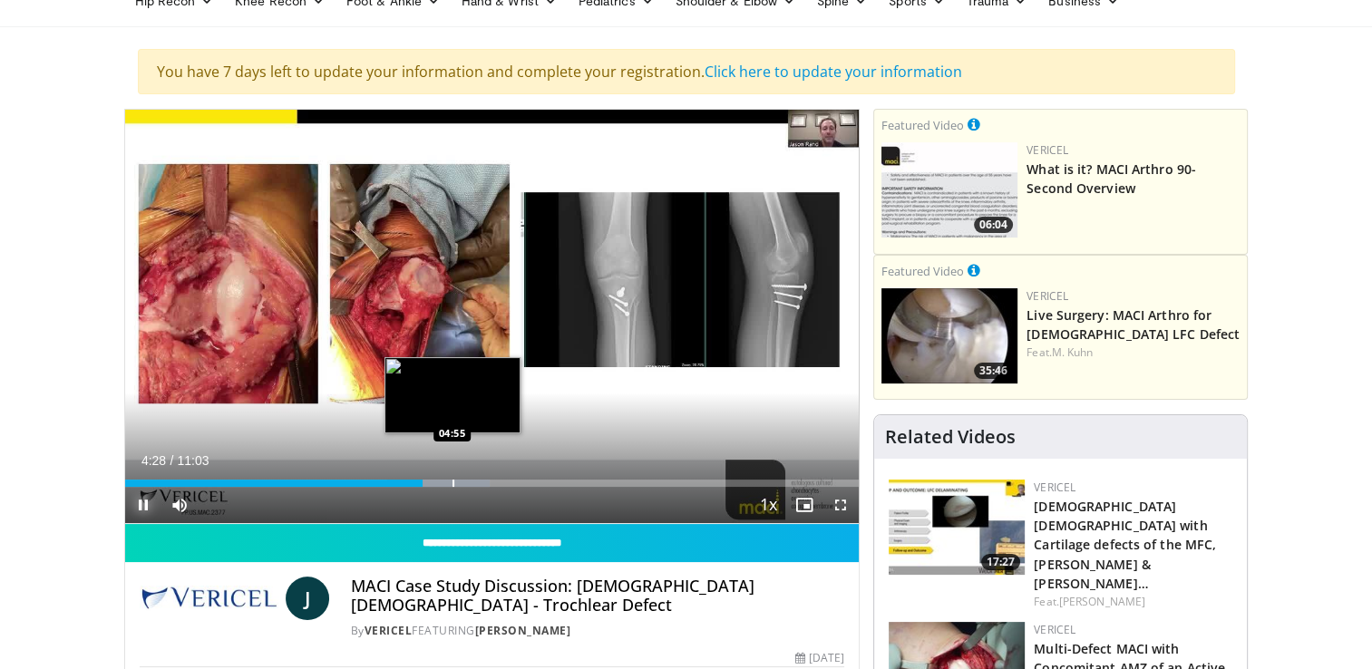
click at [452, 485] on div "Progress Bar" at bounding box center [453, 483] width 2 height 7
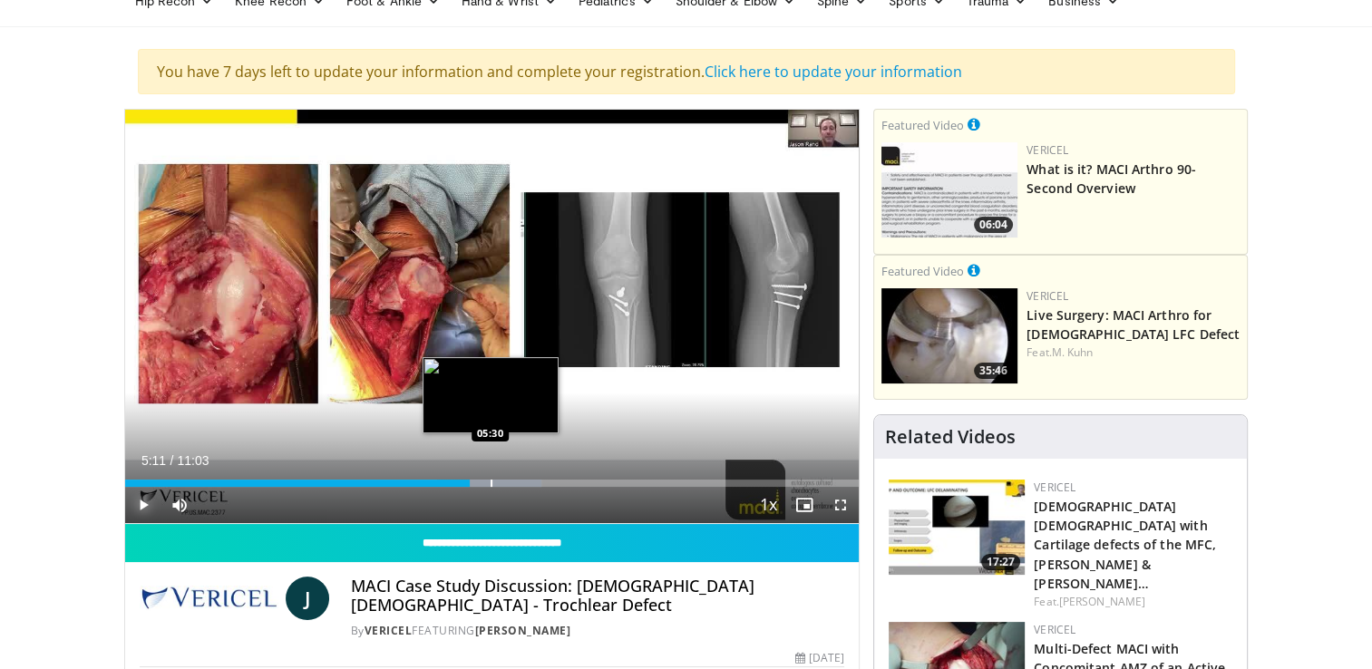
click at [490, 483] on div "Progress Bar" at bounding box center [491, 483] width 2 height 7
click at [524, 480] on div "Progress Bar" at bounding box center [525, 483] width 2 height 7
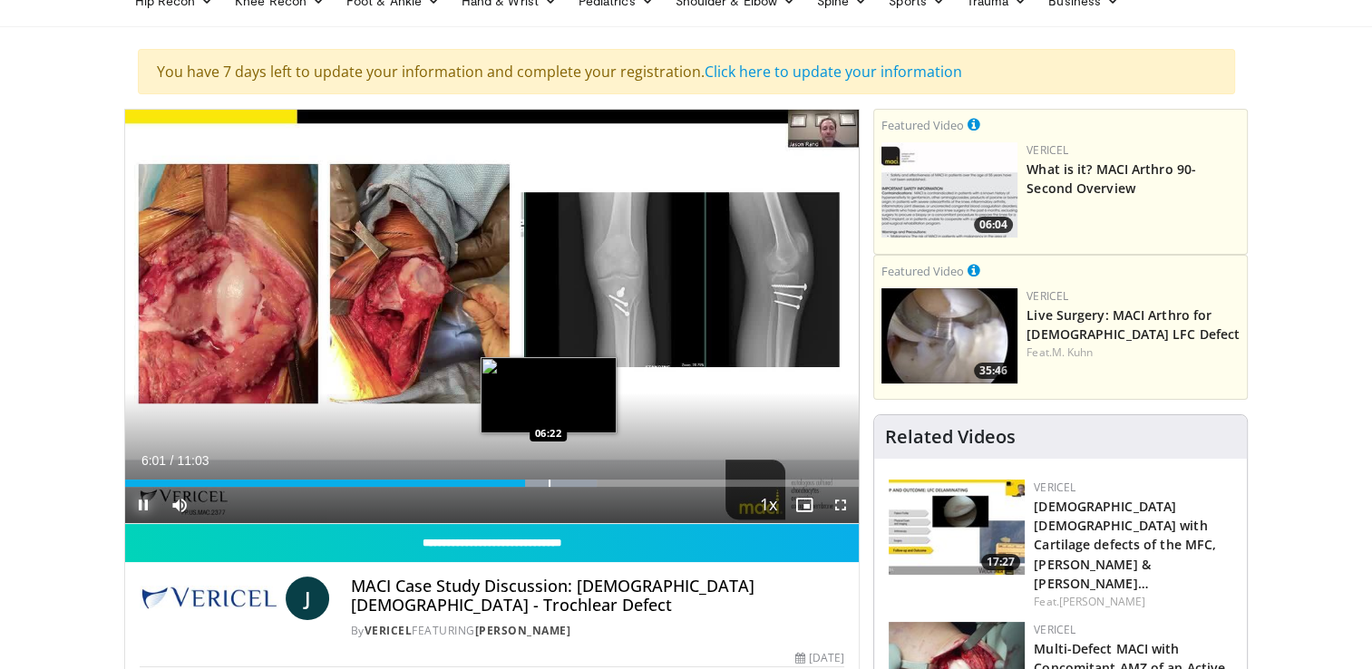
click at [548, 481] on div "Progress Bar" at bounding box center [549, 483] width 2 height 7
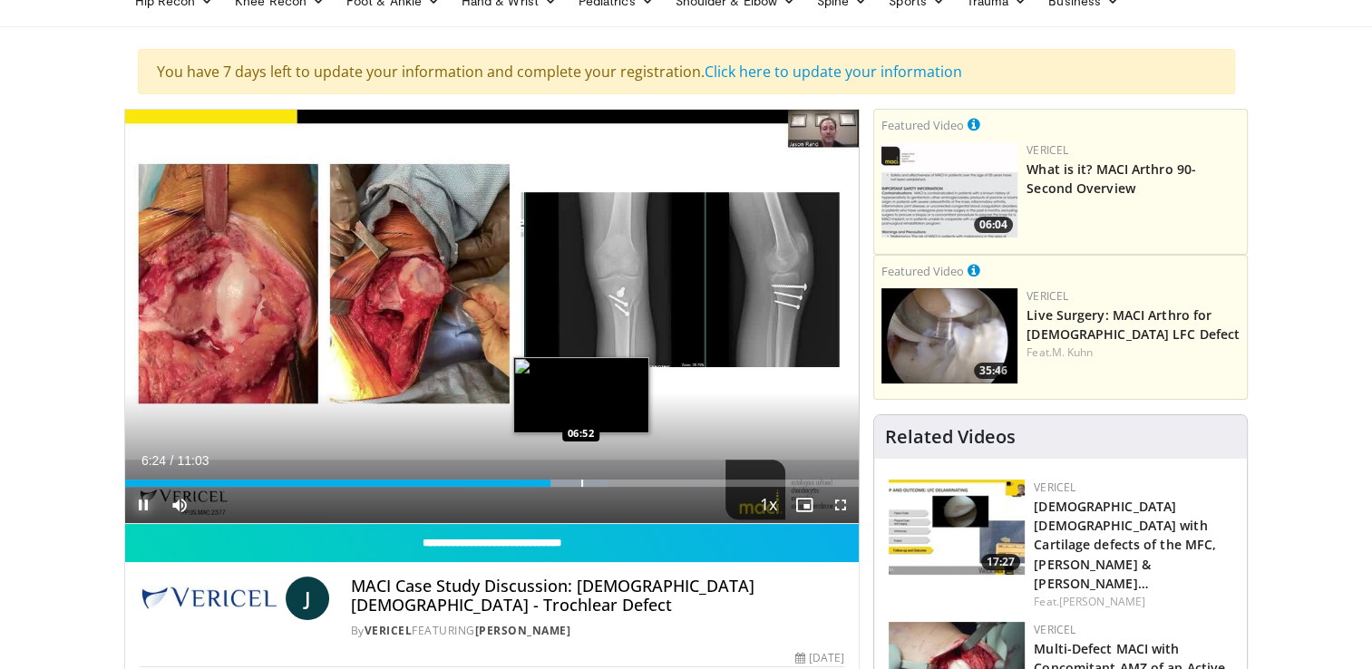
click at [581, 482] on div "Progress Bar" at bounding box center [582, 483] width 2 height 7
click at [614, 480] on div "Progress Bar" at bounding box center [615, 483] width 2 height 7
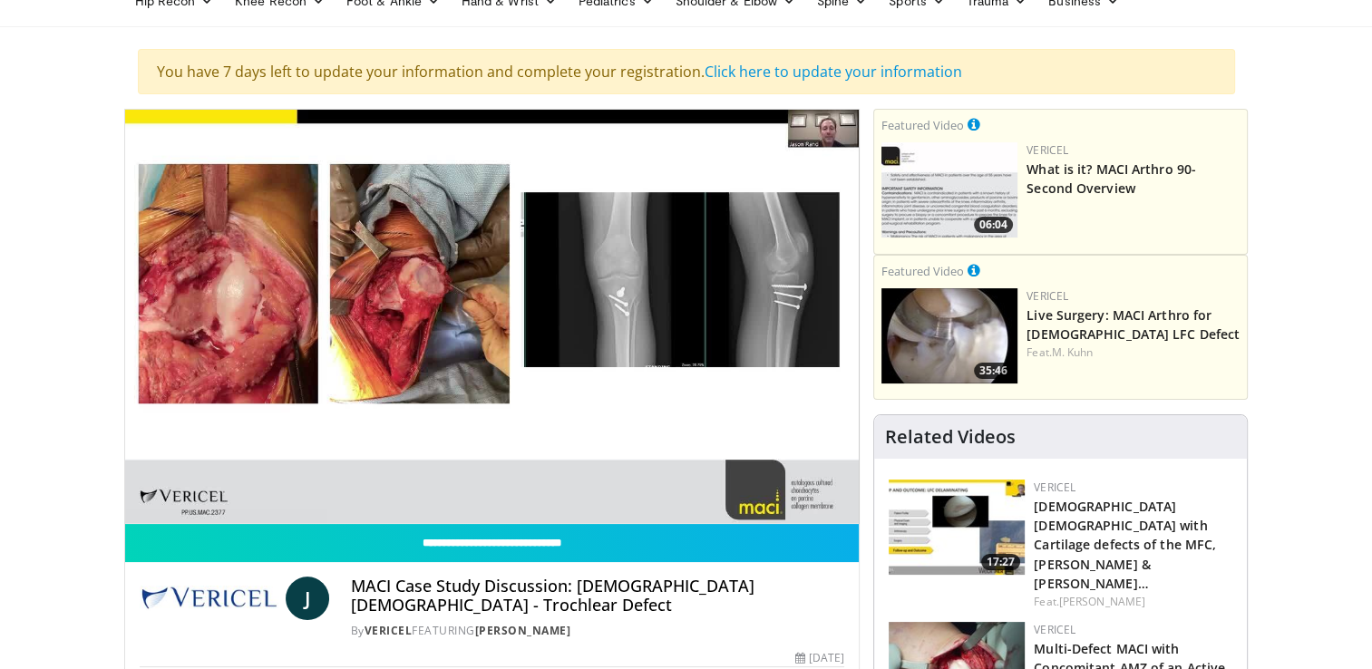
click at [637, 480] on div "10 seconds Tap to unmute" at bounding box center [492, 316] width 734 height 413
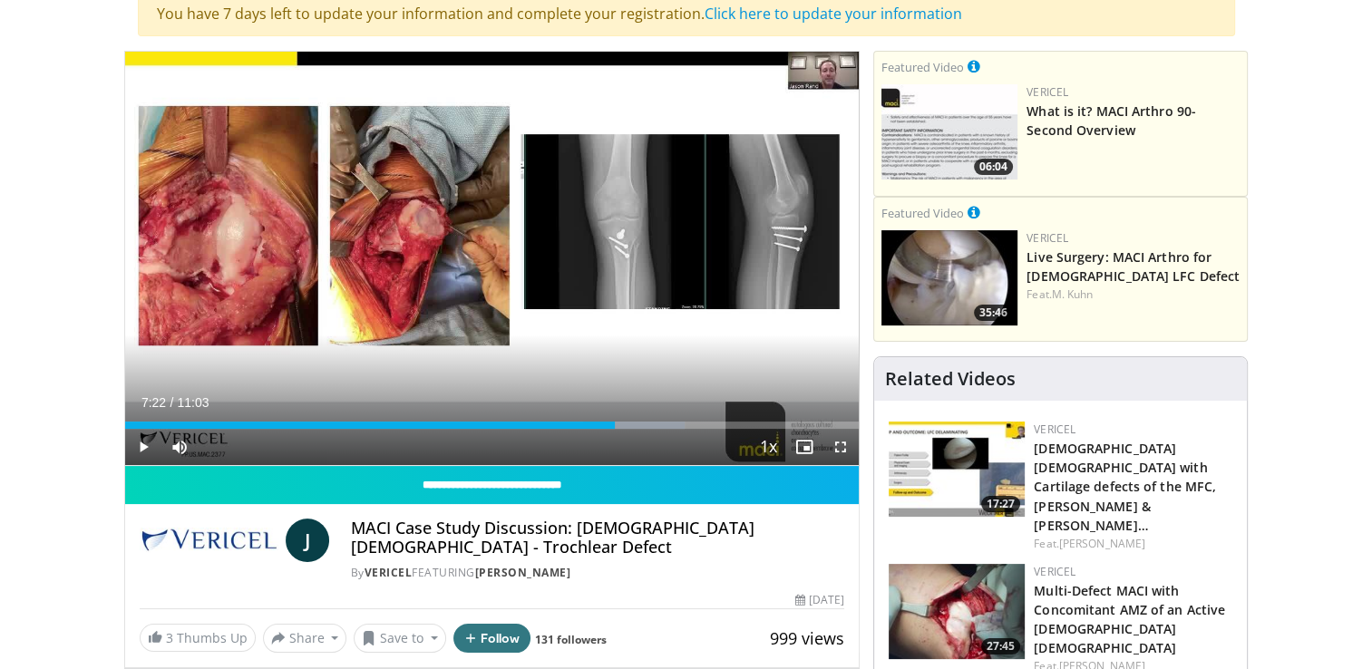
scroll to position [181, 0]
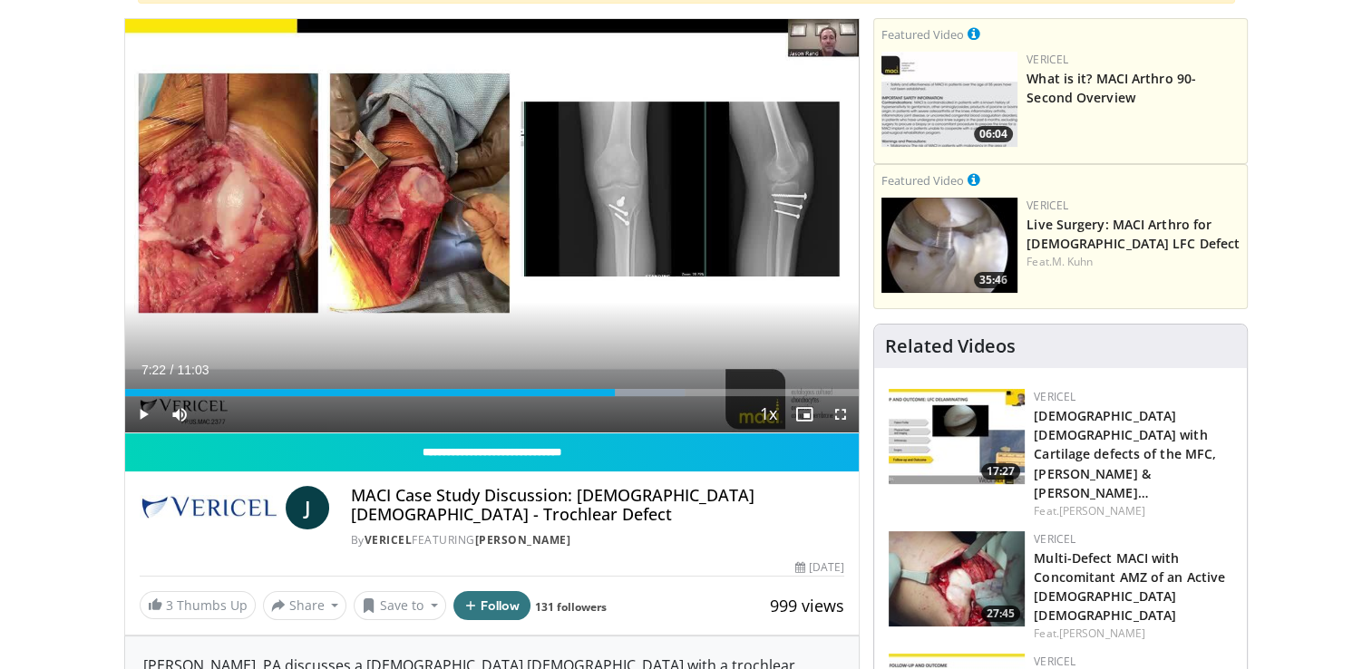
click at [939, 531] on img at bounding box center [956, 578] width 136 height 95
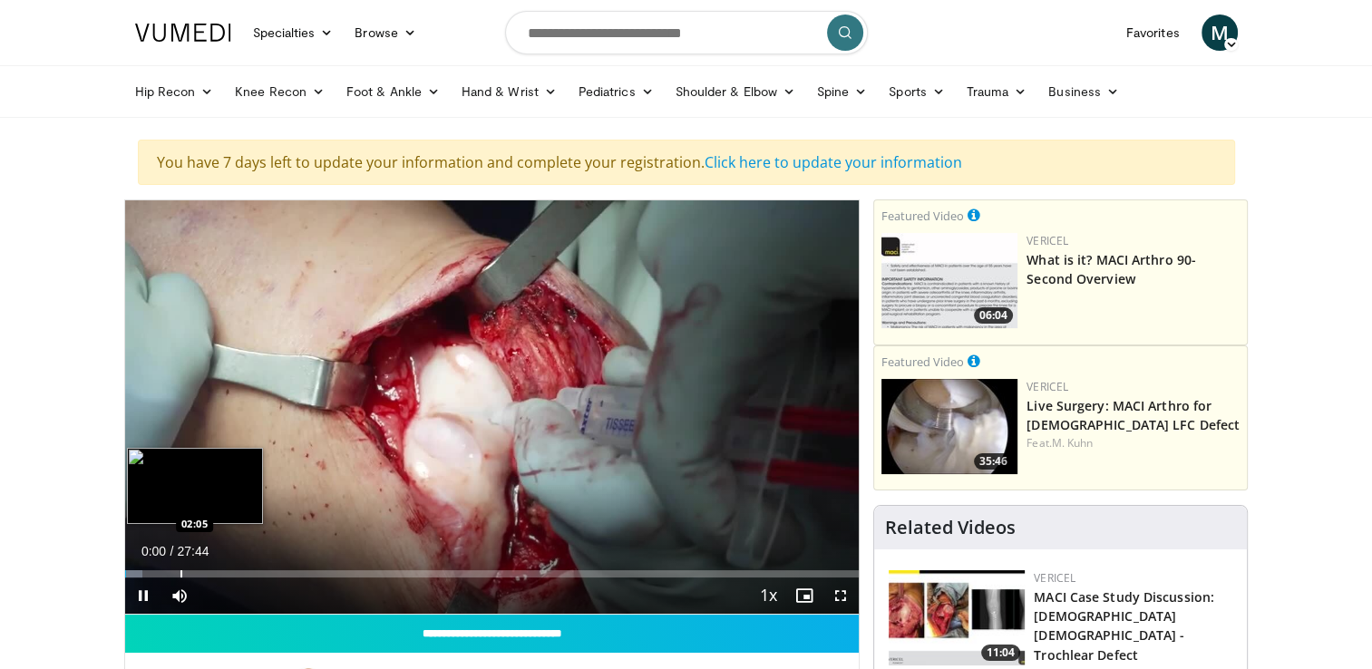
click at [180, 570] on div "Progress Bar" at bounding box center [181, 573] width 2 height 7
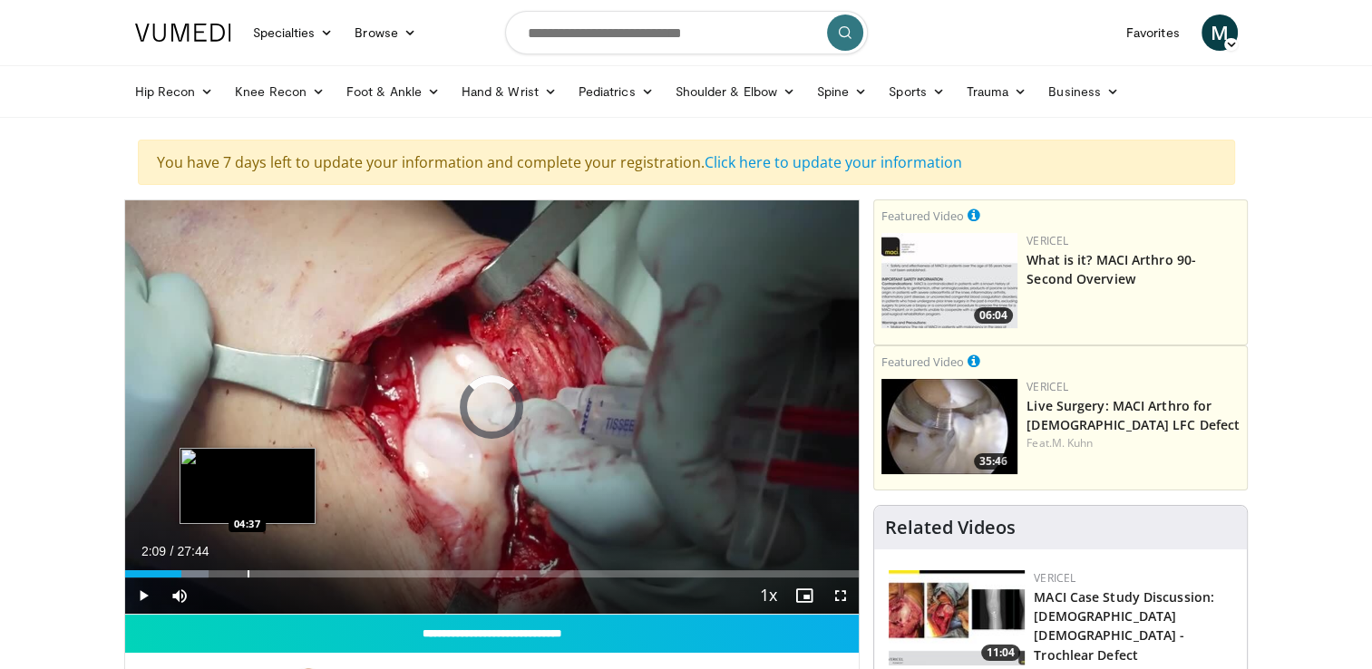
click at [247, 571] on div "Progress Bar" at bounding box center [248, 573] width 2 height 7
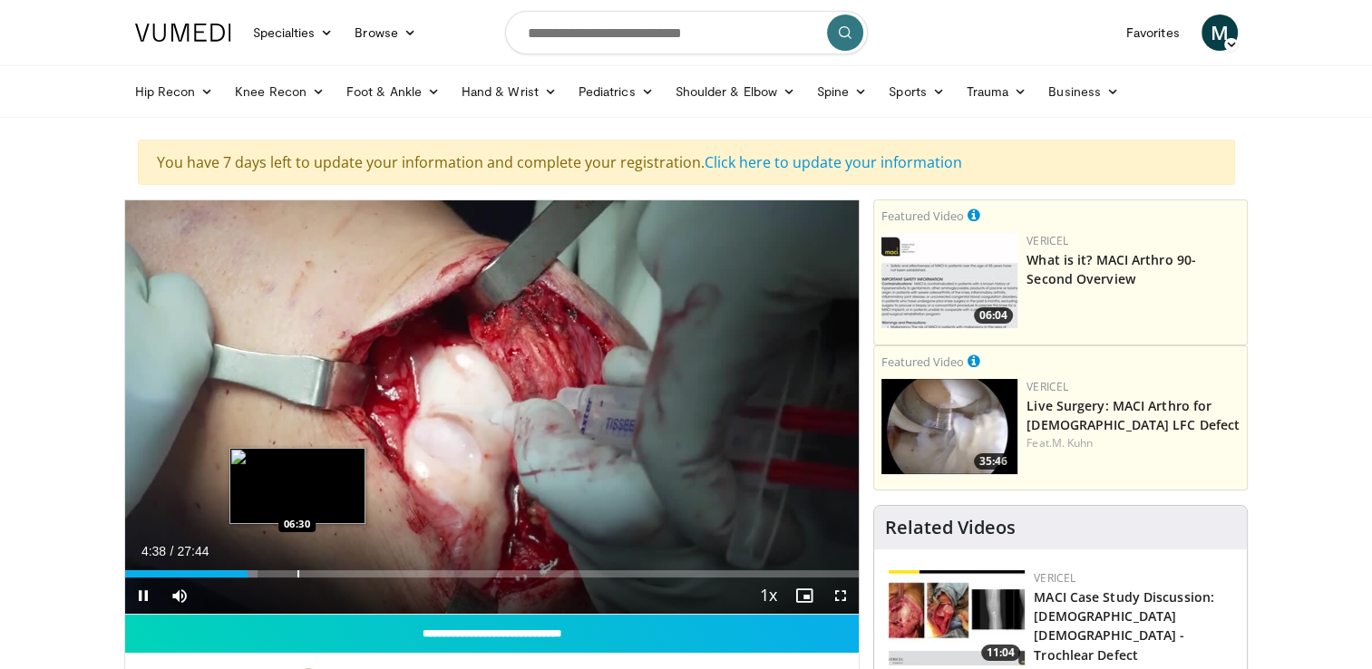
click at [297, 568] on div "Loaded : 18.04% 04:38 06:30" at bounding box center [492, 568] width 734 height 17
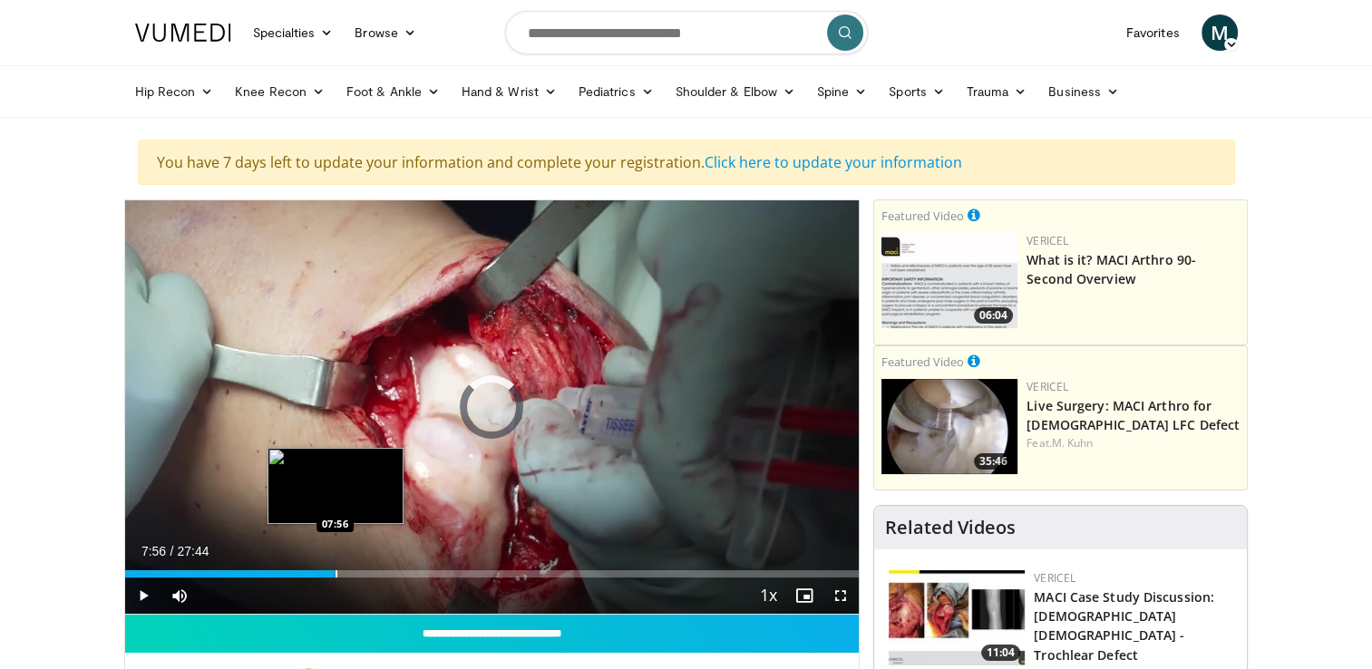
click at [335, 571] on div "Progress Bar" at bounding box center [336, 573] width 2 height 7
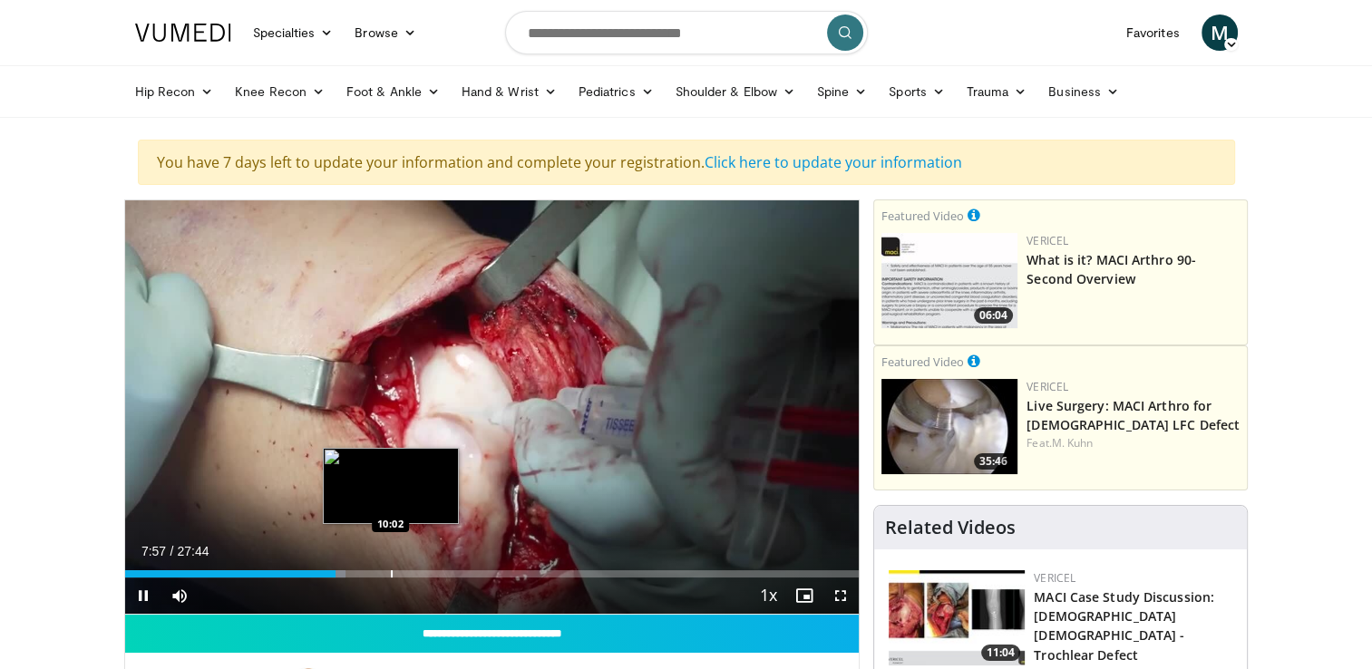
click at [388, 574] on div "Loaded : 30.07% 07:57 10:02" at bounding box center [492, 573] width 734 height 7
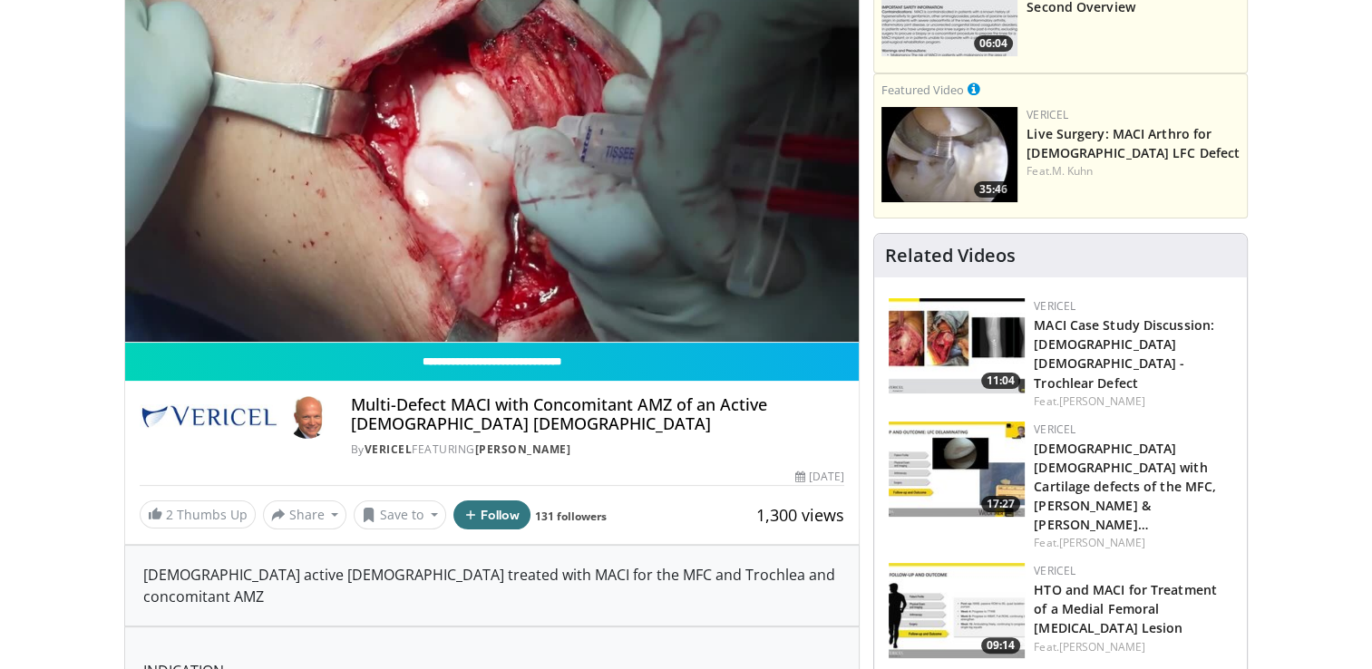
scroll to position [181, 0]
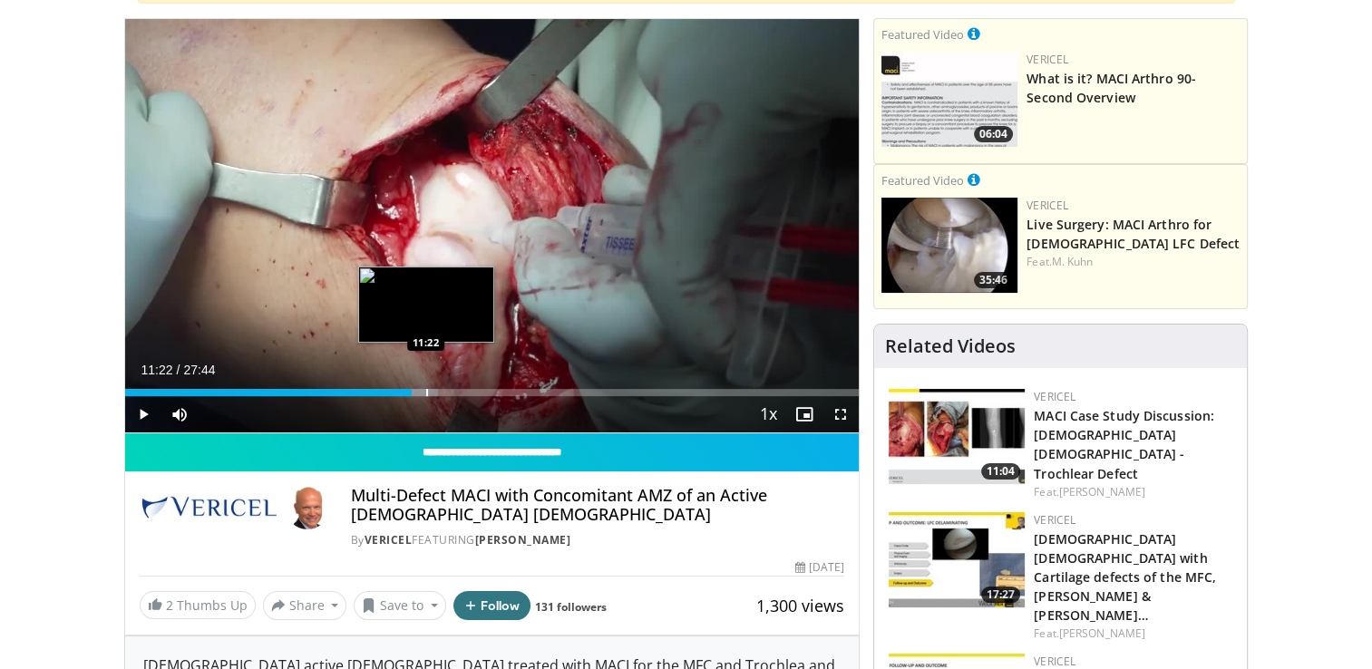
click at [426, 392] on div "Progress Bar" at bounding box center [427, 392] width 2 height 7
click at [451, 392] on div "Progress Bar" at bounding box center [452, 392] width 2 height 7
click at [441, 393] on div "Progress Bar" at bounding box center [442, 392] width 2 height 7
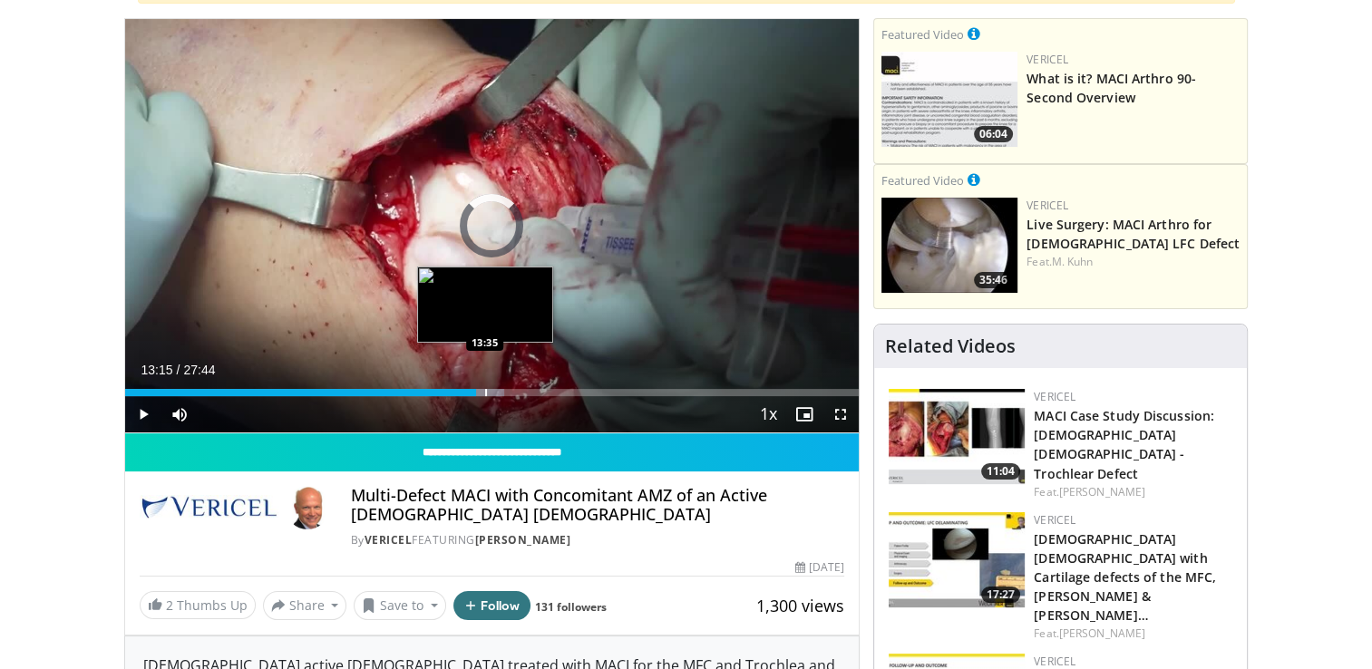
click at [485, 392] on div "Progress Bar" at bounding box center [486, 392] width 2 height 7
click at [496, 392] on div "Progress Bar" at bounding box center [497, 392] width 2 height 7
click at [509, 393] on div "Progress Bar" at bounding box center [510, 392] width 2 height 7
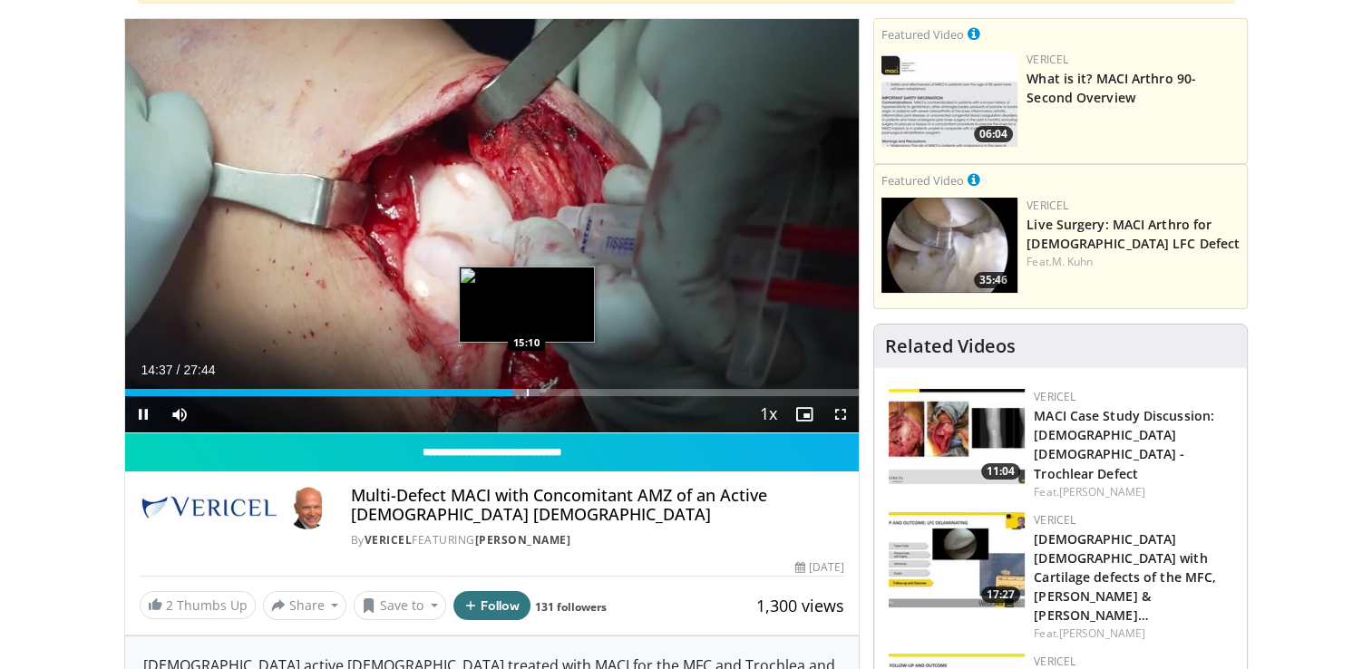
click at [527, 392] on div "Progress Bar" at bounding box center [528, 392] width 2 height 7
click at [540, 389] on div "Progress Bar" at bounding box center [541, 392] width 2 height 7
click at [552, 393] on div "Progress Bar" at bounding box center [553, 392] width 2 height 7
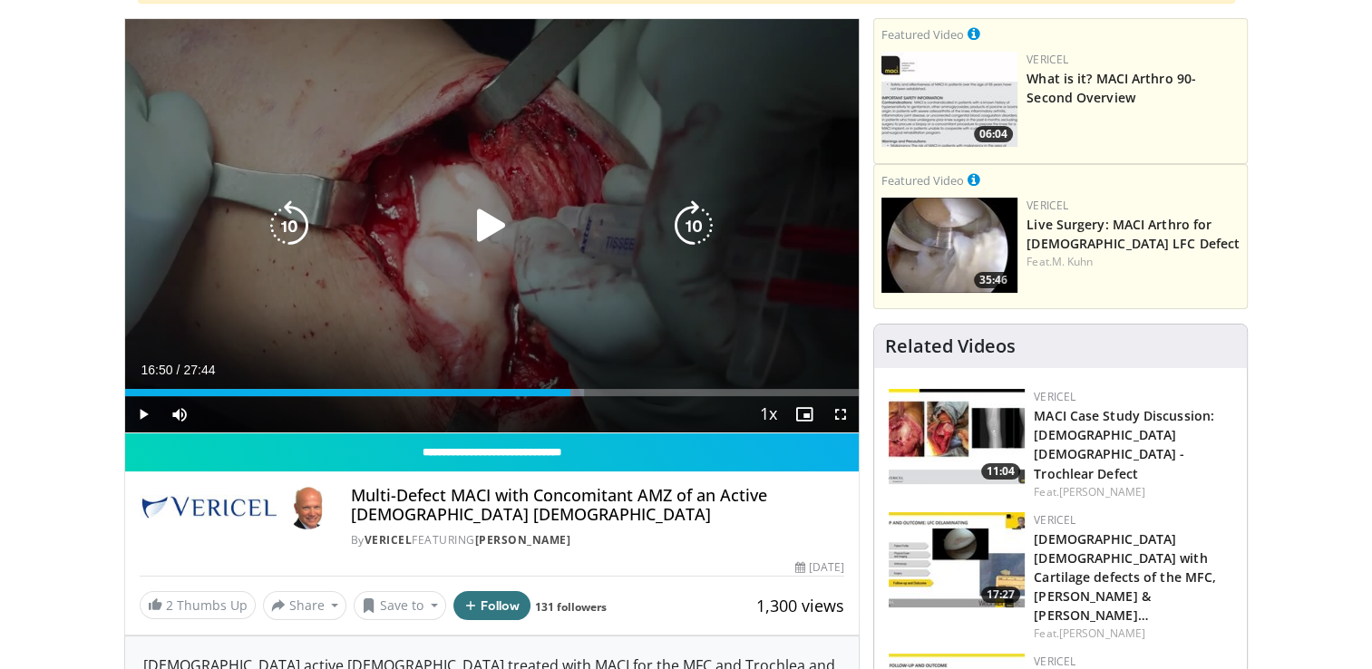
click at [569, 390] on div "Loaded : 62.55% 16:50 16:42" at bounding box center [492, 392] width 734 height 7
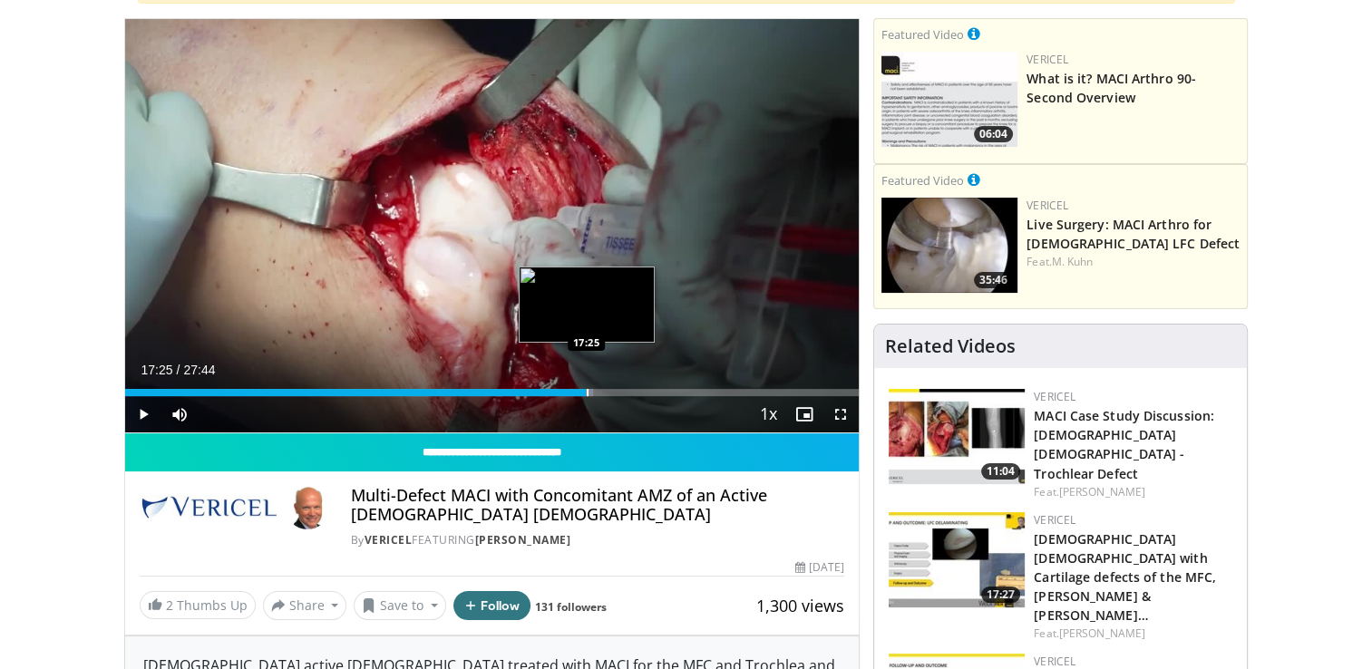
click at [587, 390] on div "Progress Bar" at bounding box center [588, 392] width 2 height 7
click at [602, 390] on video-js "**********" at bounding box center [492, 226] width 734 height 414
click at [613, 390] on div "Loaded : 66.75% 18:27 18:29" at bounding box center [492, 392] width 734 height 7
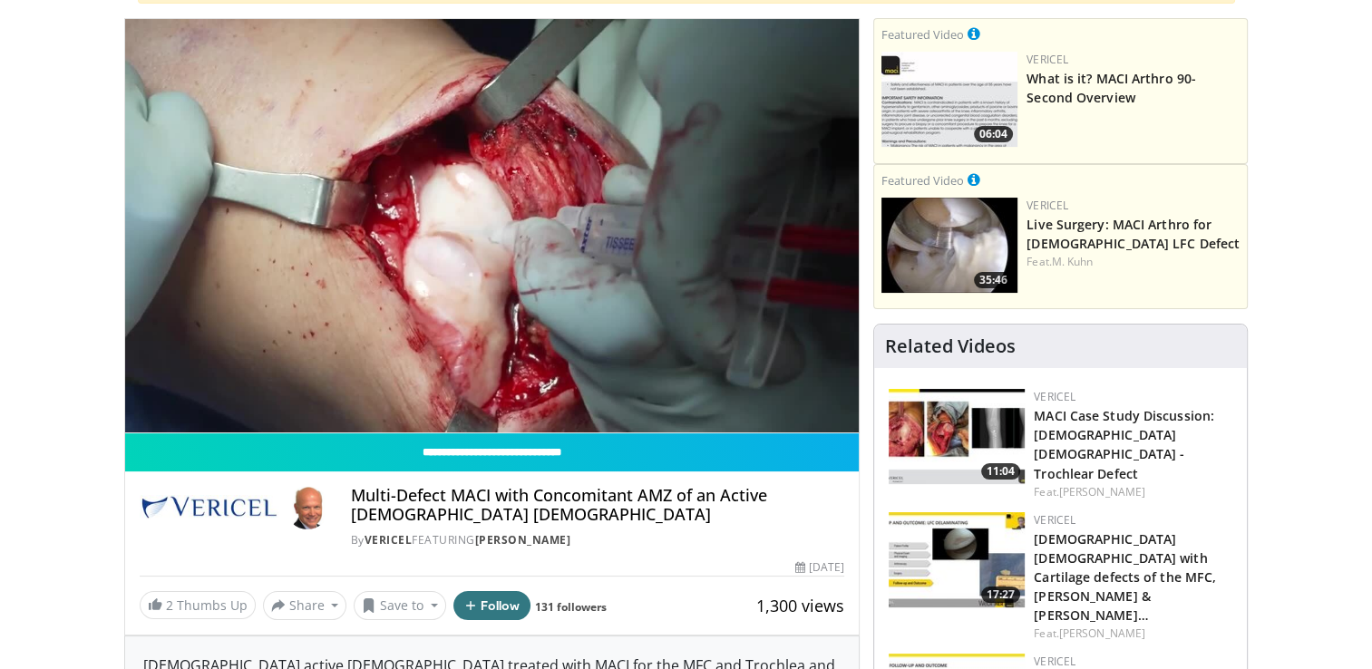
click at [628, 386] on div "10 seconds Tap to unmute" at bounding box center [492, 225] width 734 height 413
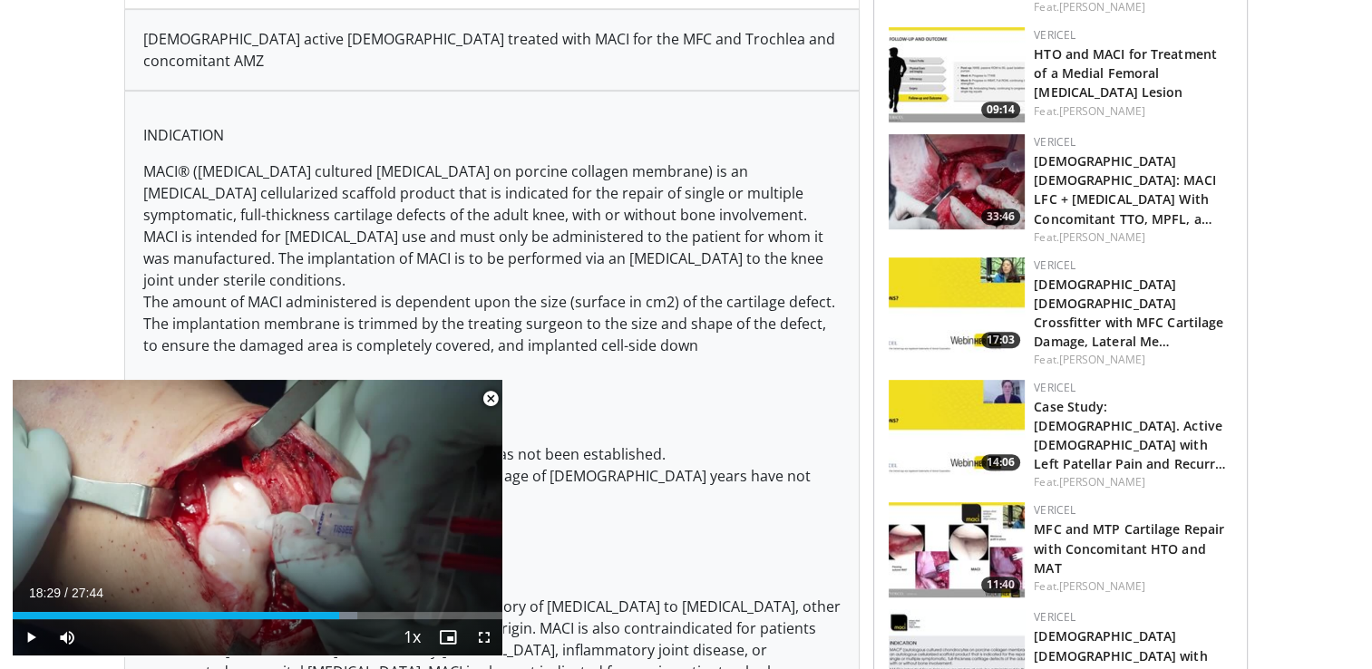
scroll to position [816, 0]
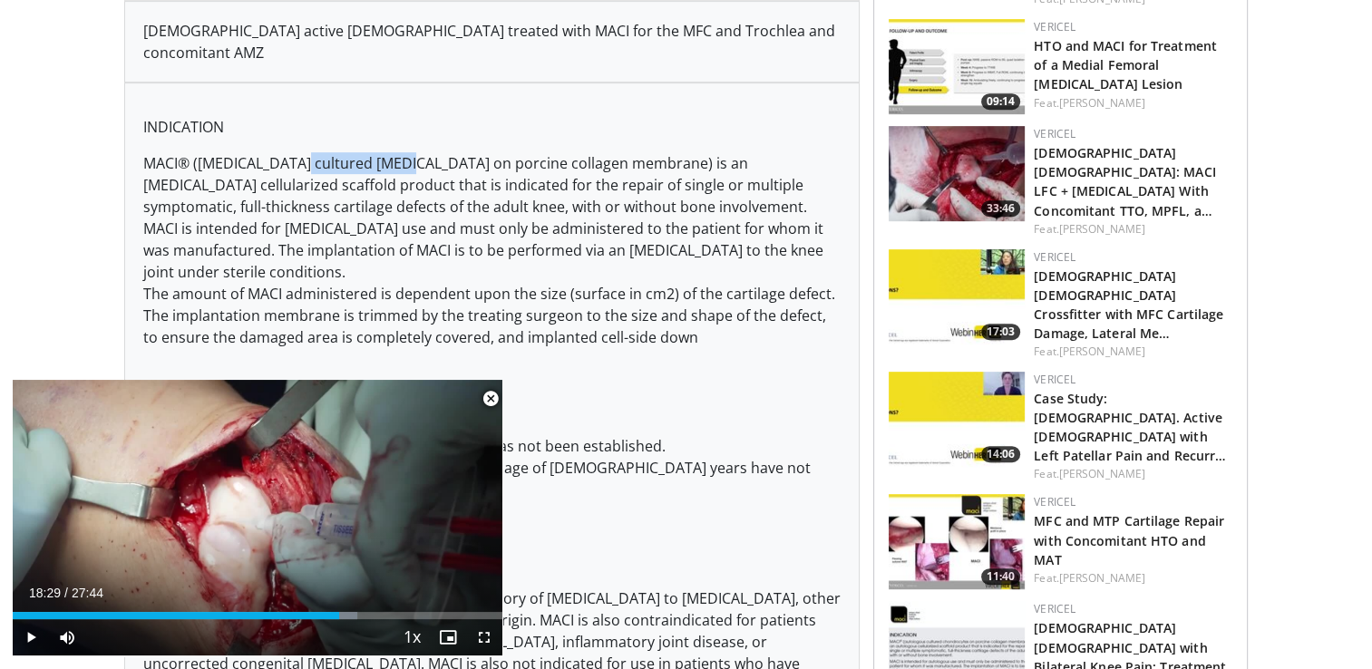
drag, startPoint x: 297, startPoint y: 141, endPoint x: 411, endPoint y: 138, distance: 113.4
click at [411, 152] on p "MACI® ([MEDICAL_DATA] cultured [MEDICAL_DATA] on porcine collagen membrane) is …" at bounding box center [492, 250] width 698 height 196
drag, startPoint x: 411, startPoint y: 138, endPoint x: 311, endPoint y: 144, distance: 99.9
click at [311, 152] on p "MACI® ([MEDICAL_DATA] cultured [MEDICAL_DATA] on porcine collagen membrane) is …" at bounding box center [492, 250] width 698 height 196
click at [268, 152] on p "MACI® ([MEDICAL_DATA] cultured [MEDICAL_DATA] on porcine collagen membrane) is …" at bounding box center [492, 250] width 698 height 196
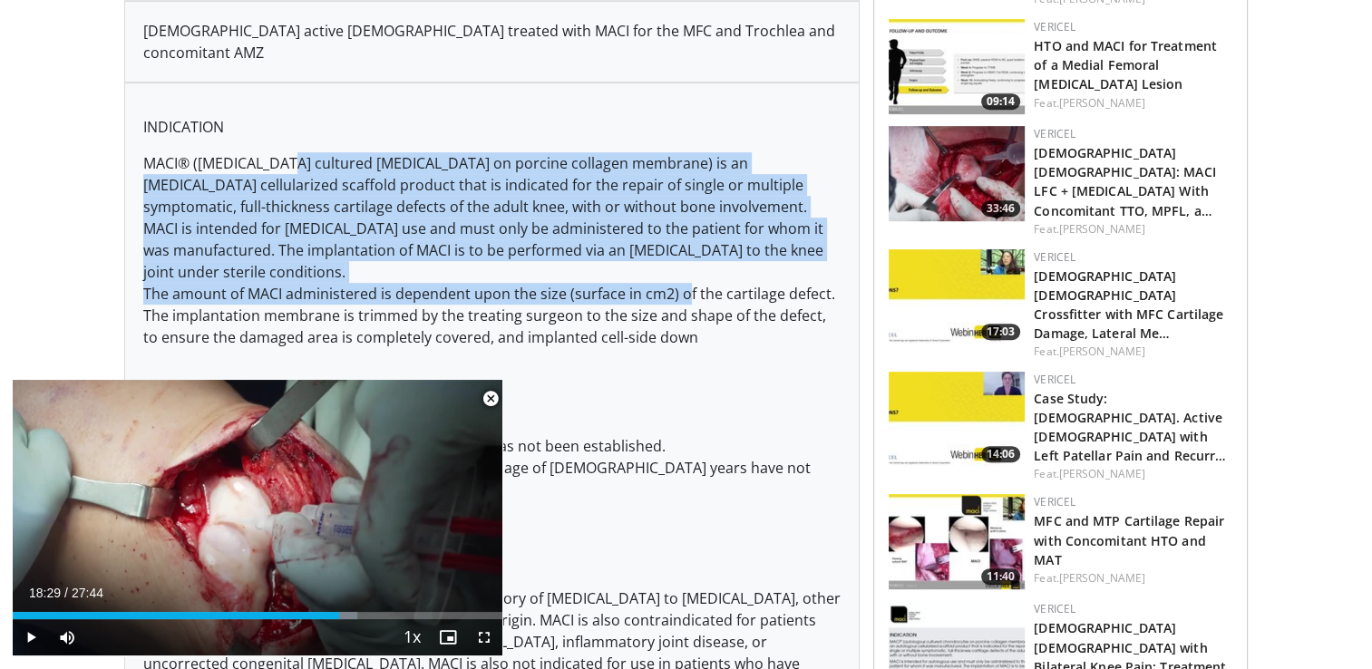
drag, startPoint x: 287, startPoint y: 136, endPoint x: 683, endPoint y: 264, distance: 415.4
click at [683, 264] on p "MACI® ([MEDICAL_DATA] cultured [MEDICAL_DATA] on porcine collagen membrane) is …" at bounding box center [492, 250] width 698 height 196
drag, startPoint x: 683, startPoint y: 264, endPoint x: 590, endPoint y: 238, distance: 96.1
click at [590, 238] on p "MACI® ([MEDICAL_DATA] cultured [MEDICAL_DATA] on porcine collagen membrane) is …" at bounding box center [492, 250] width 698 height 196
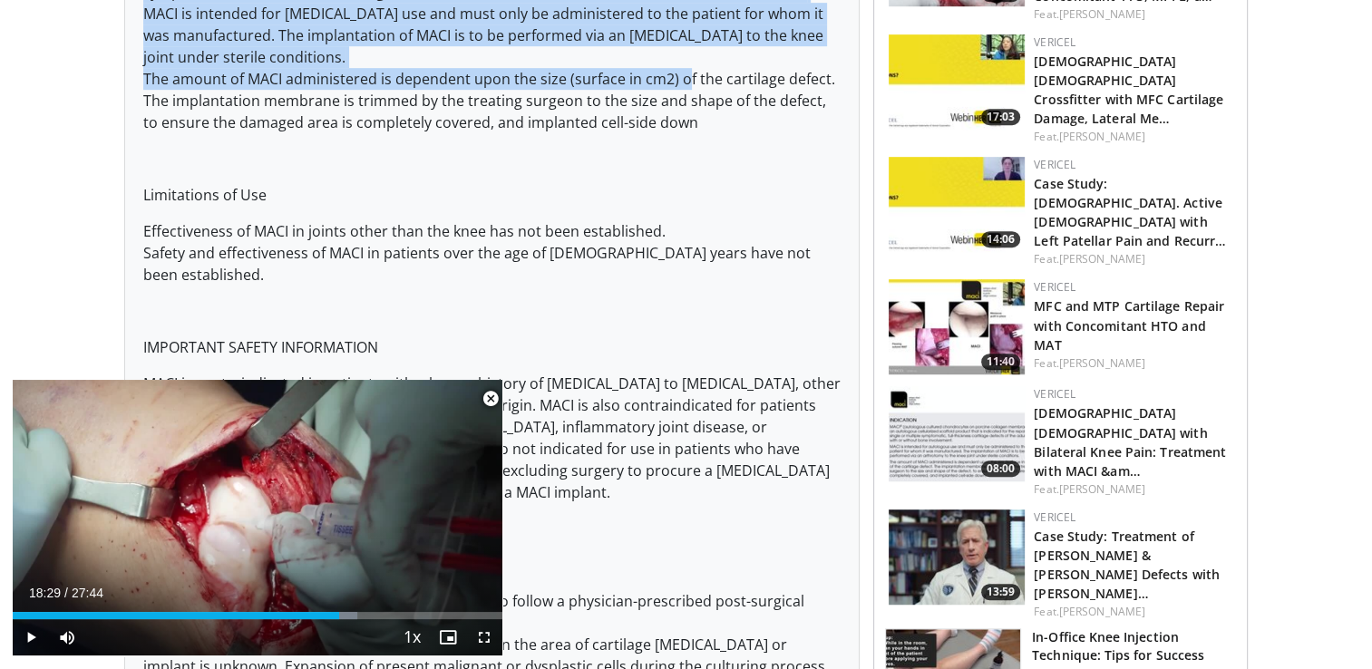
scroll to position [788, 0]
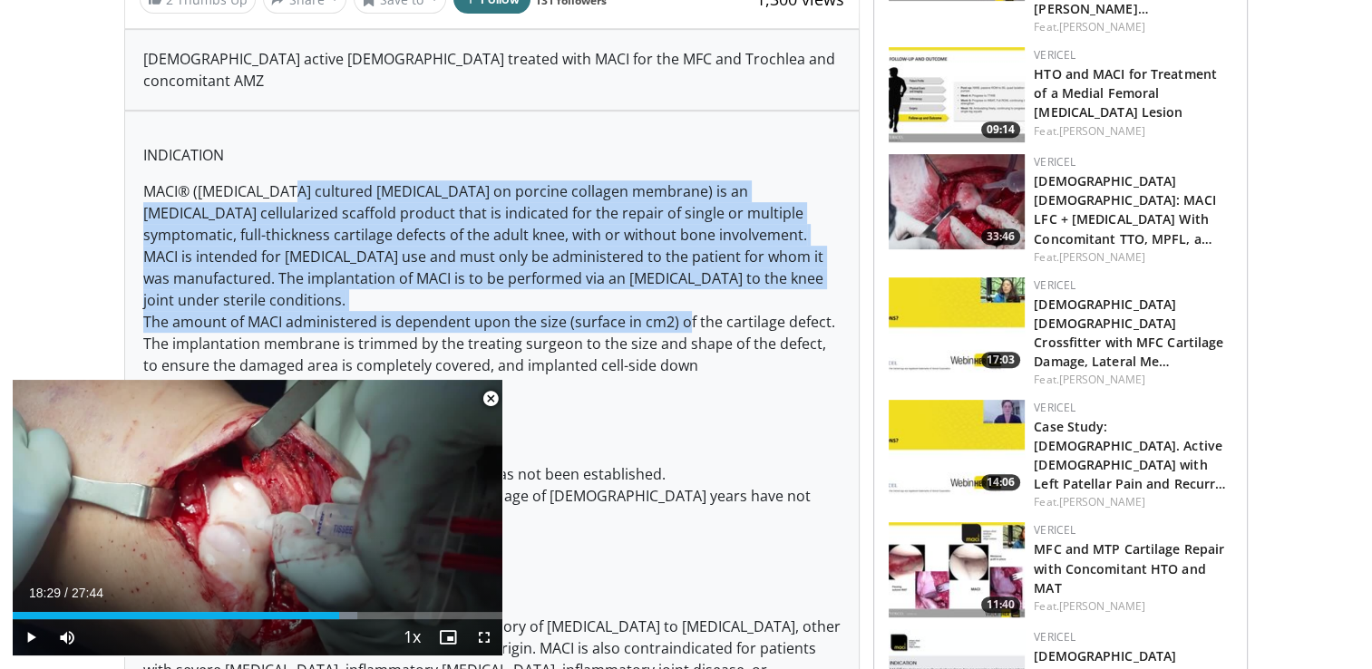
click at [283, 180] on p "MACI® ([MEDICAL_DATA] cultured [MEDICAL_DATA] on porcine collagen membrane) is …" at bounding box center [492, 278] width 698 height 196
click at [287, 180] on p "MACI® ([MEDICAL_DATA] cultured [MEDICAL_DATA] on porcine collagen membrane) is …" at bounding box center [492, 278] width 698 height 196
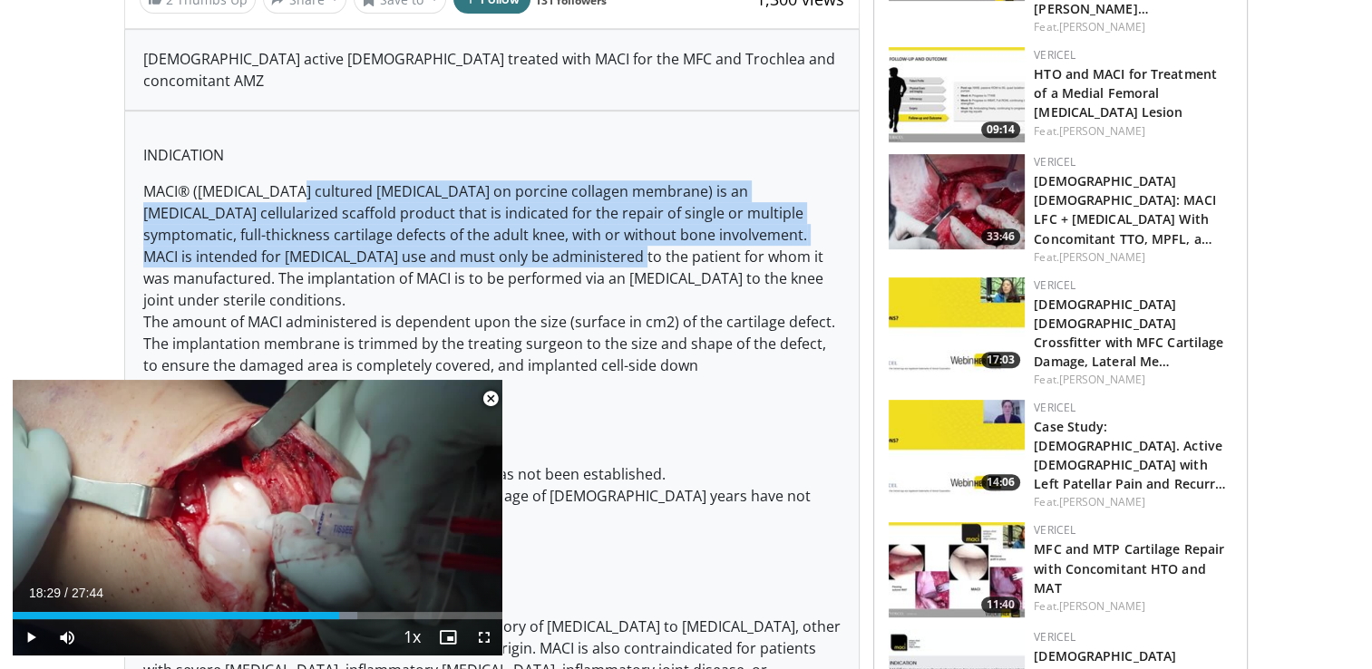
drag, startPoint x: 290, startPoint y: 165, endPoint x: 630, endPoint y: 222, distance: 344.7
click at [630, 222] on p "MACI® ([MEDICAL_DATA] cultured [MEDICAL_DATA] on porcine collagen membrane) is …" at bounding box center [492, 278] width 698 height 196
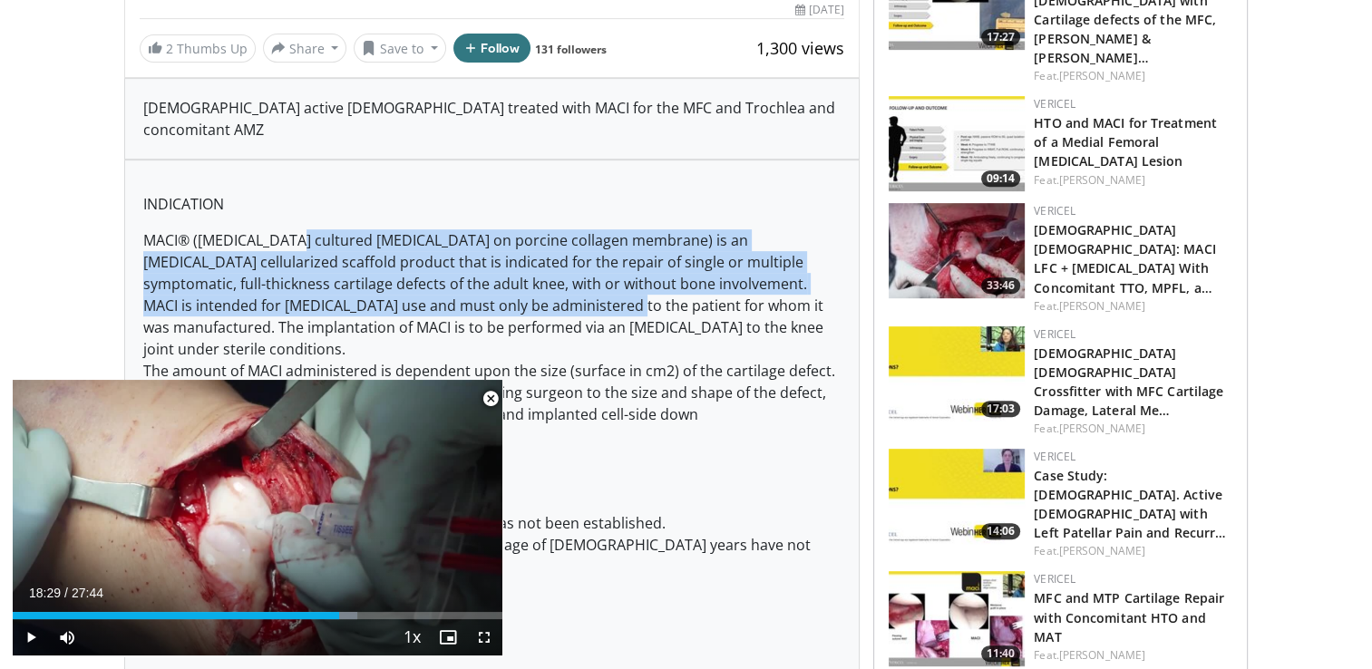
scroll to position [697, 0]
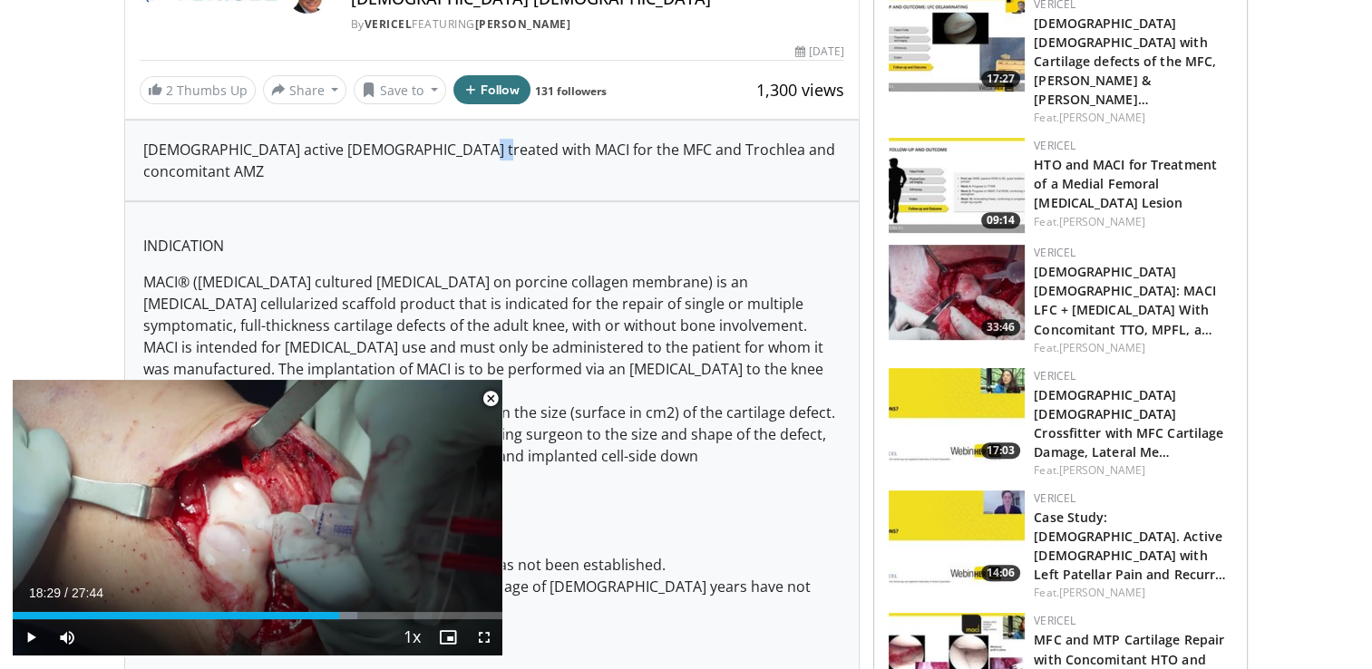
drag, startPoint x: 435, startPoint y: 142, endPoint x: 460, endPoint y: 145, distance: 24.6
click at [460, 145] on div "[DEMOGRAPHIC_DATA] active [DEMOGRAPHIC_DATA] treated with MACI for the MFC and …" at bounding box center [492, 161] width 698 height 44
drag, startPoint x: 460, startPoint y: 145, endPoint x: 589, endPoint y: 147, distance: 129.7
click at [589, 147] on div "[DEMOGRAPHIC_DATA] active [DEMOGRAPHIC_DATA] treated with MACI for the MFC and …" at bounding box center [492, 161] width 698 height 44
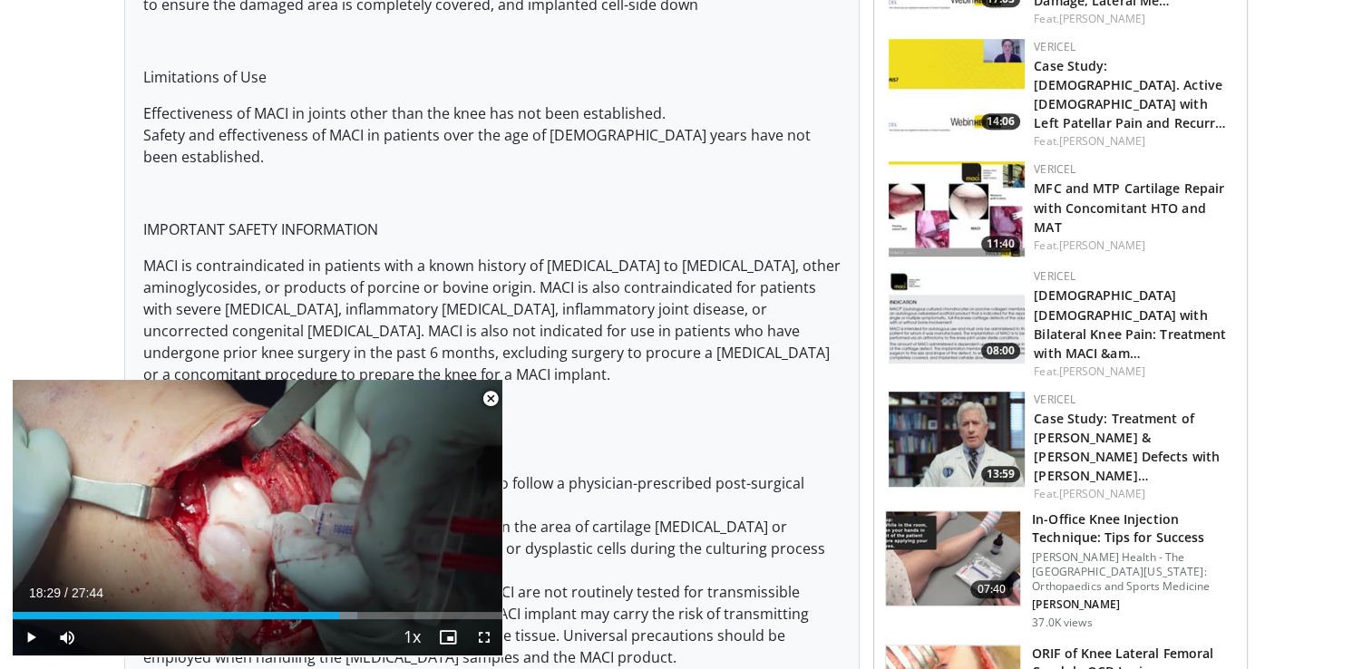
scroll to position [1241, 0]
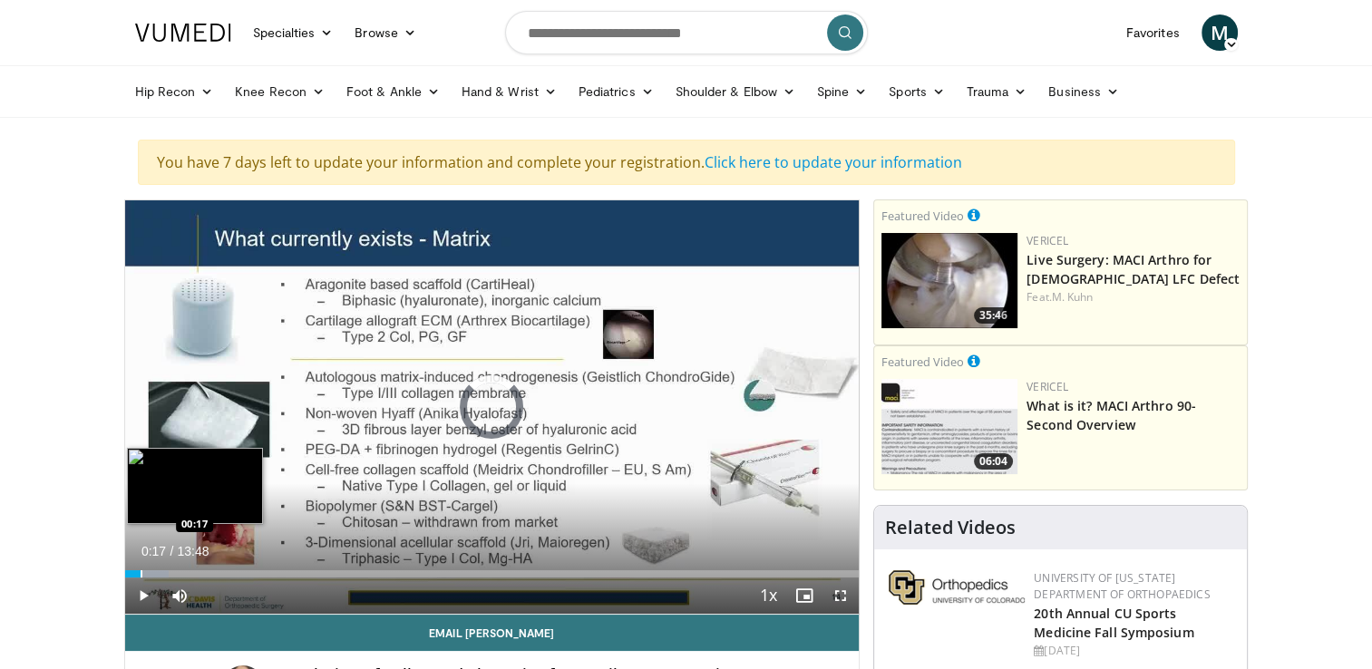
click at [141, 570] on div "Progress Bar" at bounding box center [142, 573] width 2 height 7
click at [169, 570] on div "Progress Bar" at bounding box center [170, 573] width 2 height 7
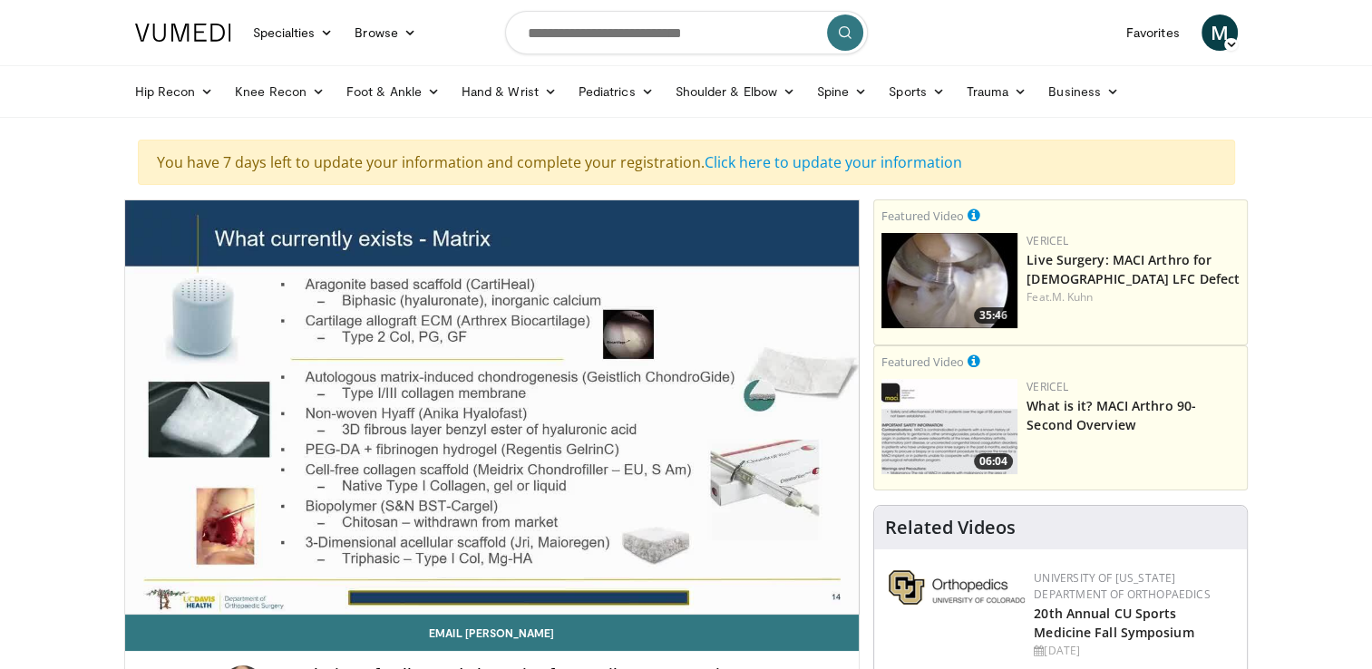
click at [182, 569] on div "10 seconds Tap to unmute" at bounding box center [492, 406] width 734 height 413
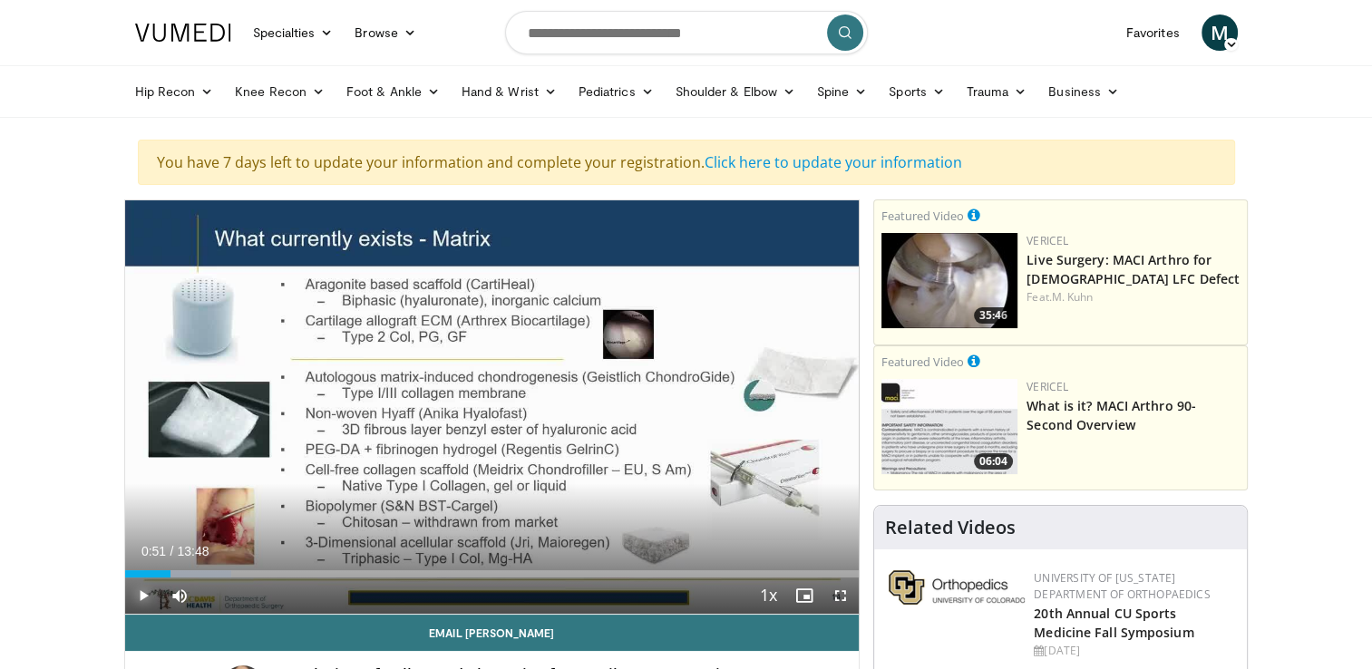
click at [154, 593] on span "Video Player" at bounding box center [143, 595] width 36 height 36
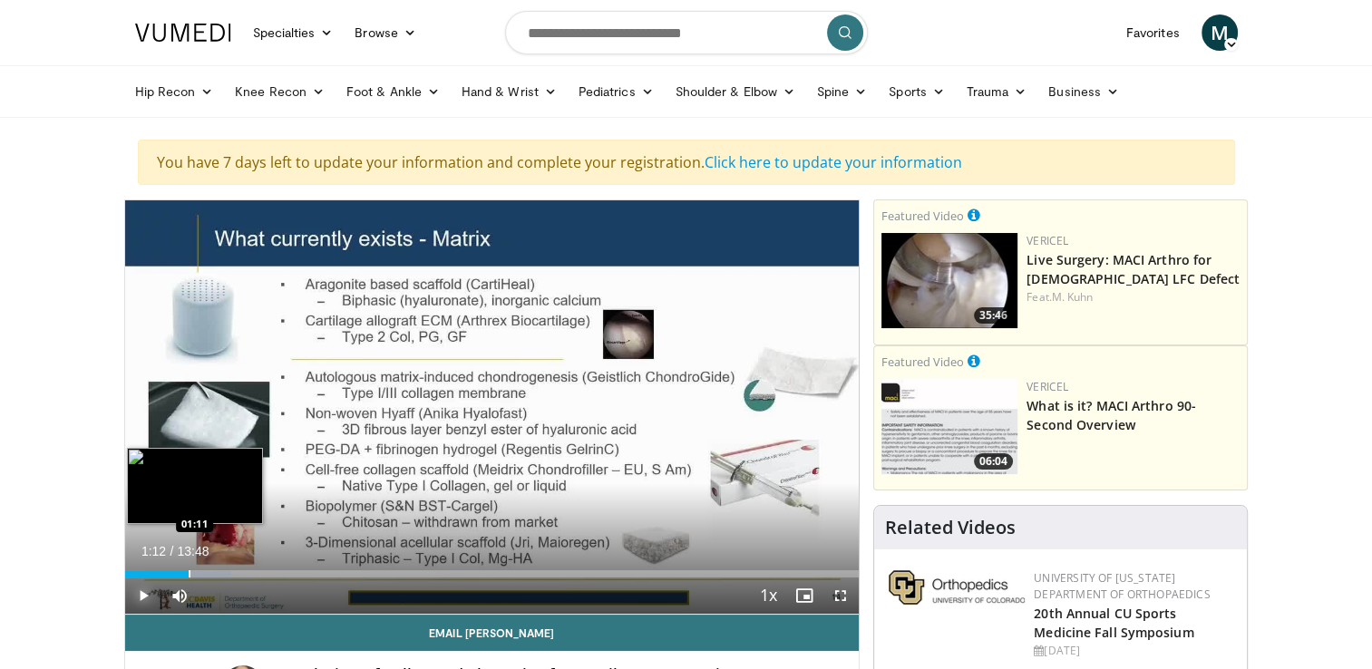
click at [189, 571] on div "Progress Bar" at bounding box center [190, 573] width 2 height 7
click at [218, 570] on div "Progress Bar" at bounding box center [219, 573] width 2 height 7
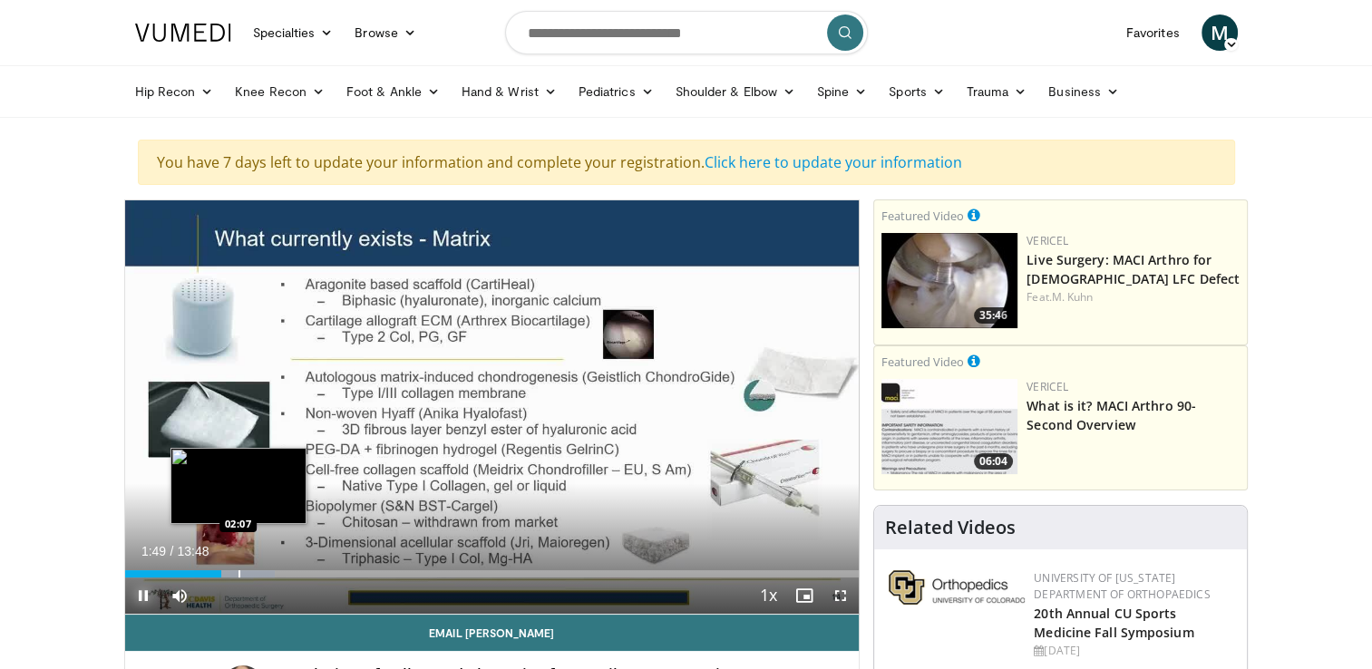
click at [239, 571] on div "Progress Bar" at bounding box center [239, 573] width 2 height 7
click at [255, 572] on div "Progress Bar" at bounding box center [256, 573] width 2 height 7
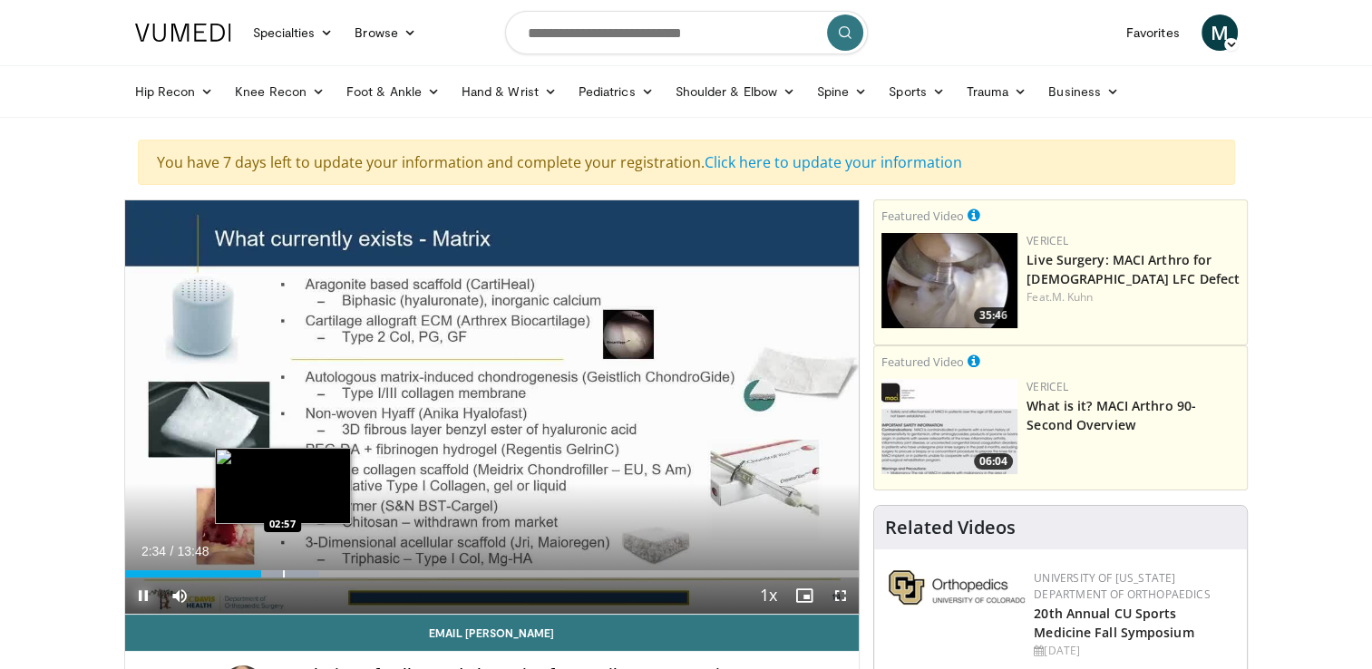
click at [283, 571] on div "Progress Bar" at bounding box center [284, 573] width 2 height 7
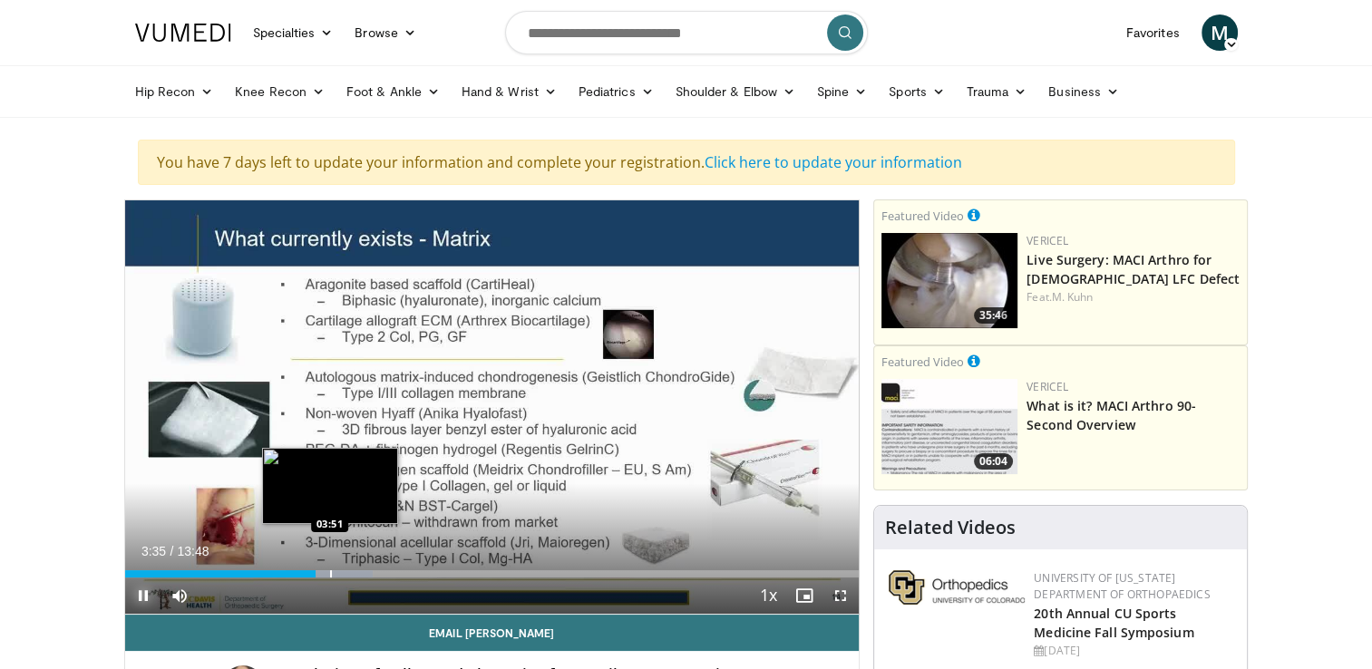
click at [330, 573] on div "Progress Bar" at bounding box center [331, 573] width 2 height 7
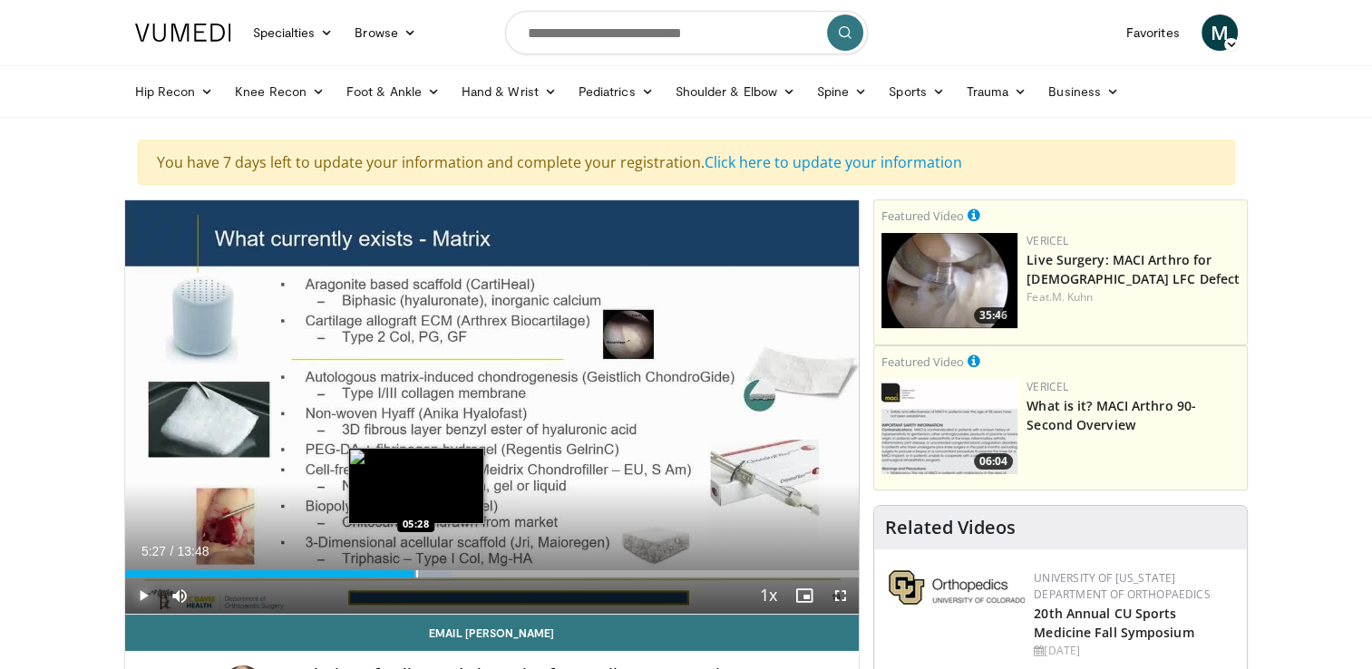
click at [416, 571] on div "Progress Bar" at bounding box center [417, 573] width 2 height 7
click at [434, 575] on div "Progress Bar" at bounding box center [435, 573] width 2 height 7
click at [422, 575] on div "Progress Bar" at bounding box center [423, 573] width 2 height 7
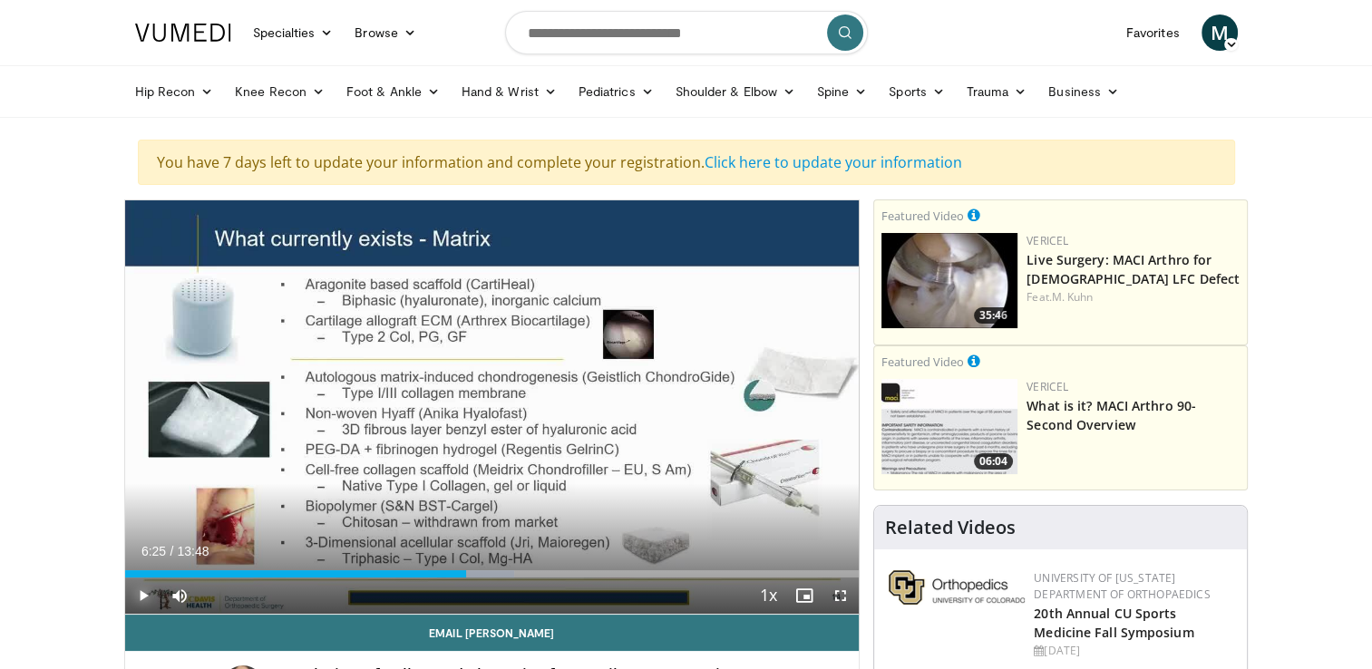
click at [467, 573] on div "Progress Bar" at bounding box center [468, 573] width 2 height 7
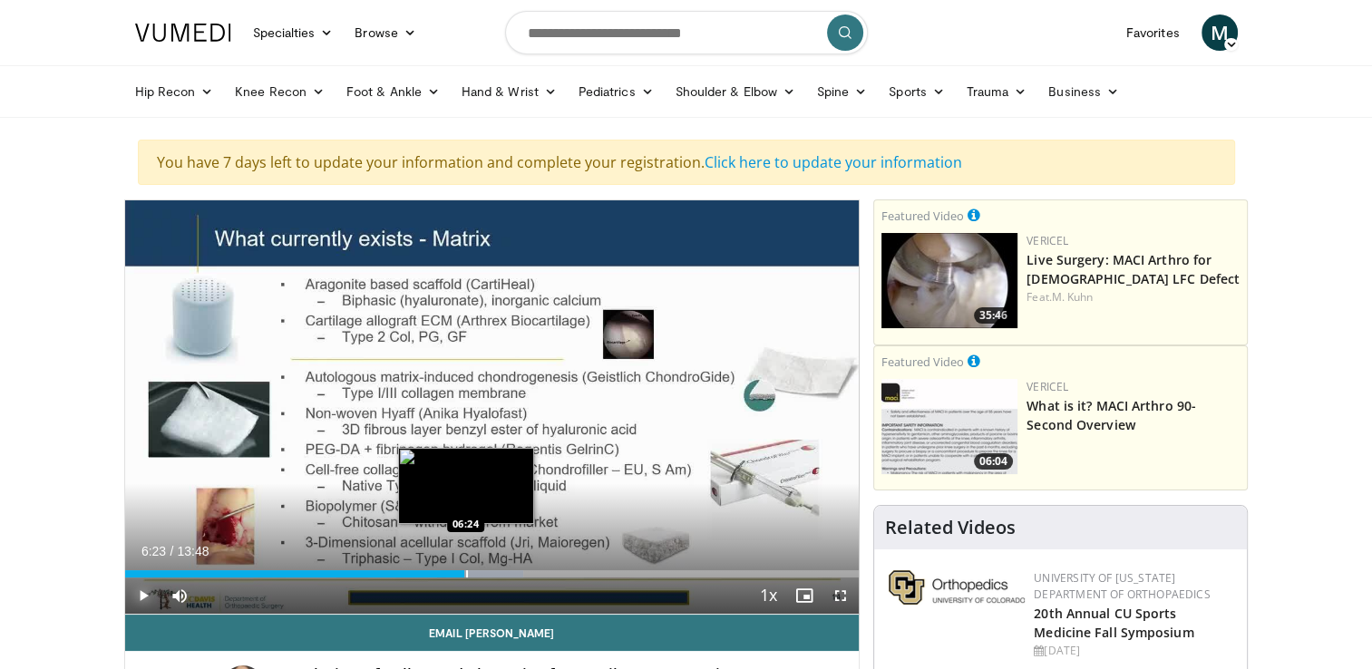
click at [464, 571] on div "06:28" at bounding box center [295, 573] width 340 height 7
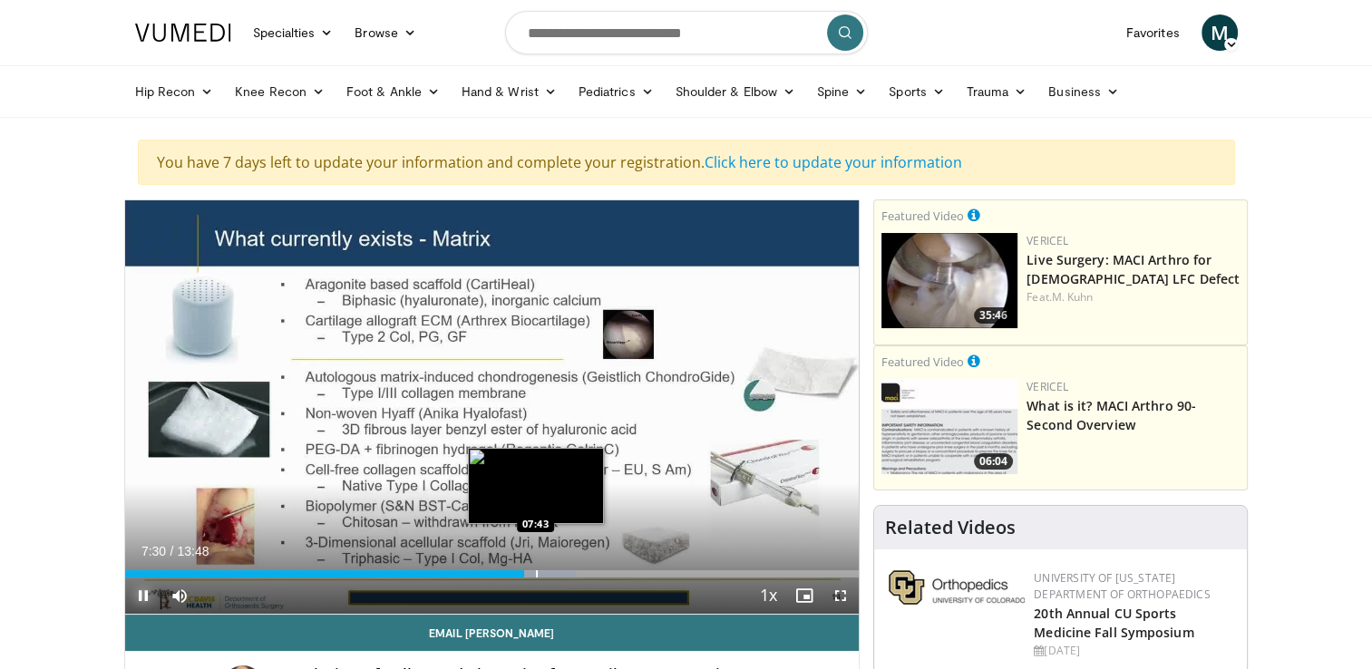
click at [536, 573] on div "Progress Bar" at bounding box center [537, 573] width 2 height 7
click at [530, 571] on div "Progress Bar" at bounding box center [531, 573] width 2 height 7
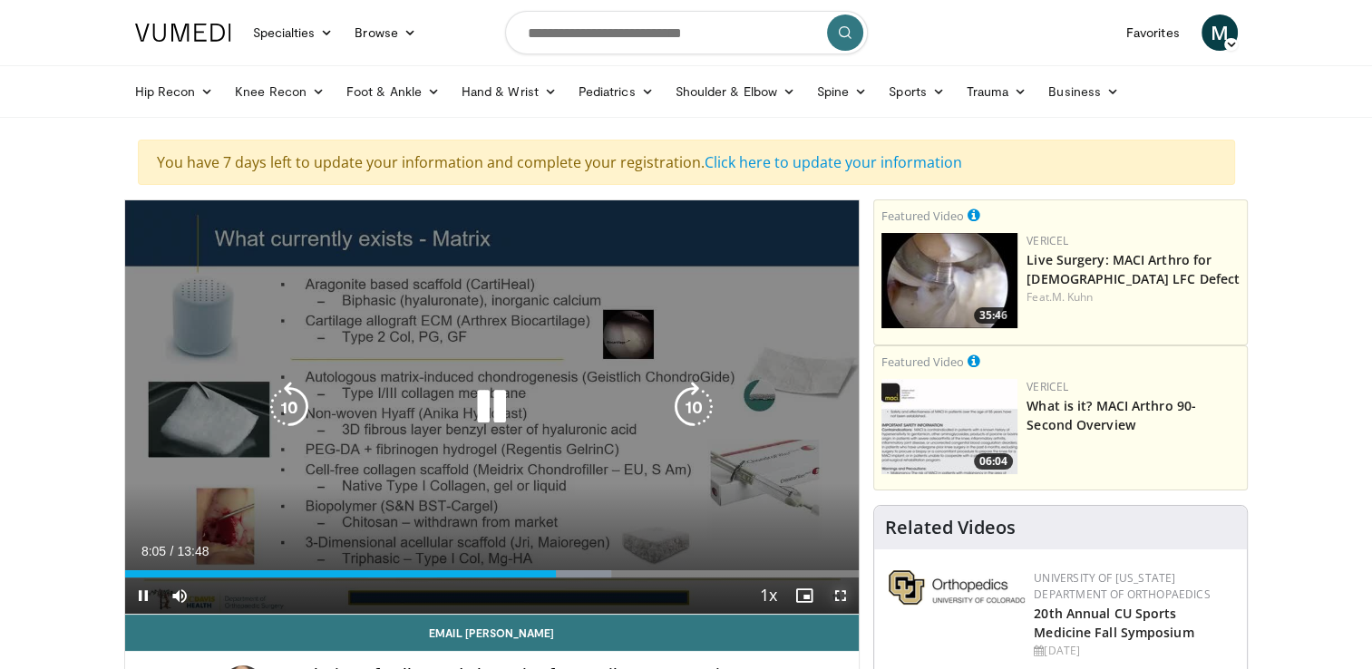
drag, startPoint x: 839, startPoint y: 593, endPoint x: 843, endPoint y: 660, distance: 67.2
click at [839, 593] on span "Video Player" at bounding box center [840, 595] width 36 height 36
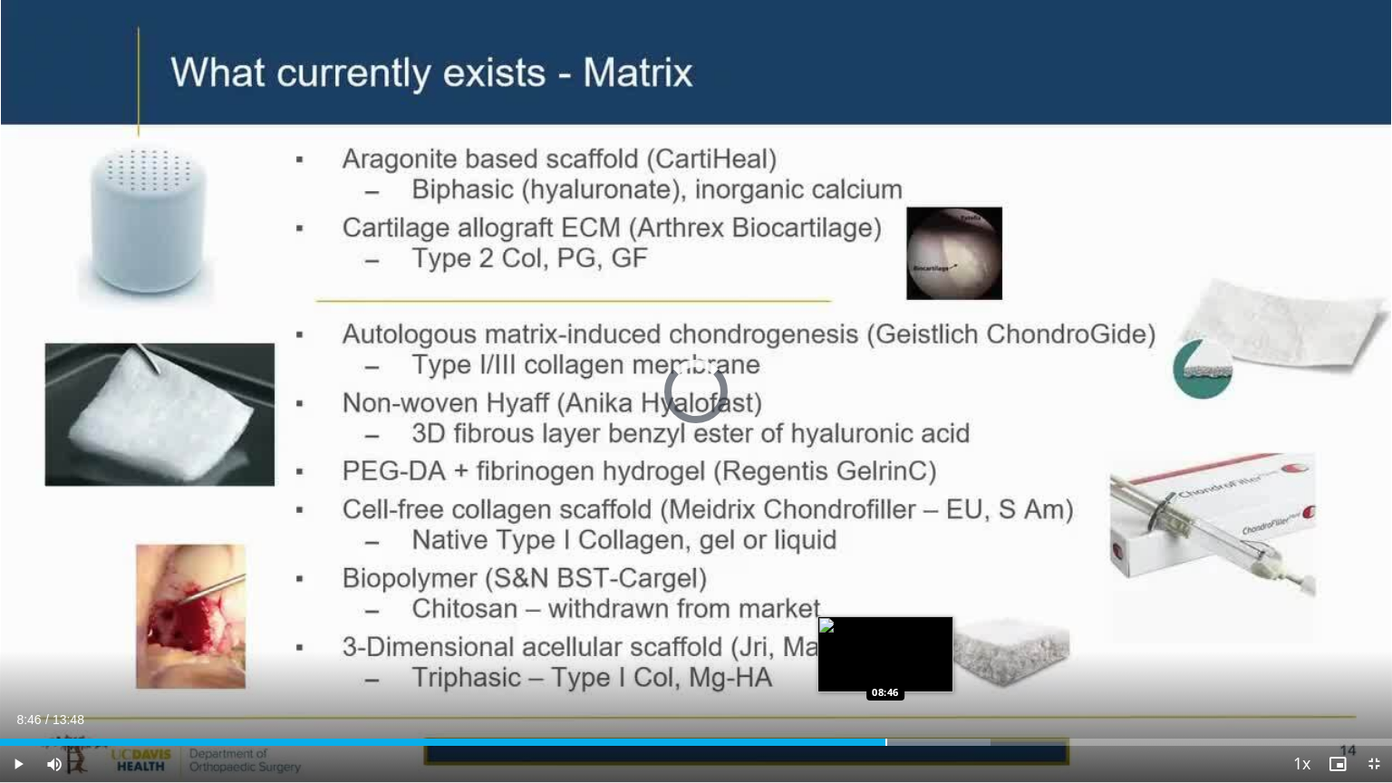
click at [886, 668] on div "Progress Bar" at bounding box center [887, 742] width 2 height 7
click at [898, 668] on div "Progress Bar" at bounding box center [899, 742] width 2 height 7
click at [907, 668] on div "Progress Bar" at bounding box center [908, 742] width 2 height 7
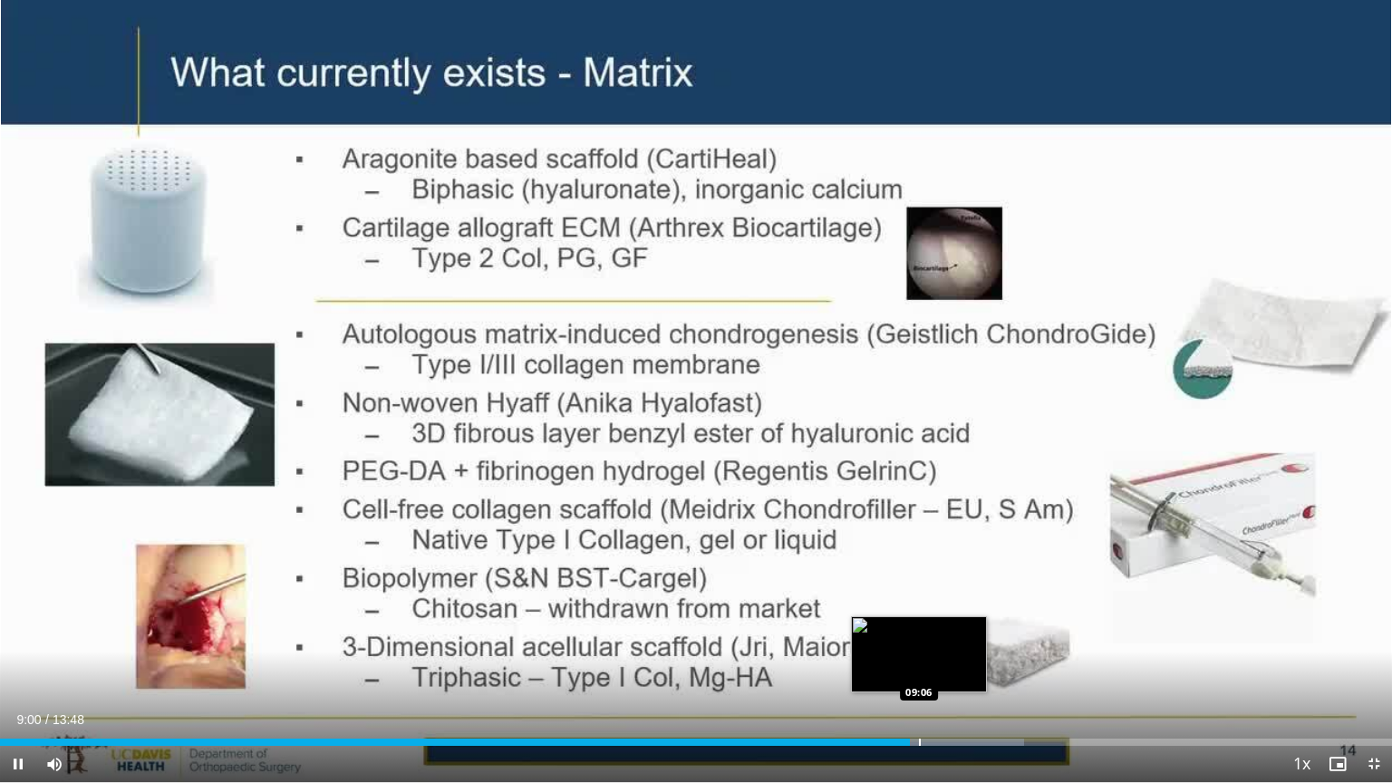
click at [919, 668] on div "Progress Bar" at bounding box center [920, 742] width 2 height 7
click at [934, 668] on div "Progress Bar" at bounding box center [935, 742] width 2 height 7
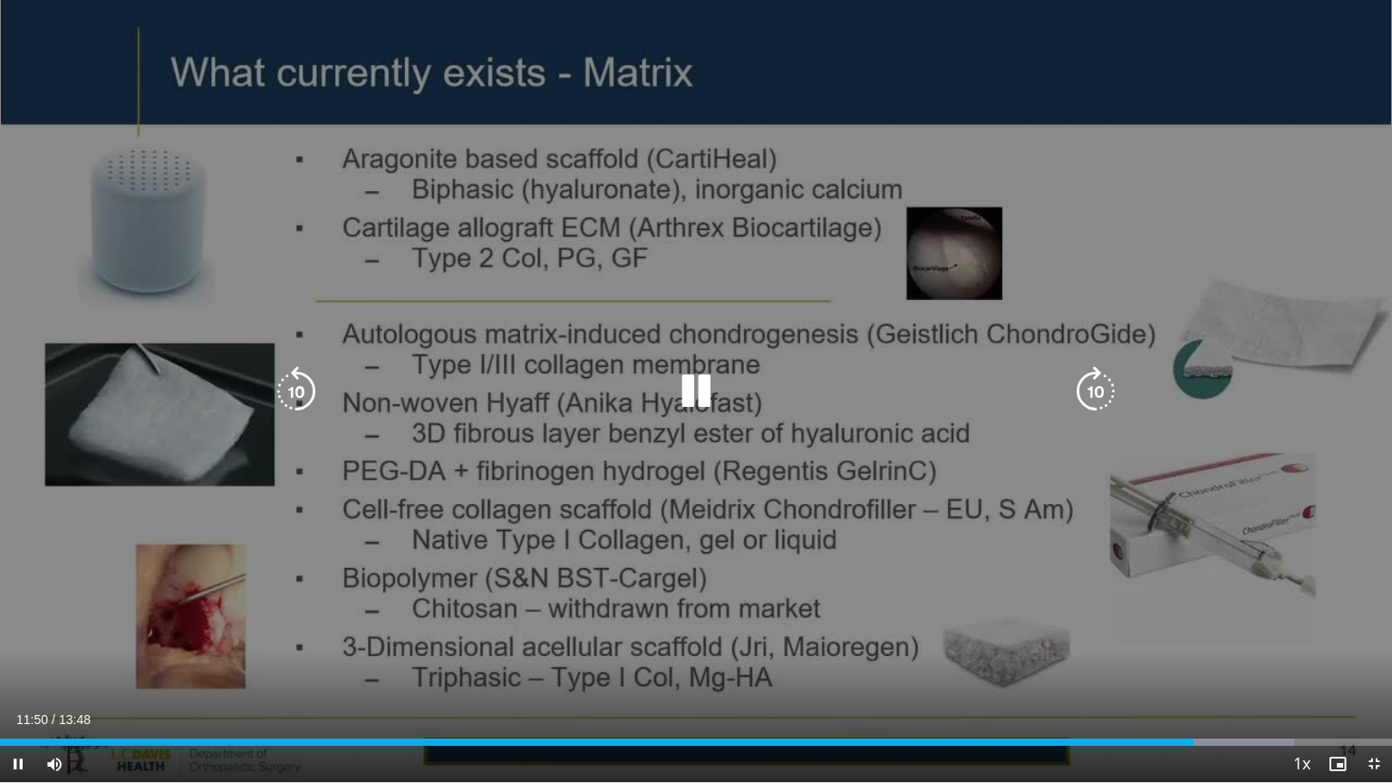
click at [1255, 351] on div "10 seconds Tap to unmute" at bounding box center [696, 391] width 1392 height 782
click at [1247, 341] on div "10 seconds Tap to unmute" at bounding box center [696, 391] width 1392 height 782
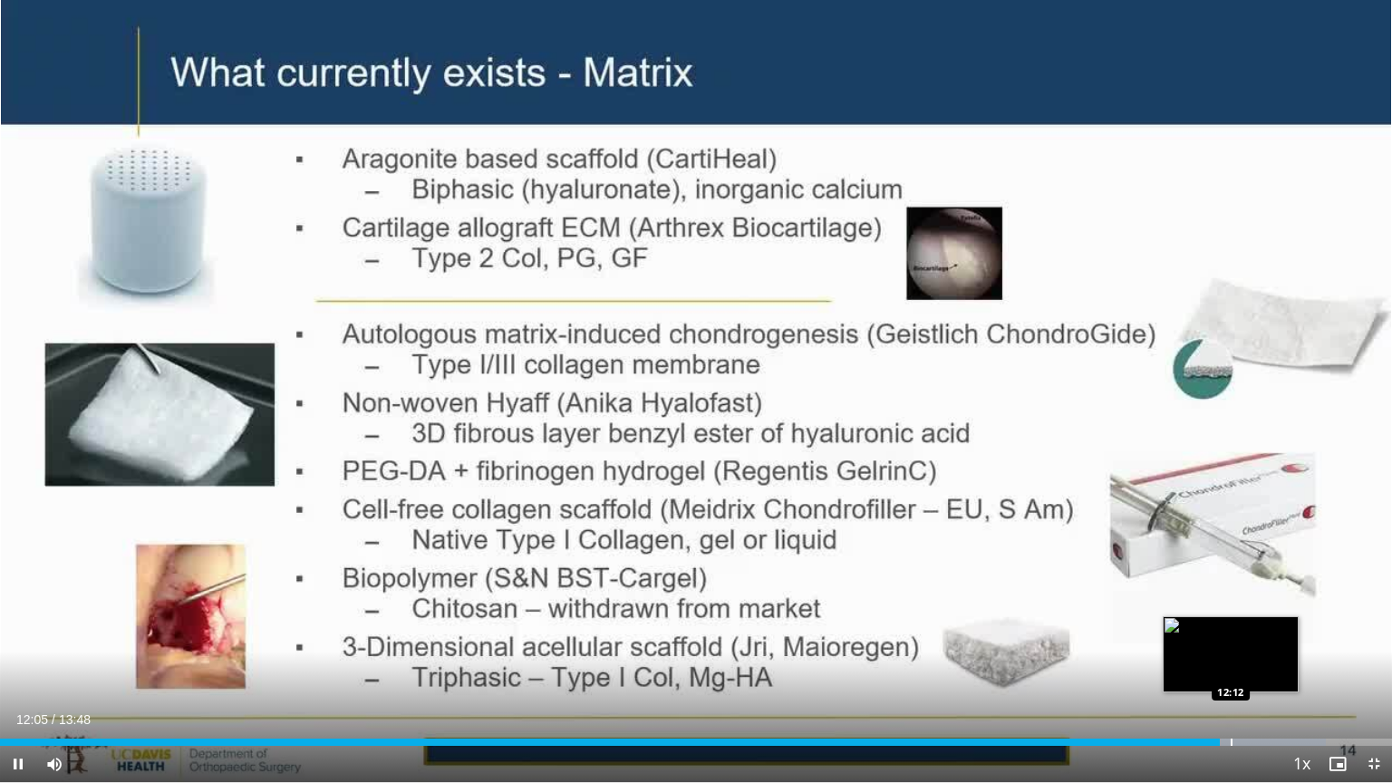
click at [1231, 668] on div "Progress Bar" at bounding box center [1232, 742] width 2 height 7
click at [1220, 668] on div "Progress Bar" at bounding box center [1221, 742] width 2 height 7
click at [1299, 289] on div "10 seconds Tap to unmute" at bounding box center [696, 391] width 1392 height 782
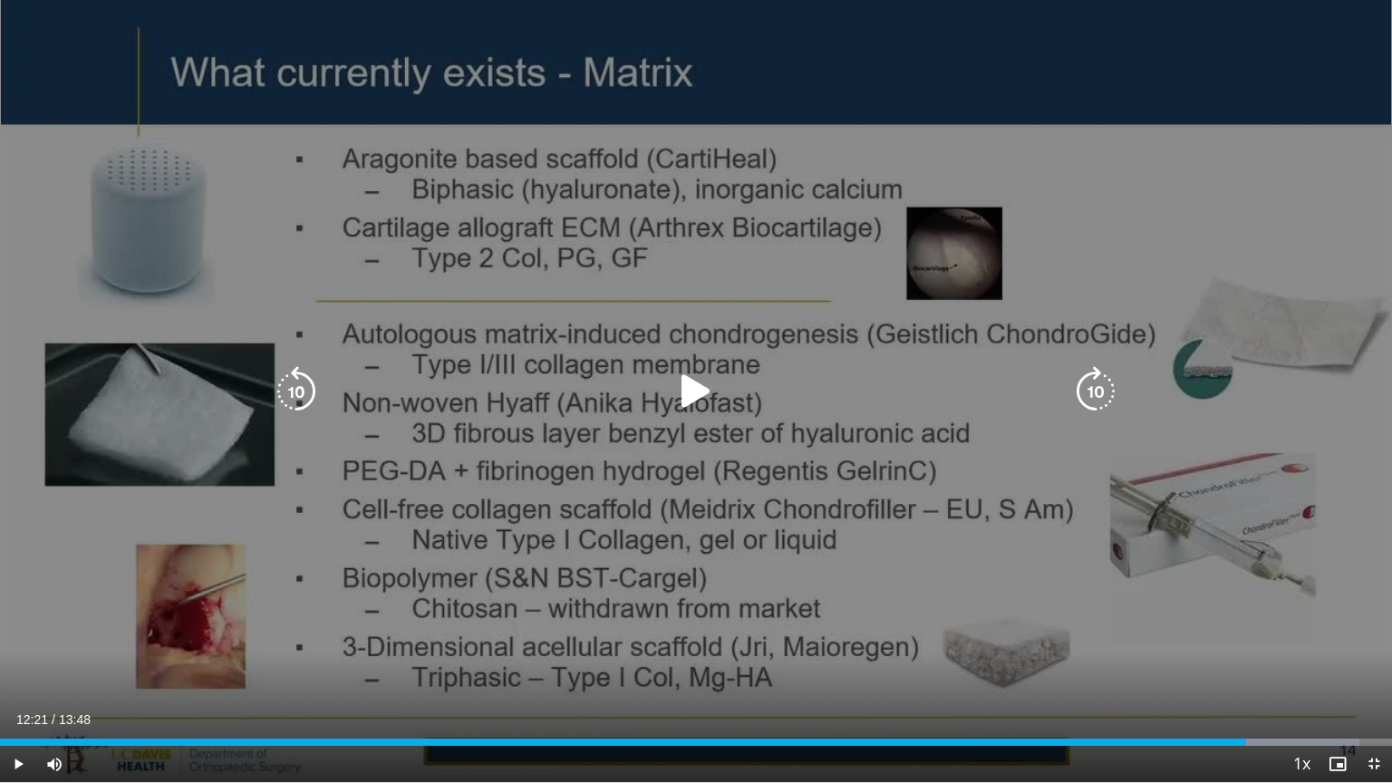
click at [703, 384] on icon "Video Player" at bounding box center [696, 391] width 51 height 51
click at [794, 242] on div "10 seconds Tap to unmute" at bounding box center [696, 391] width 1392 height 782
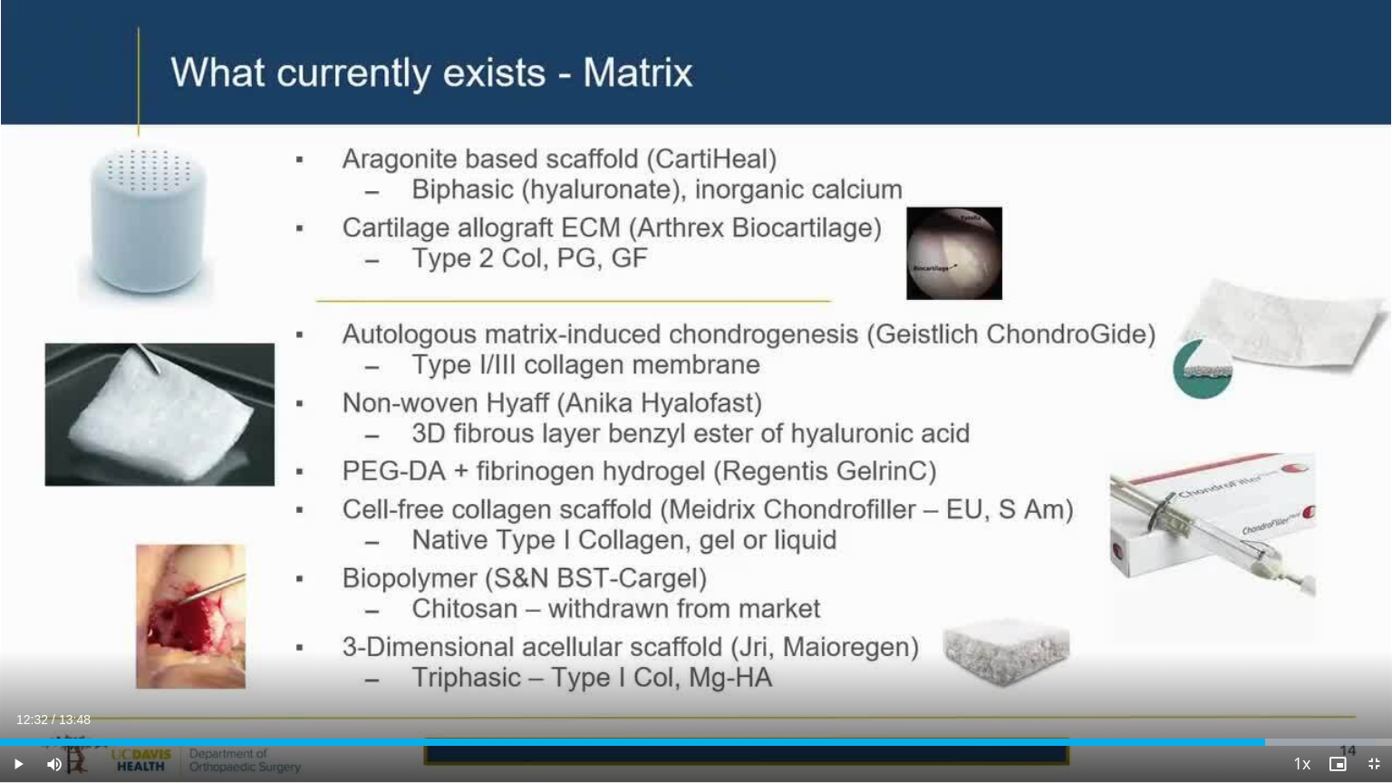
click at [794, 242] on div "10 seconds Tap to unmute" at bounding box center [696, 391] width 1392 height 782
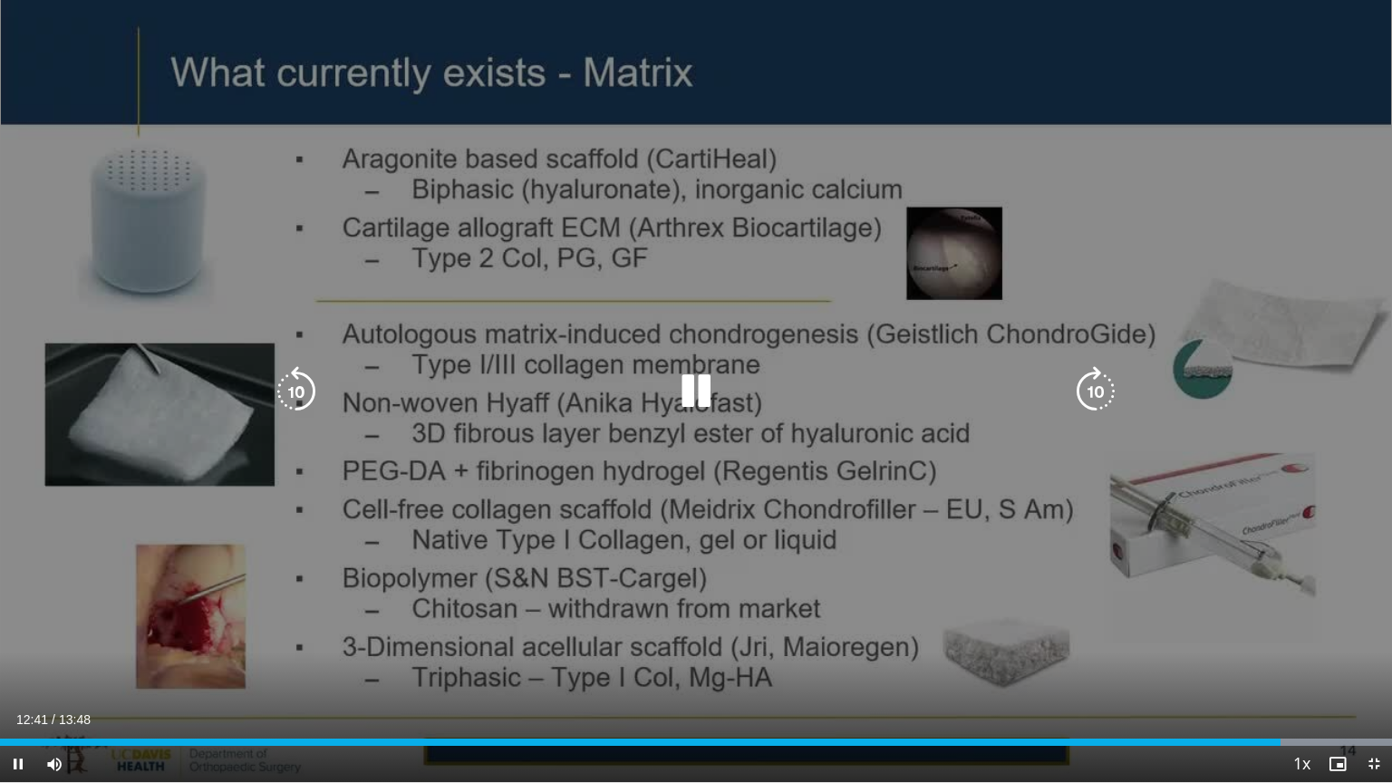
click at [694, 381] on icon "Video Player" at bounding box center [696, 391] width 51 height 51
click at [700, 393] on icon "Video Player" at bounding box center [696, 391] width 51 height 51
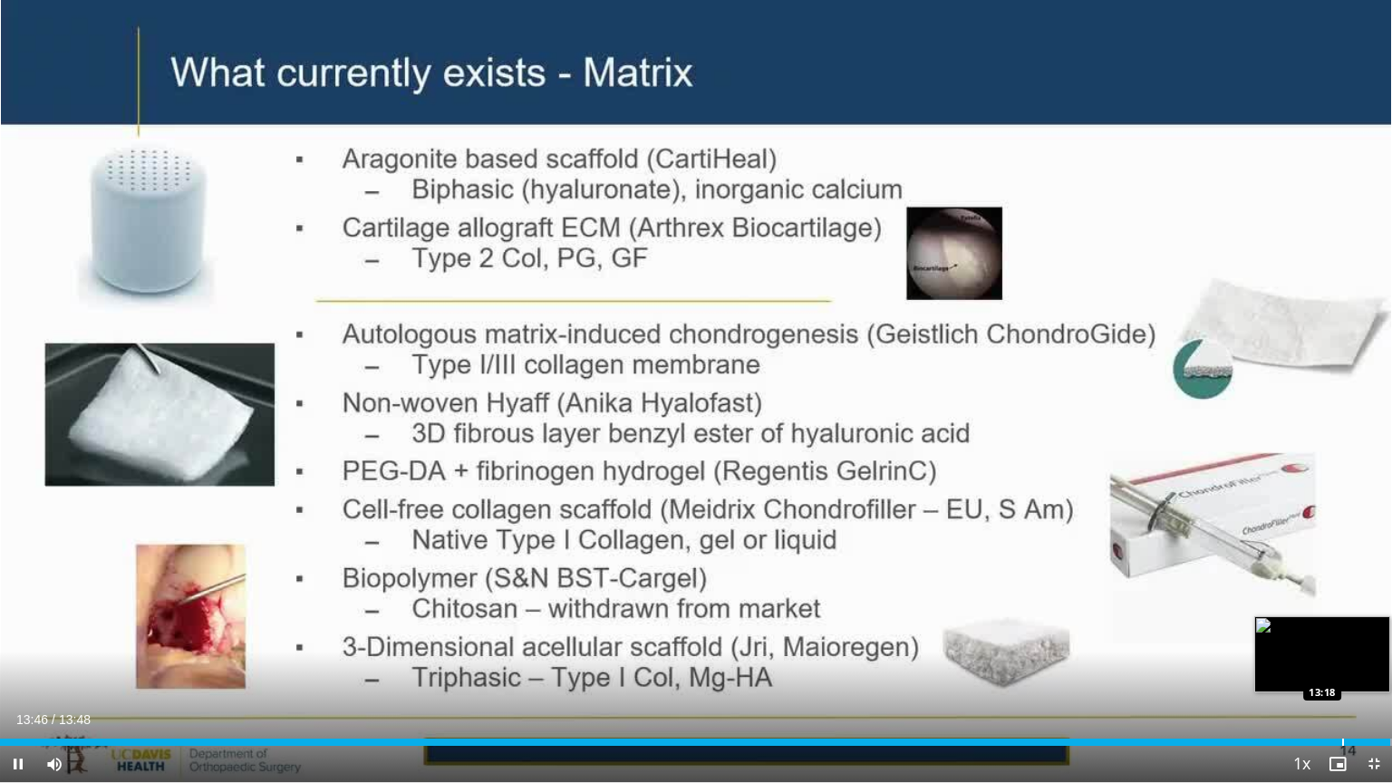
click at [1340, 668] on div "Loaded : 100.00% 13:46 13:18" at bounding box center [696, 742] width 1392 height 7
click at [1354, 668] on div "Progress Bar" at bounding box center [1355, 742] width 2 height 7
click at [1333, 668] on div "Progress Bar" at bounding box center [1334, 742] width 2 height 7
click at [1319, 668] on div "Progress Bar" at bounding box center [1320, 742] width 2 height 7
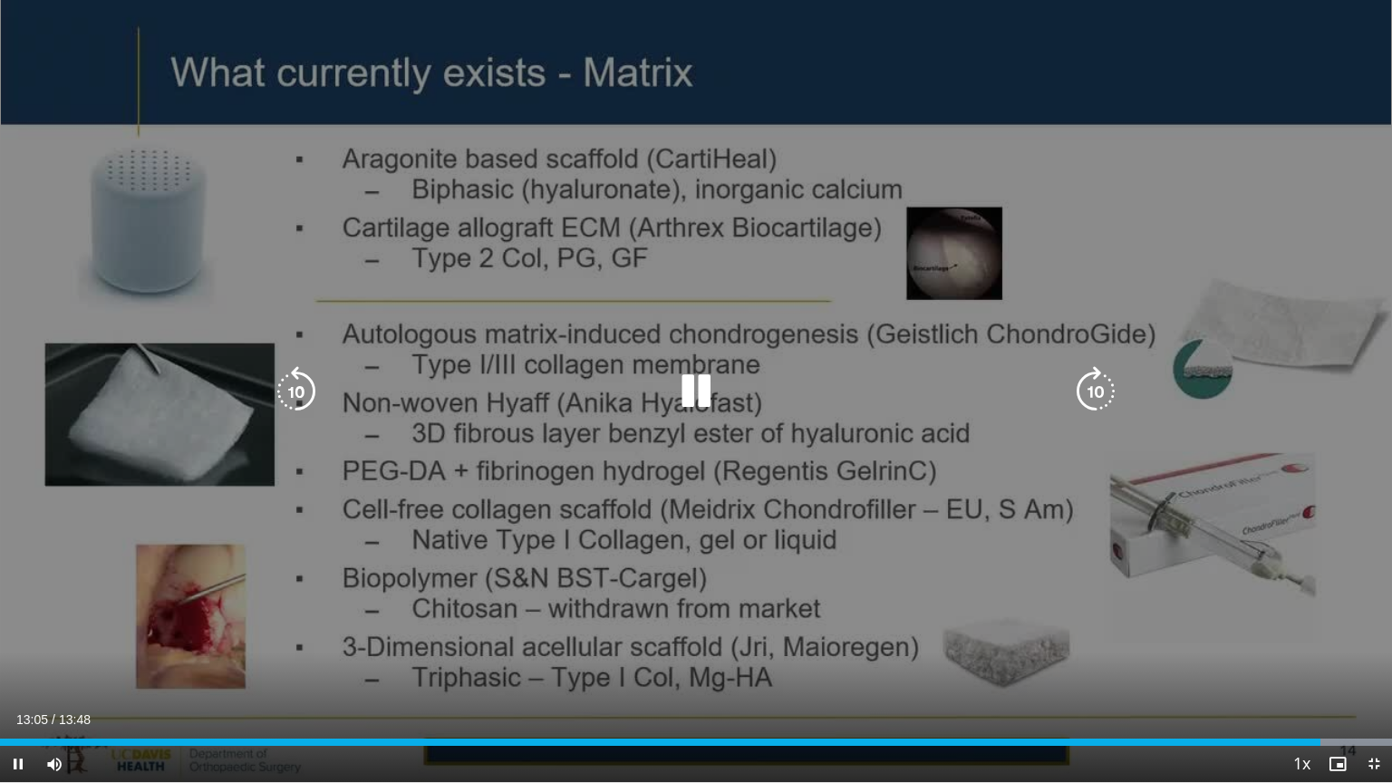
click at [1168, 551] on div "10 seconds Tap to unmute" at bounding box center [696, 391] width 1392 height 782
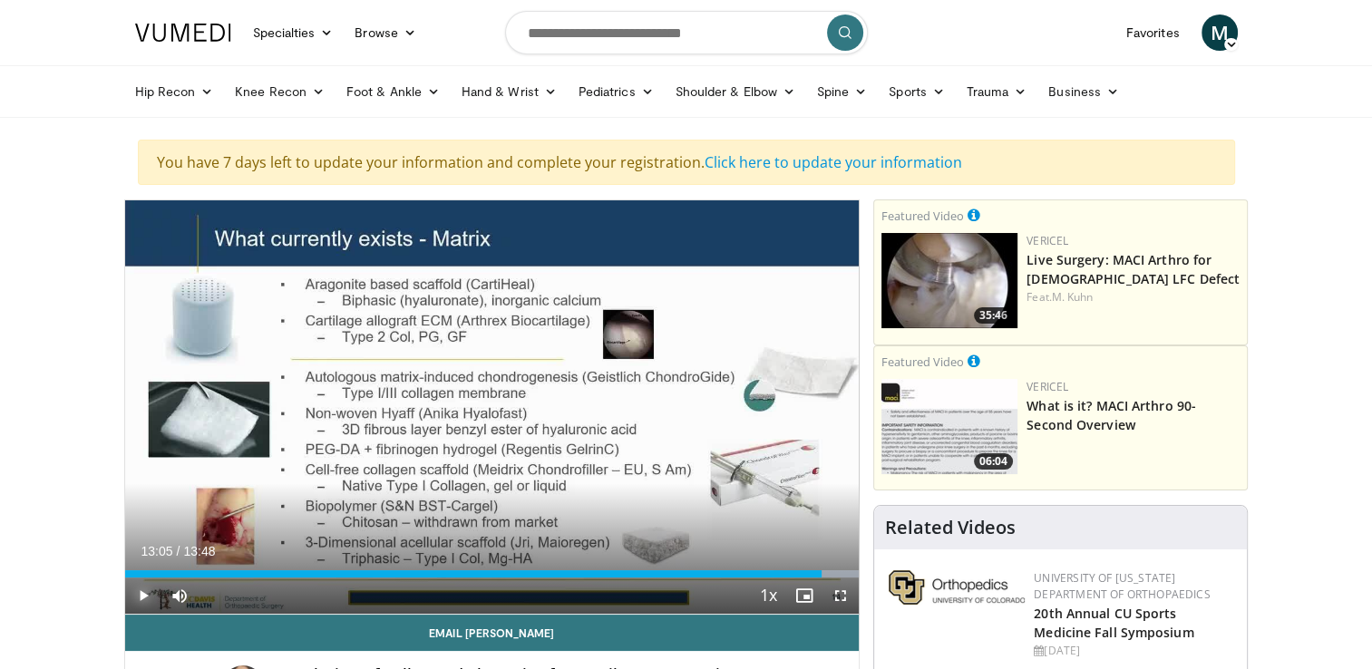
click at [141, 595] on span "Video Player" at bounding box center [143, 595] width 36 height 36
